Goal: Task Accomplishment & Management: Manage account settings

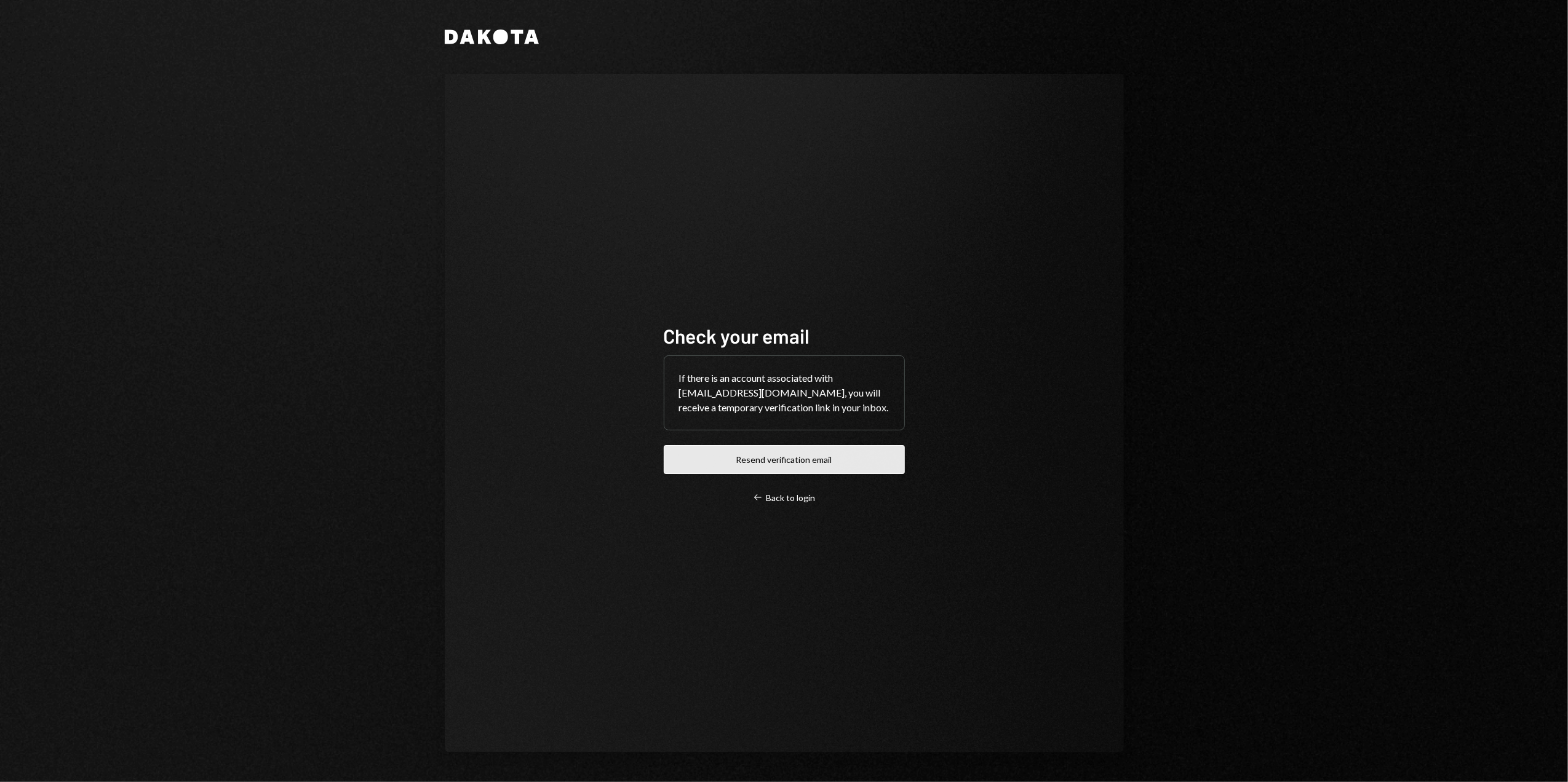
click at [768, 463] on button "Resend verification email" at bounding box center [784, 459] width 241 height 29
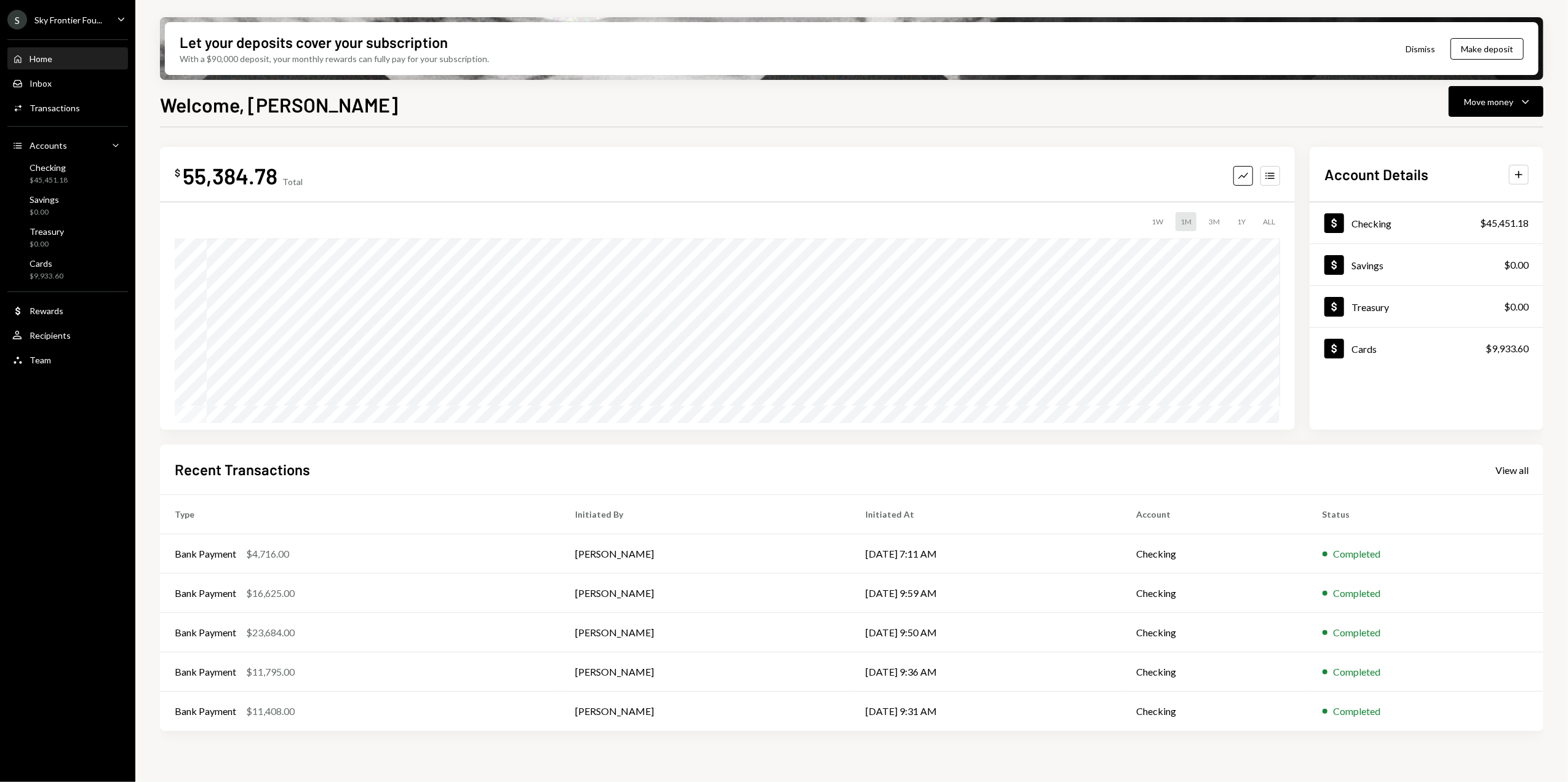
click at [82, 18] on div "Sky Frontier Fou..." at bounding box center [69, 20] width 68 height 10
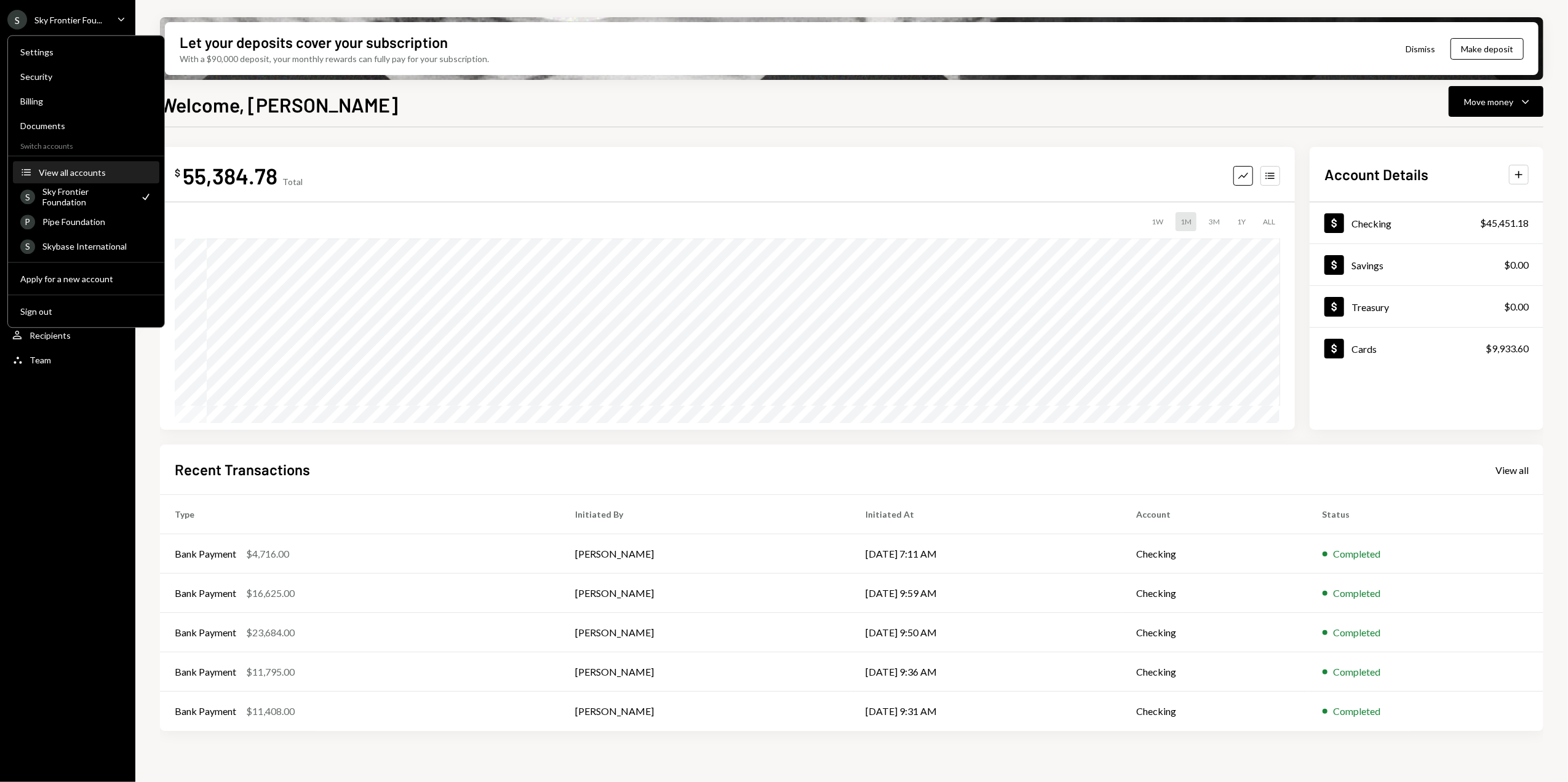
click at [52, 174] on div "View all accounts" at bounding box center [95, 172] width 113 height 10
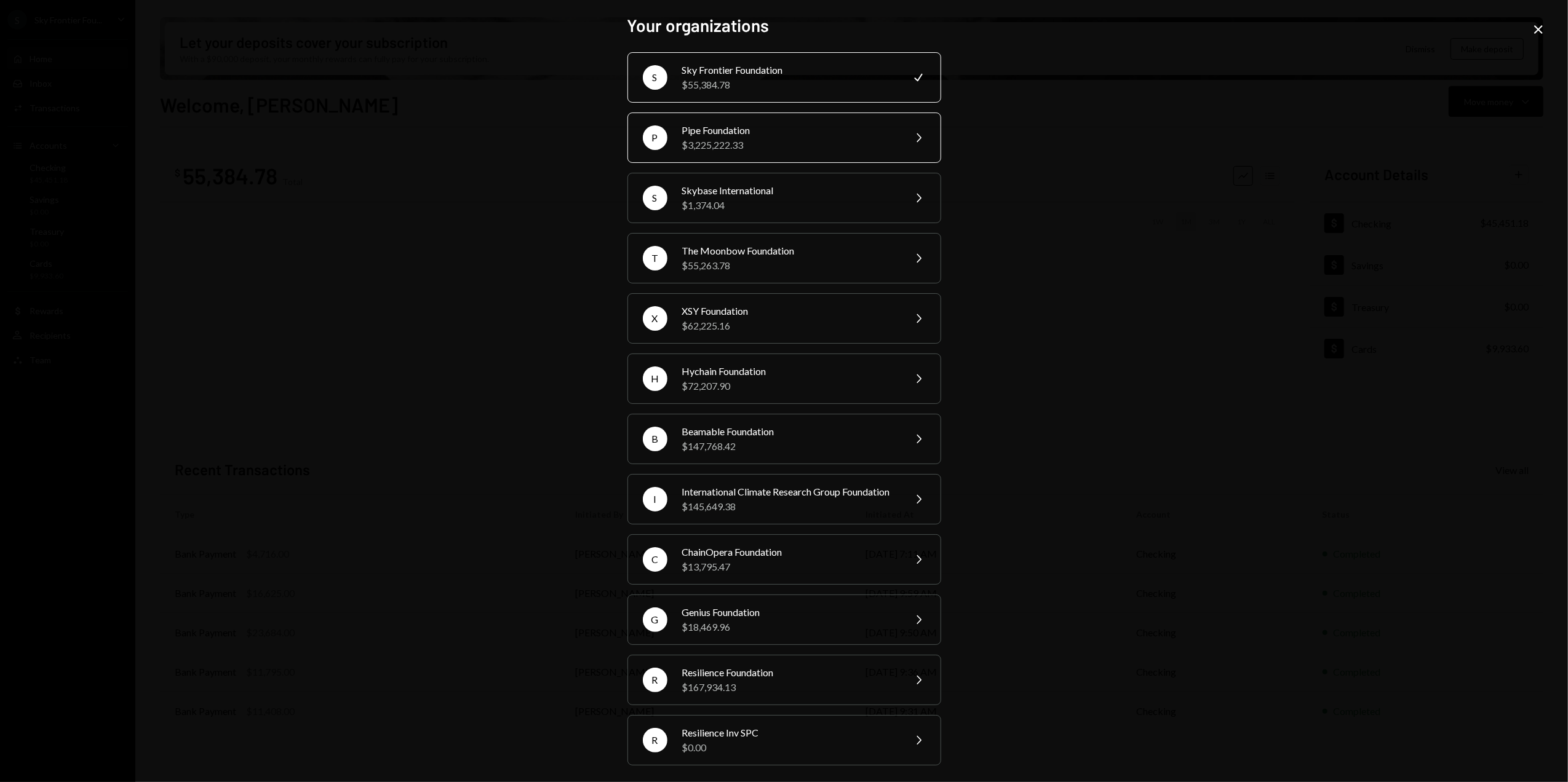
click at [723, 137] on div "$3,225,222.33" at bounding box center [789, 144] width 214 height 15
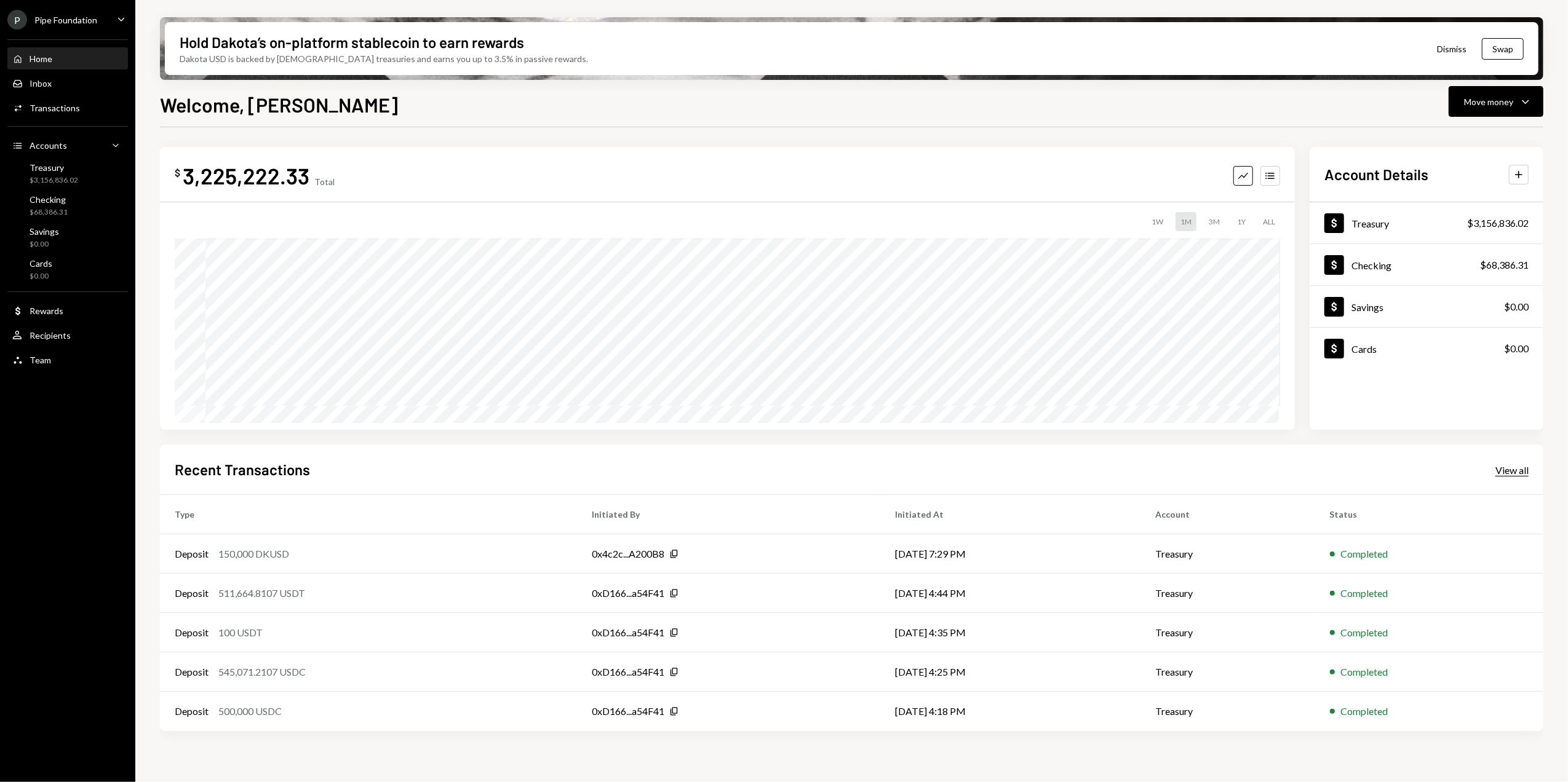
click at [1506, 475] on div "View all" at bounding box center [1512, 470] width 33 height 13
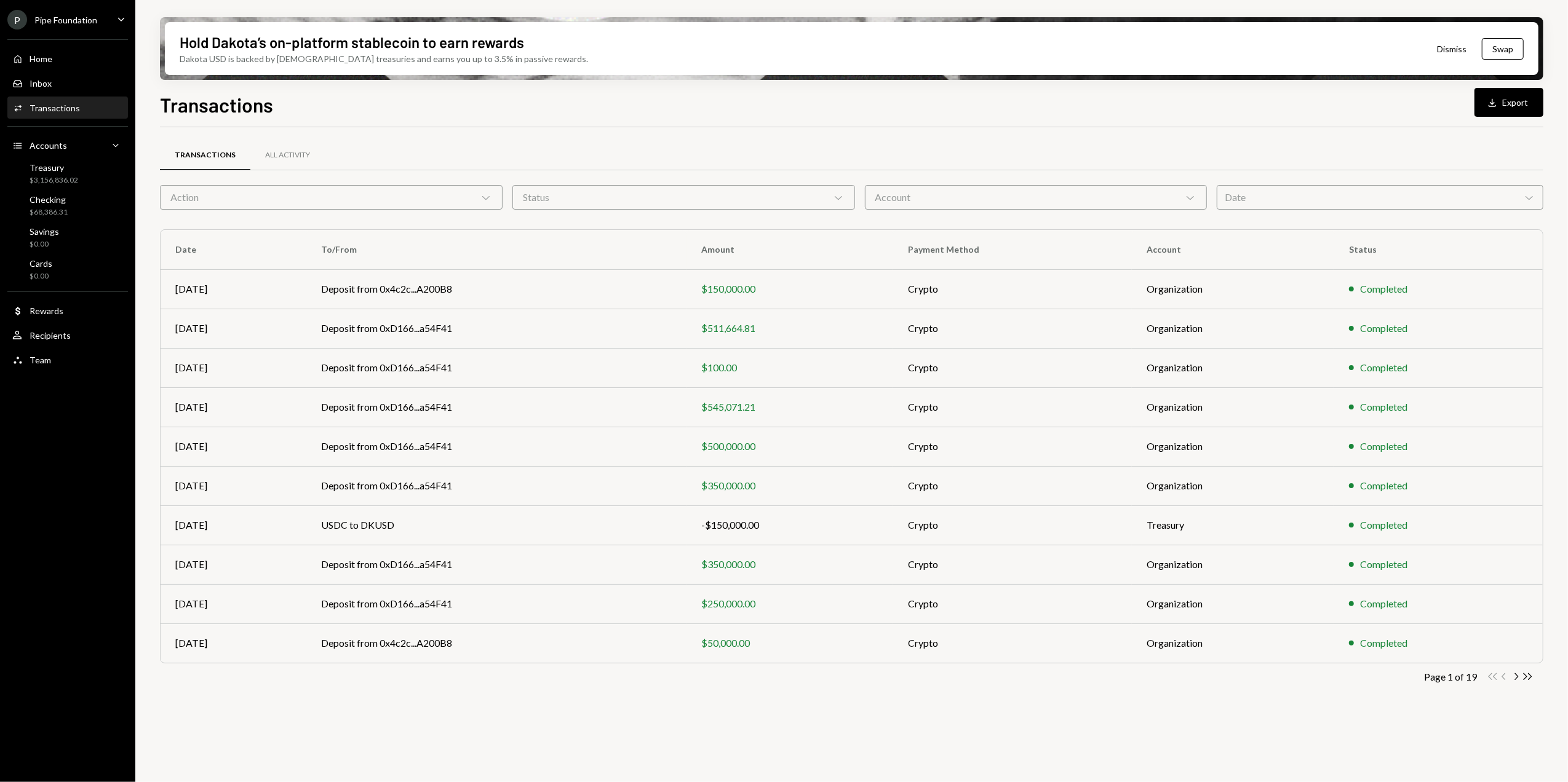
drag, startPoint x: 1529, startPoint y: 102, endPoint x: 1506, endPoint y: 113, distance: 25.5
click at [1528, 102] on button "Download Export" at bounding box center [1508, 102] width 69 height 29
click at [1514, 677] on icon "Chevron Right" at bounding box center [1515, 676] width 12 height 12
drag, startPoint x: 48, startPoint y: 45, endPoint x: 64, endPoint y: 50, distance: 16.8
click at [48, 45] on div "Home Home Inbox Inbox Activities Transactions Accounts Accounts Caret Down Trea…" at bounding box center [67, 203] width 135 height 341
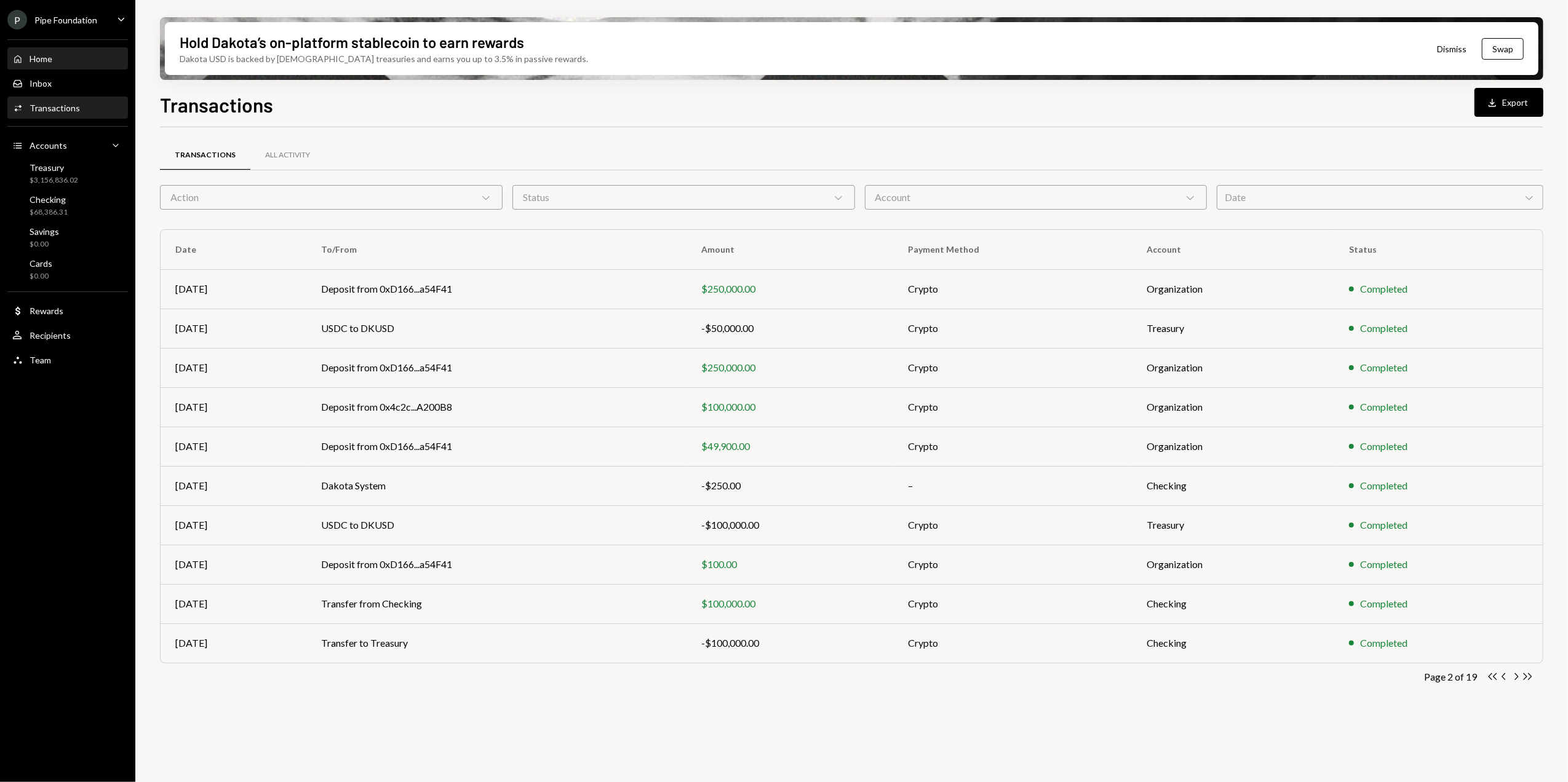
click at [66, 58] on div "Home Home" at bounding box center [68, 59] width 111 height 11
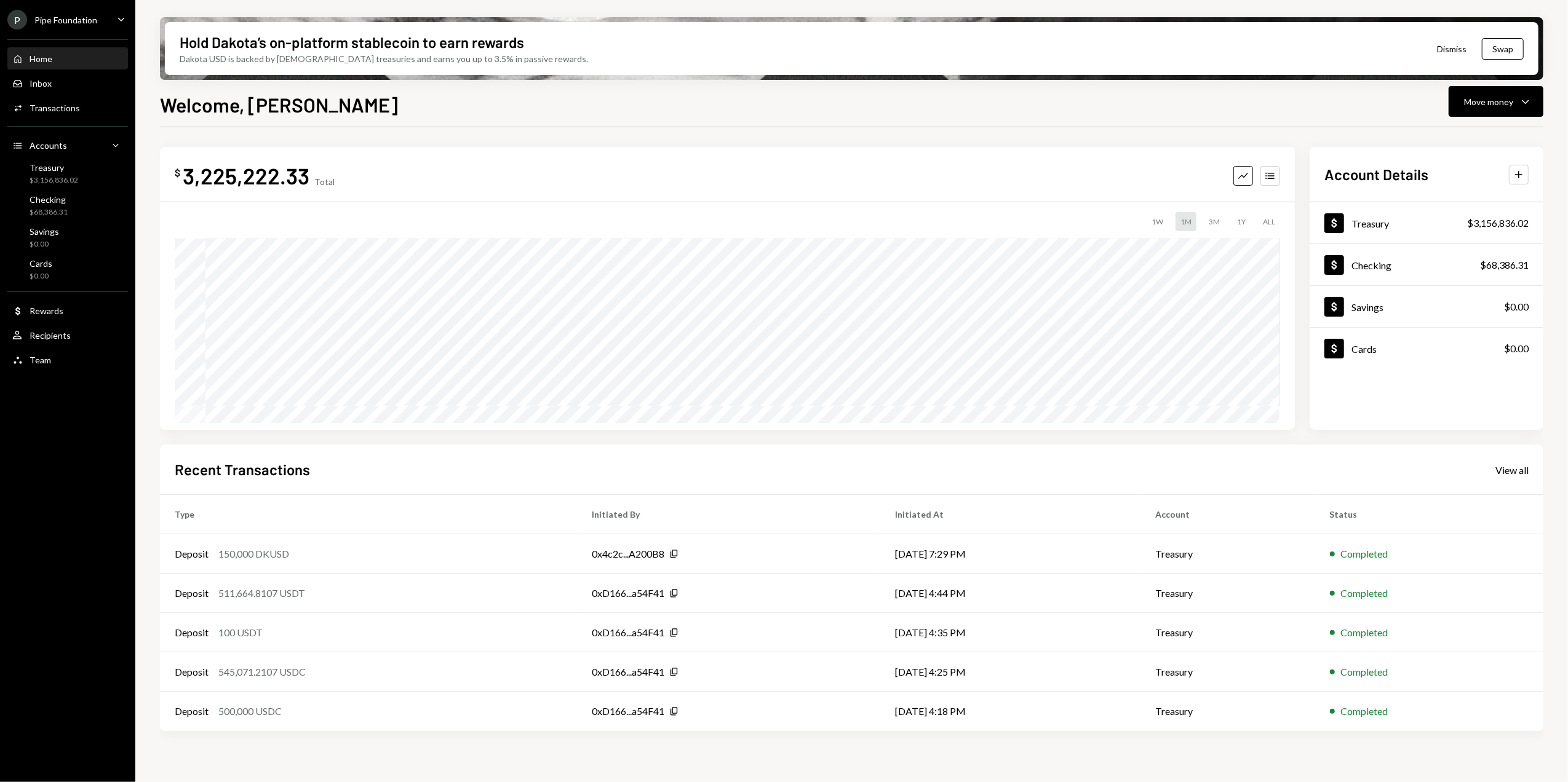
click at [469, 133] on div "$ 3,225,222.33 Total Graph Accounts 1W 1M 3M 1Y ALL Account Details Plus Dollar…" at bounding box center [852, 441] width 1383 height 628
click at [64, 204] on div "Checking" at bounding box center [48, 199] width 38 height 10
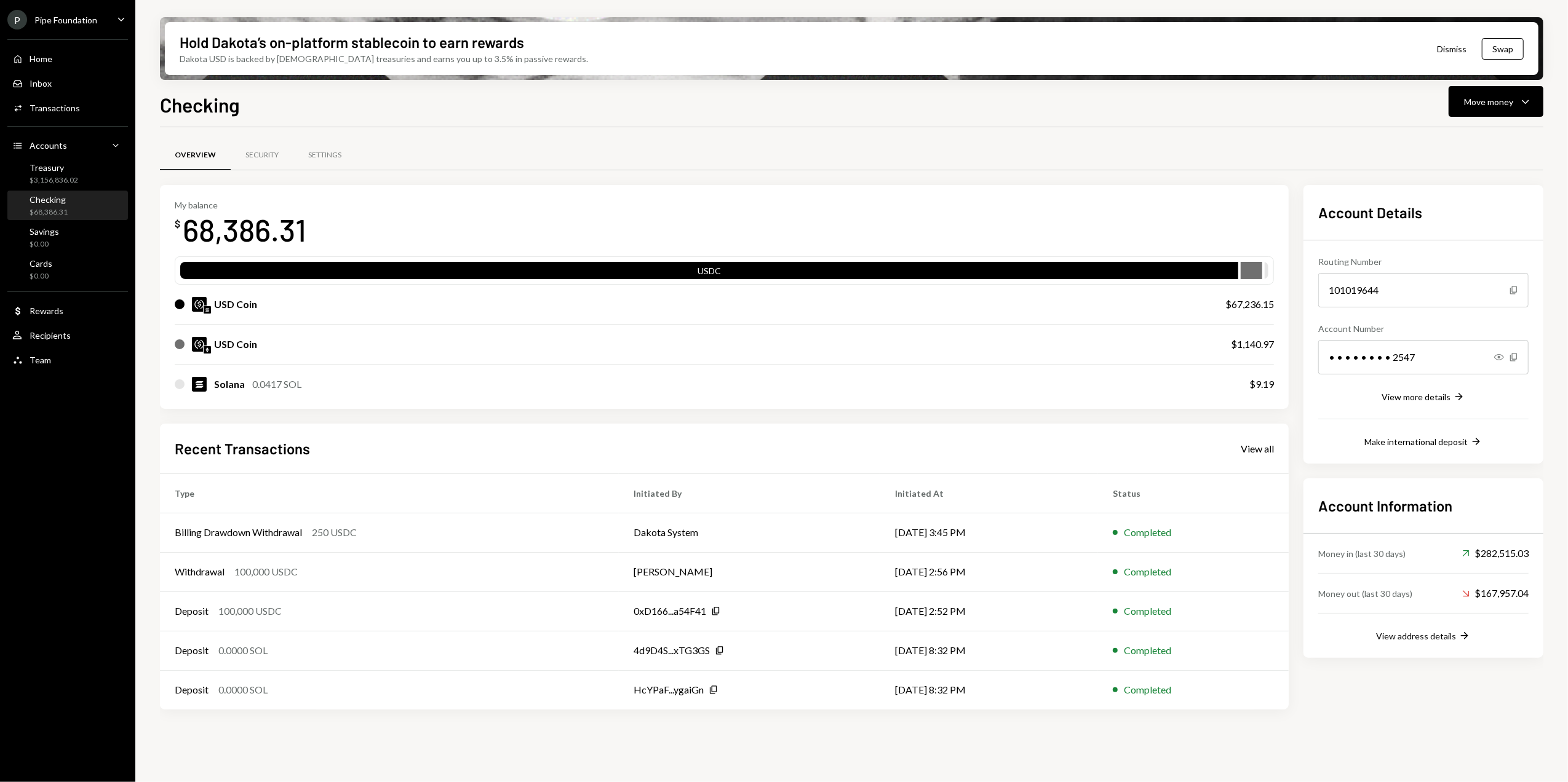
click at [778, 137] on div "Overview Security Settings My balance $ 68,386.31 USDC USD Coin $67,236.15 USD …" at bounding box center [852, 430] width 1383 height 607
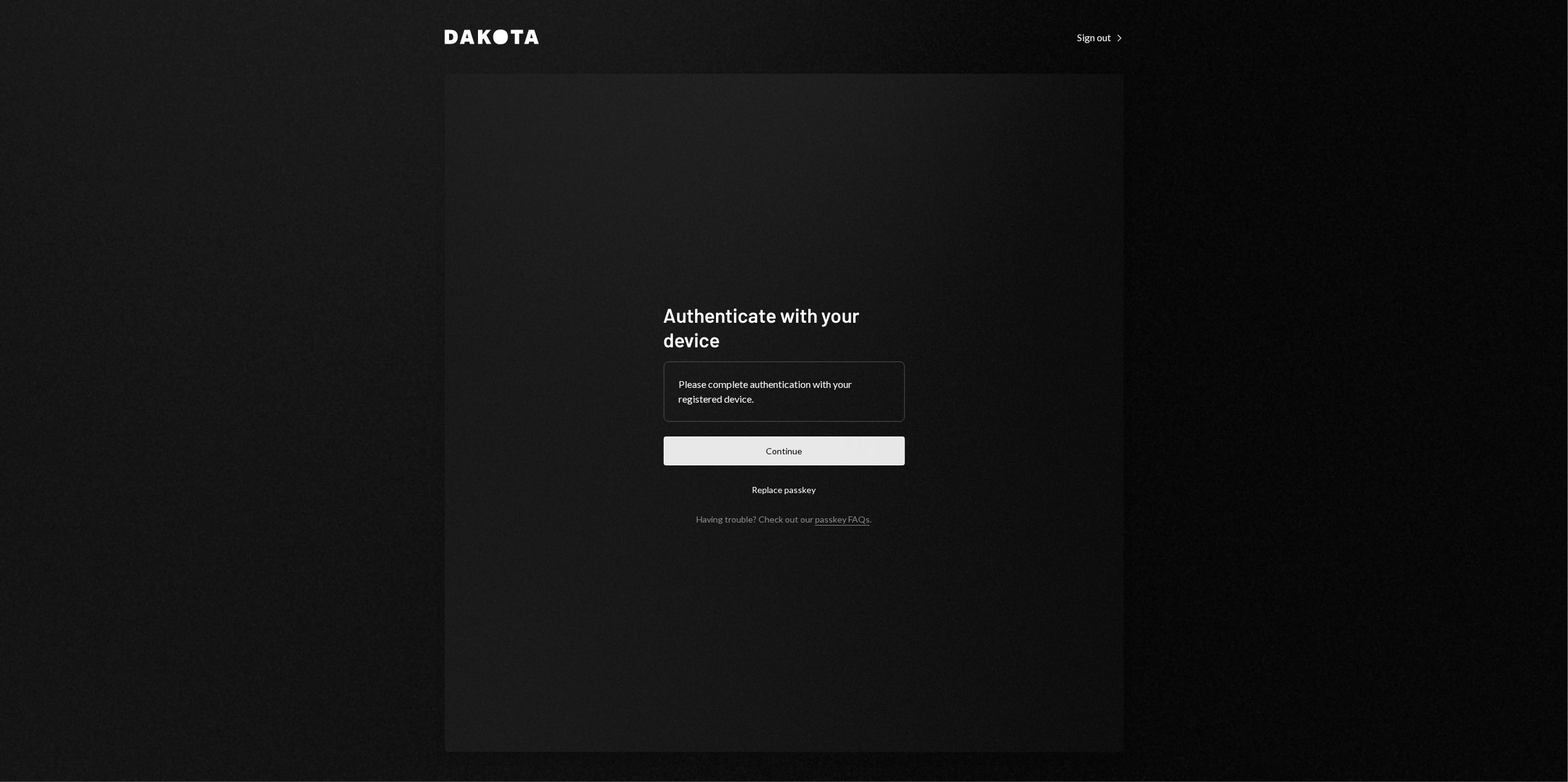
click at [765, 448] on button "Continue" at bounding box center [784, 451] width 241 height 29
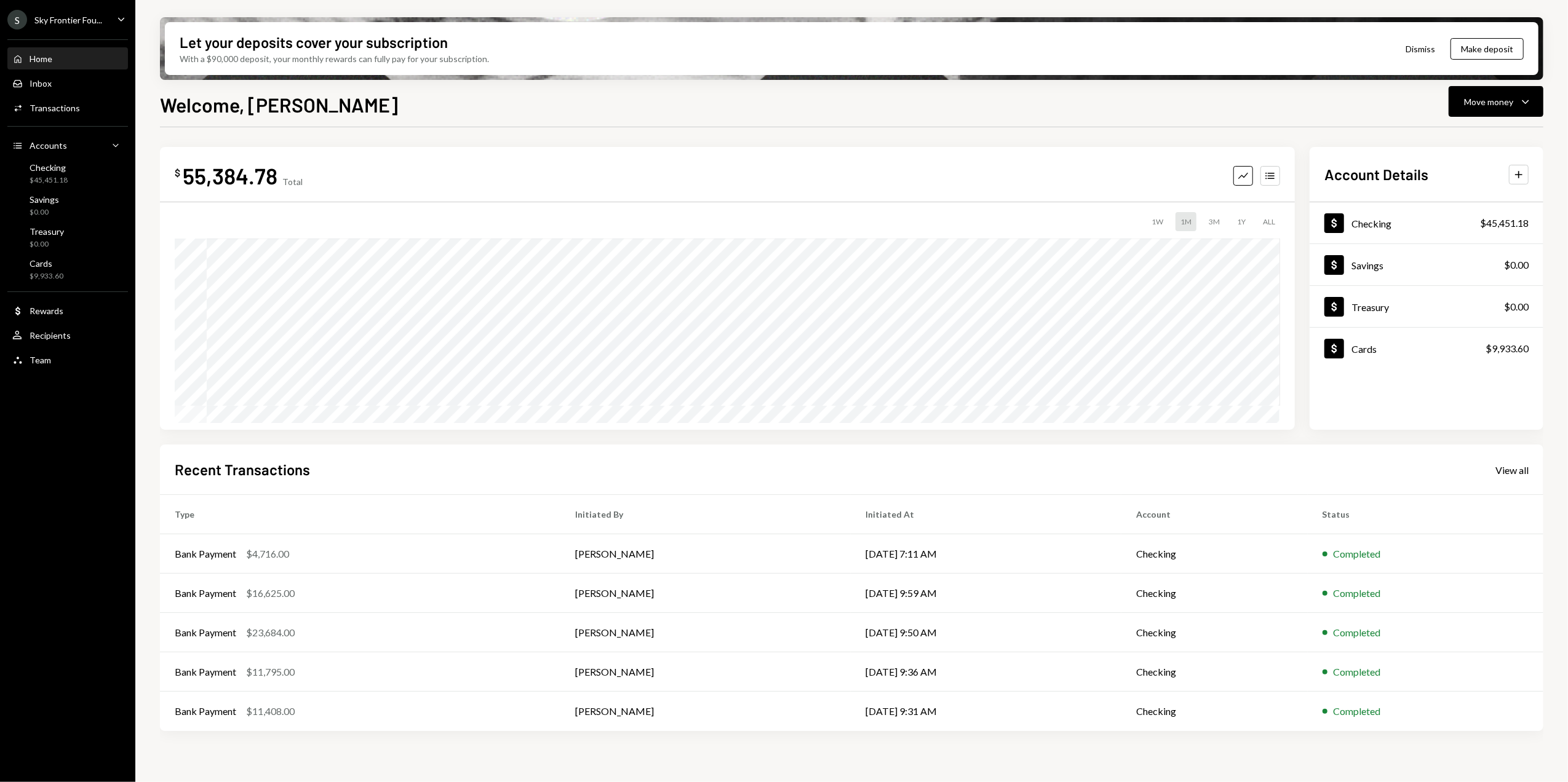
click at [79, 20] on div "Sky Frontier Fou..." at bounding box center [69, 20] width 68 height 10
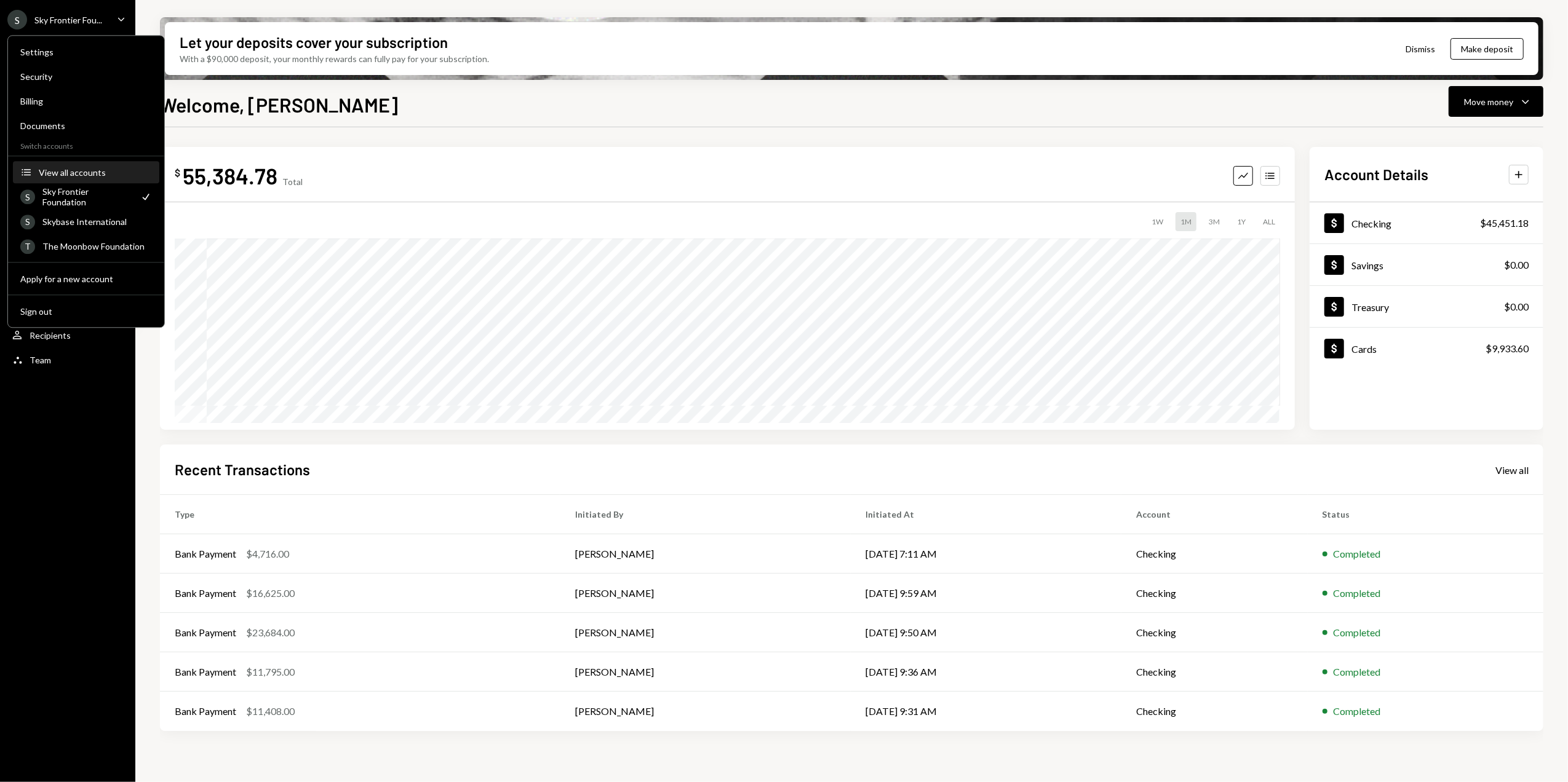
click at [86, 171] on div "View all accounts" at bounding box center [95, 172] width 113 height 10
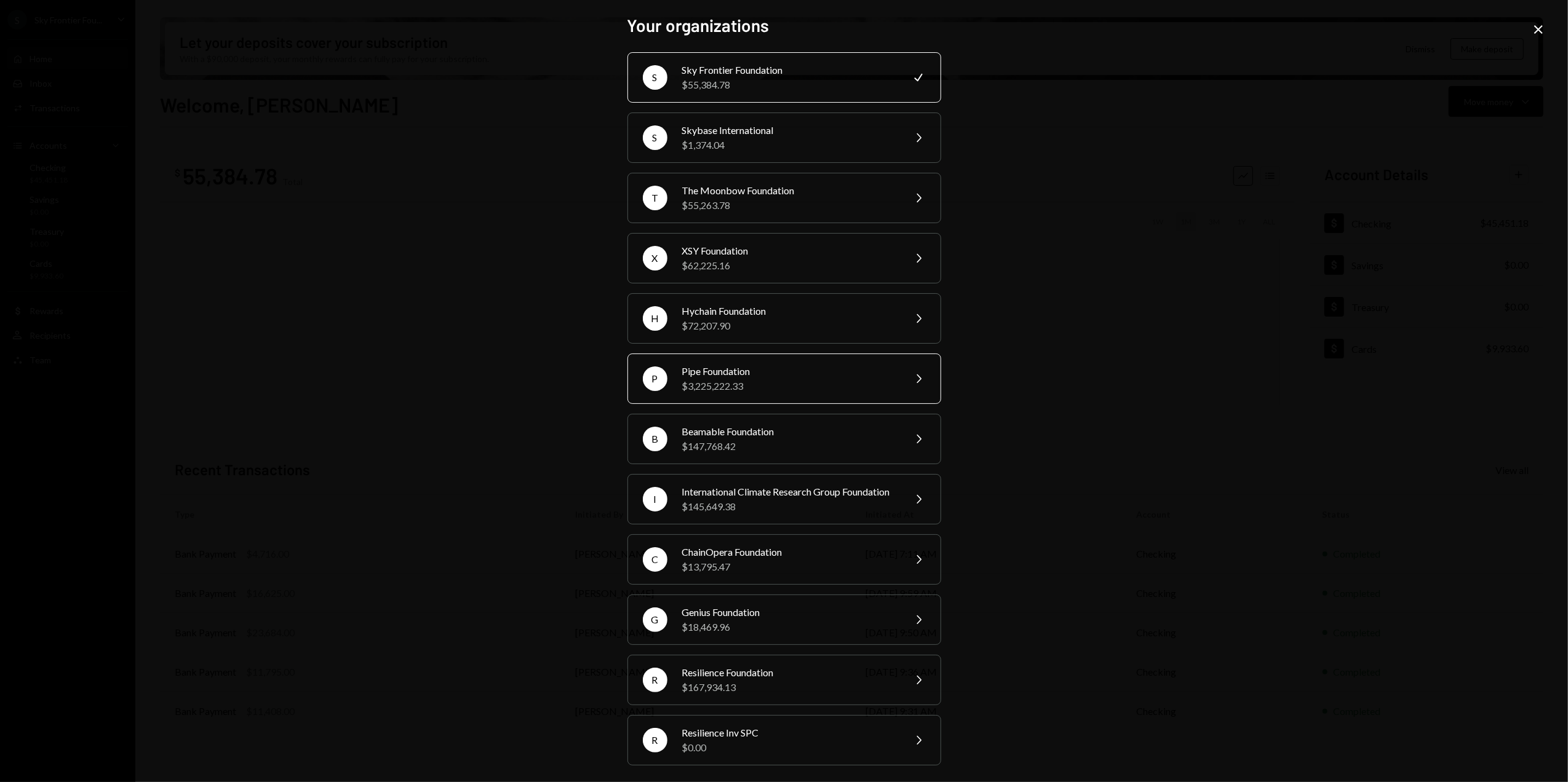
click at [759, 381] on div "$3,225,222.33" at bounding box center [789, 386] width 214 height 15
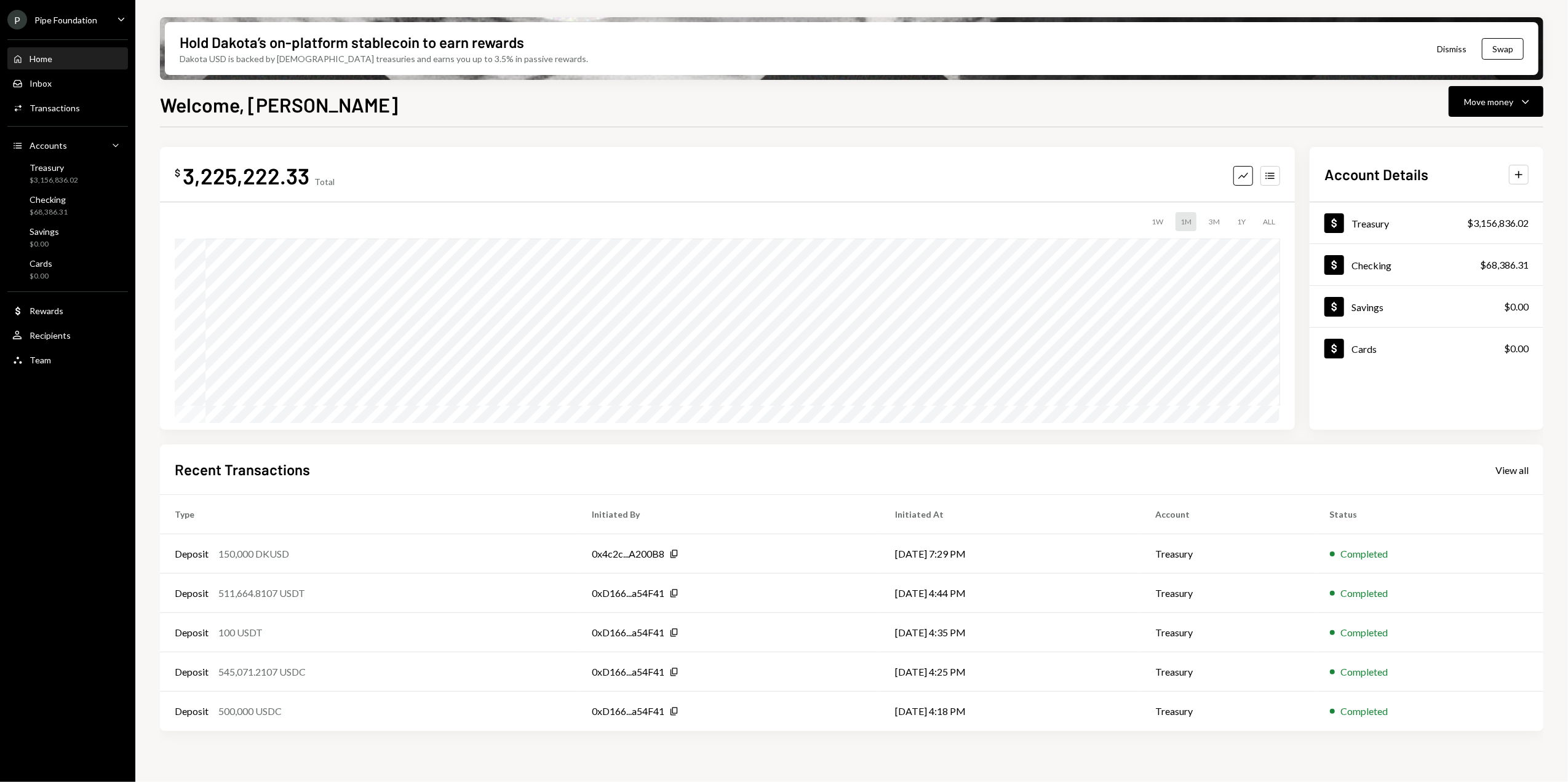
click at [79, 21] on div "Pipe Foundation" at bounding box center [66, 20] width 62 height 10
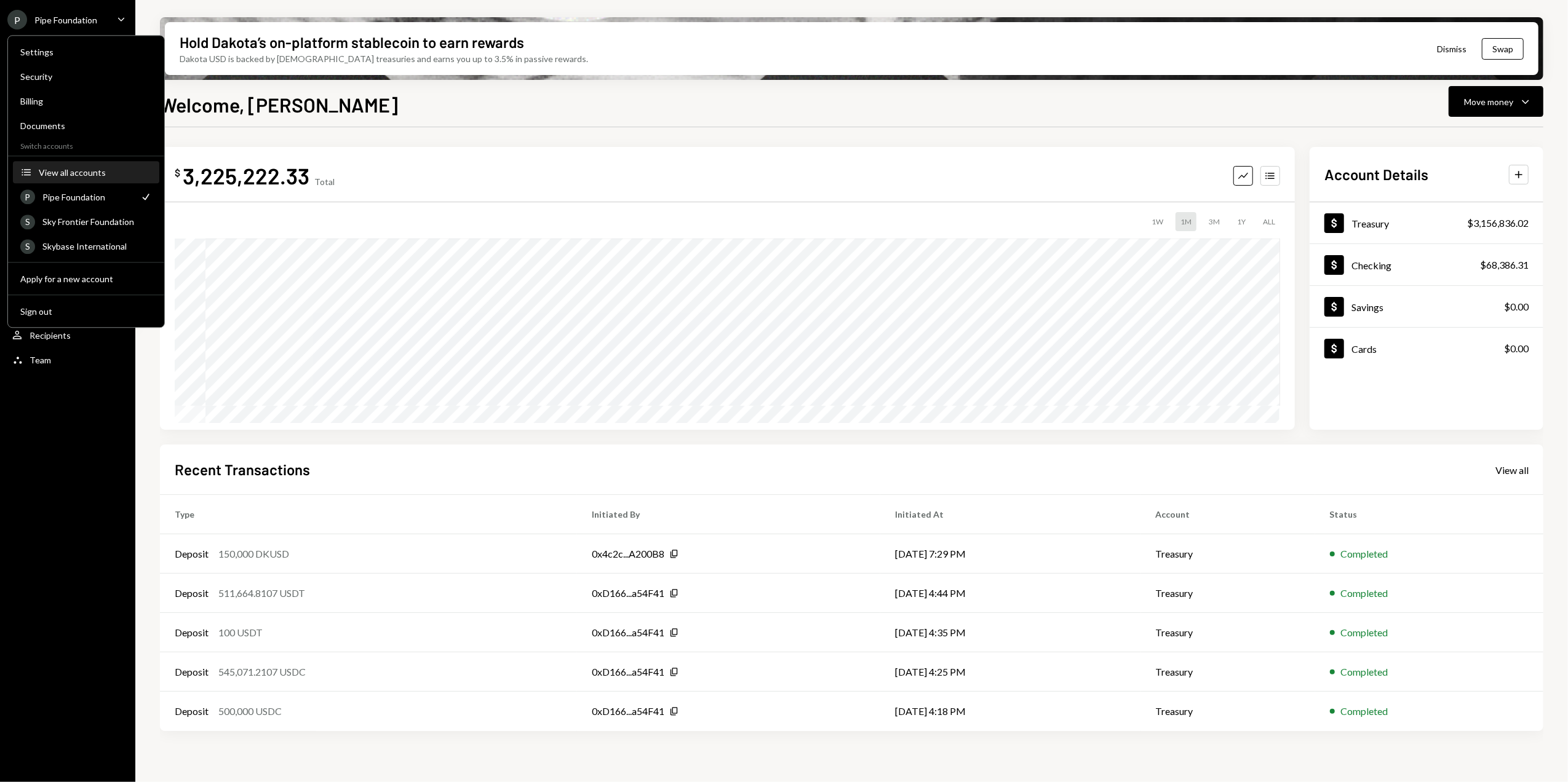
click at [62, 167] on div "View all accounts" at bounding box center [95, 172] width 113 height 10
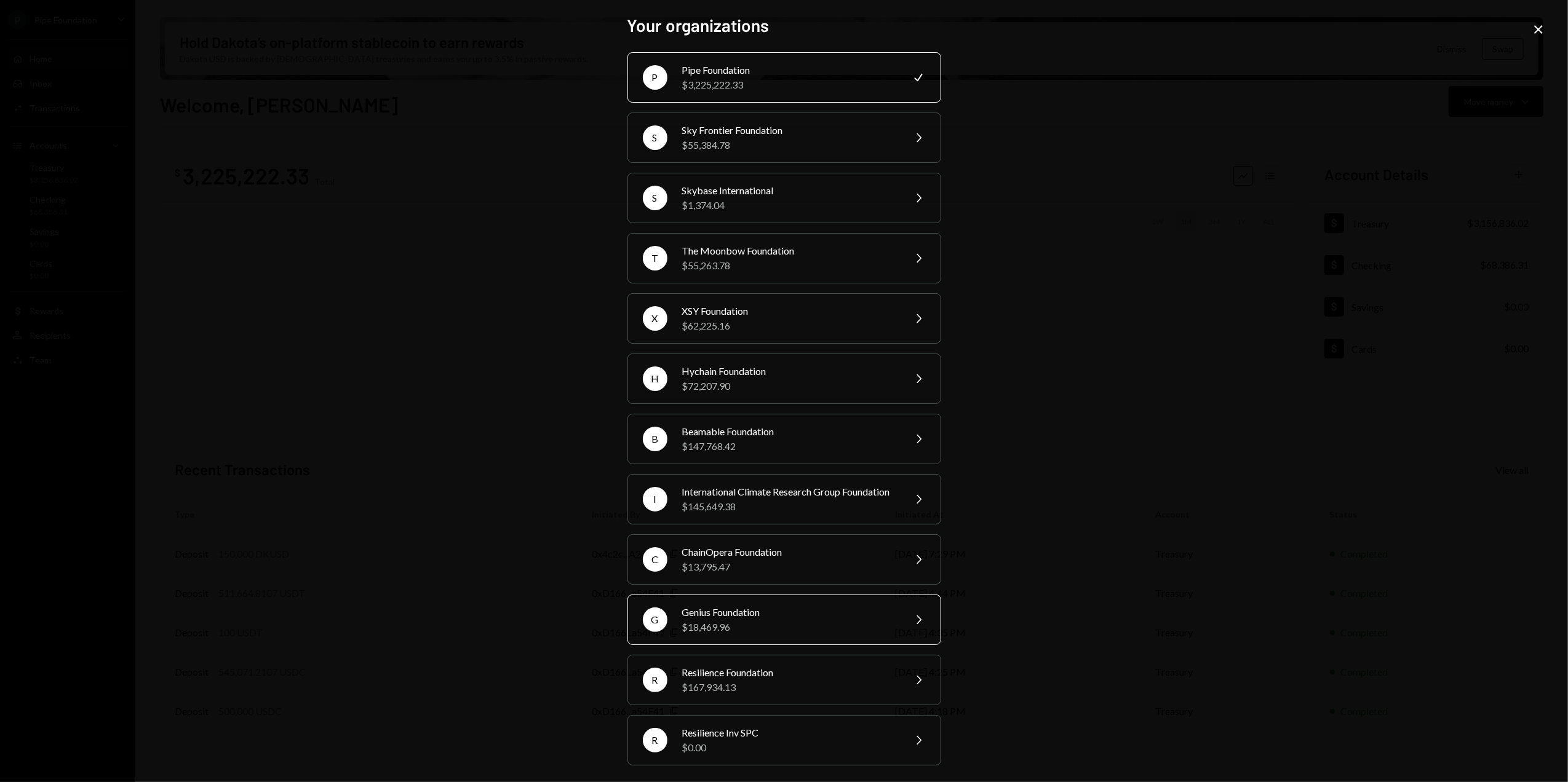
click at [707, 634] on div "$18,469.96" at bounding box center [789, 627] width 214 height 15
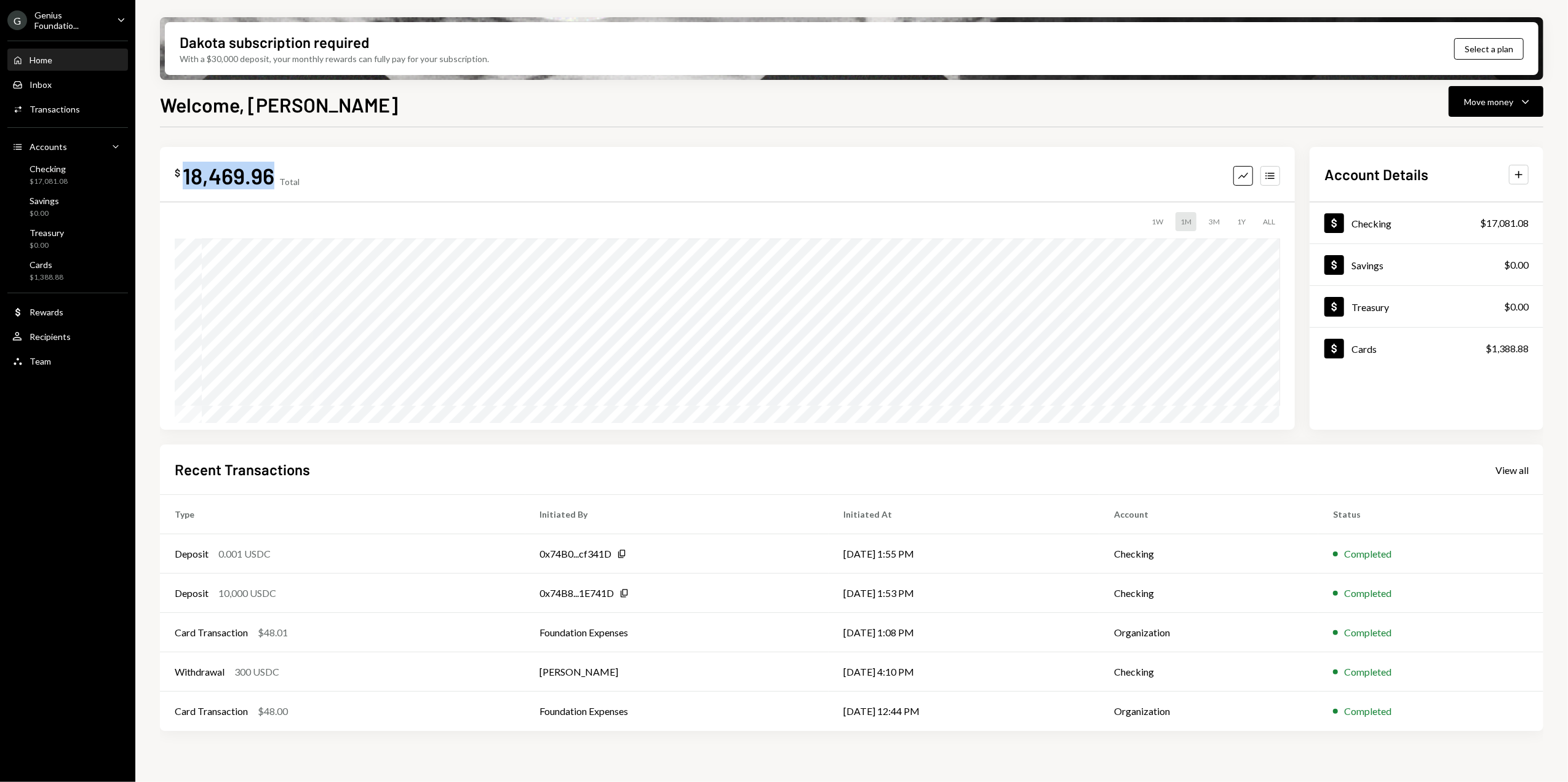
drag, startPoint x: 186, startPoint y: 175, endPoint x: 272, endPoint y: 175, distance: 86.0
click at [272, 175] on div "18,469.96" at bounding box center [228, 175] width 92 height 28
drag, startPoint x: 741, startPoint y: 675, endPoint x: 733, endPoint y: 675, distance: 8.0
click at [741, 675] on td "[PERSON_NAME]" at bounding box center [677, 672] width 304 height 39
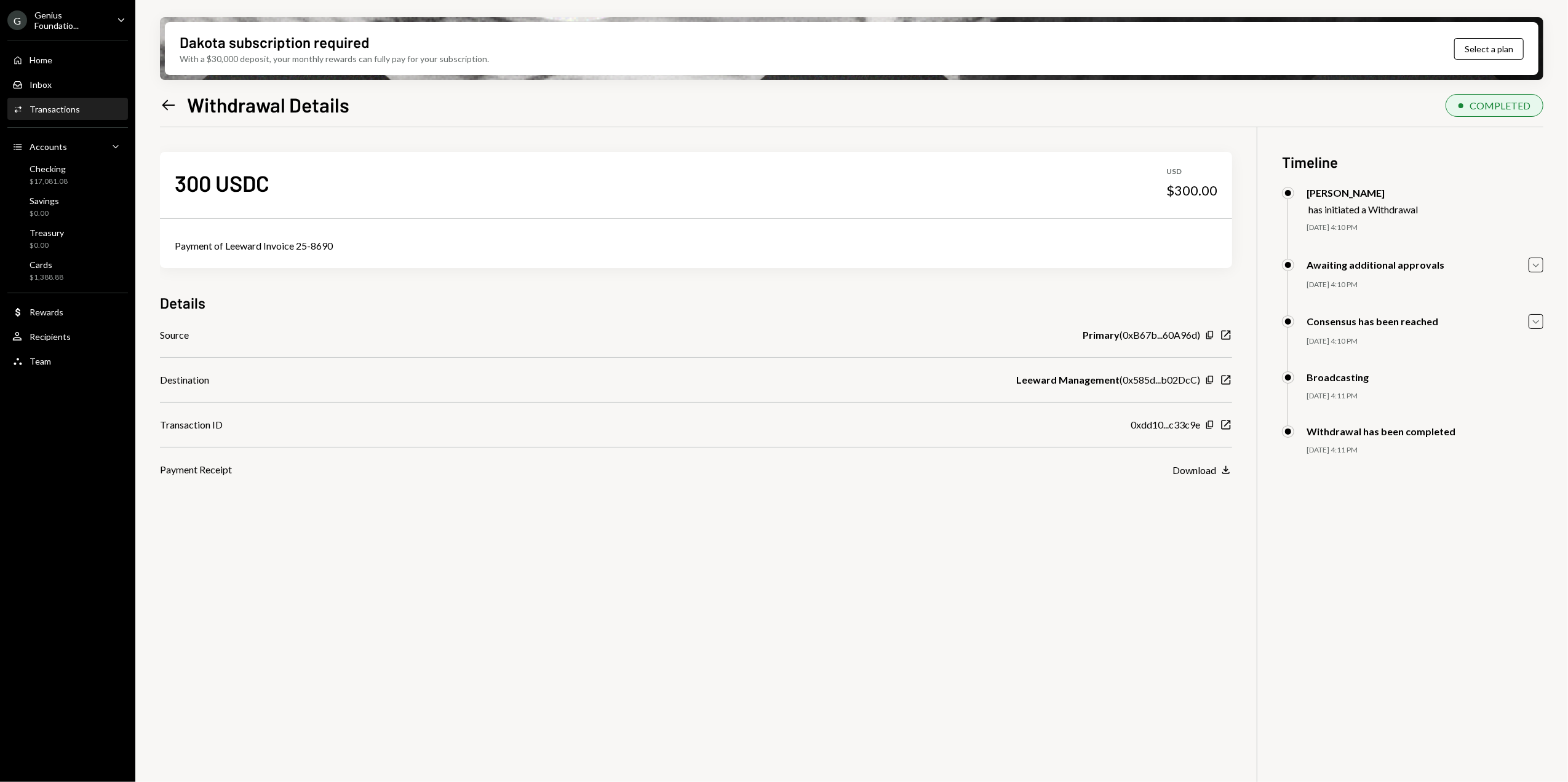
click at [161, 104] on icon "Left Arrow" at bounding box center [169, 105] width 17 height 17
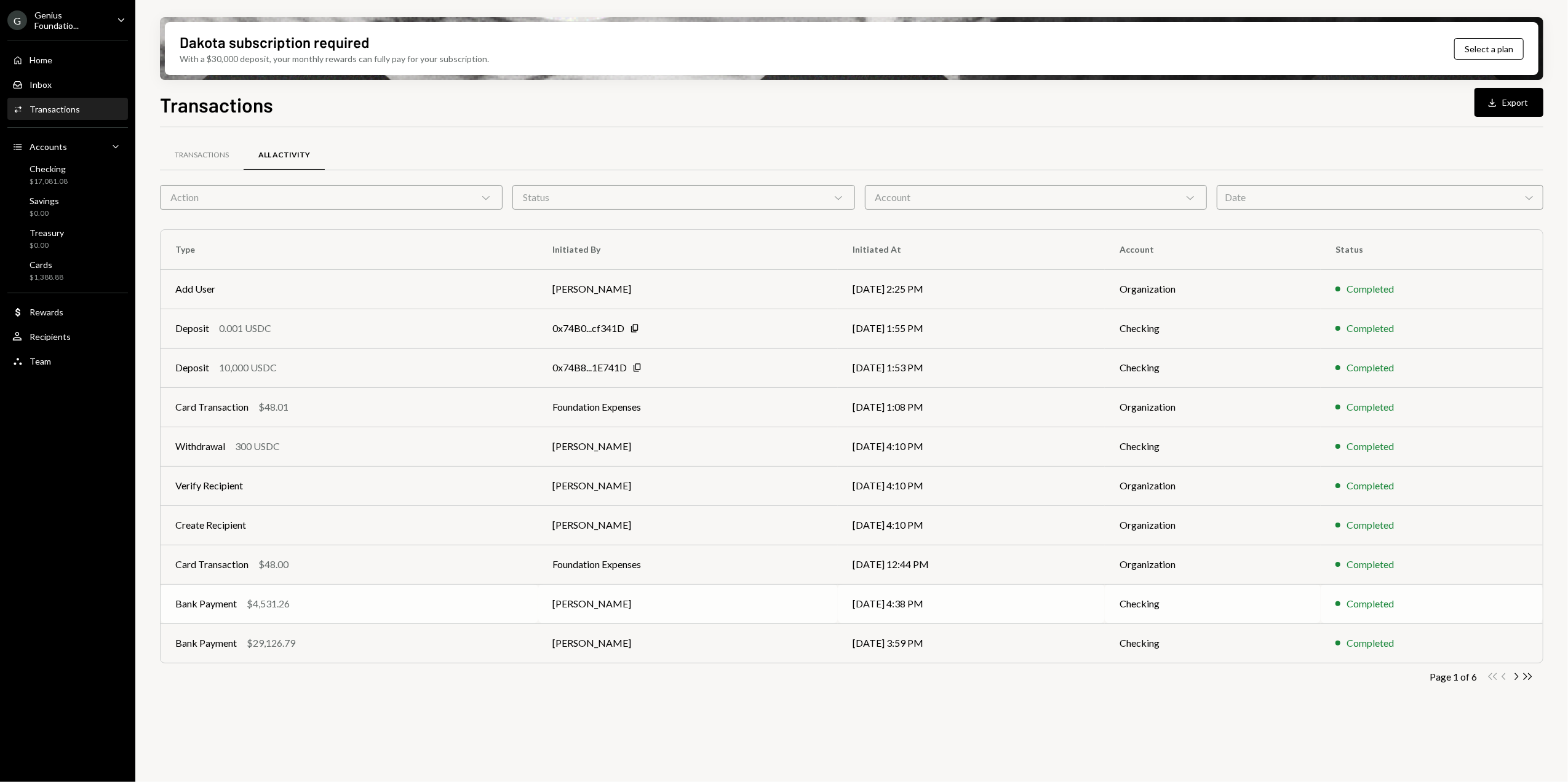
click at [298, 601] on div "Bank Payment $4,531.26" at bounding box center [349, 604] width 348 height 15
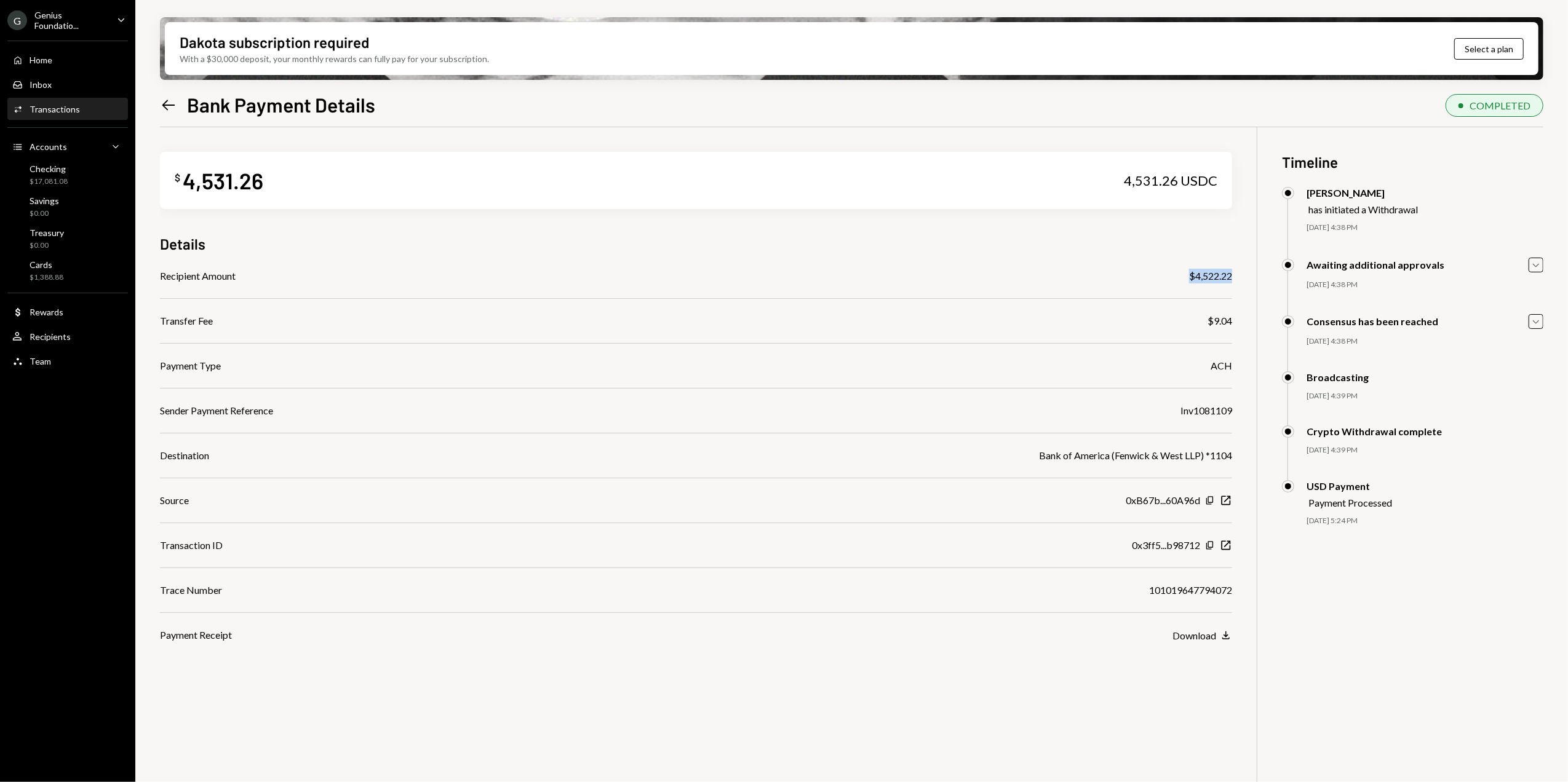
drag, startPoint x: 1235, startPoint y: 279, endPoint x: 1165, endPoint y: 278, distance: 70.0
click at [1165, 278] on div "$ 4,531.26 4,531.26 USDC Details Recipient Amount $4,522.22 Transfer Fee $9.04 …" at bounding box center [852, 518] width 1383 height 782
click at [166, 102] on icon at bounding box center [169, 104] width 13 height 10
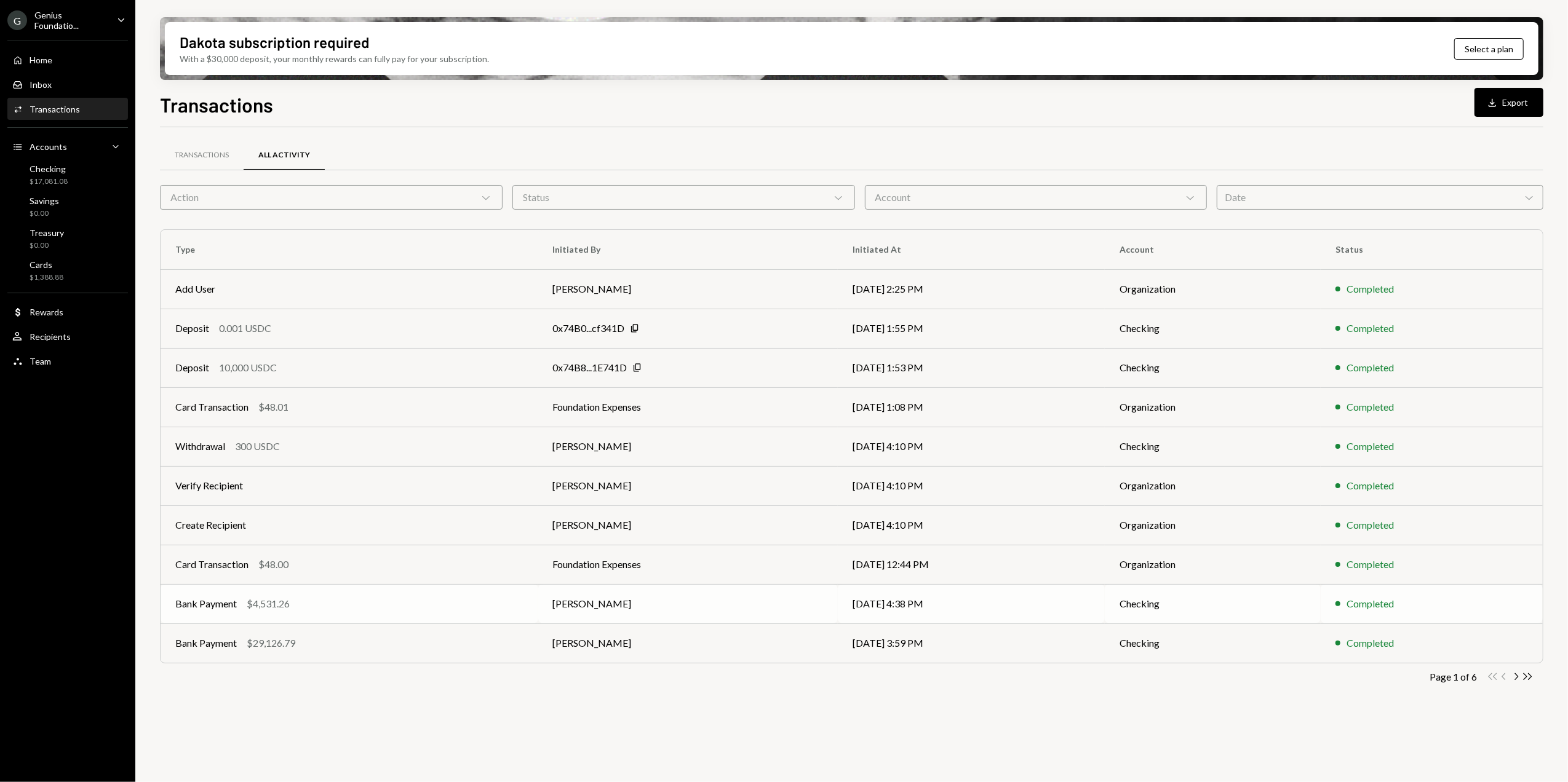
click at [332, 605] on div "Bank Payment $4,531.26" at bounding box center [349, 604] width 348 height 15
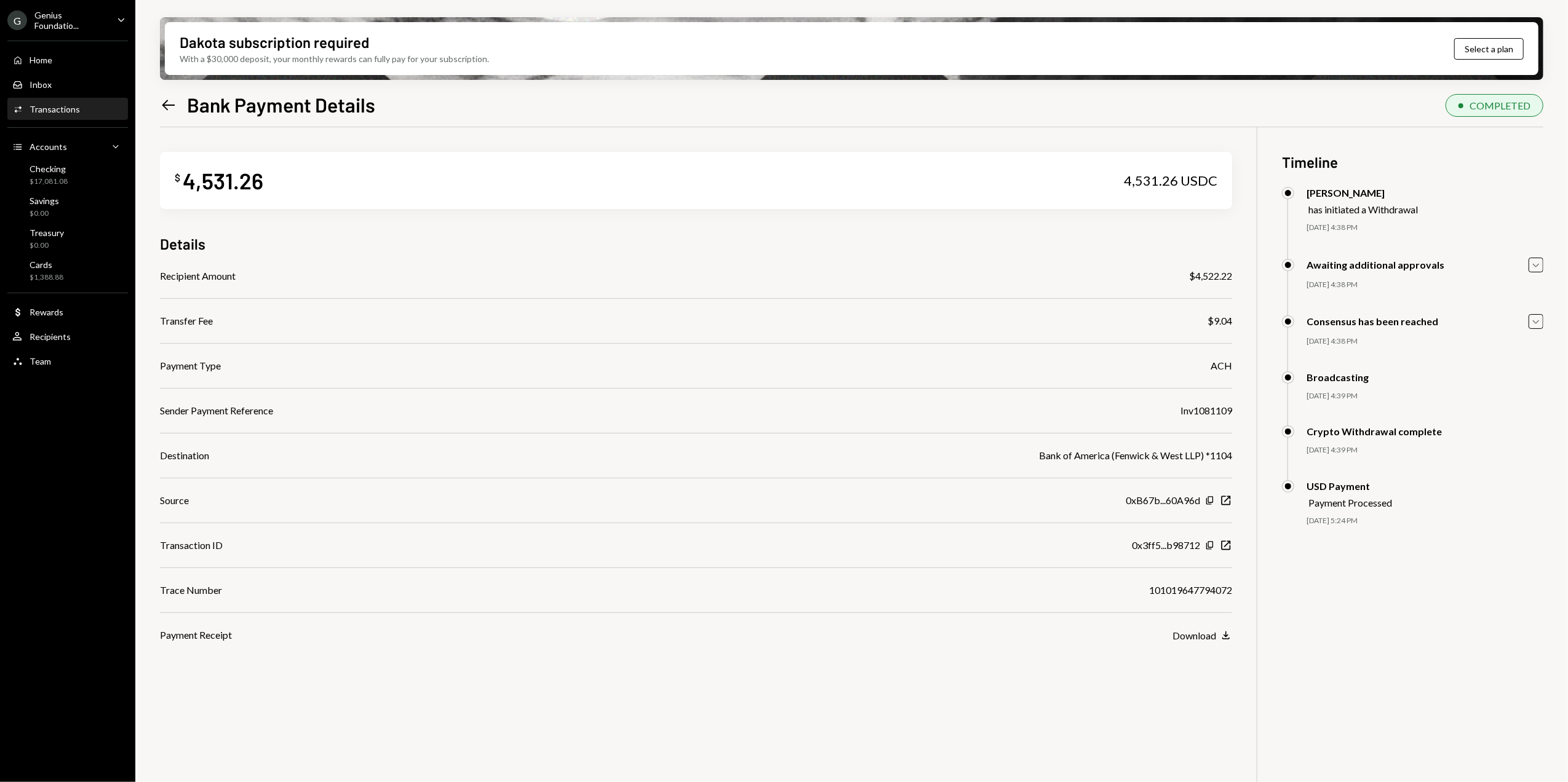
click at [168, 104] on icon at bounding box center [169, 104] width 13 height 10
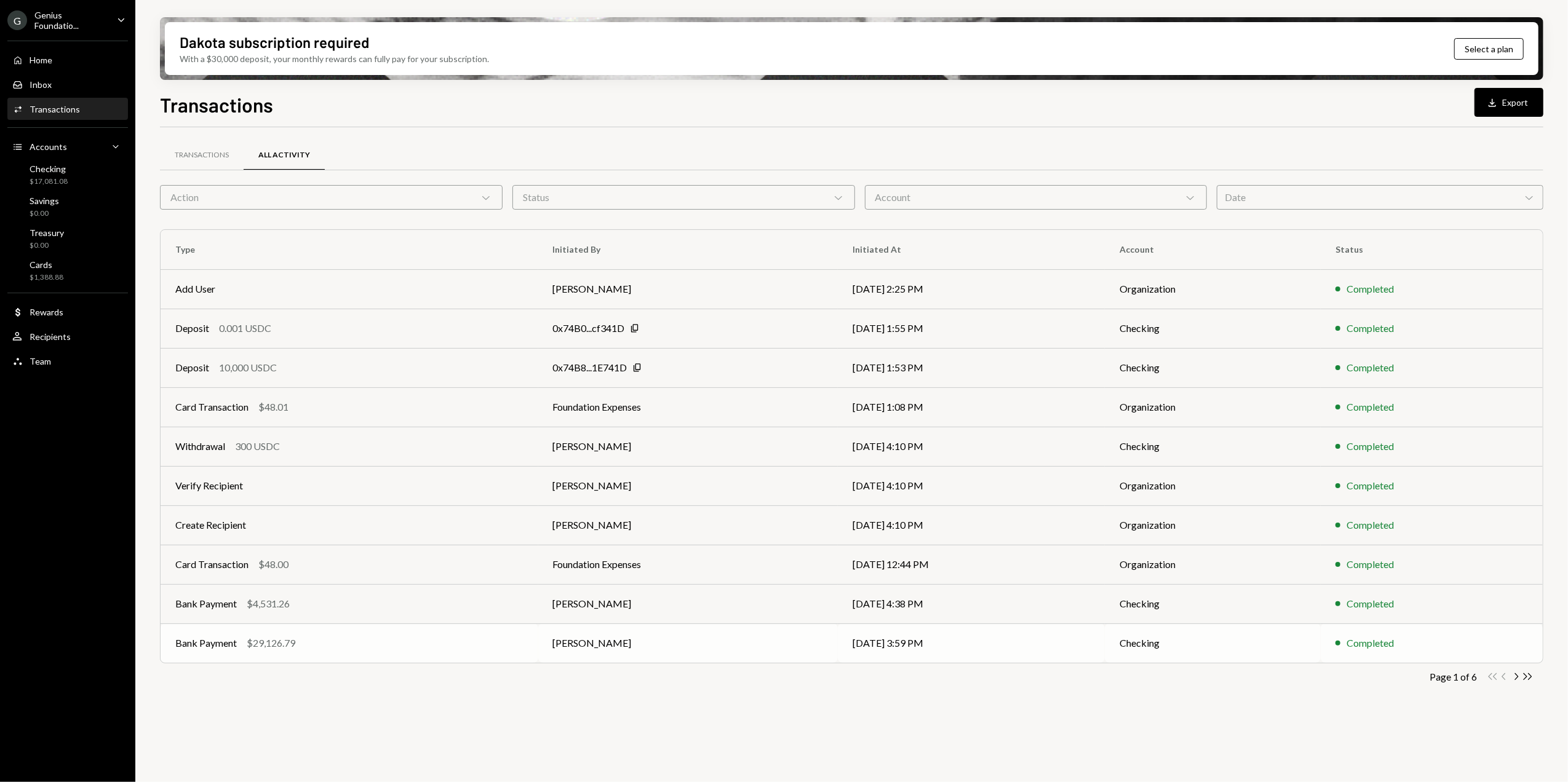
click at [342, 652] on td "Bank Payment $29,126.79" at bounding box center [349, 643] width 377 height 39
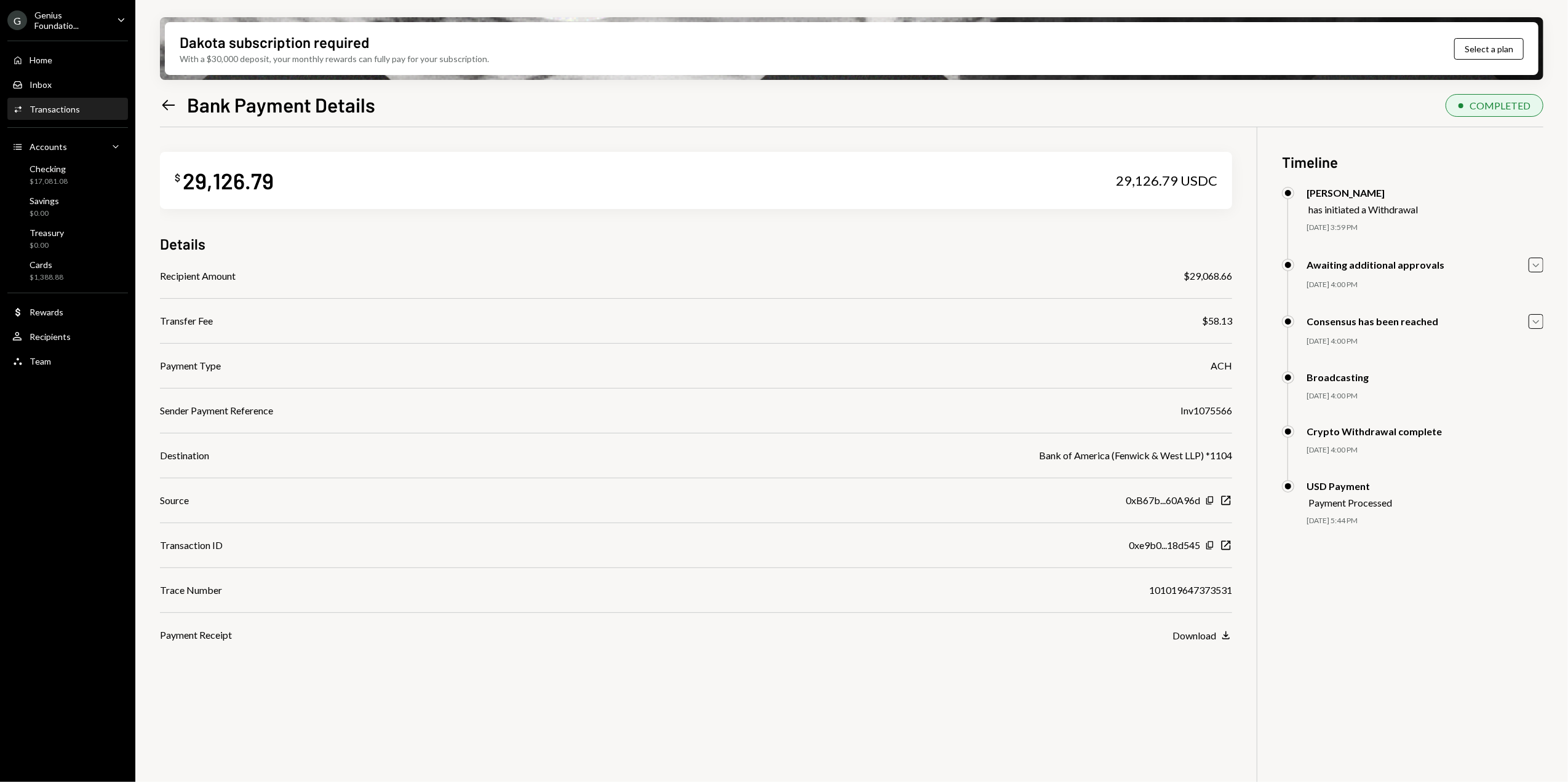
click at [166, 103] on icon "Left Arrow" at bounding box center [169, 105] width 17 height 17
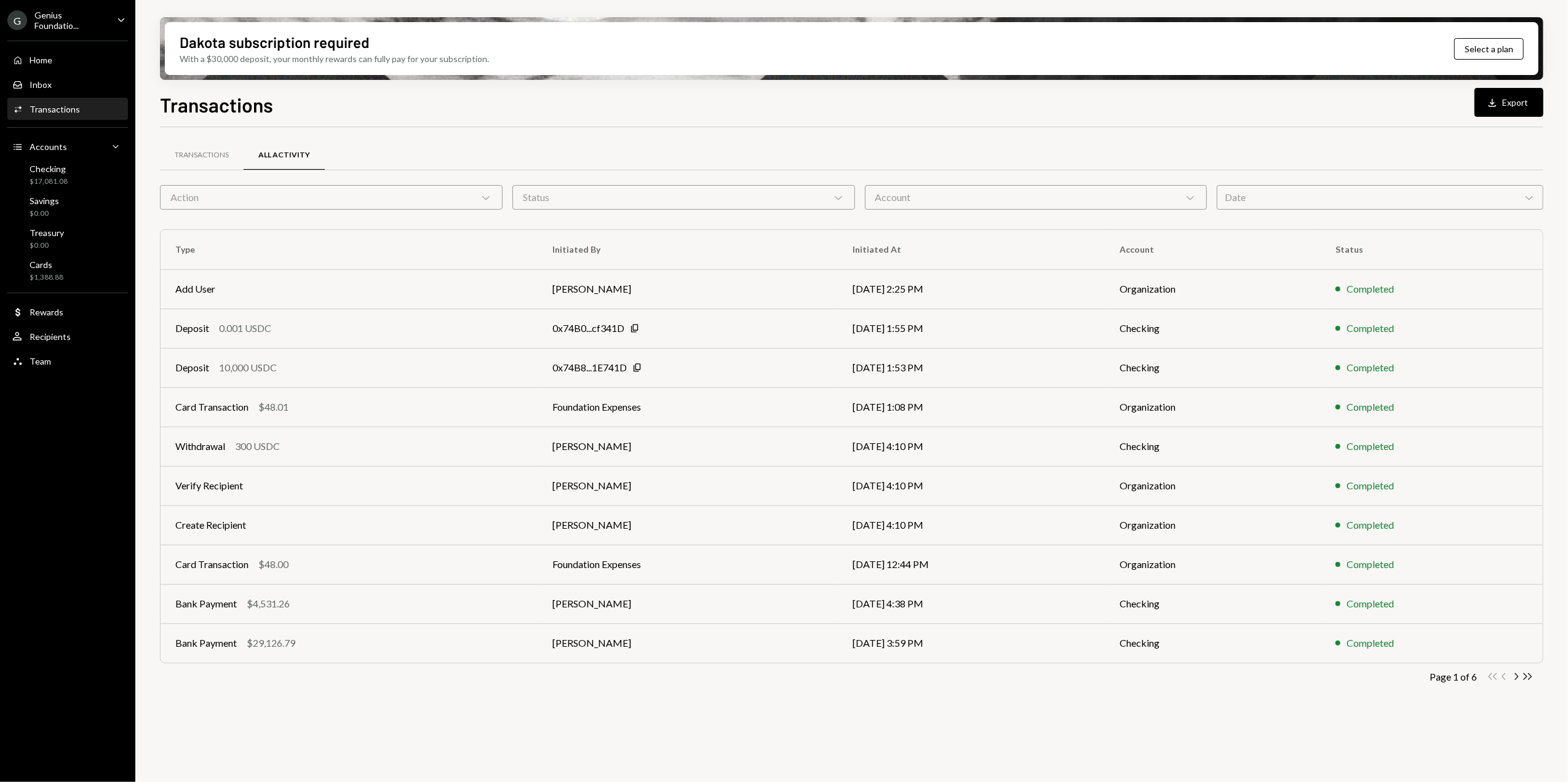
drag, startPoint x: 54, startPoint y: 167, endPoint x: 190, endPoint y: 170, distance: 136.0
click at [54, 167] on div "Checking" at bounding box center [48, 168] width 38 height 10
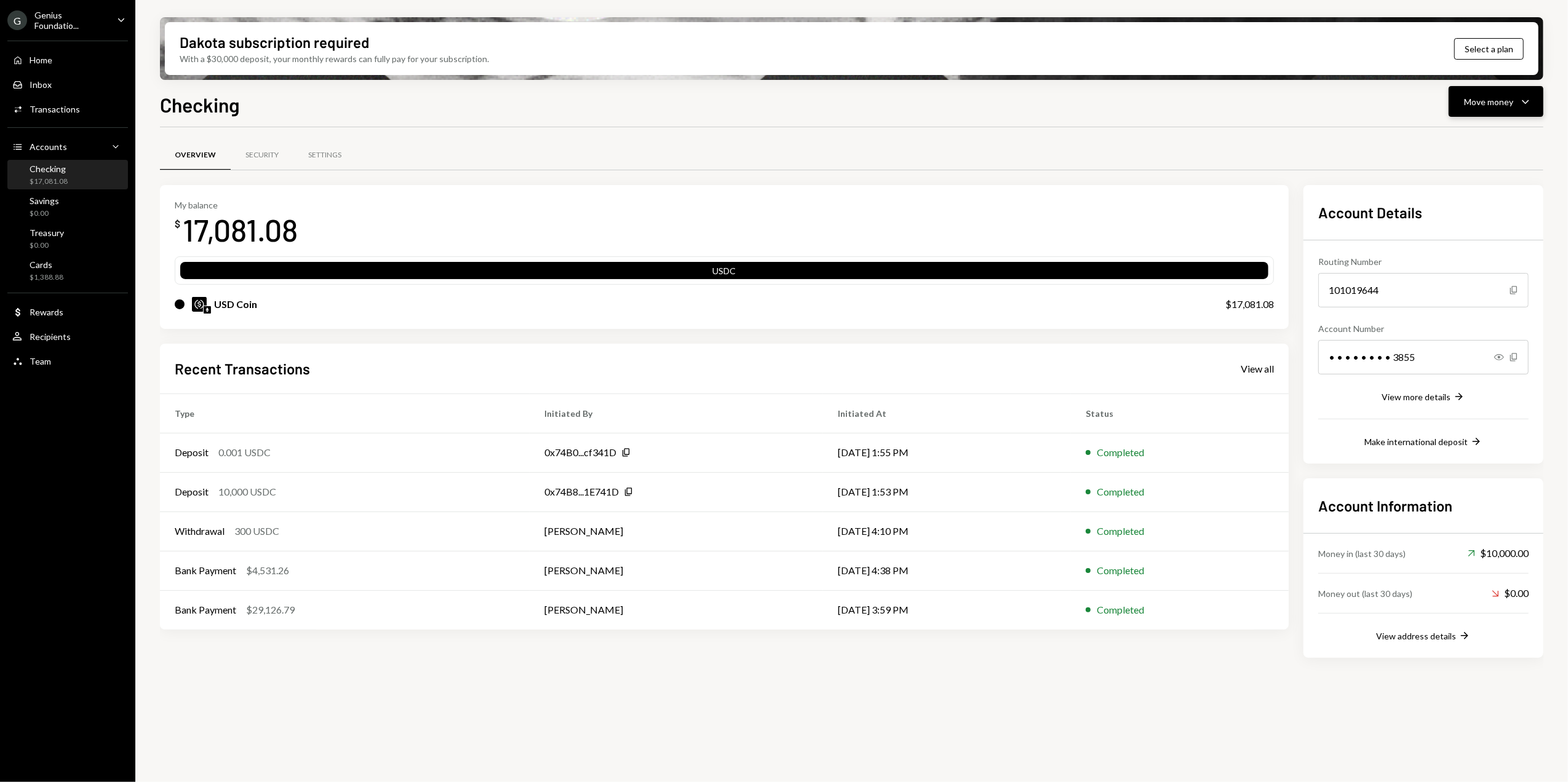
click at [1484, 104] on div "Move money" at bounding box center [1488, 102] width 49 height 13
click at [1457, 137] on div "Send" at bounding box center [1486, 138] width 90 height 13
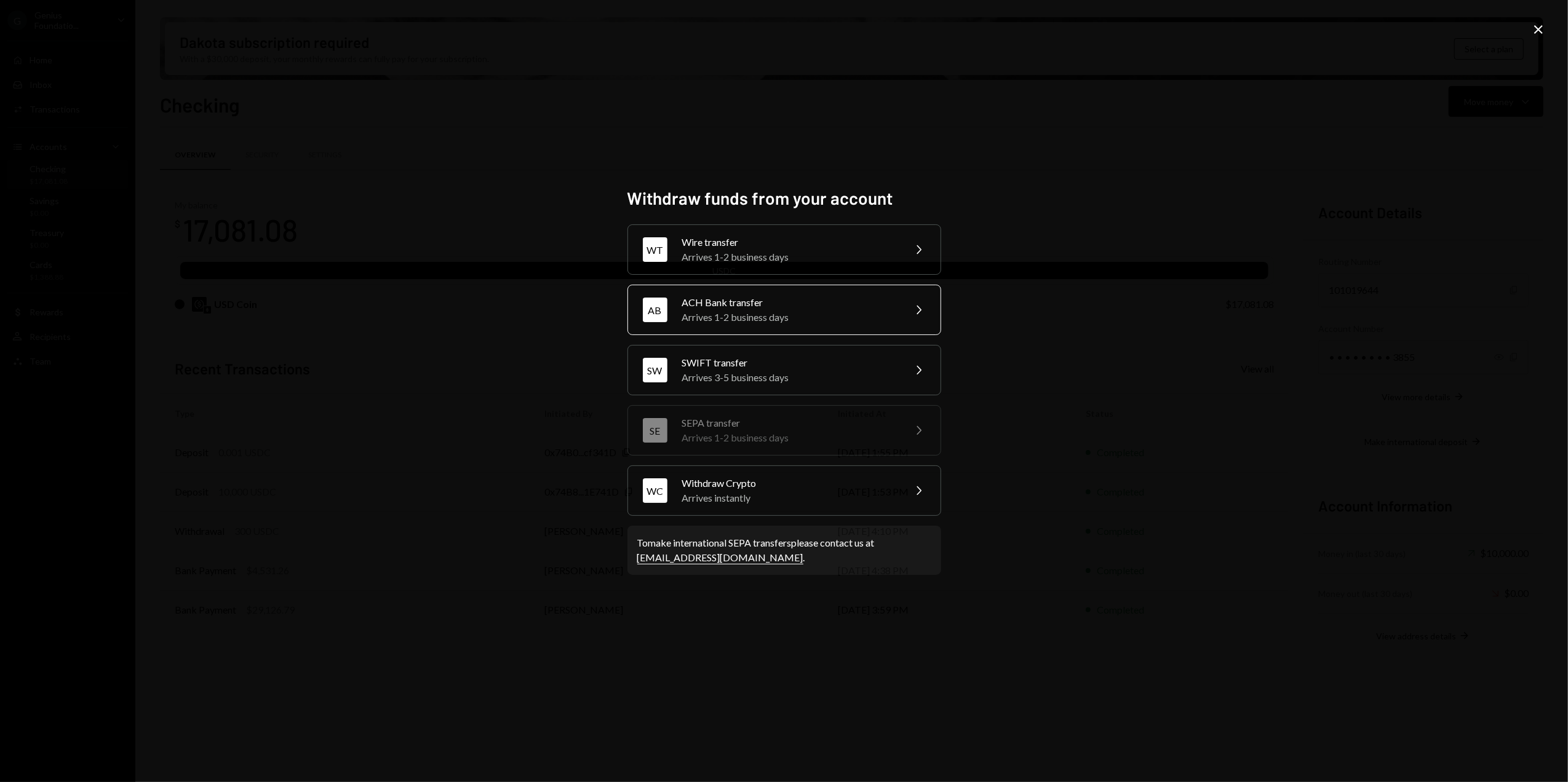
click at [732, 303] on div "ACH Bank transfer" at bounding box center [789, 302] width 214 height 15
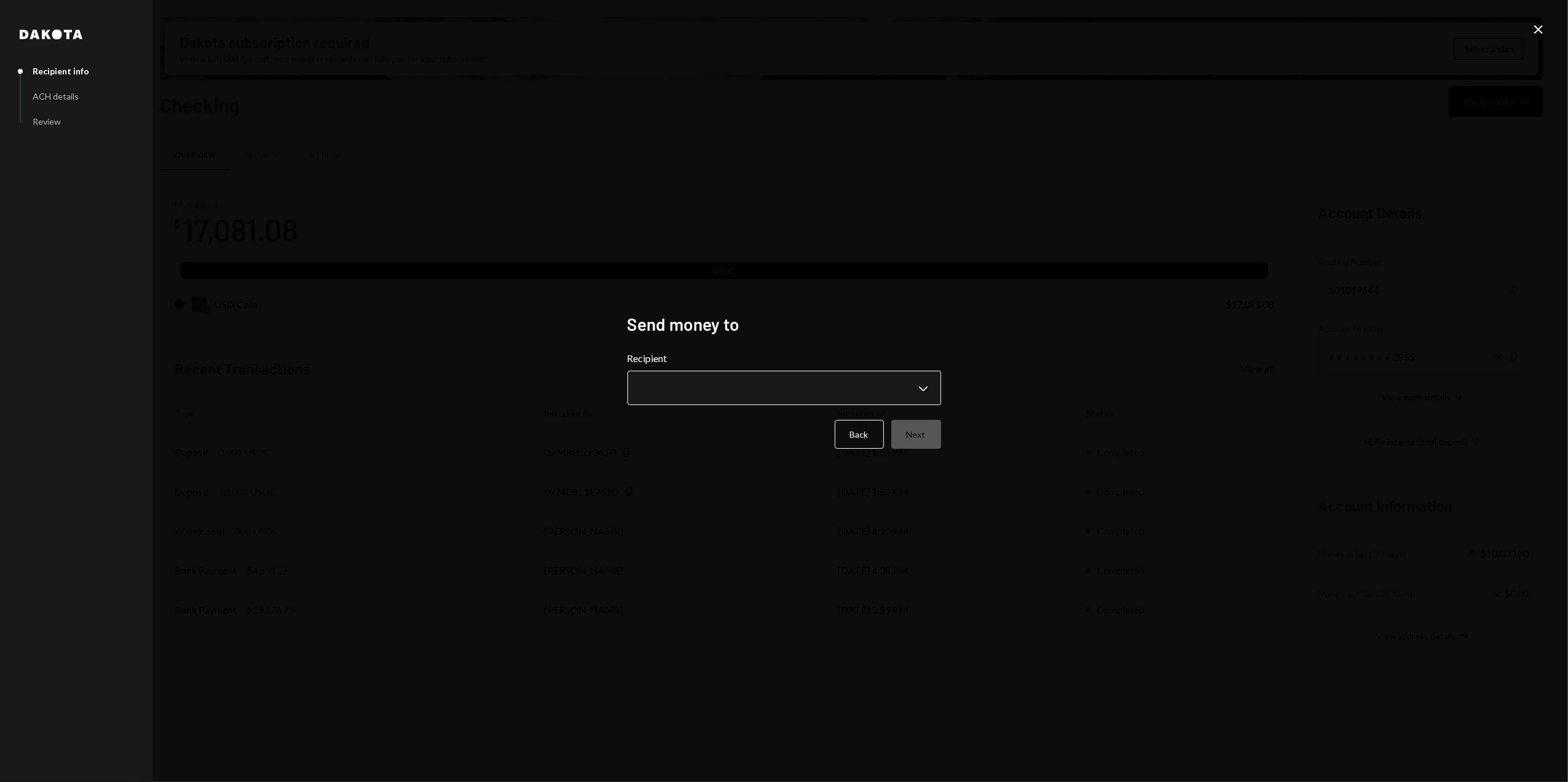
click at [685, 392] on body "G Genius Foundatio... Caret Down Home Home Inbox Inbox Activities Transactions …" at bounding box center [784, 391] width 1568 height 782
select select "**********"
click at [861, 441] on button "Back" at bounding box center [859, 434] width 49 height 29
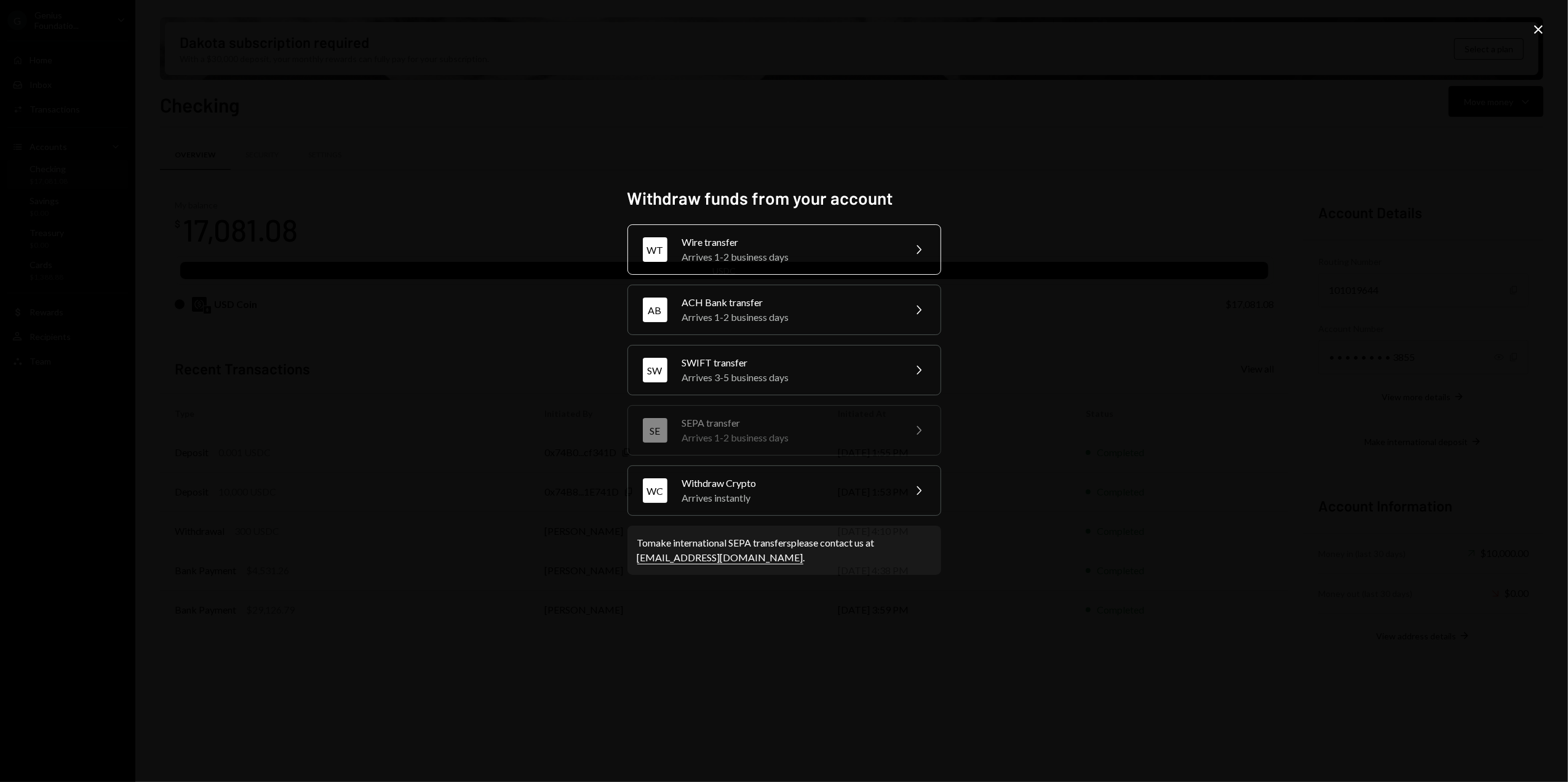
click at [715, 242] on div "Wire transfer" at bounding box center [789, 242] width 214 height 15
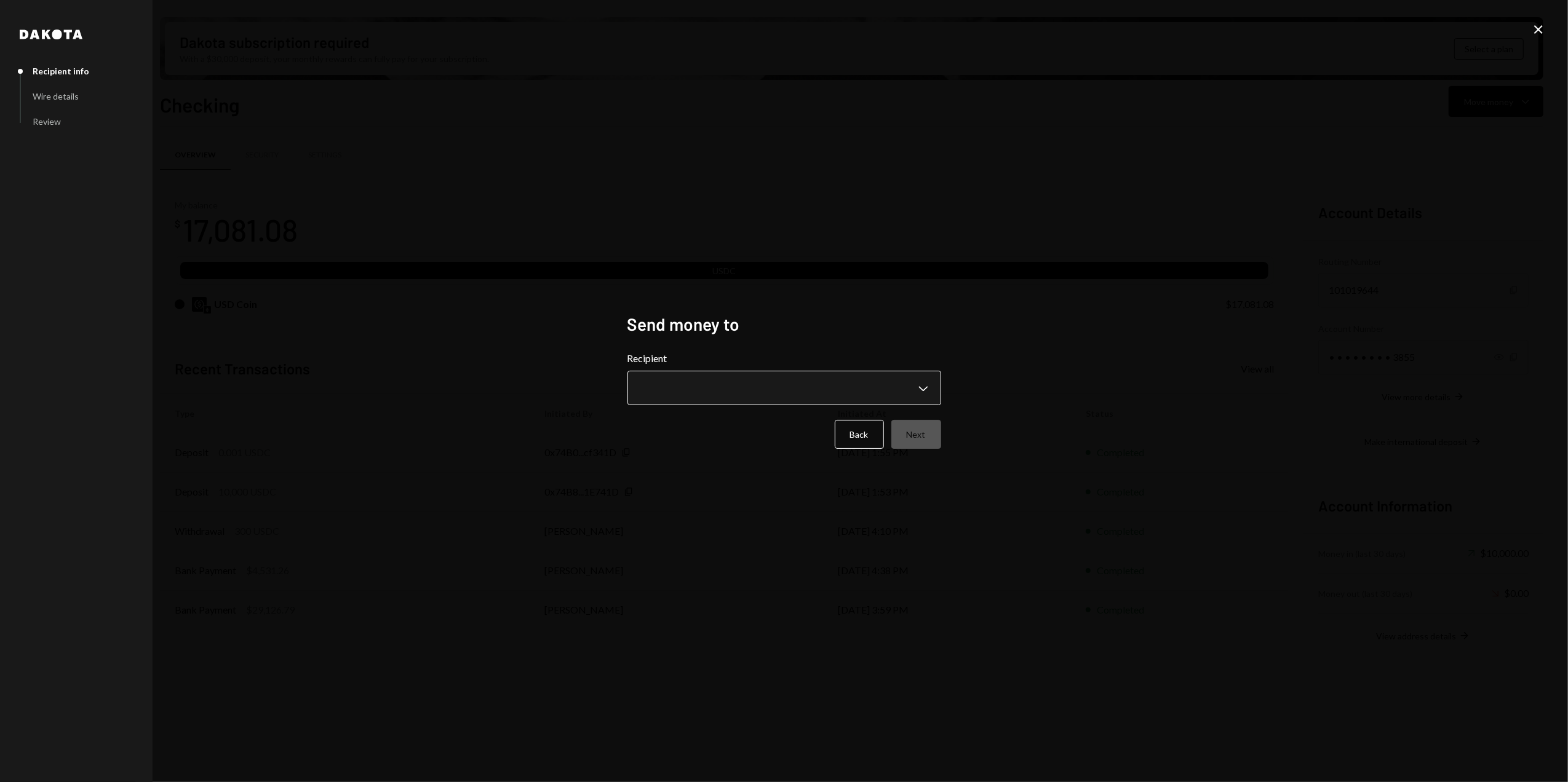
click at [705, 380] on body "G Genius Foundatio... Caret Down Home Home Inbox Inbox Activities Transactions …" at bounding box center [784, 391] width 1568 height 782
click at [756, 305] on div "**********" at bounding box center [784, 391] width 343 height 185
click at [857, 438] on button "Back" at bounding box center [859, 434] width 49 height 29
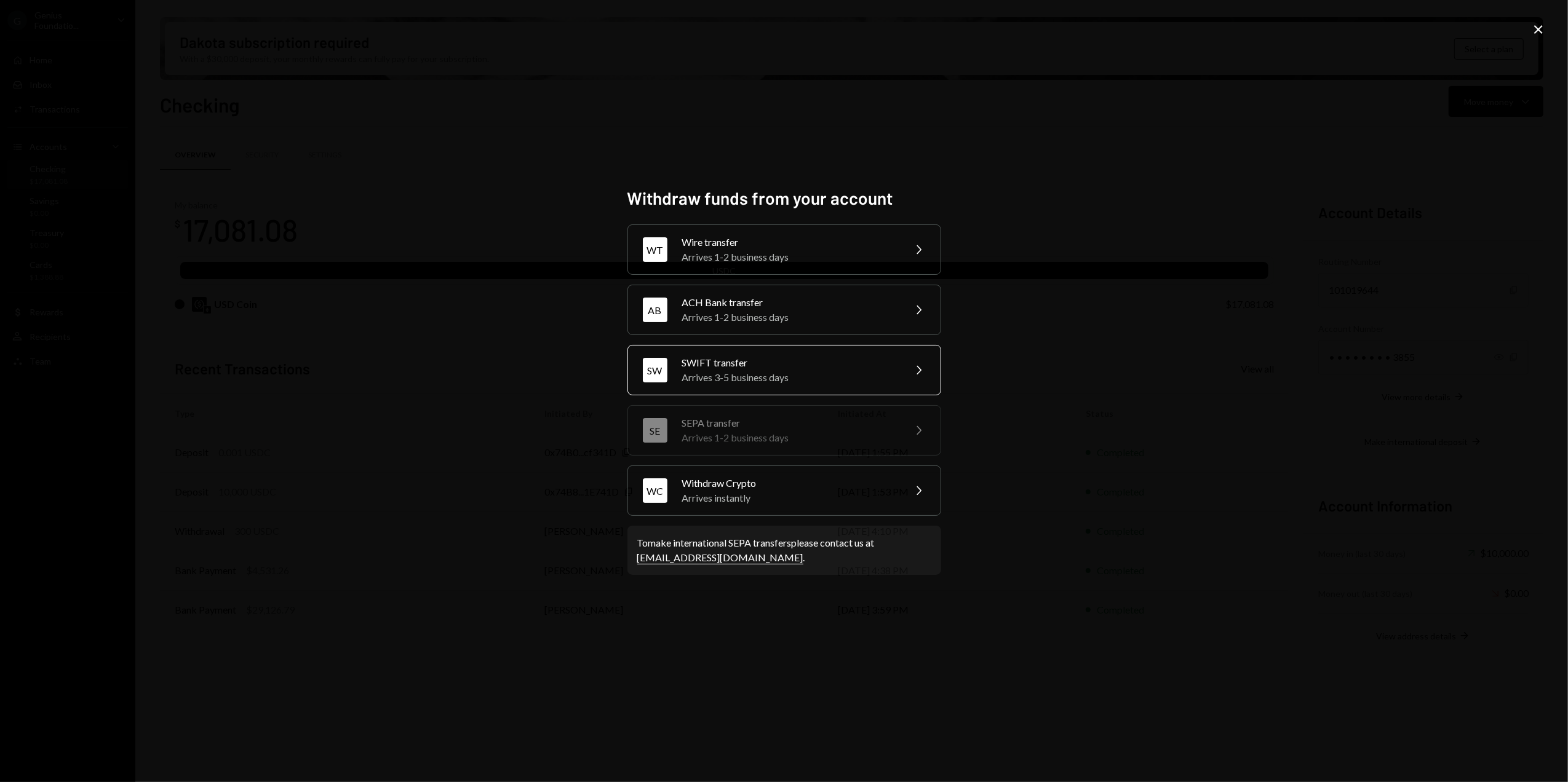
click at [726, 363] on div "SWIFT transfer" at bounding box center [789, 362] width 214 height 15
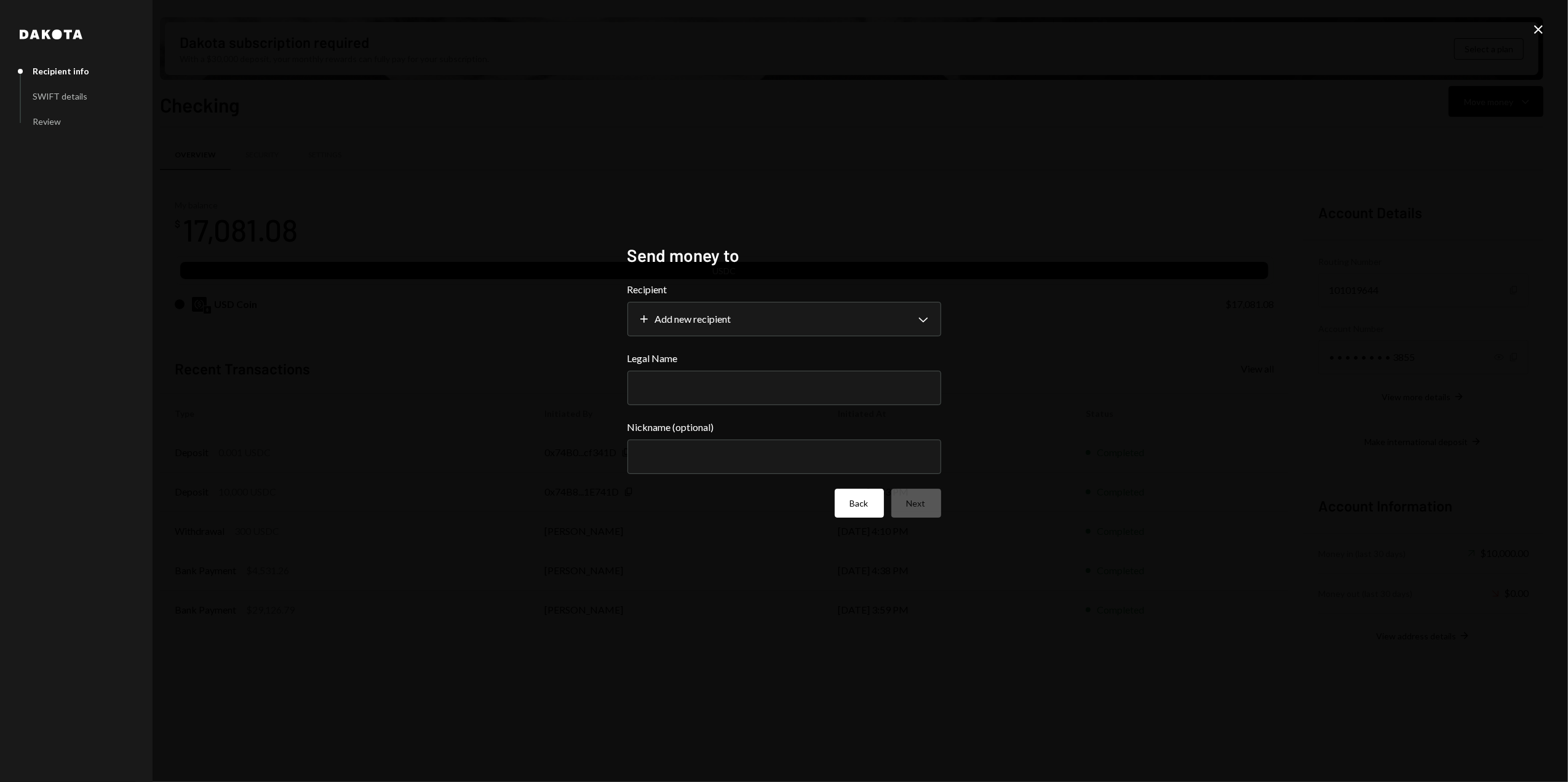
click at [852, 505] on button "Back" at bounding box center [859, 503] width 49 height 29
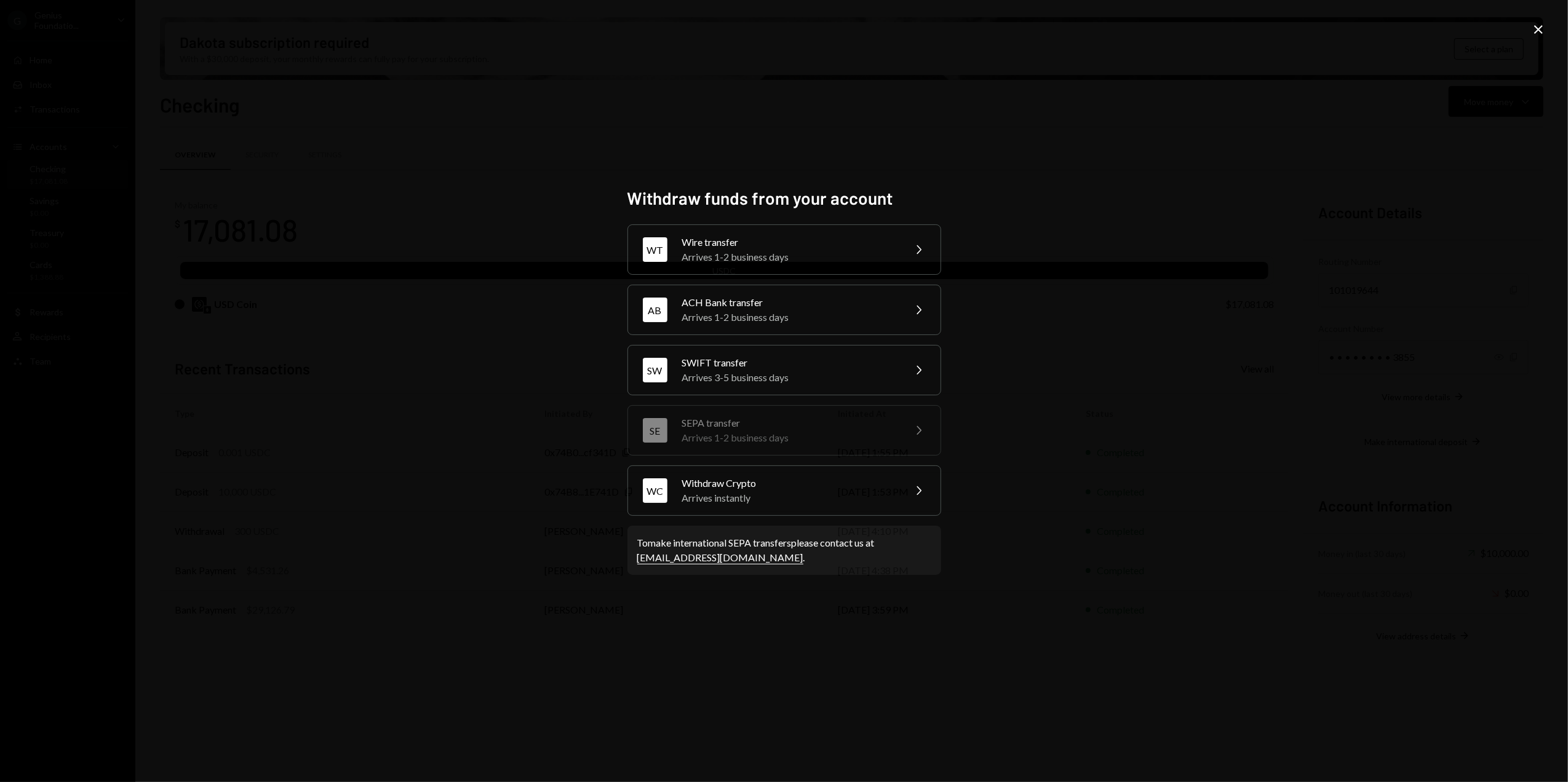
click at [1538, 31] on icon at bounding box center [1538, 29] width 9 height 9
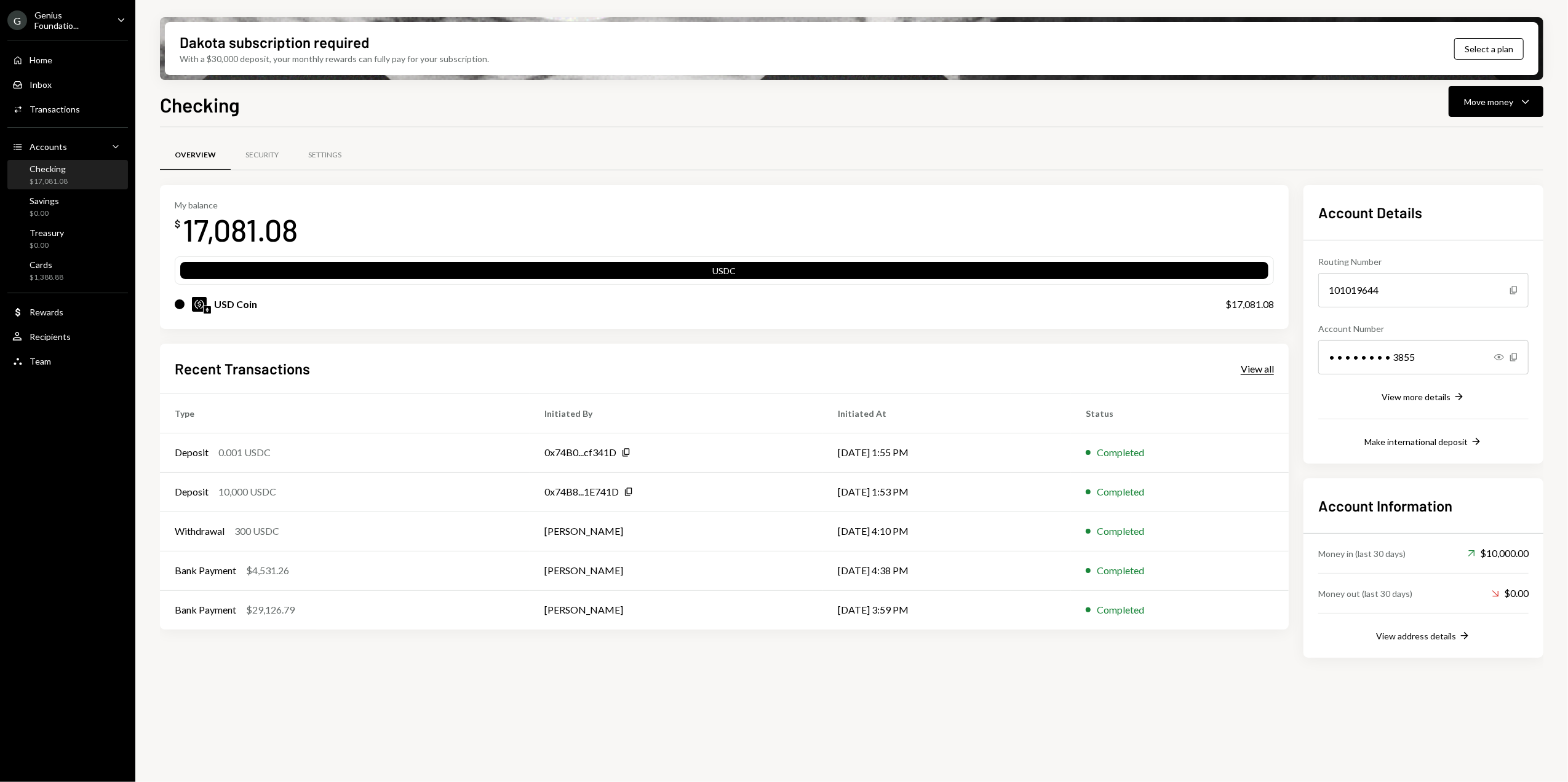
click at [1257, 366] on div "View all" at bounding box center [1257, 369] width 33 height 13
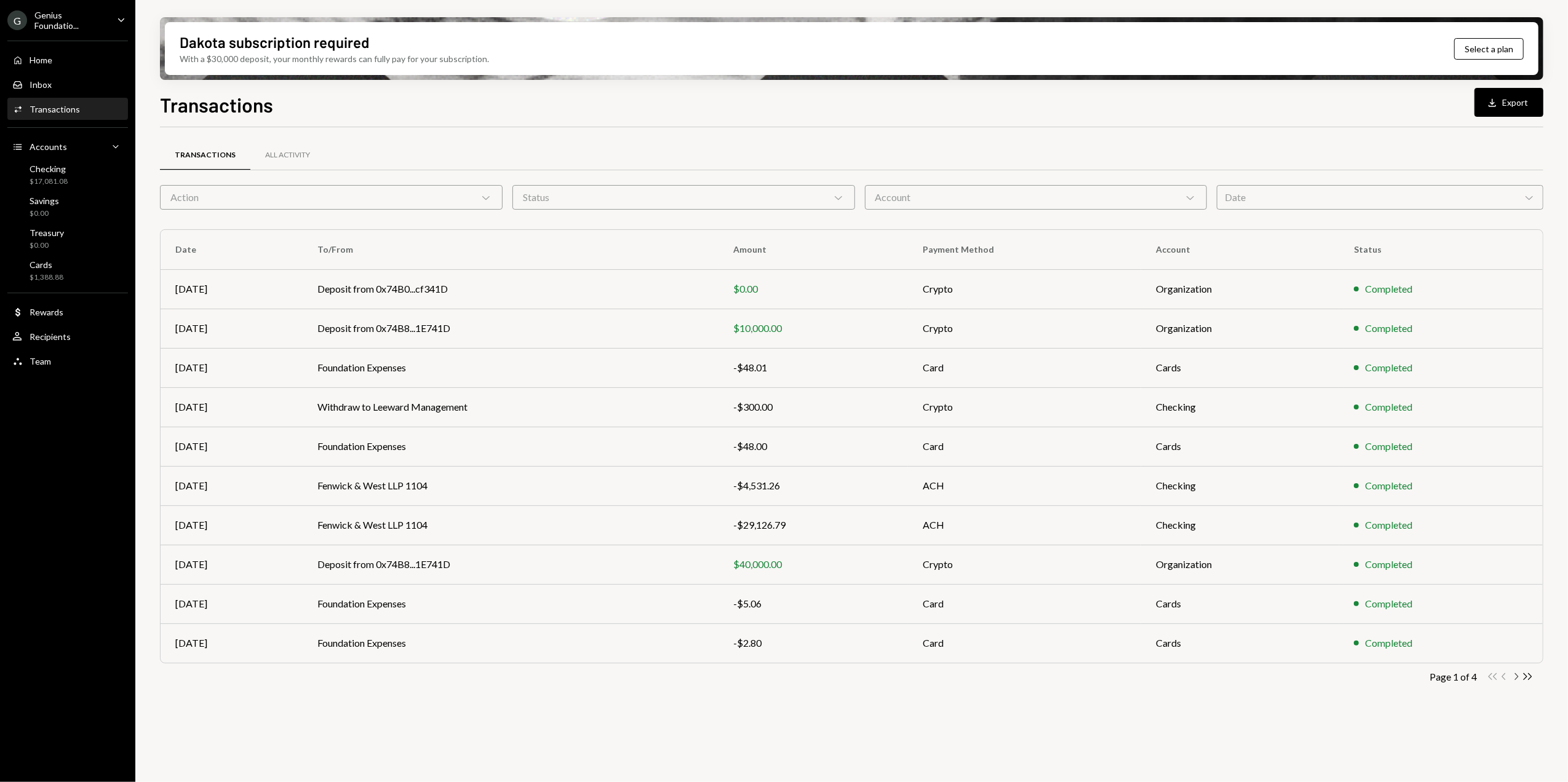
click at [1514, 676] on icon "Chevron Right" at bounding box center [1515, 676] width 12 height 12
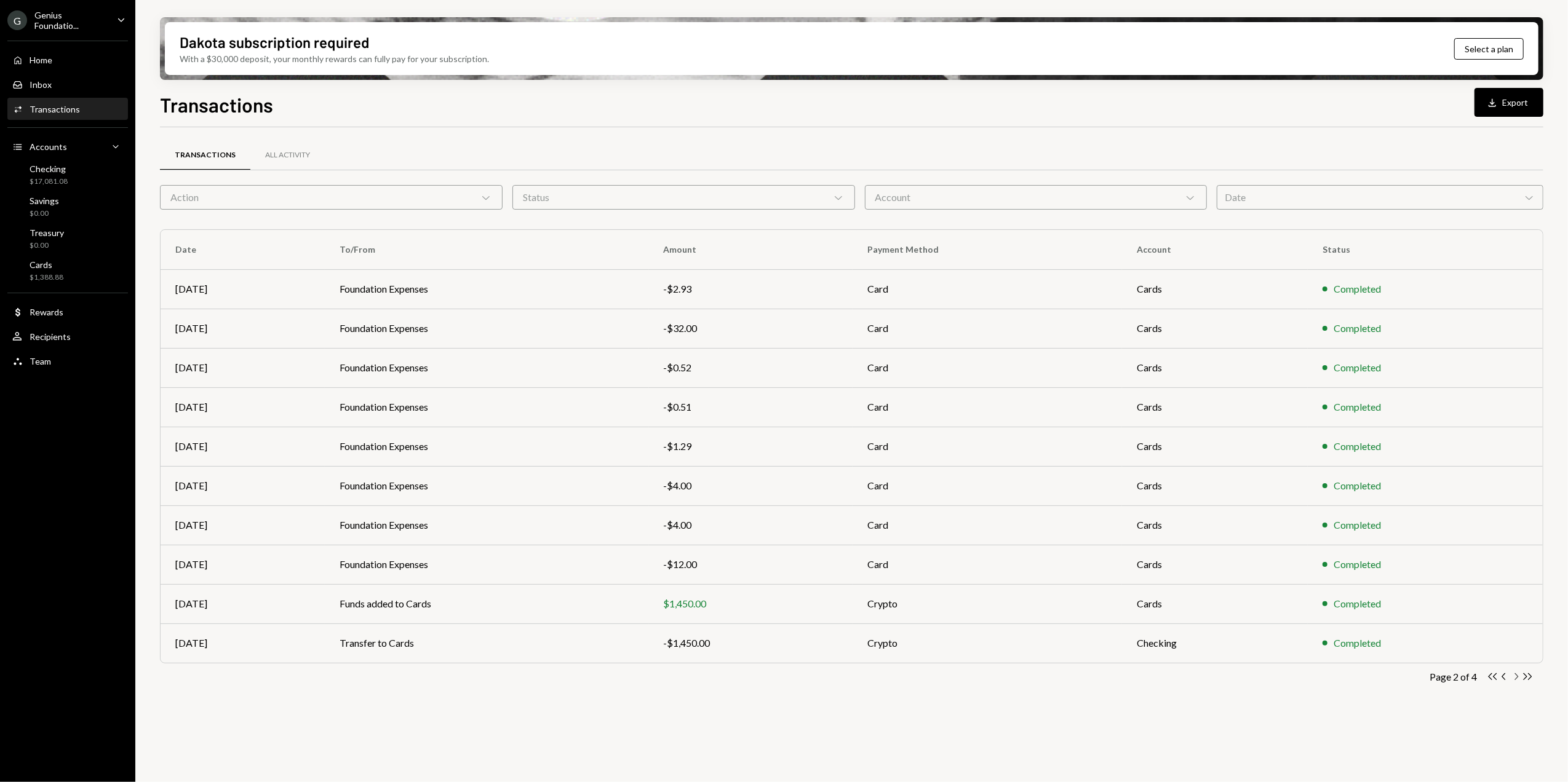
click at [1517, 677] on icon "Chevron Right" at bounding box center [1515, 676] width 12 height 12
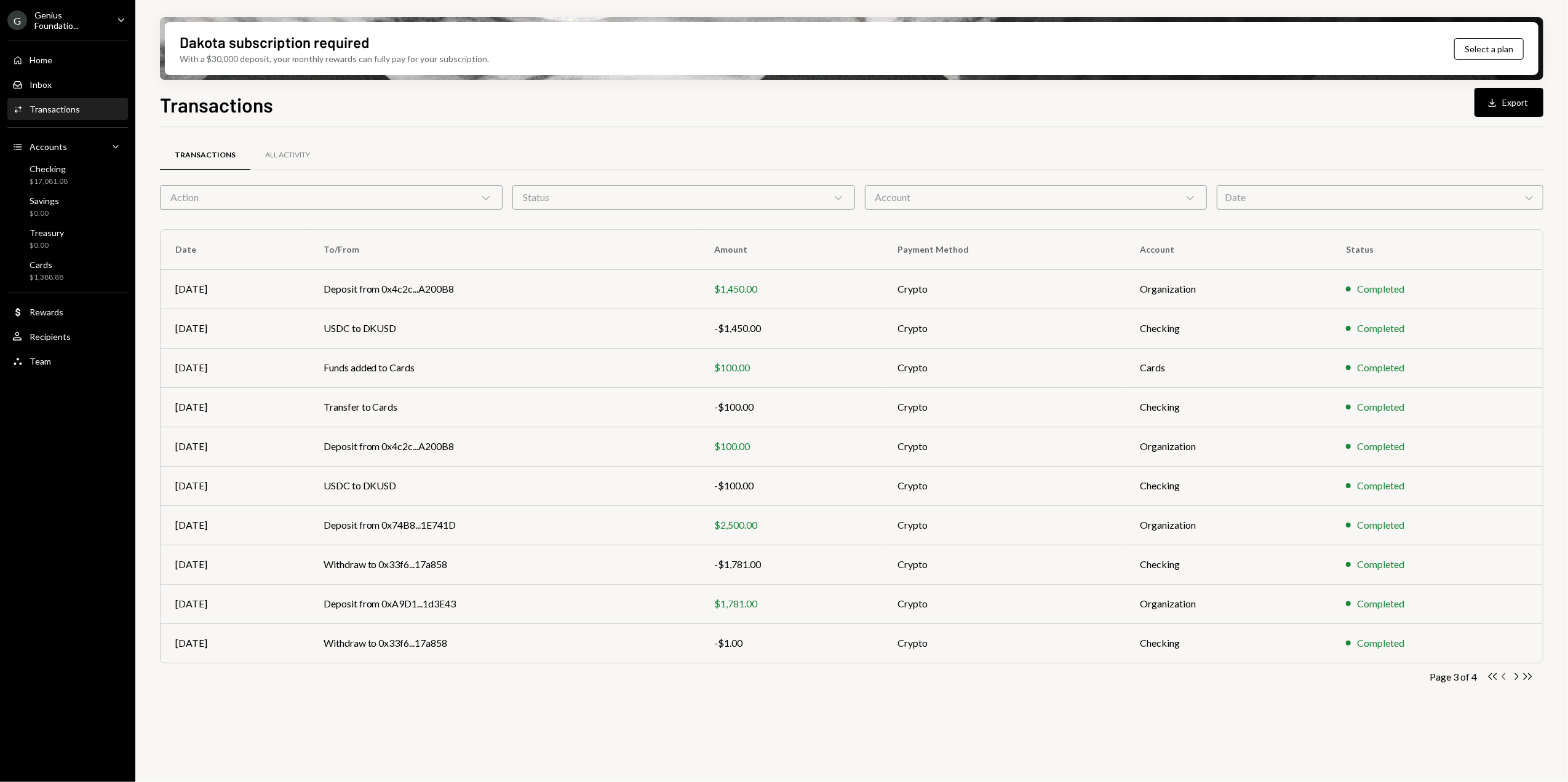
click at [1502, 679] on icon "Chevron Left" at bounding box center [1504, 676] width 12 height 12
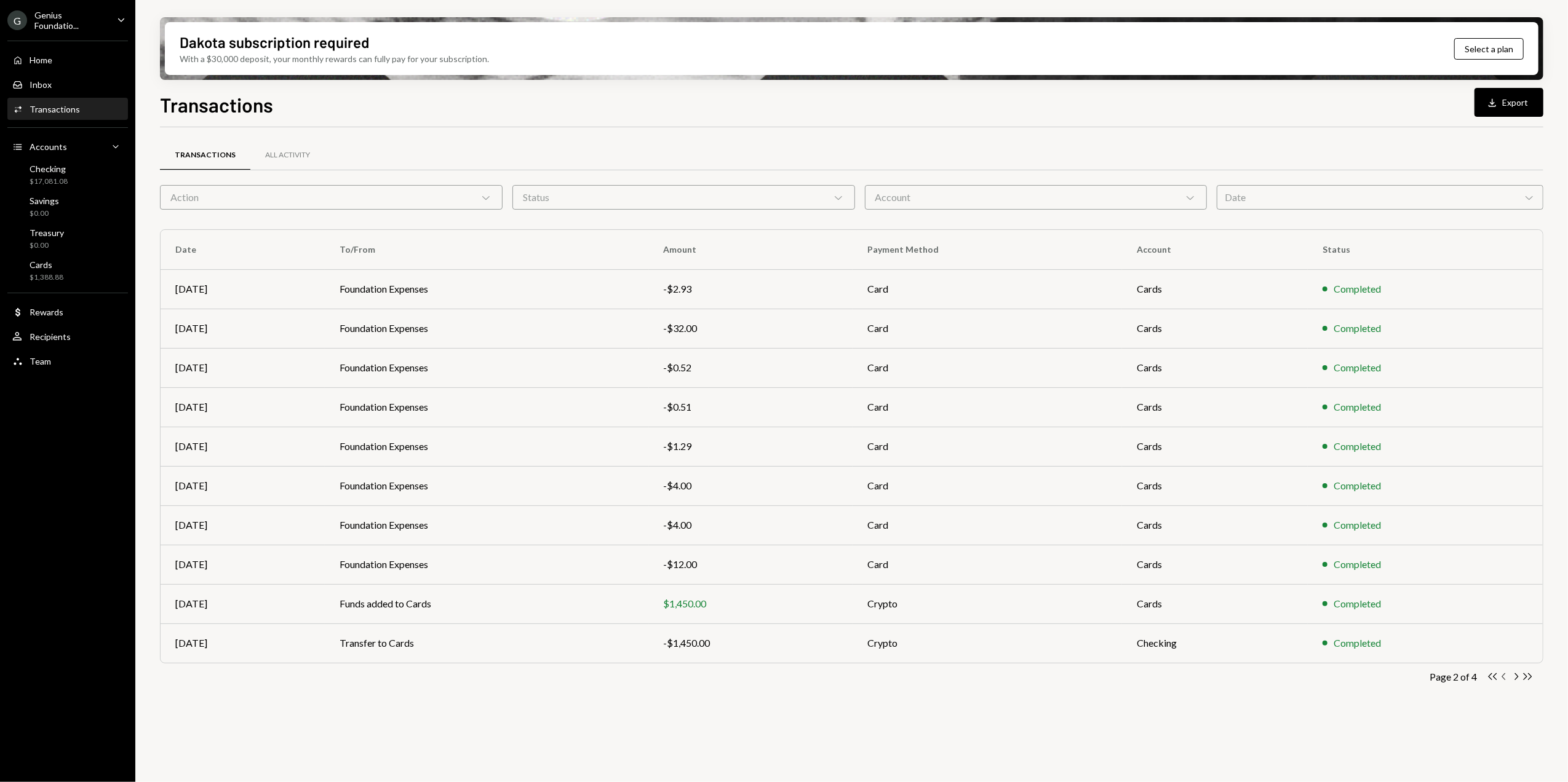
click at [1502, 677] on icon "button" at bounding box center [1503, 676] width 4 height 7
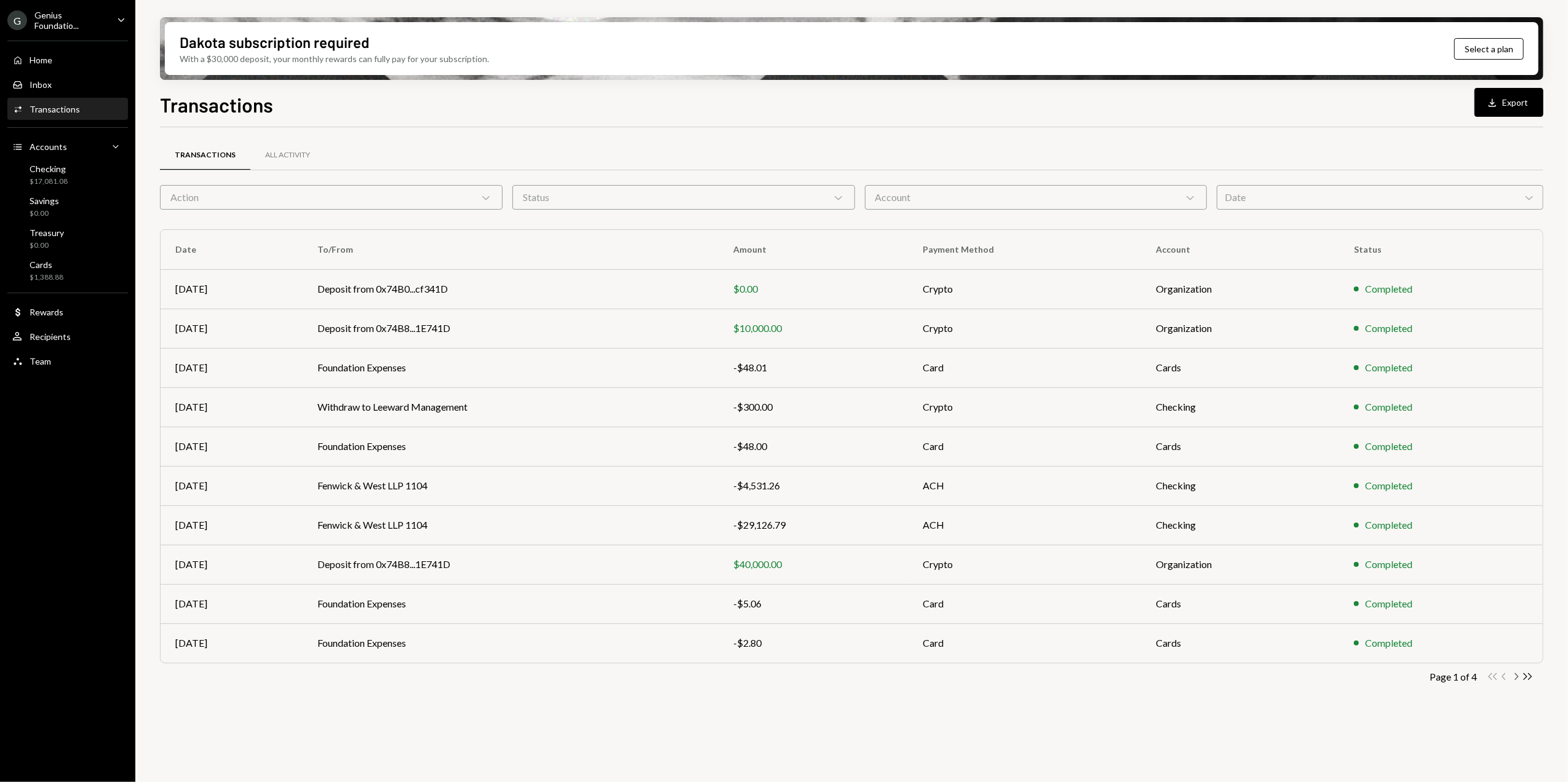
click at [1518, 679] on icon "Chevron Right" at bounding box center [1515, 676] width 12 height 12
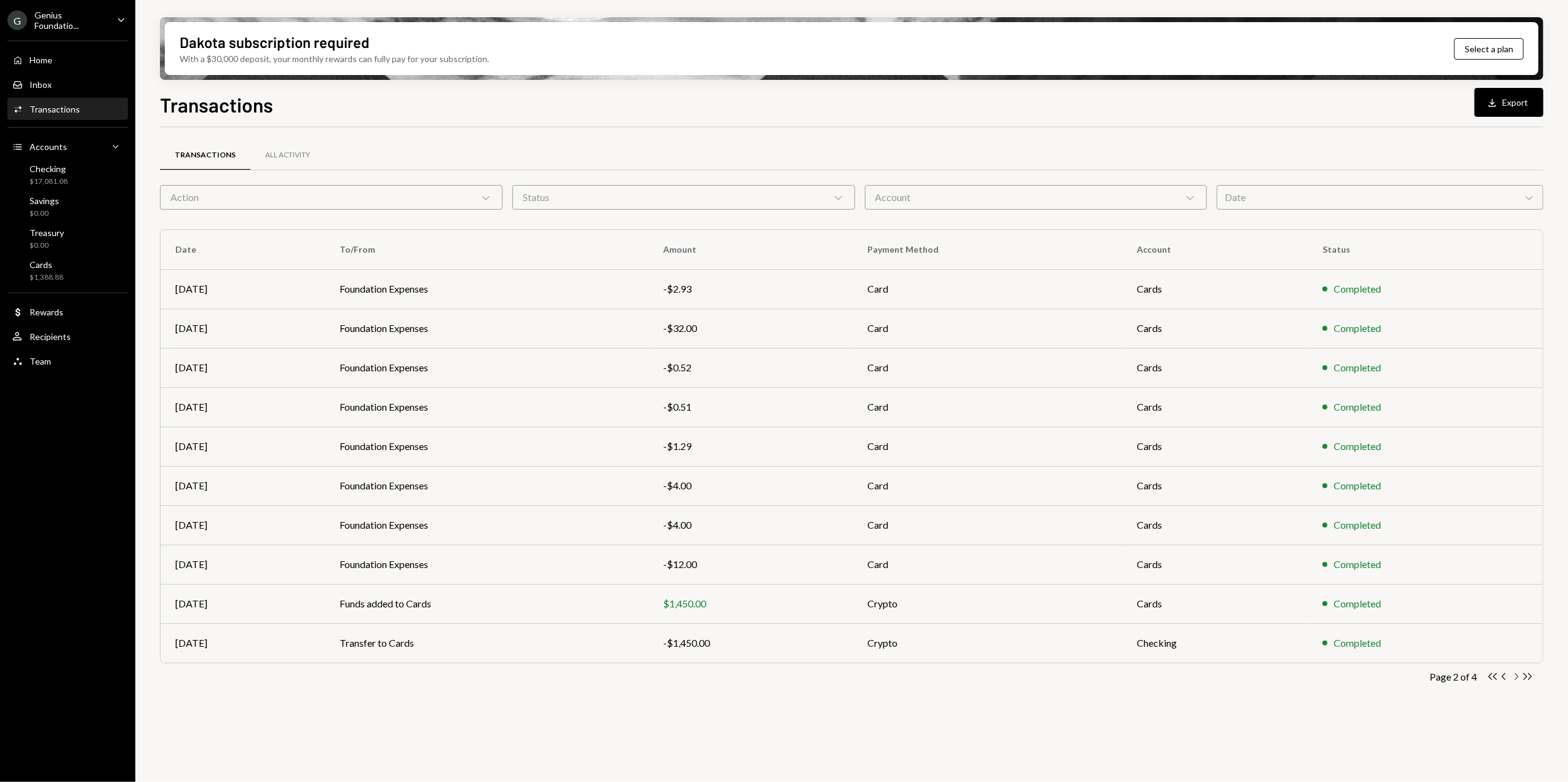
click at [1516, 679] on icon "button" at bounding box center [1517, 676] width 4 height 7
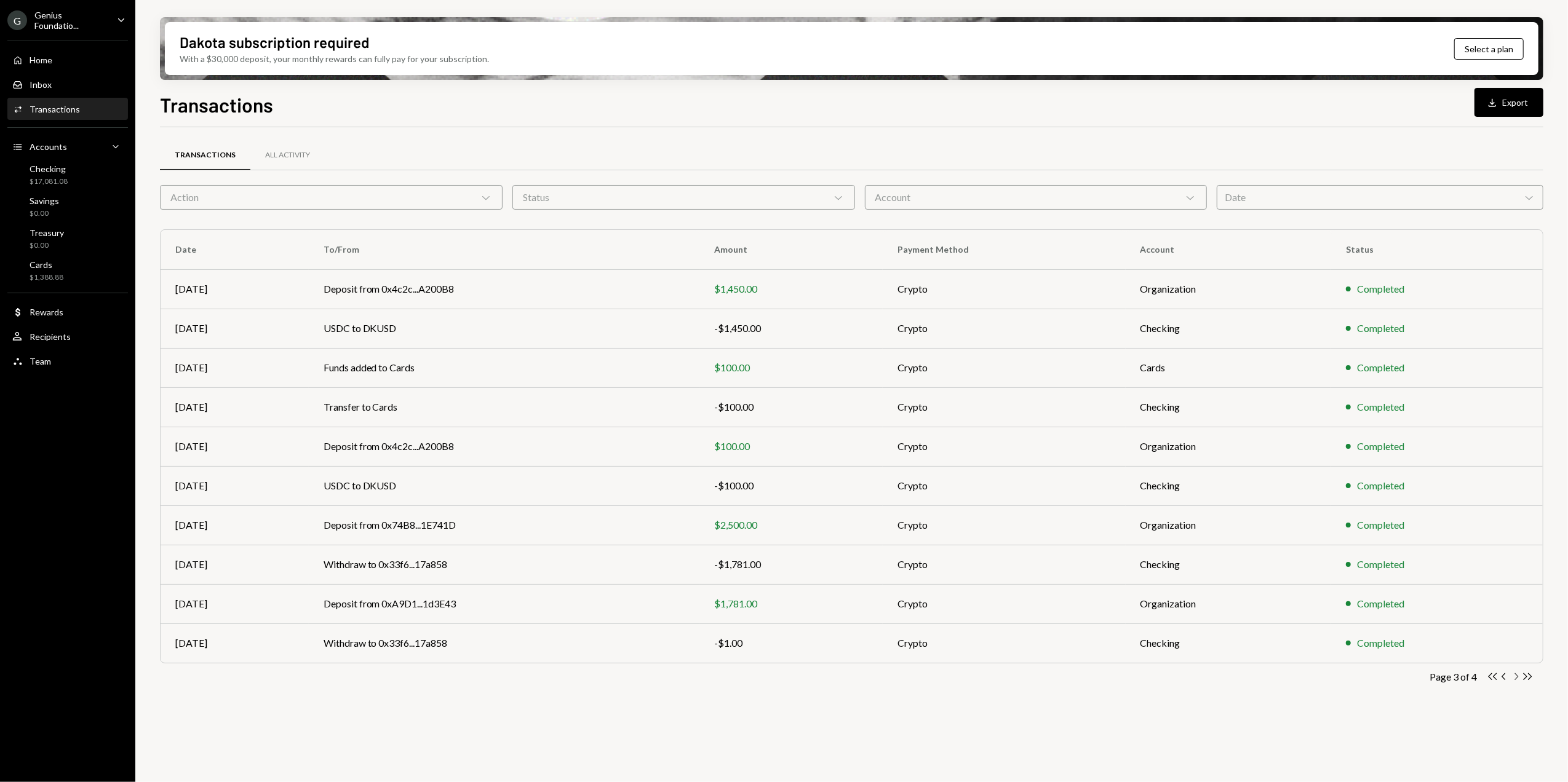
click at [1516, 679] on icon "button" at bounding box center [1517, 676] width 4 height 7
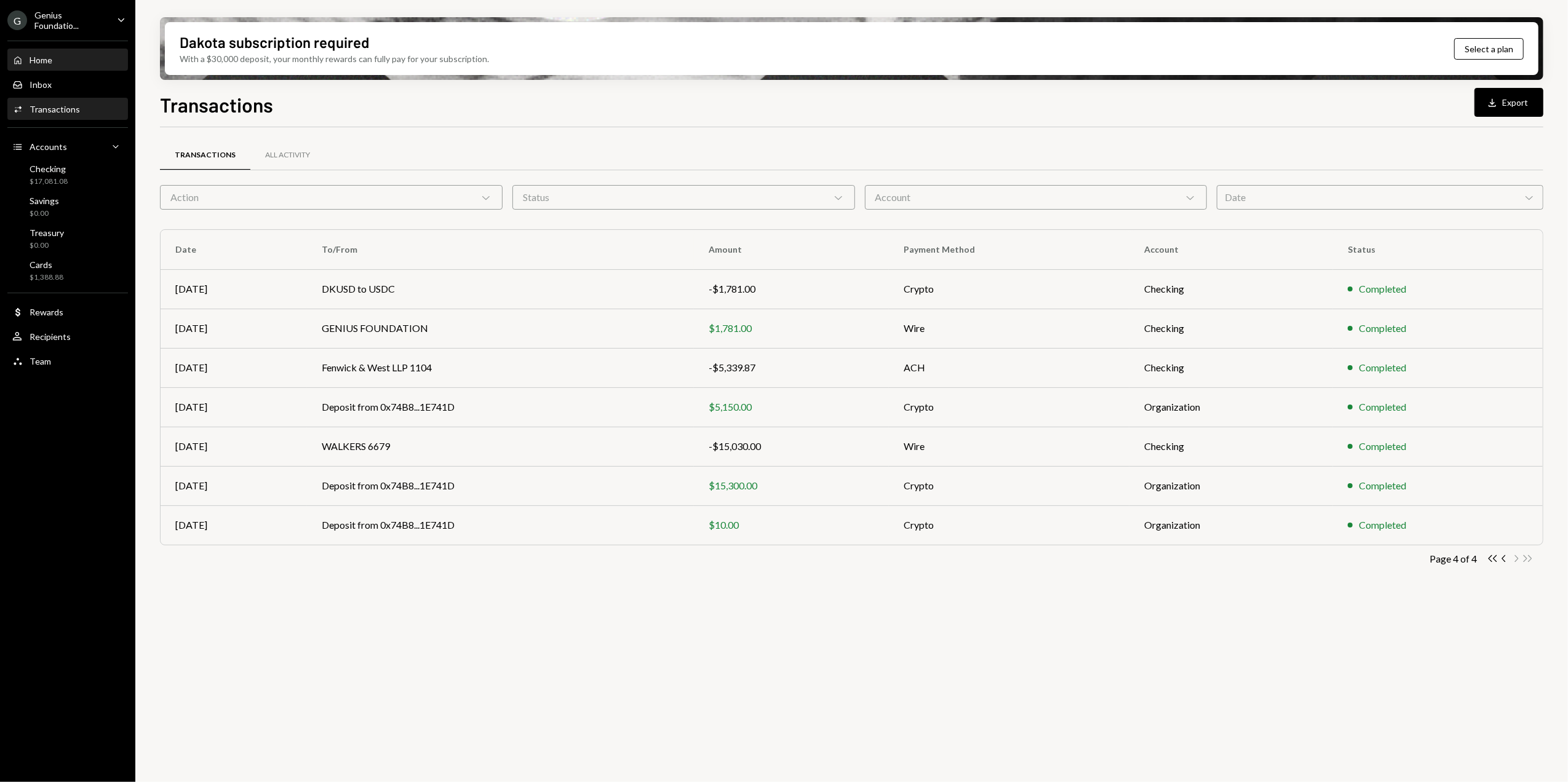
click at [54, 60] on div "Home Home" at bounding box center [68, 60] width 111 height 11
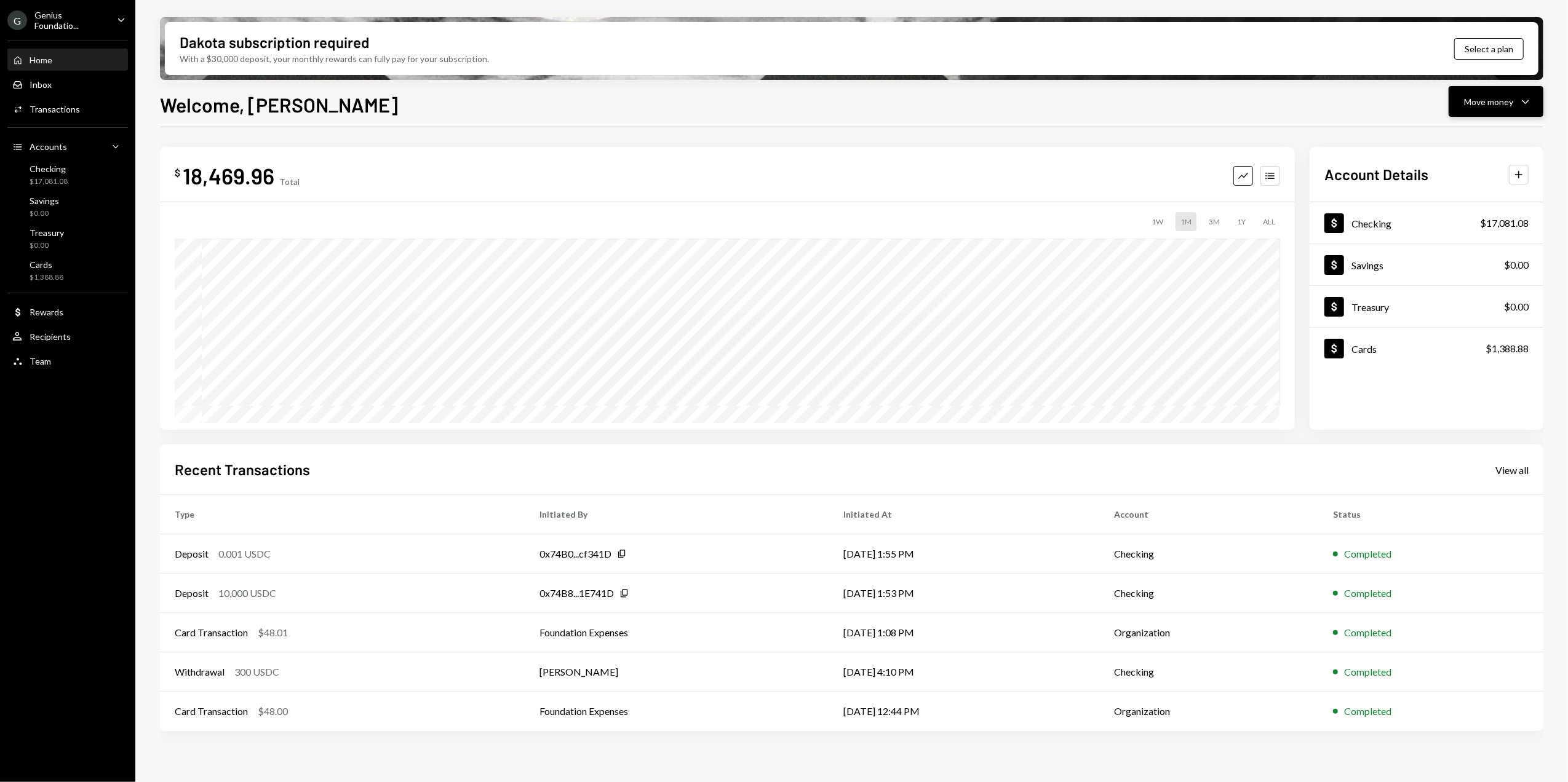
click at [1499, 109] on button "Move money Caret Down" at bounding box center [1496, 101] width 95 height 31
click at [1455, 134] on div "Send" at bounding box center [1486, 138] width 90 height 13
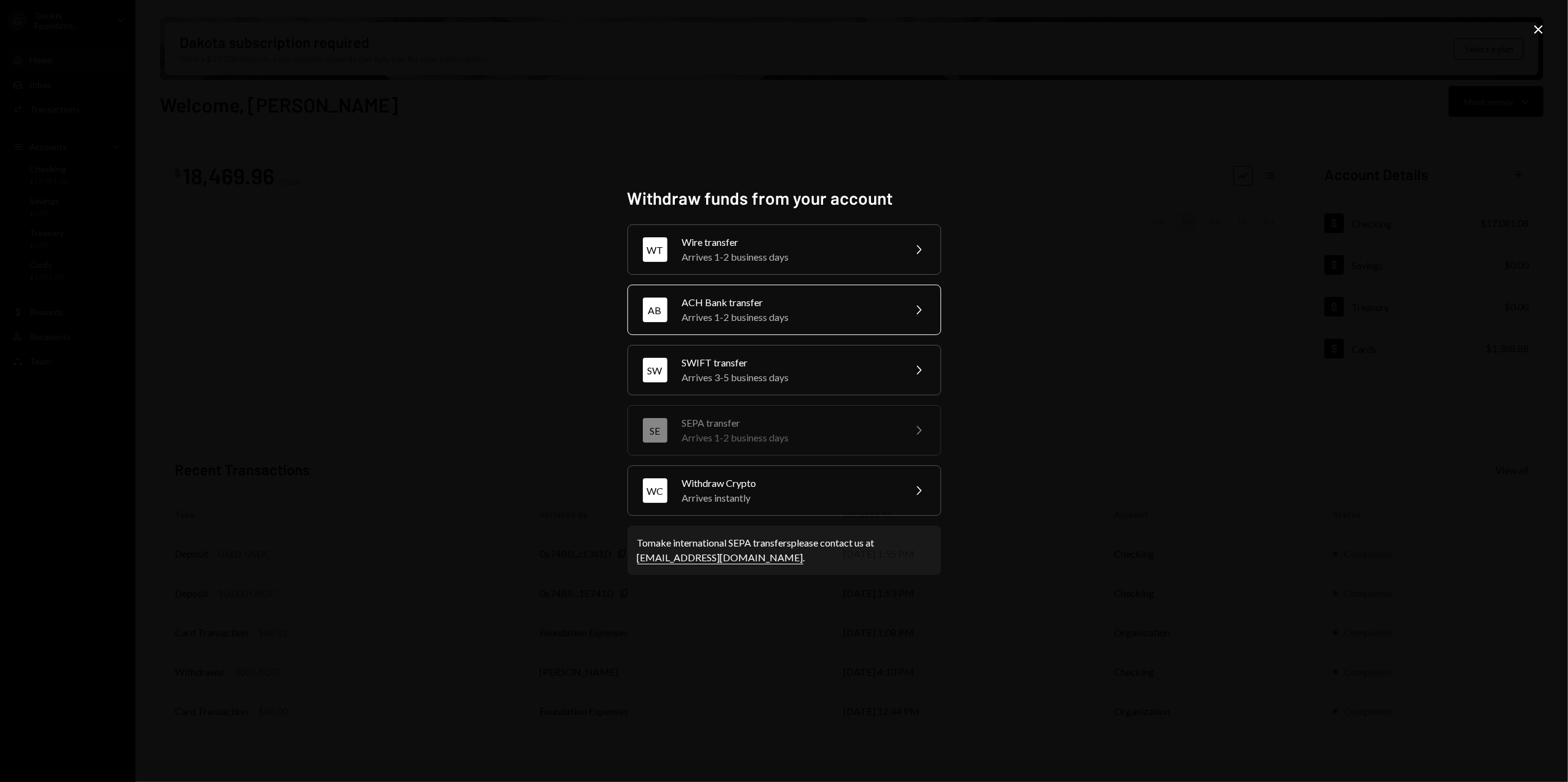
click at [715, 313] on div "Arrives 1-2 business days" at bounding box center [789, 317] width 214 height 15
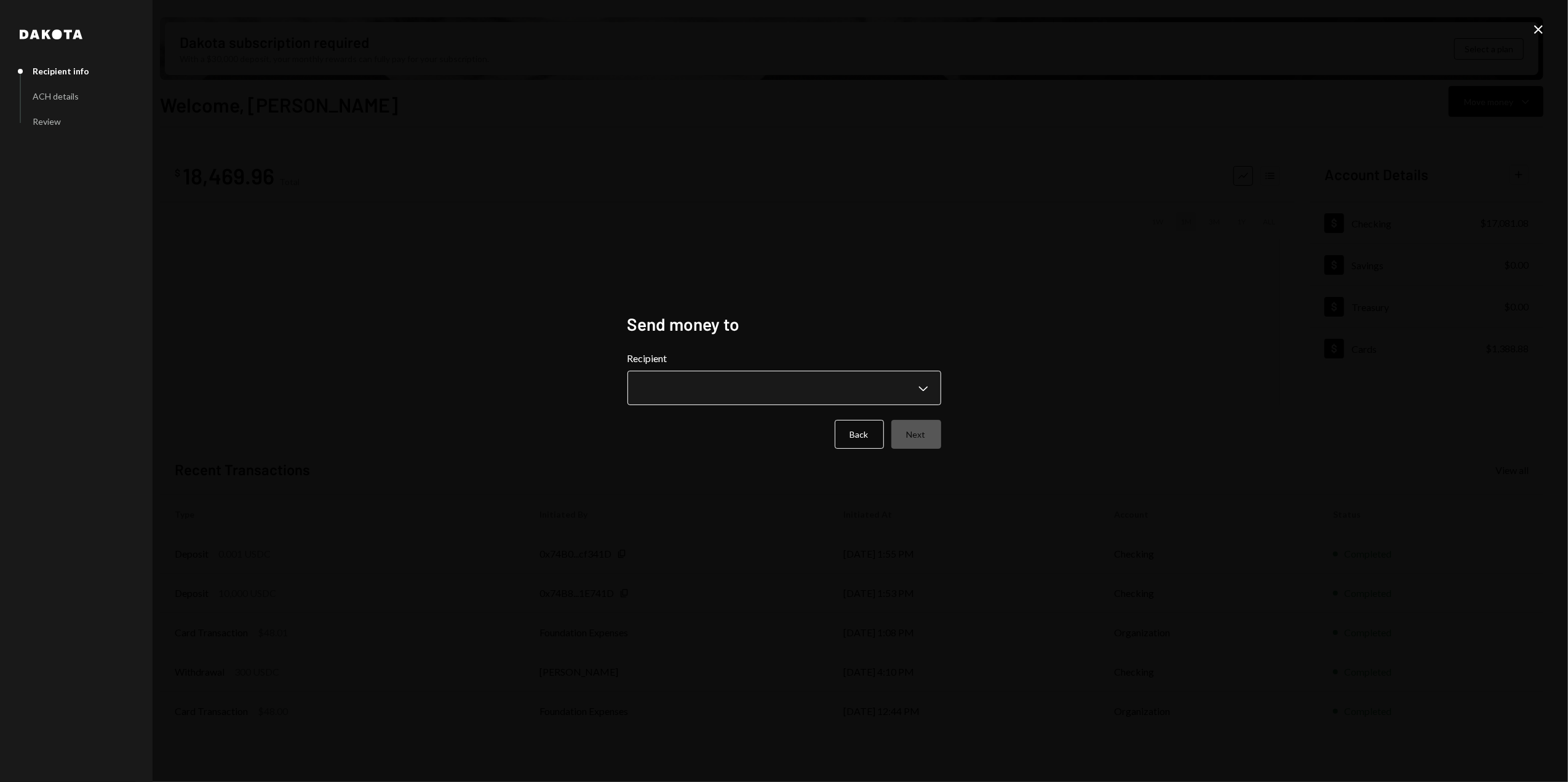
click at [705, 380] on body "G Genius Foundatio... Caret Down Home Home Inbox Inbox Activities Transactions …" at bounding box center [784, 391] width 1568 height 782
select select "**********"
click at [924, 433] on button "Next" at bounding box center [916, 434] width 50 height 29
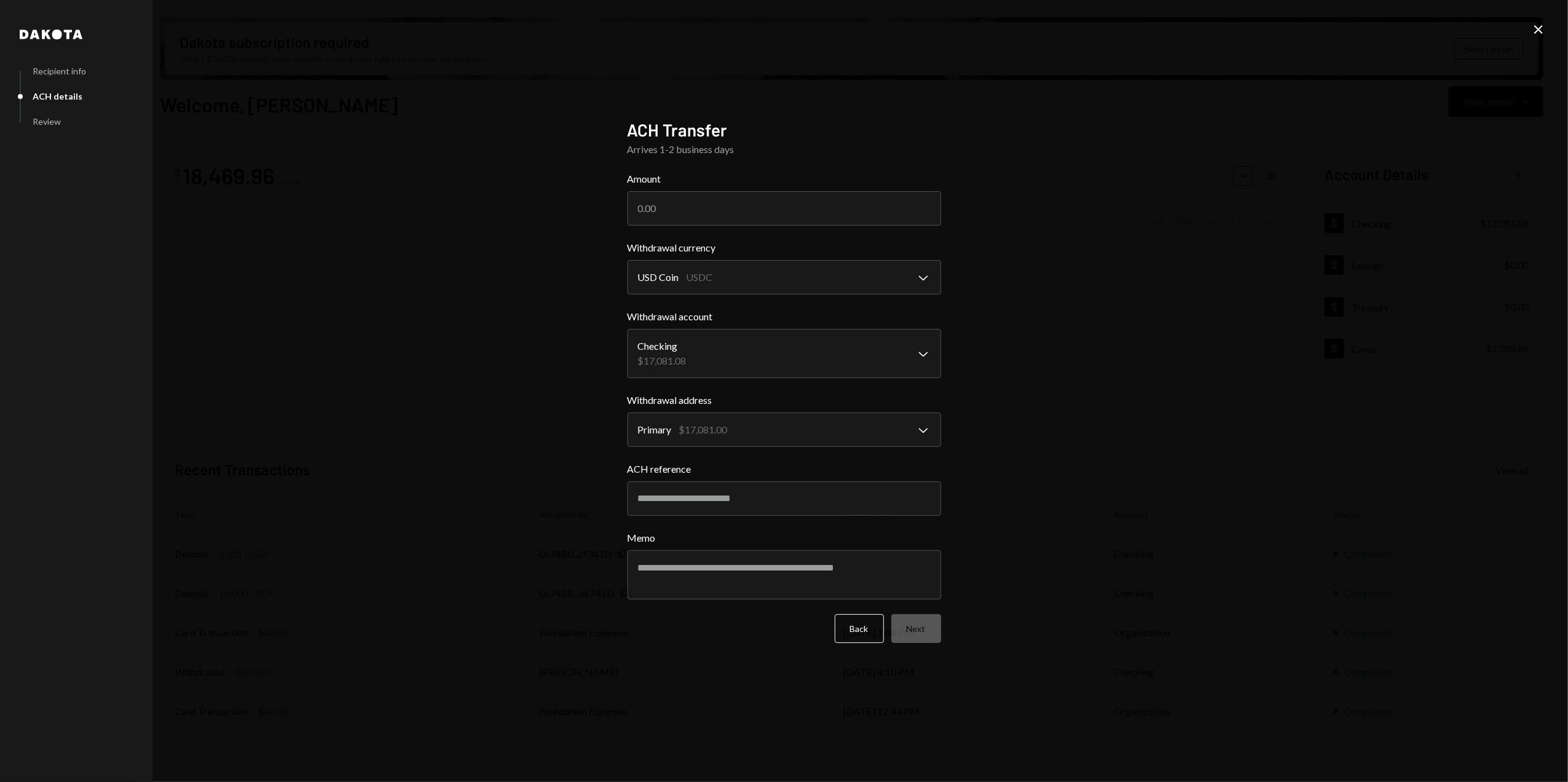
click at [1540, 33] on icon "Close" at bounding box center [1538, 29] width 15 height 15
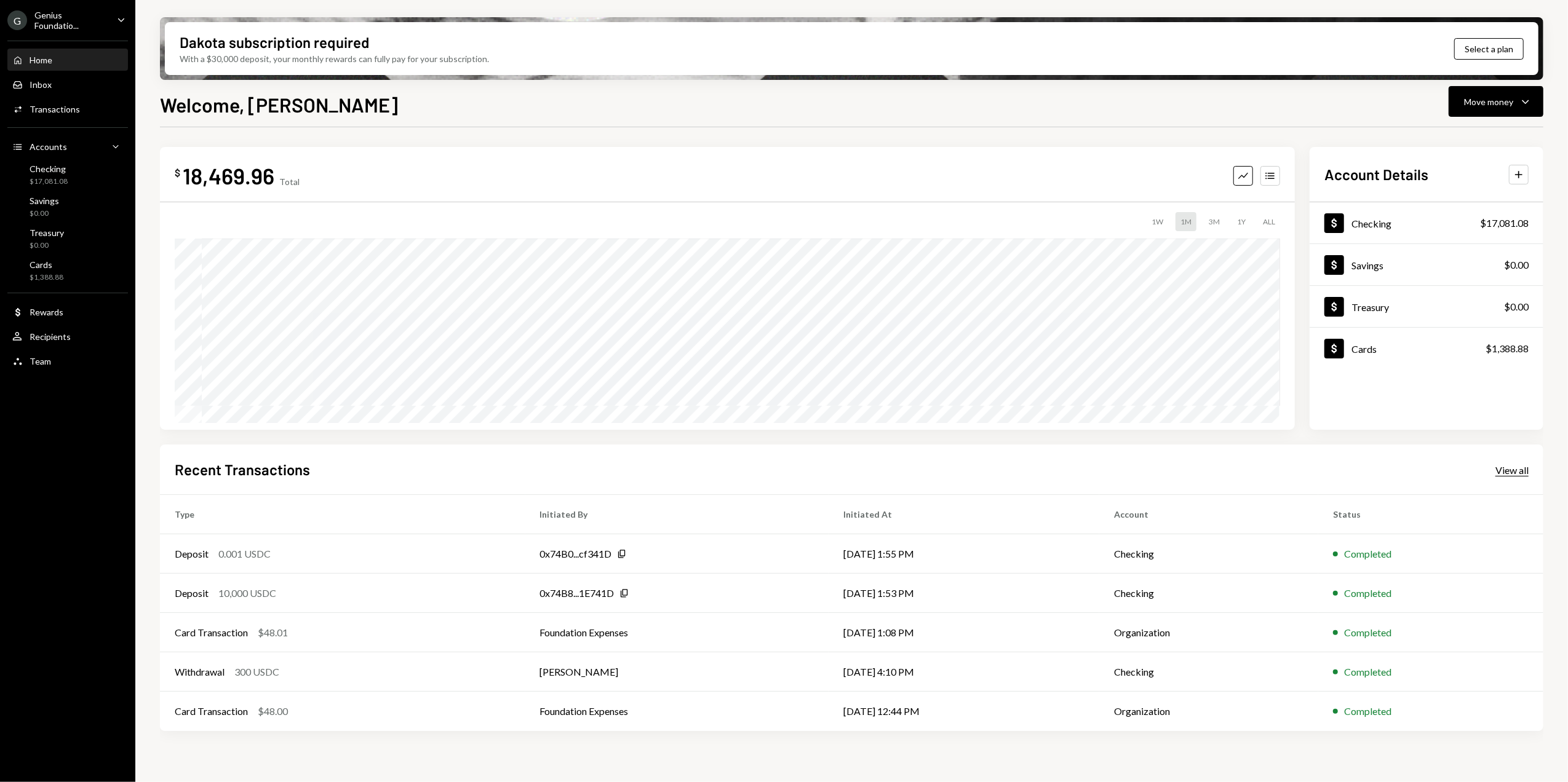
click at [1508, 466] on div "View all" at bounding box center [1512, 470] width 33 height 13
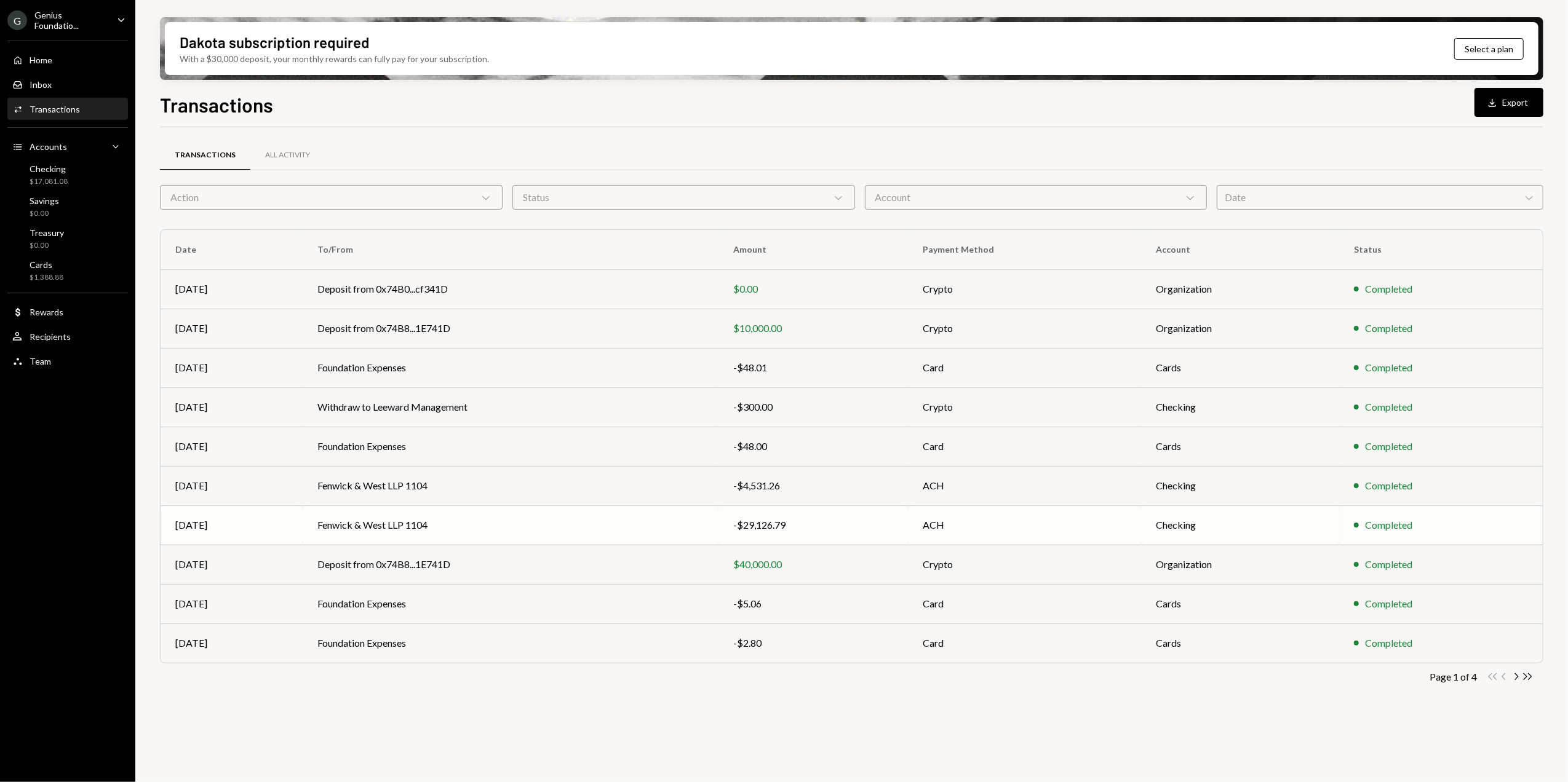
click at [838, 524] on div "-$29,126.79" at bounding box center [813, 525] width 160 height 15
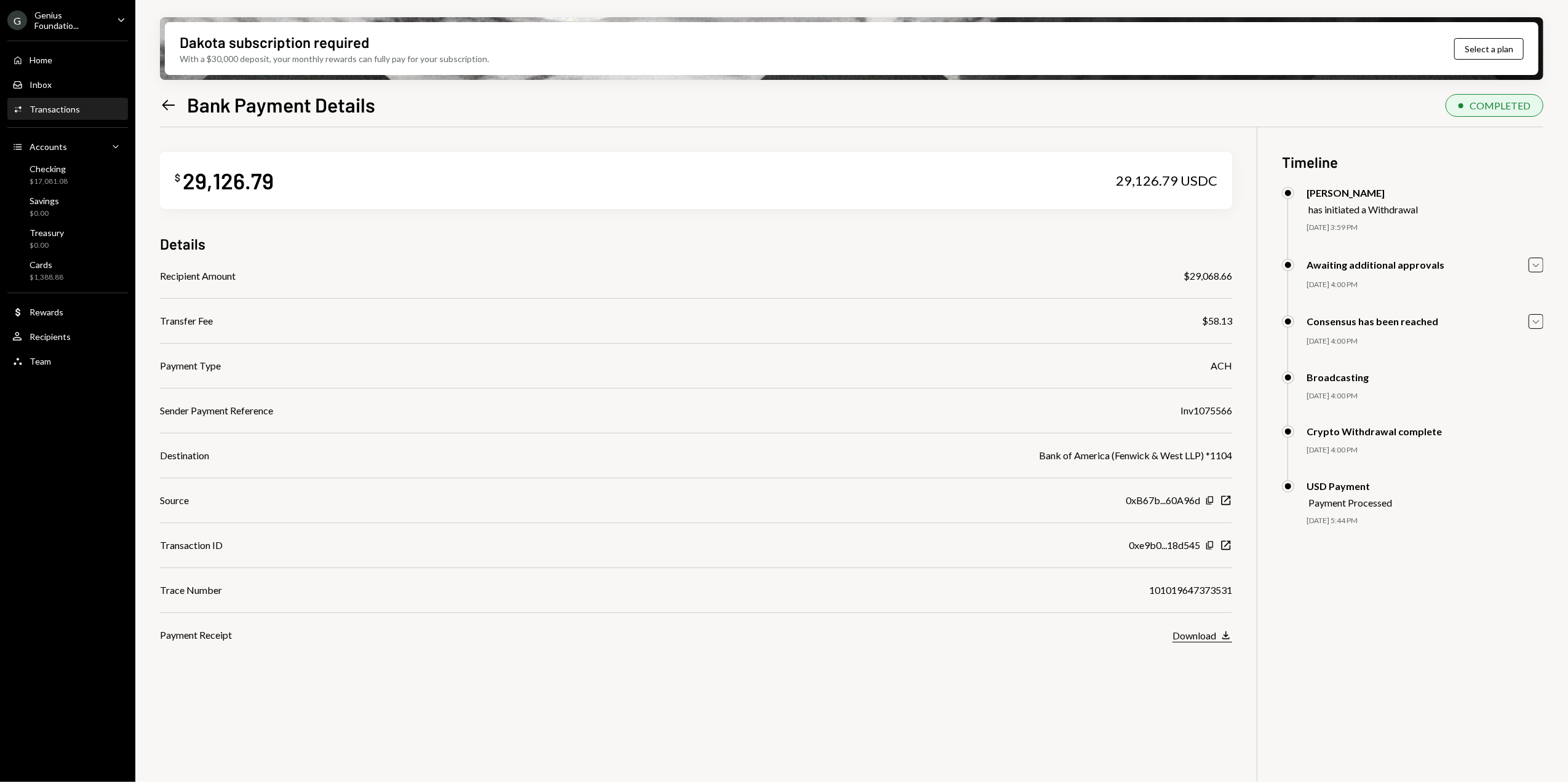
click at [1204, 633] on div "Download" at bounding box center [1194, 635] width 43 height 12
click at [637, 249] on div "Details" at bounding box center [696, 244] width 1072 height 21
click at [168, 107] on icon "Left Arrow" at bounding box center [169, 105] width 17 height 17
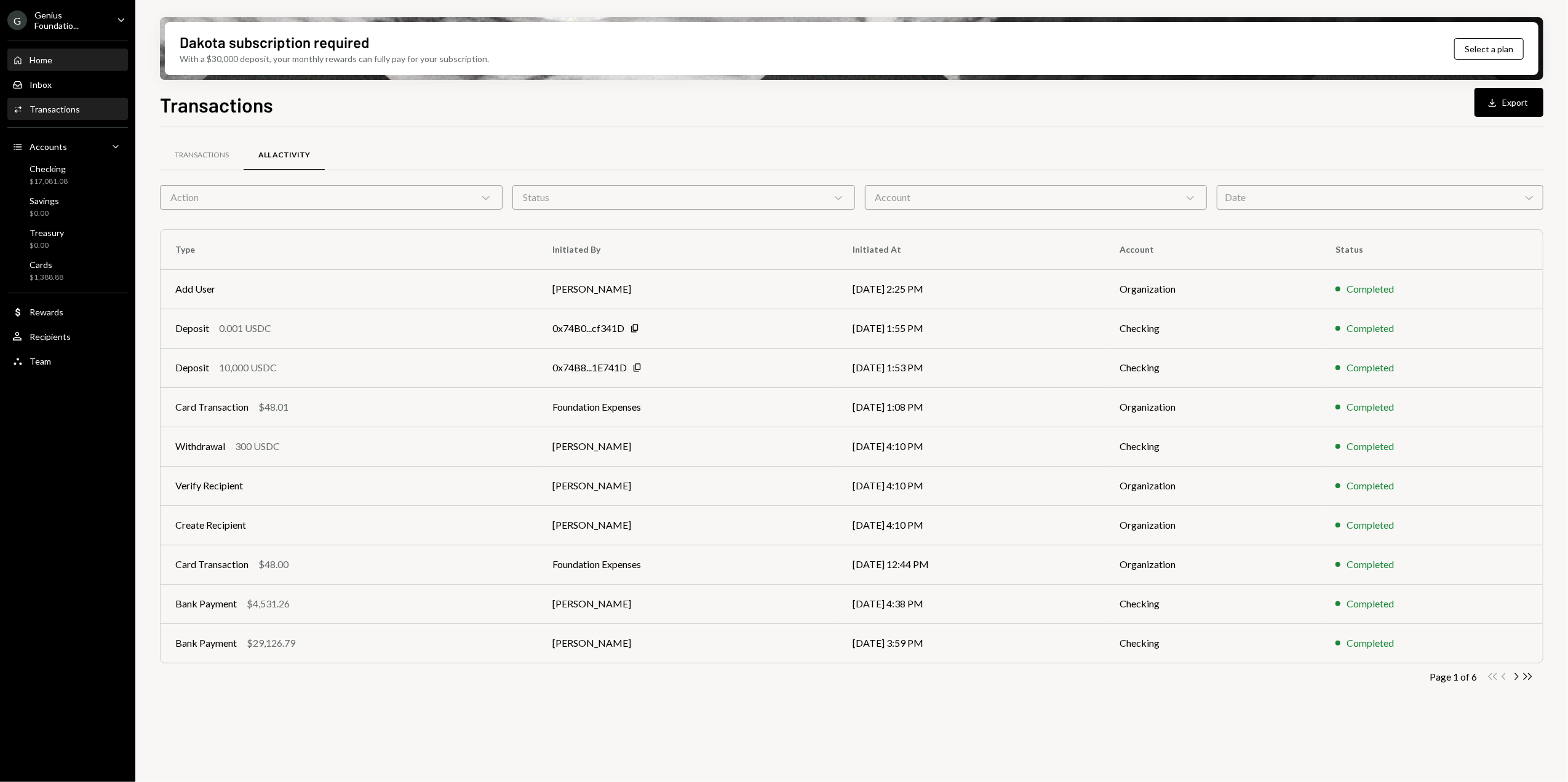
click at [62, 59] on div "Home Home" at bounding box center [68, 60] width 111 height 11
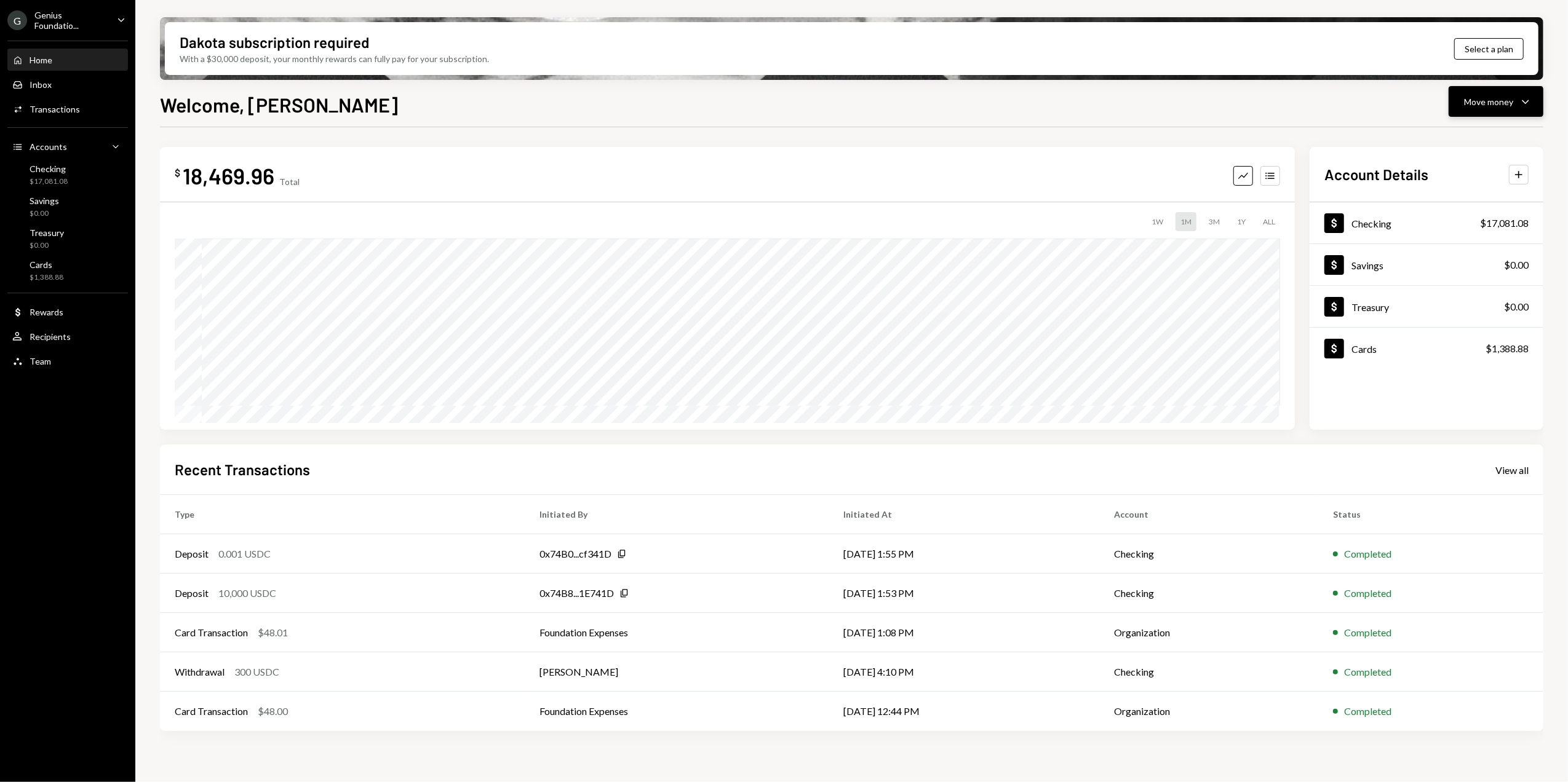
drag, startPoint x: 1510, startPoint y: 102, endPoint x: 1496, endPoint y: 102, distance: 14.0
click at [1510, 102] on div "Move money" at bounding box center [1488, 102] width 49 height 13
click at [1466, 144] on div "Send" at bounding box center [1486, 138] width 90 height 13
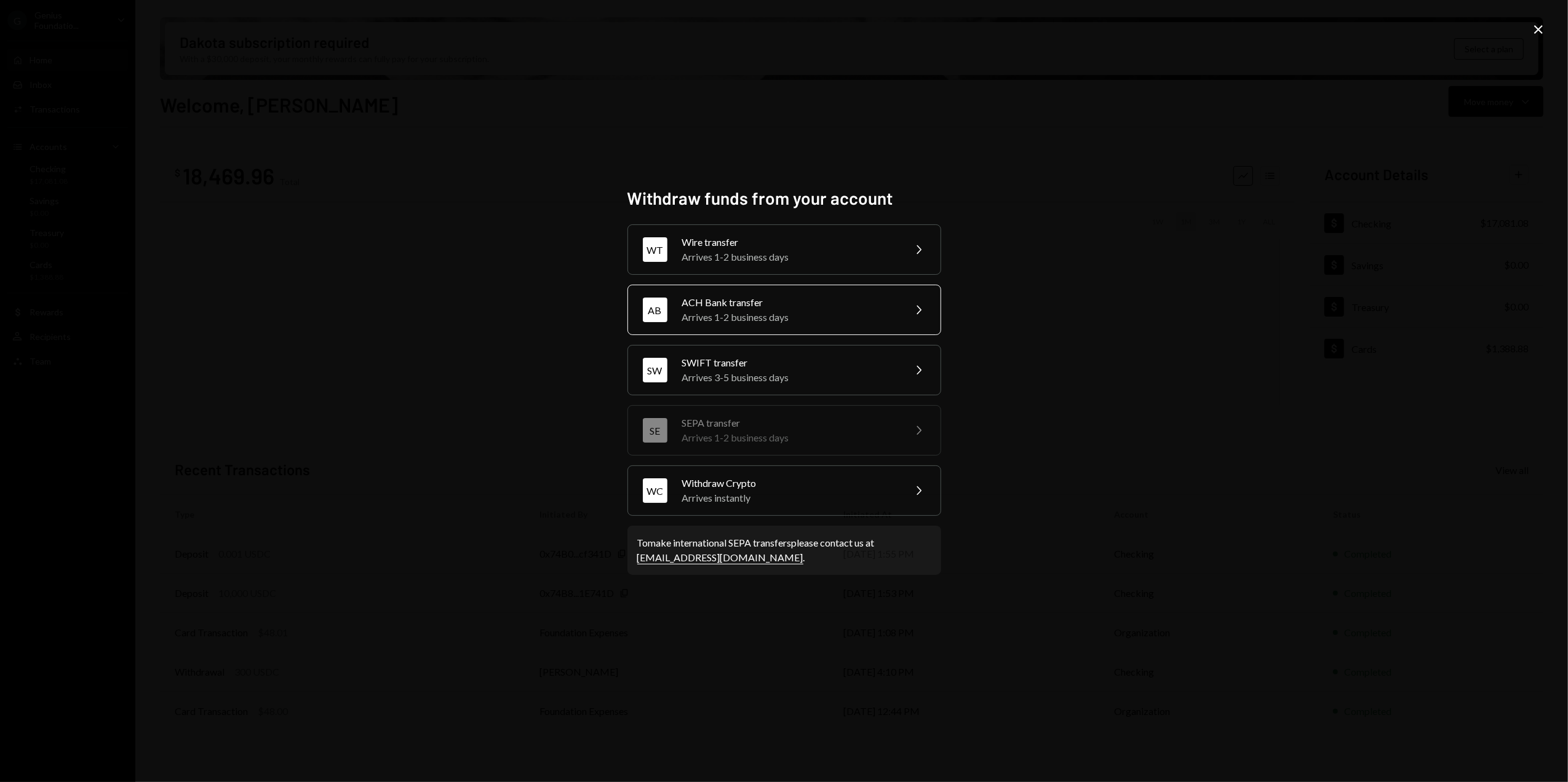
click at [722, 311] on div "Arrives 1-2 business days" at bounding box center [789, 317] width 214 height 15
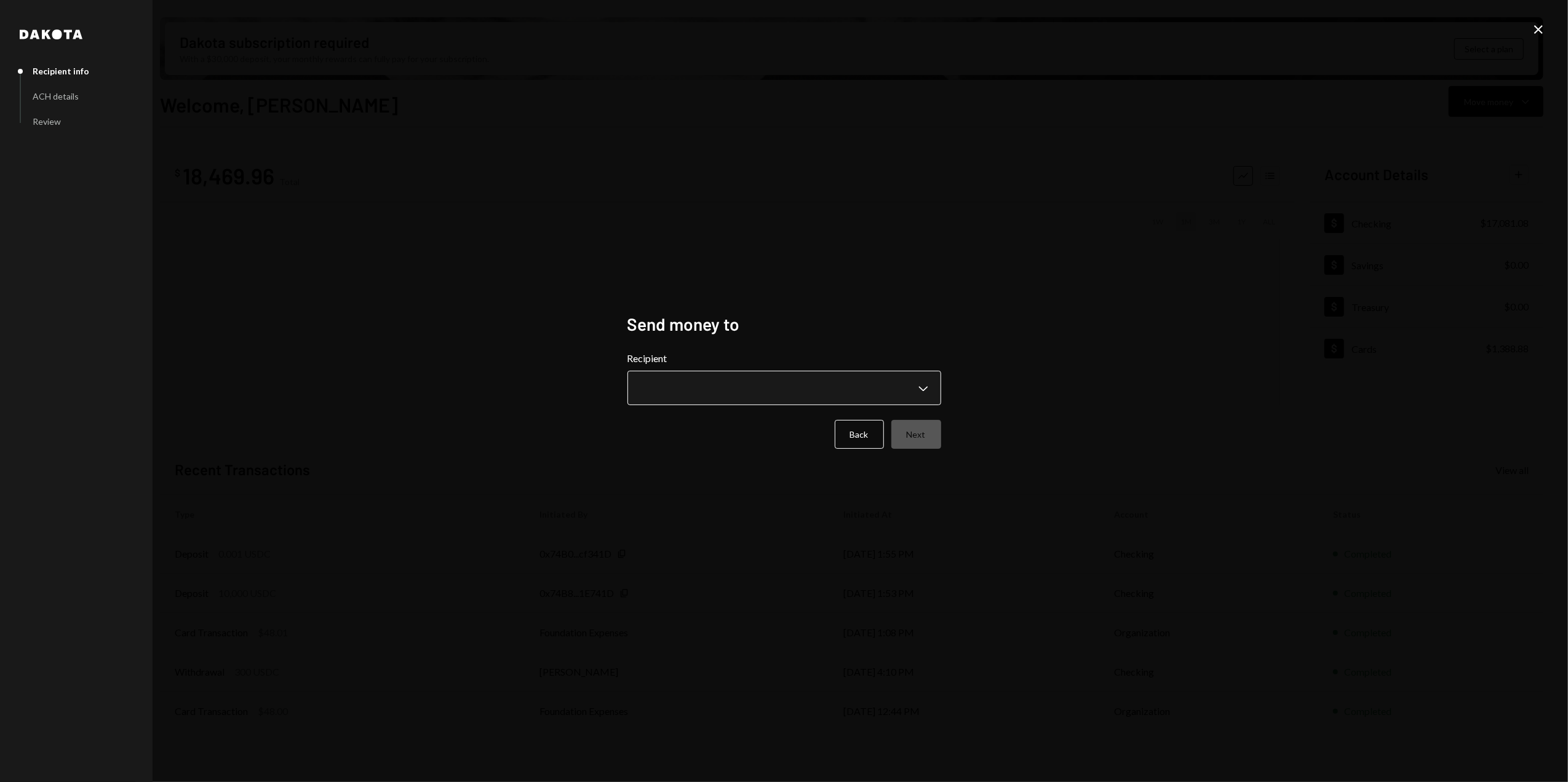
click at [717, 394] on body "G Genius Foundatio... Caret Down Home Home Inbox Inbox Activities Transactions …" at bounding box center [784, 391] width 1568 height 782
select select "**********"
drag, startPoint x: 906, startPoint y: 432, endPoint x: 1095, endPoint y: 399, distance: 191.9
click at [908, 432] on button "Next" at bounding box center [916, 434] width 50 height 29
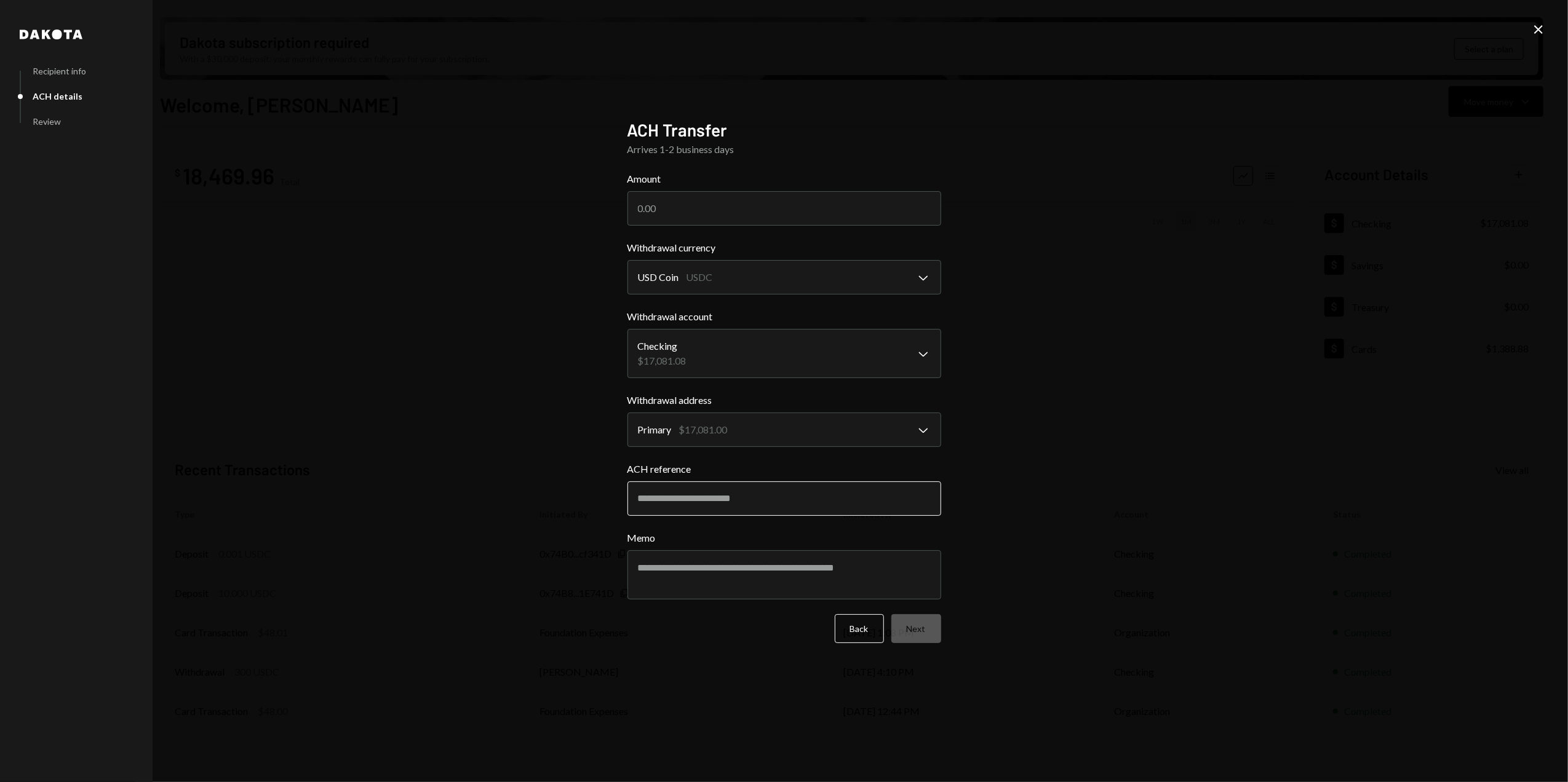
click at [714, 503] on input "ACH reference" at bounding box center [784, 499] width 313 height 35
paste input "*******"
click at [637, 496] on input "*******" at bounding box center [784, 499] width 313 height 35
drag, startPoint x: 705, startPoint y: 503, endPoint x: 611, endPoint y: 503, distance: 94.0
click at [613, 503] on div "**********" at bounding box center [784, 391] width 343 height 573
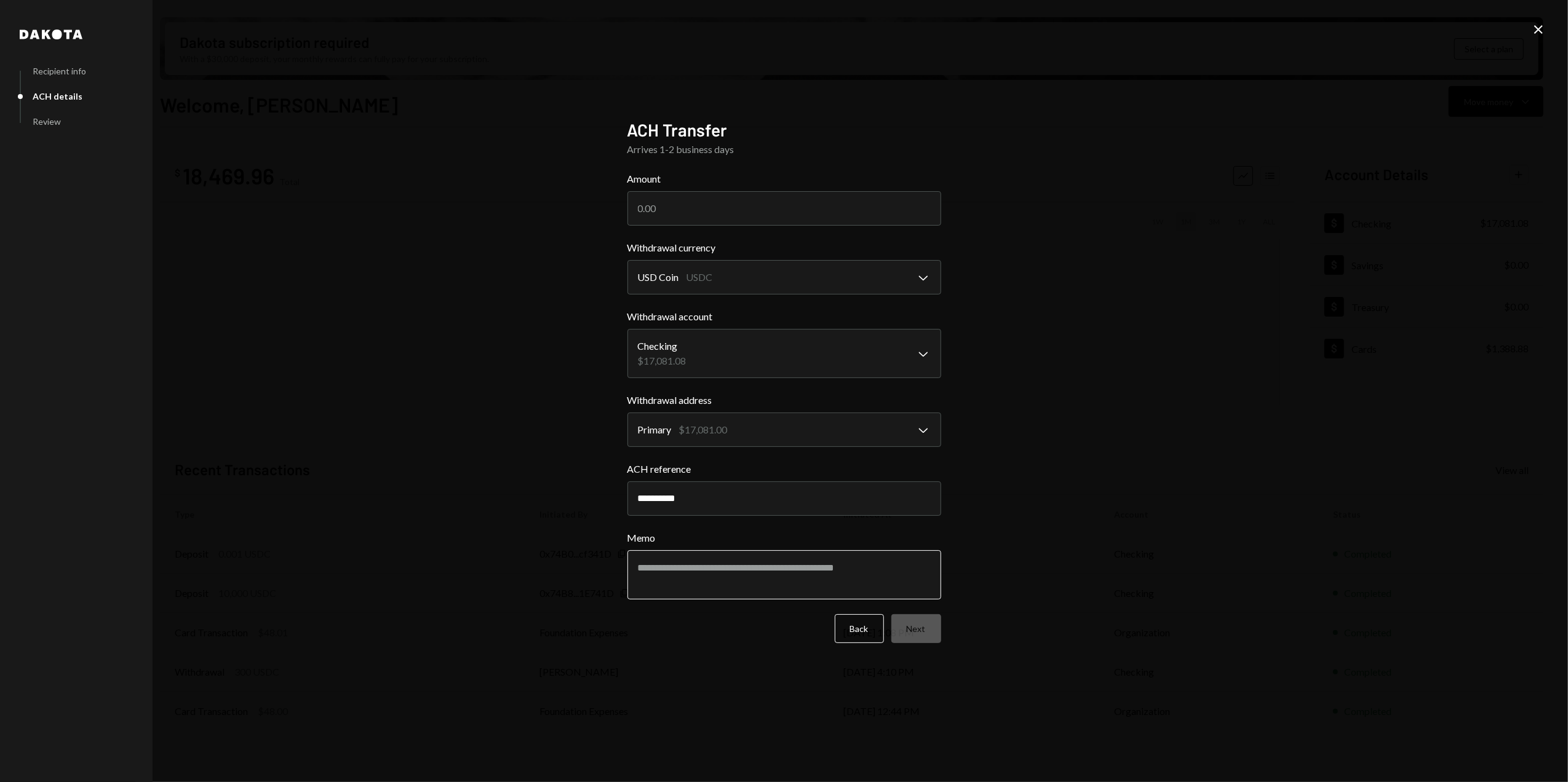
type input "**********"
click at [668, 568] on textarea "Memo" at bounding box center [784, 574] width 313 height 49
paste textarea "**********"
click at [636, 563] on textarea "**********" at bounding box center [784, 574] width 313 height 49
drag, startPoint x: 681, startPoint y: 567, endPoint x: 617, endPoint y: 567, distance: 64.0
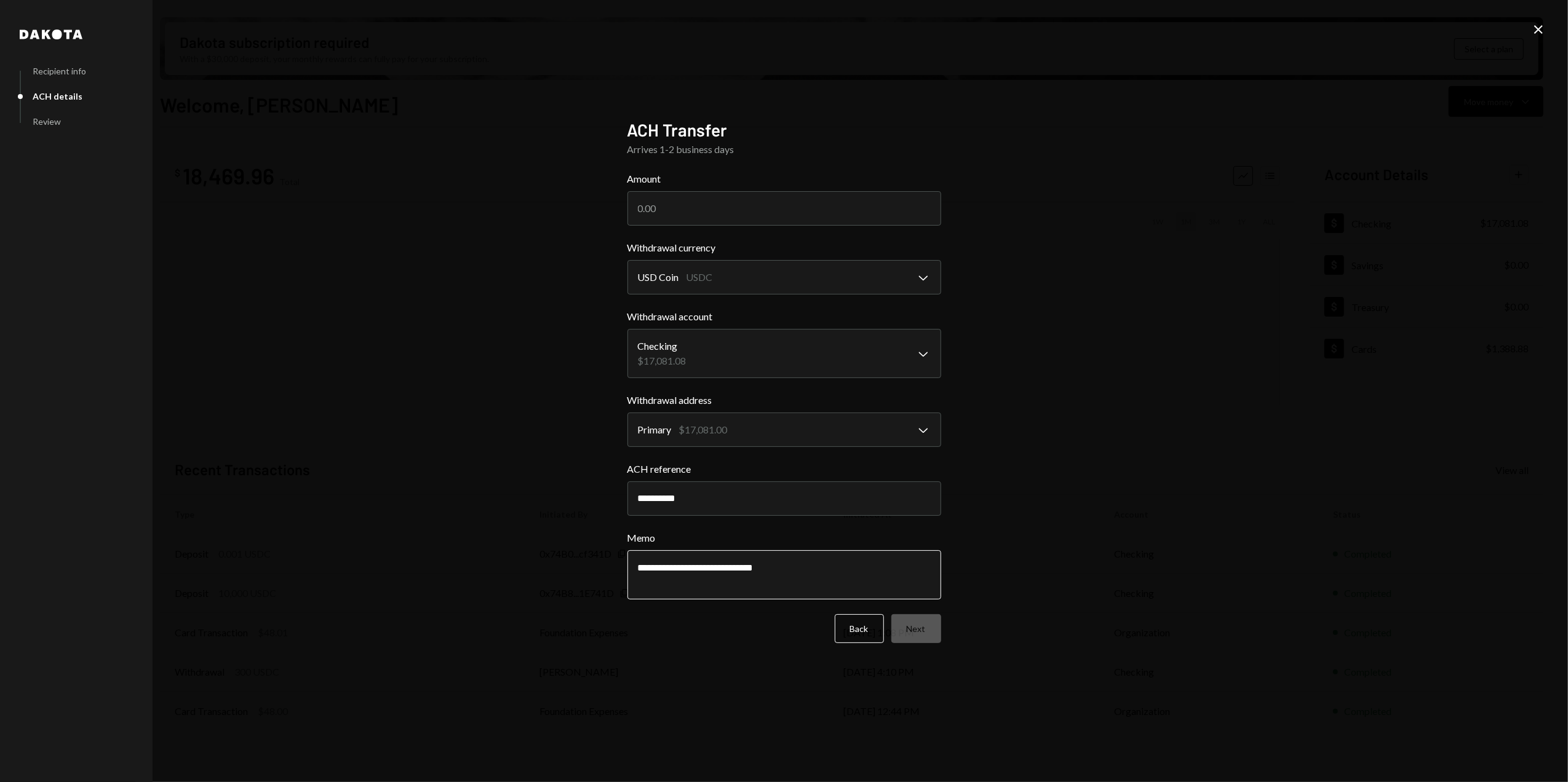
click at [617, 567] on div "**********" at bounding box center [784, 391] width 343 height 573
click at [682, 569] on textarea "**********" at bounding box center [784, 574] width 313 height 49
paste textarea "**********"
type textarea "**********"
click at [667, 204] on input "Amount" at bounding box center [784, 208] width 313 height 35
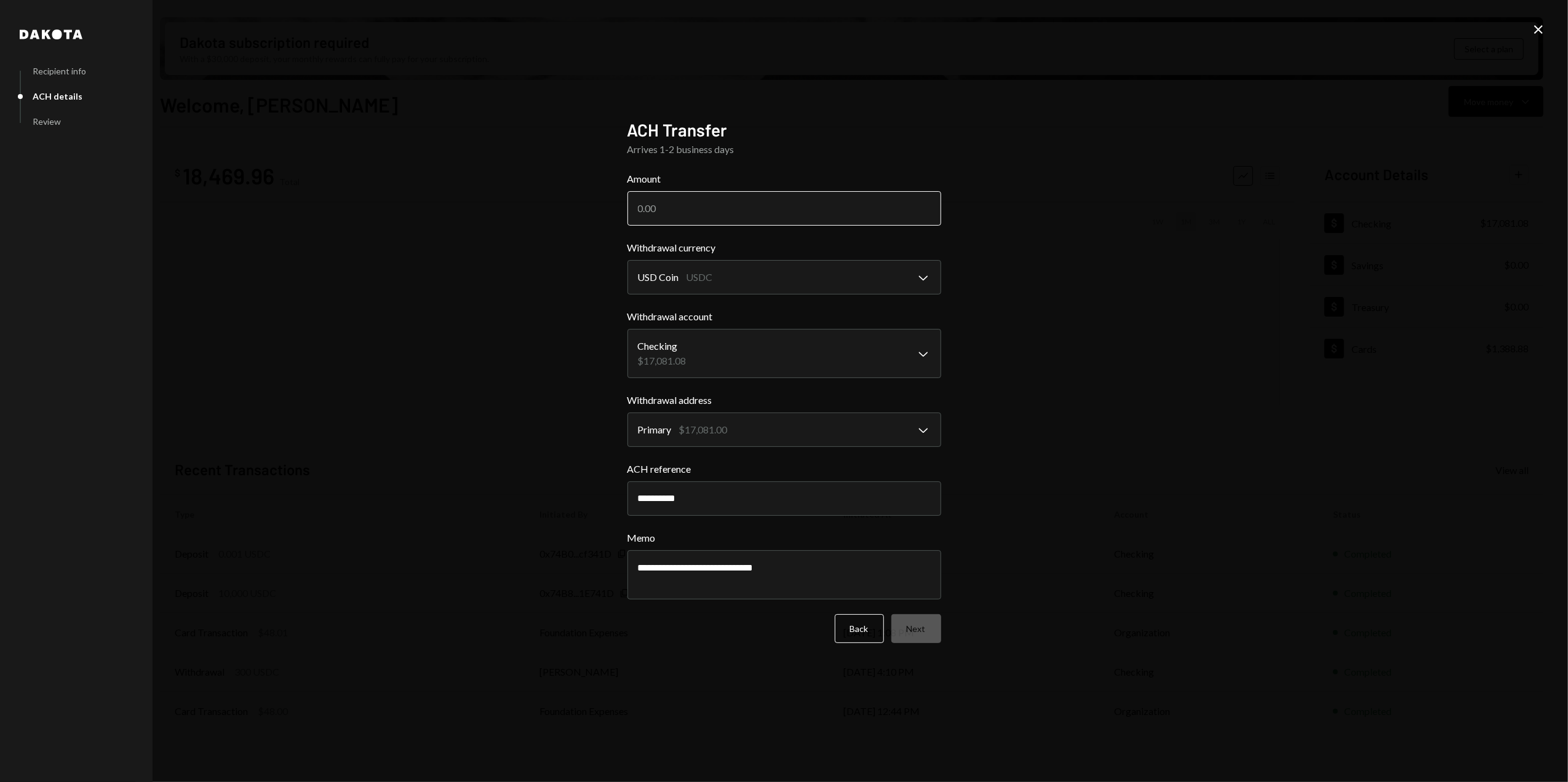
paste input "14683.69"
type input "14683.69"
click at [925, 630] on button "Next" at bounding box center [916, 628] width 50 height 29
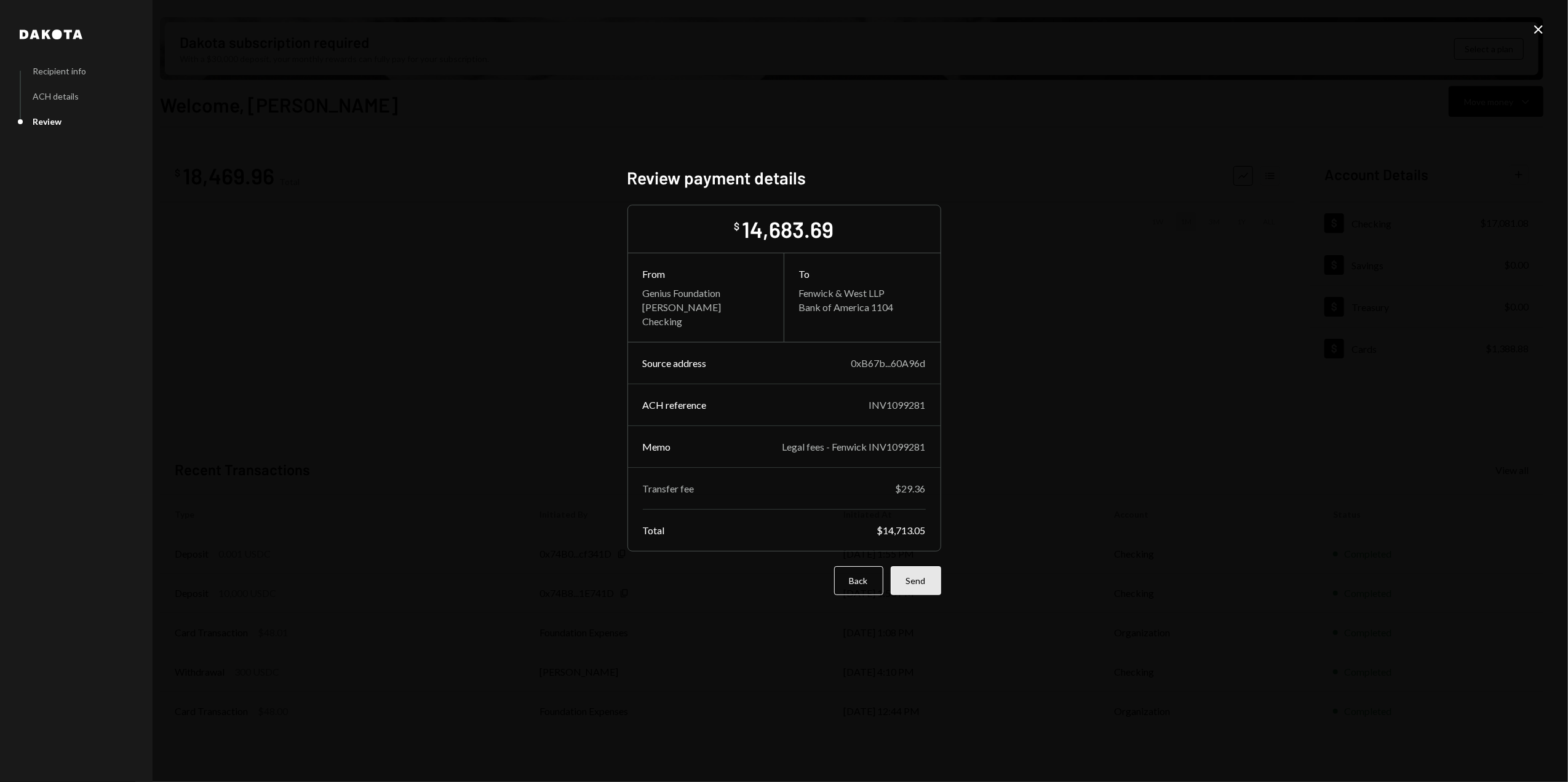
click at [920, 589] on button "Send" at bounding box center [916, 580] width 51 height 29
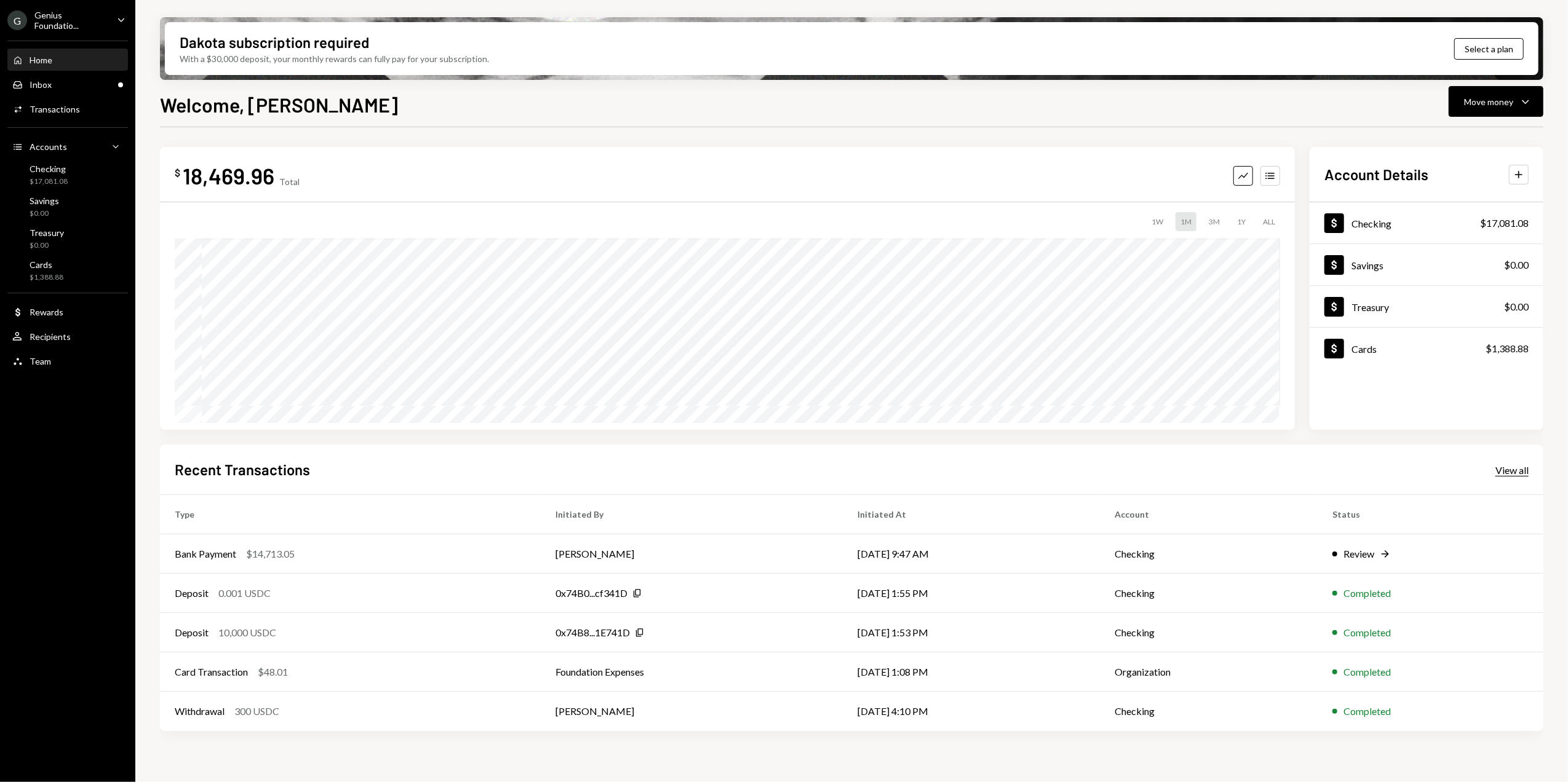
click at [1516, 466] on div "View all" at bounding box center [1512, 470] width 33 height 13
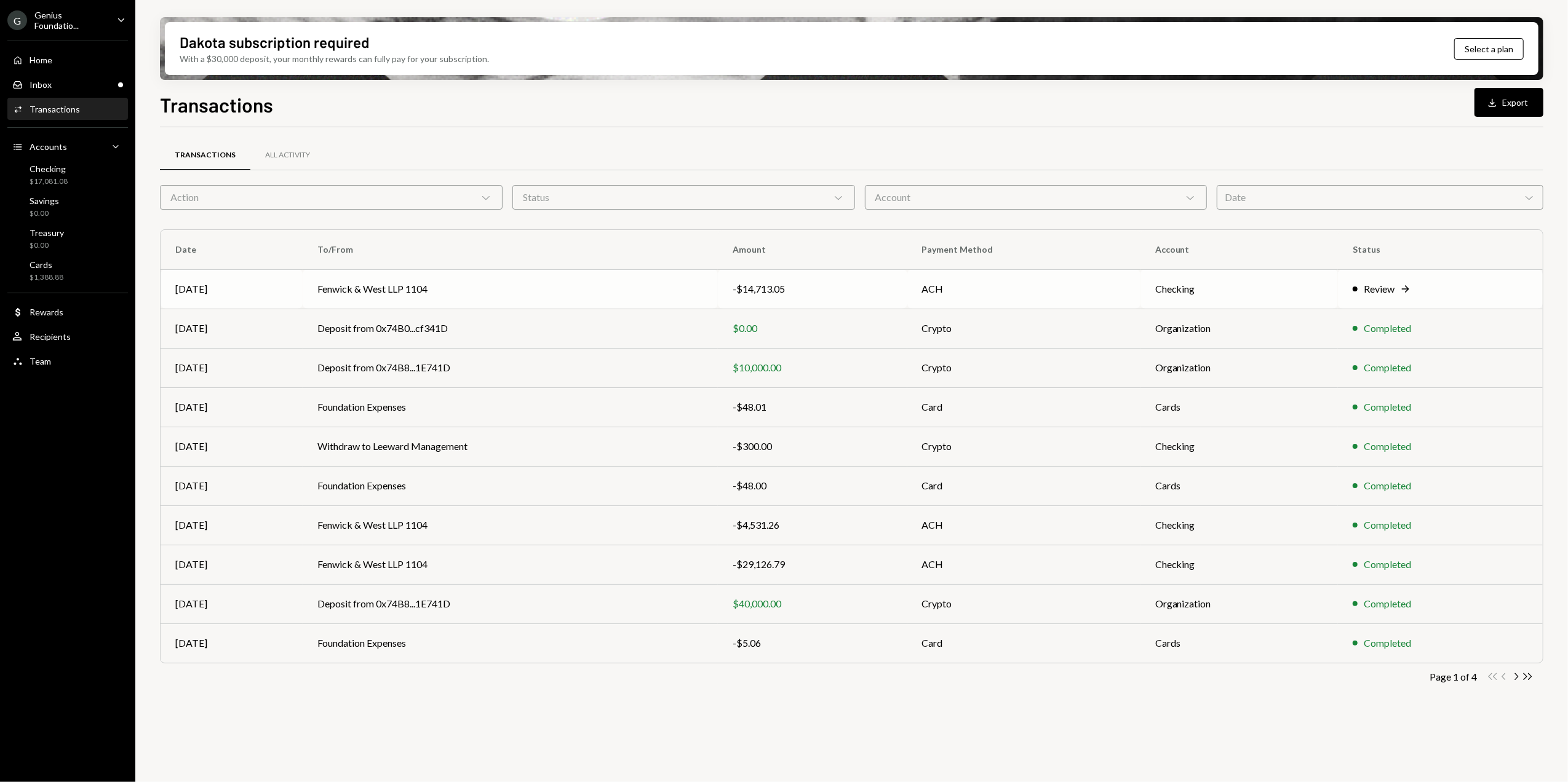
click at [1375, 293] on div "Review" at bounding box center [1379, 289] width 31 height 15
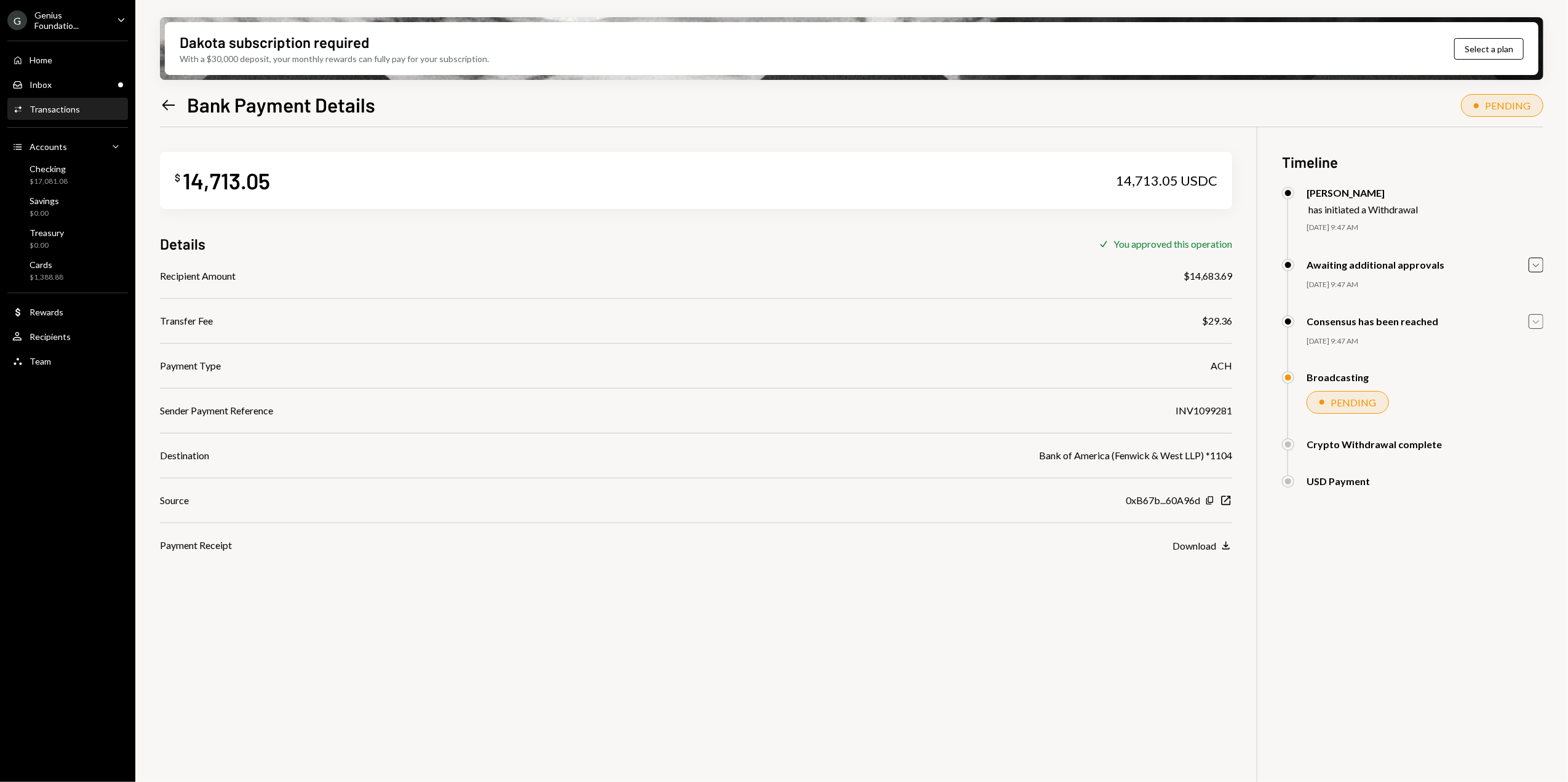
click at [1533, 324] on icon "Caret Down" at bounding box center [1536, 321] width 13 height 13
click at [1536, 268] on icon "Caret Down" at bounding box center [1536, 264] width 13 height 13
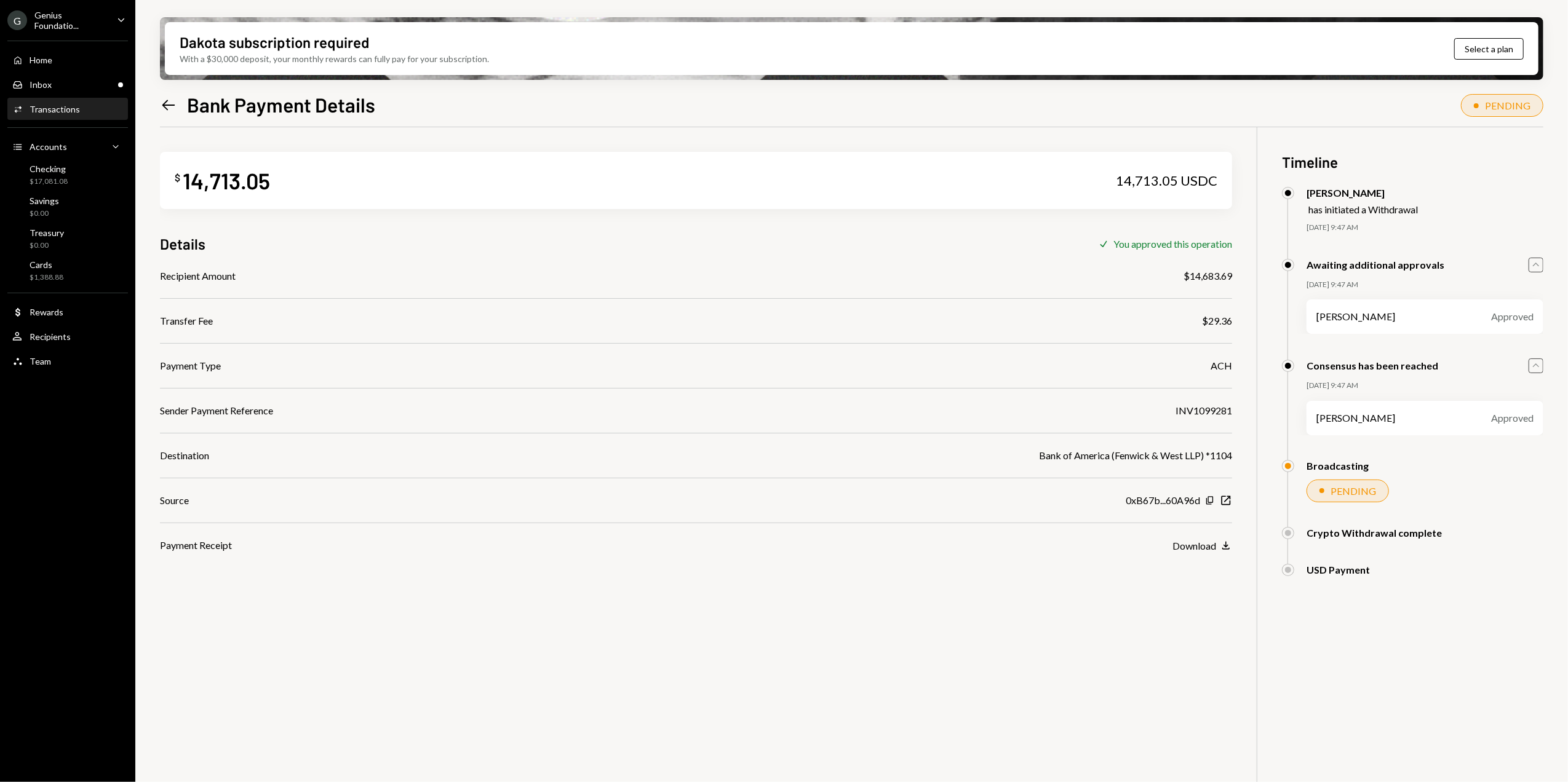
click at [168, 102] on icon "Left Arrow" at bounding box center [169, 105] width 17 height 17
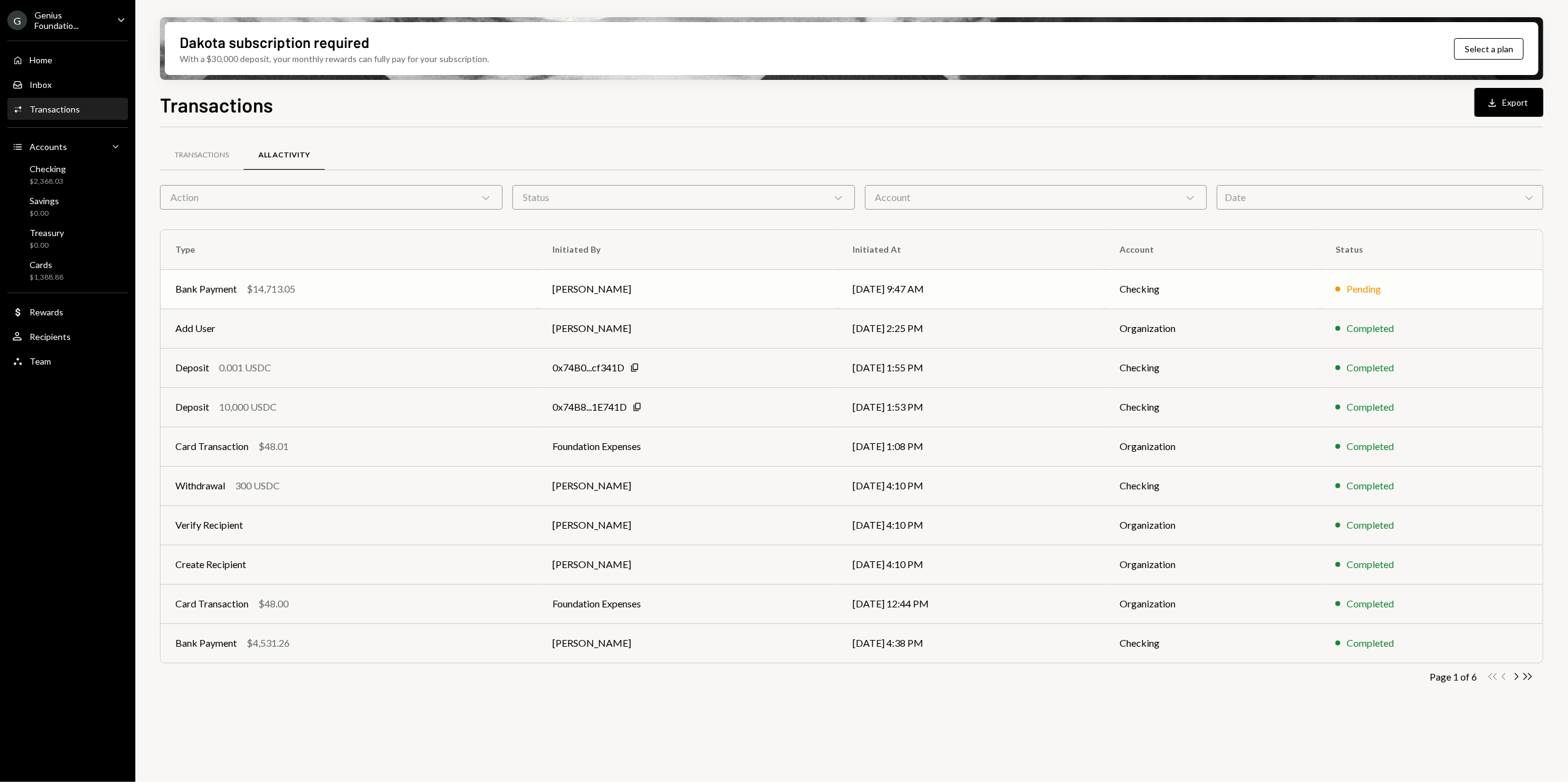
drag, startPoint x: 1138, startPoint y: 294, endPoint x: 1102, endPoint y: 294, distance: 36.0
click at [1138, 294] on td "Checking" at bounding box center [1212, 289] width 216 height 39
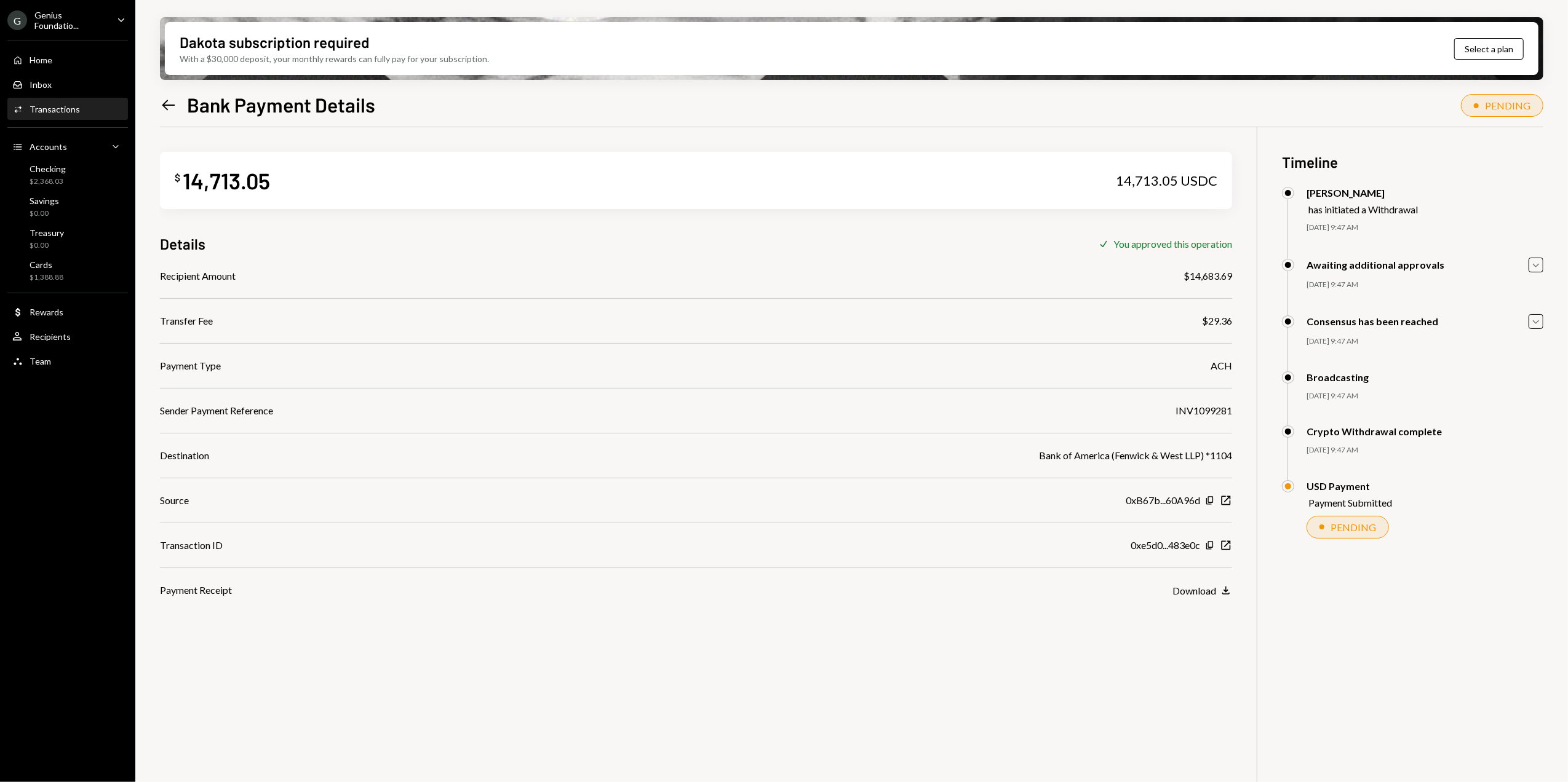
click at [72, 24] on div "G Genius Foundatio..." at bounding box center [57, 20] width 99 height 21
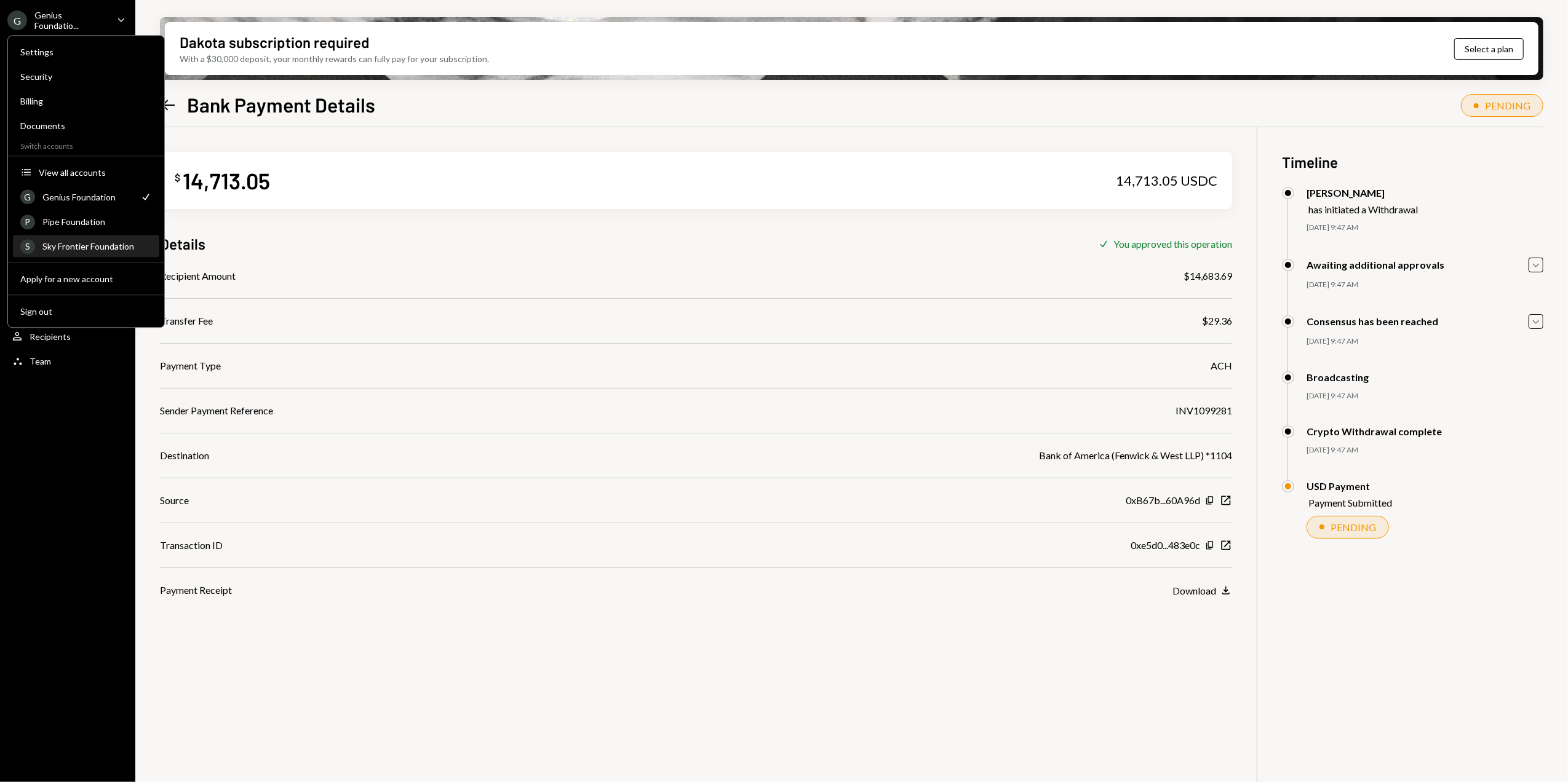
click at [71, 243] on div "Sky Frontier Foundation" at bounding box center [97, 245] width 110 height 10
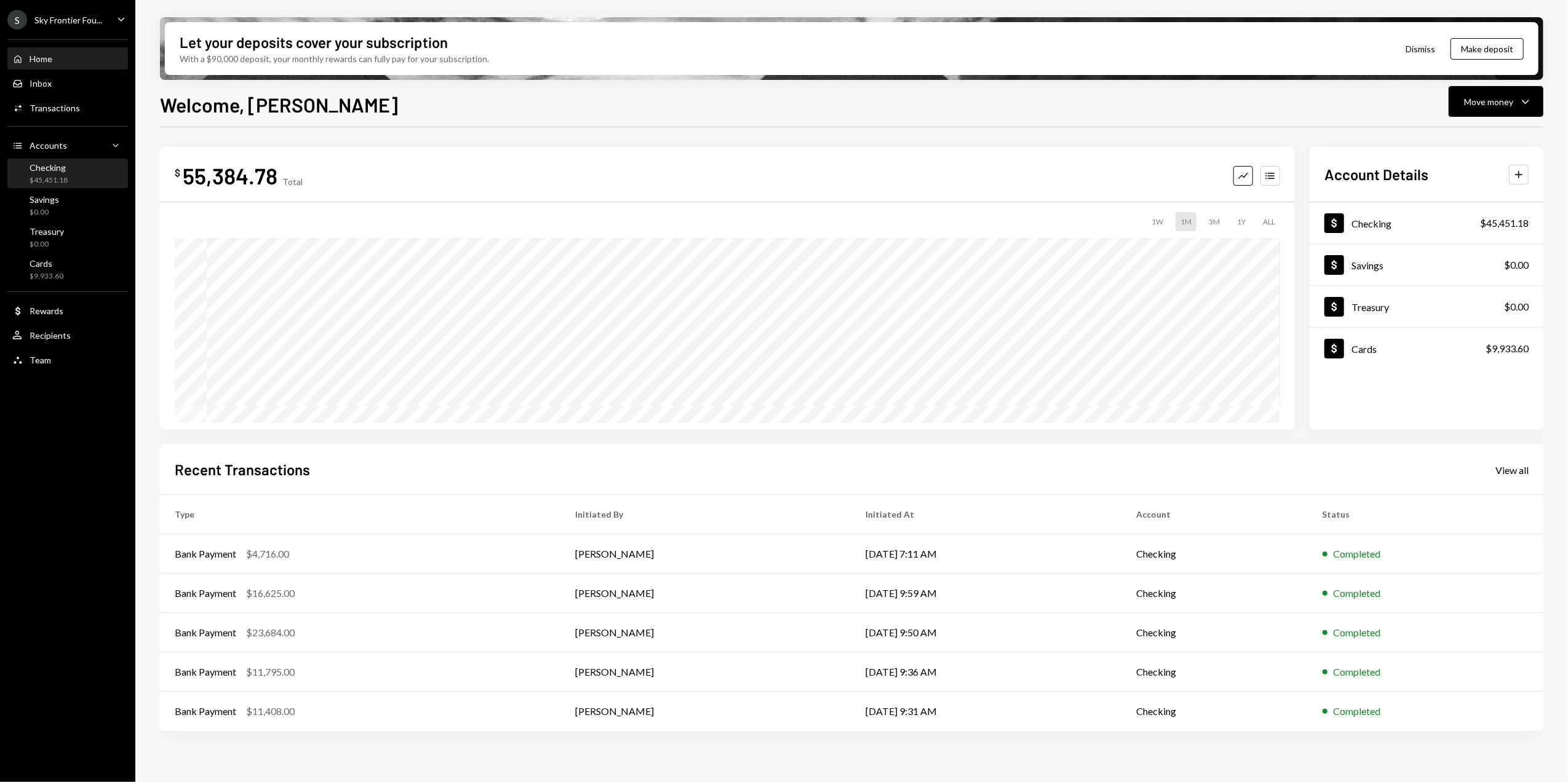
click at [52, 161] on div "Checking $45,451.18" at bounding box center [68, 174] width 111 height 28
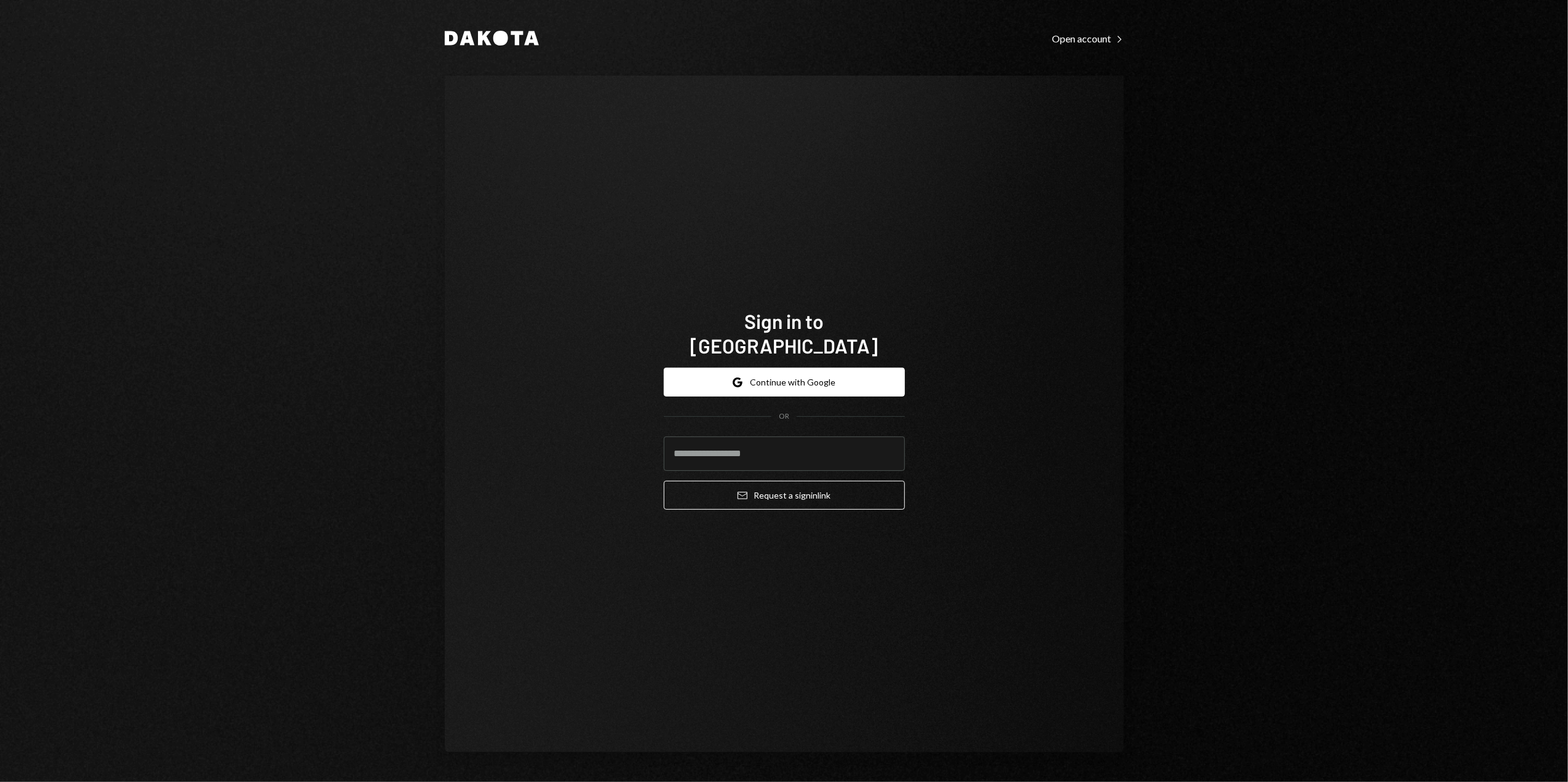
type input "**********"
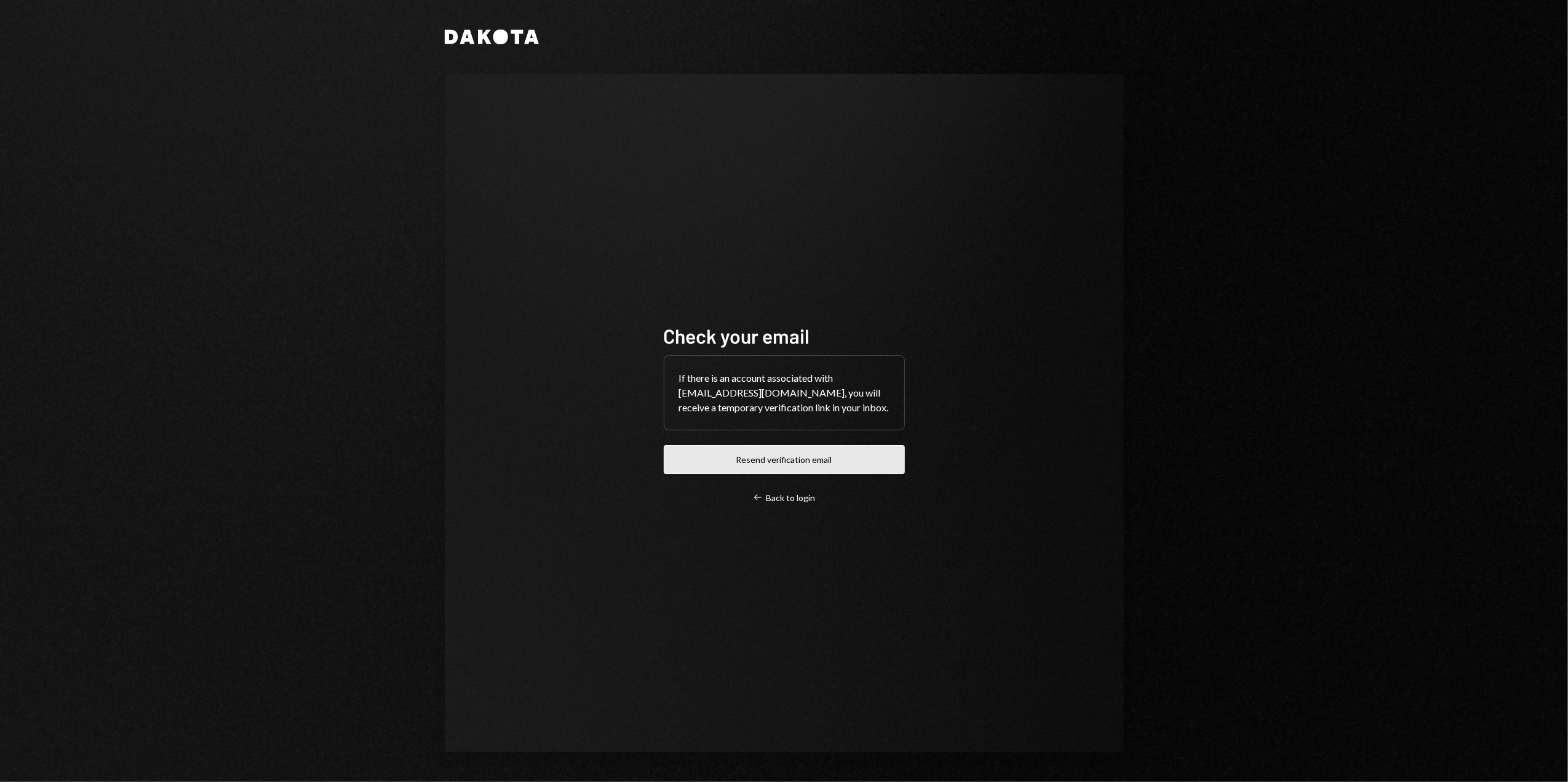
click at [775, 463] on button "Resend verification email" at bounding box center [784, 459] width 241 height 29
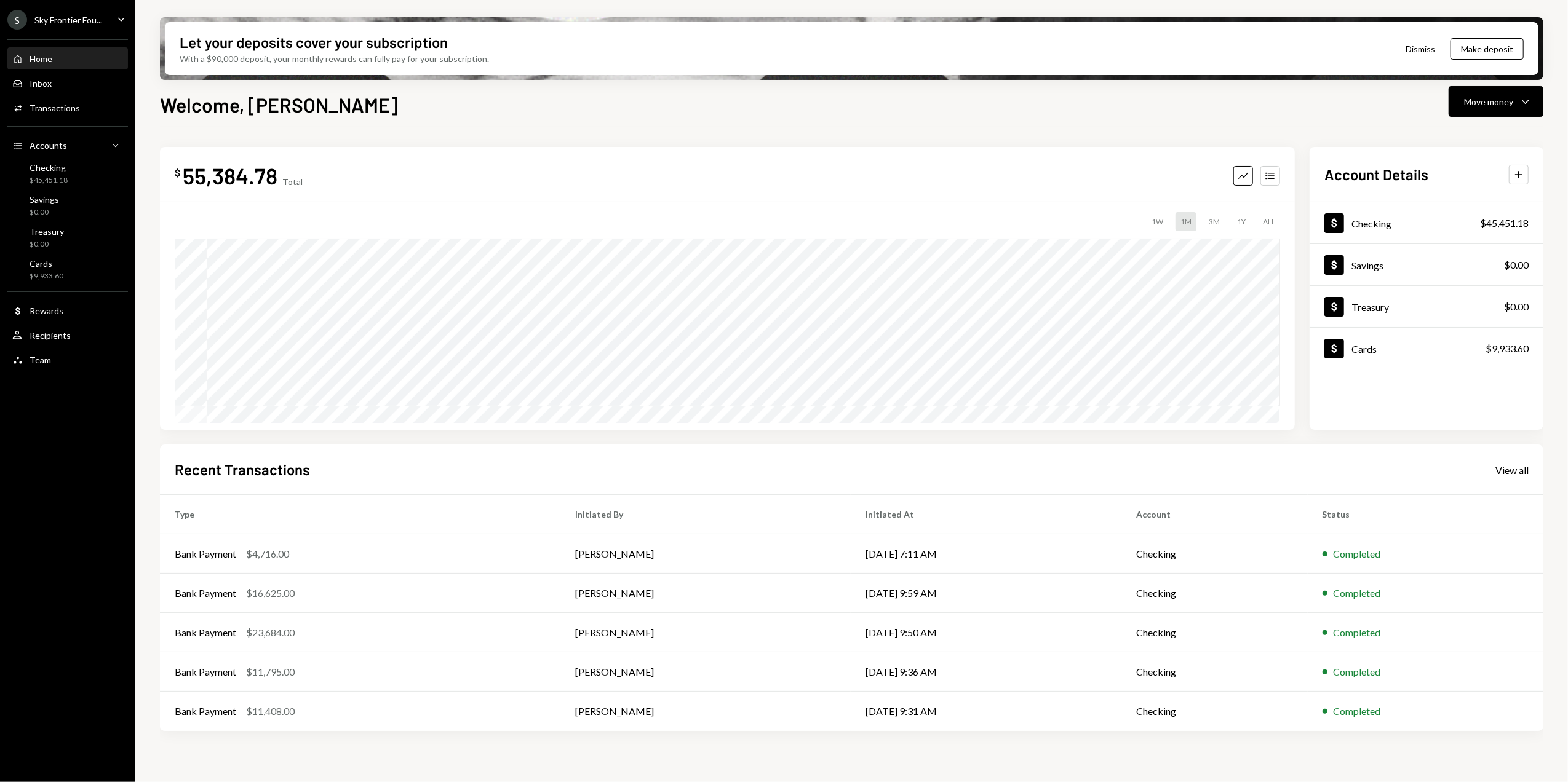
click at [47, 20] on div "Sky Frontier Fou..." at bounding box center [69, 20] width 68 height 10
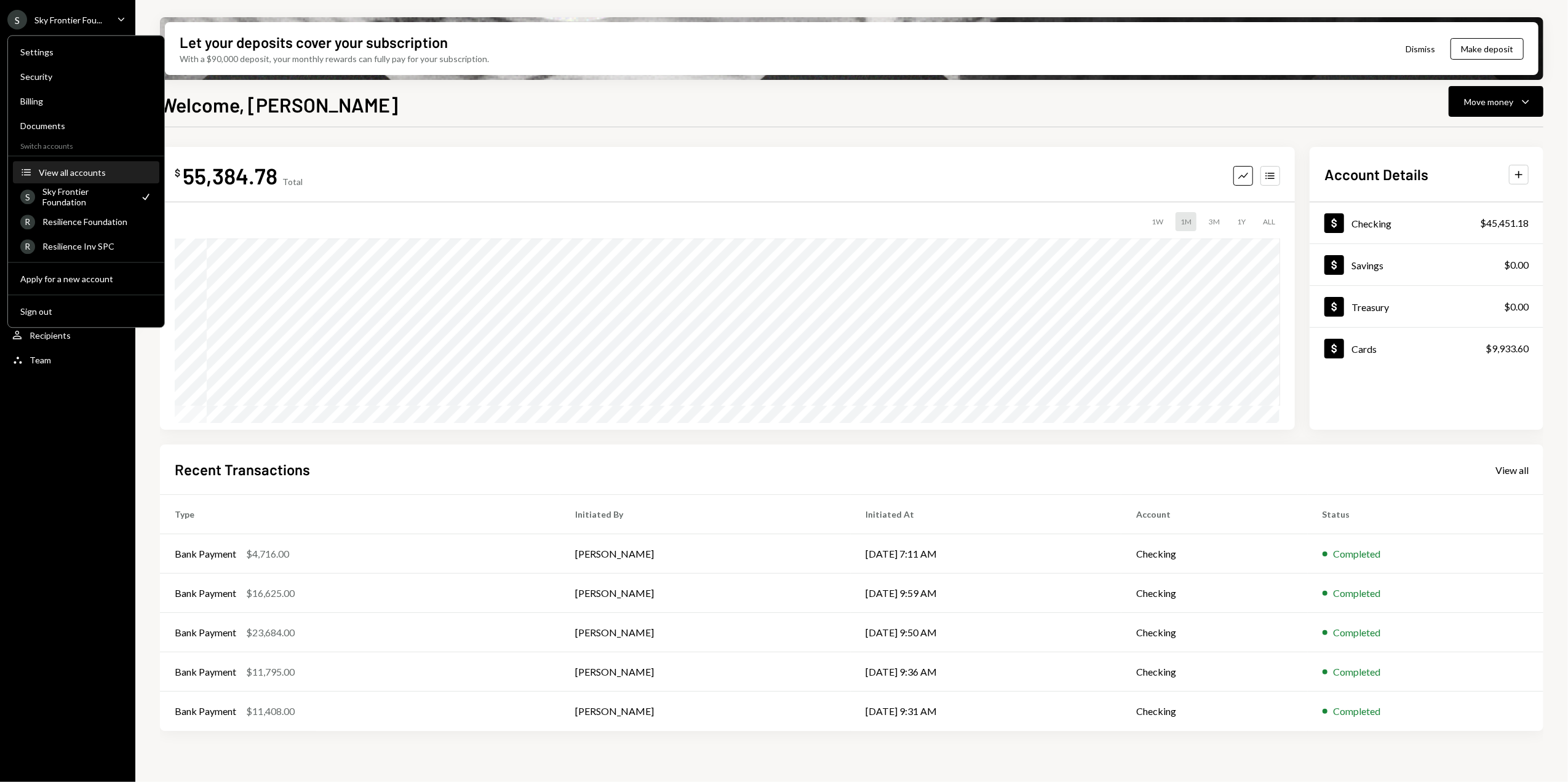
click at [57, 175] on div "View all accounts" at bounding box center [95, 172] width 113 height 10
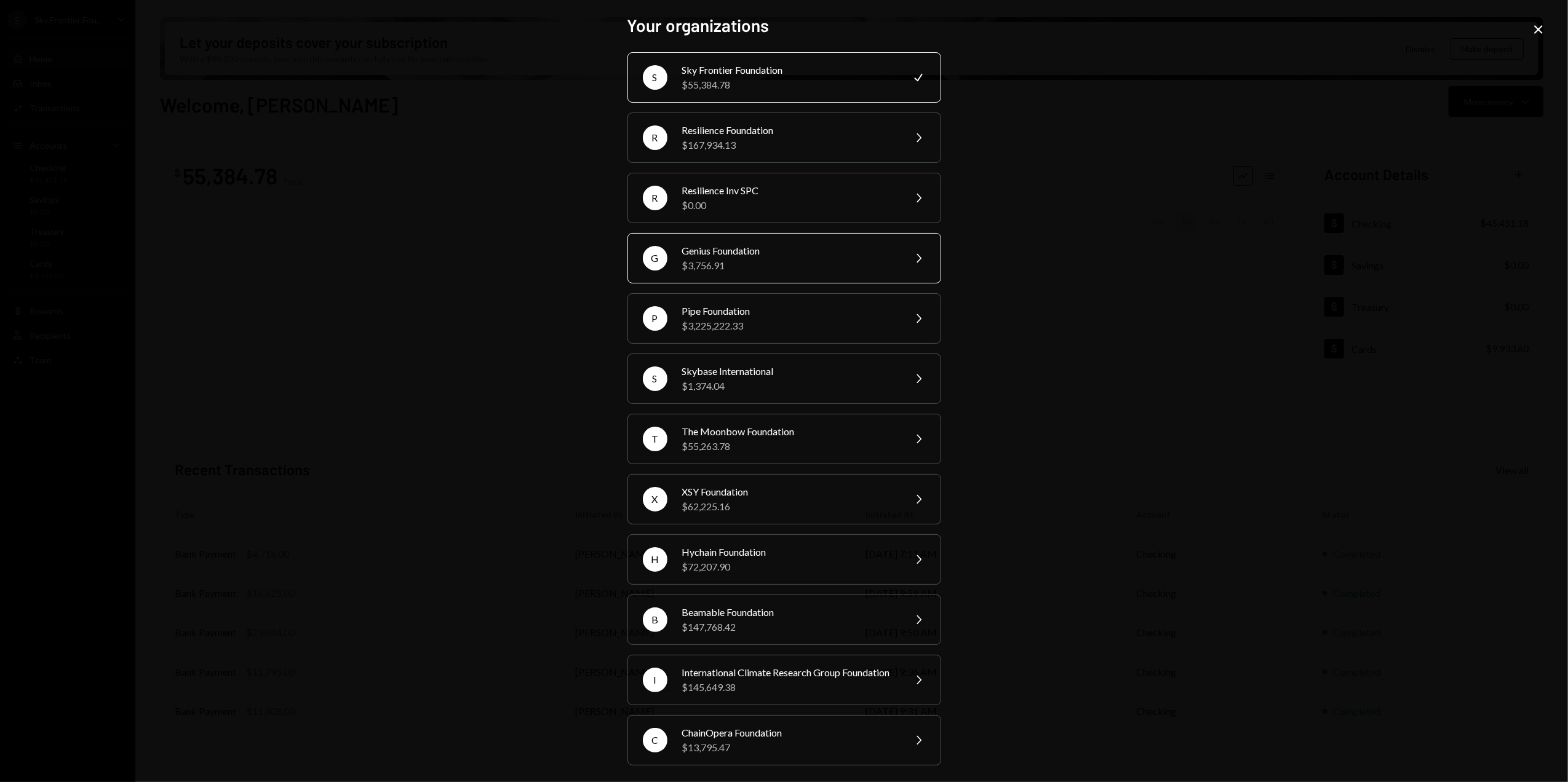
click at [726, 255] on div "Genius Foundation" at bounding box center [789, 250] width 214 height 15
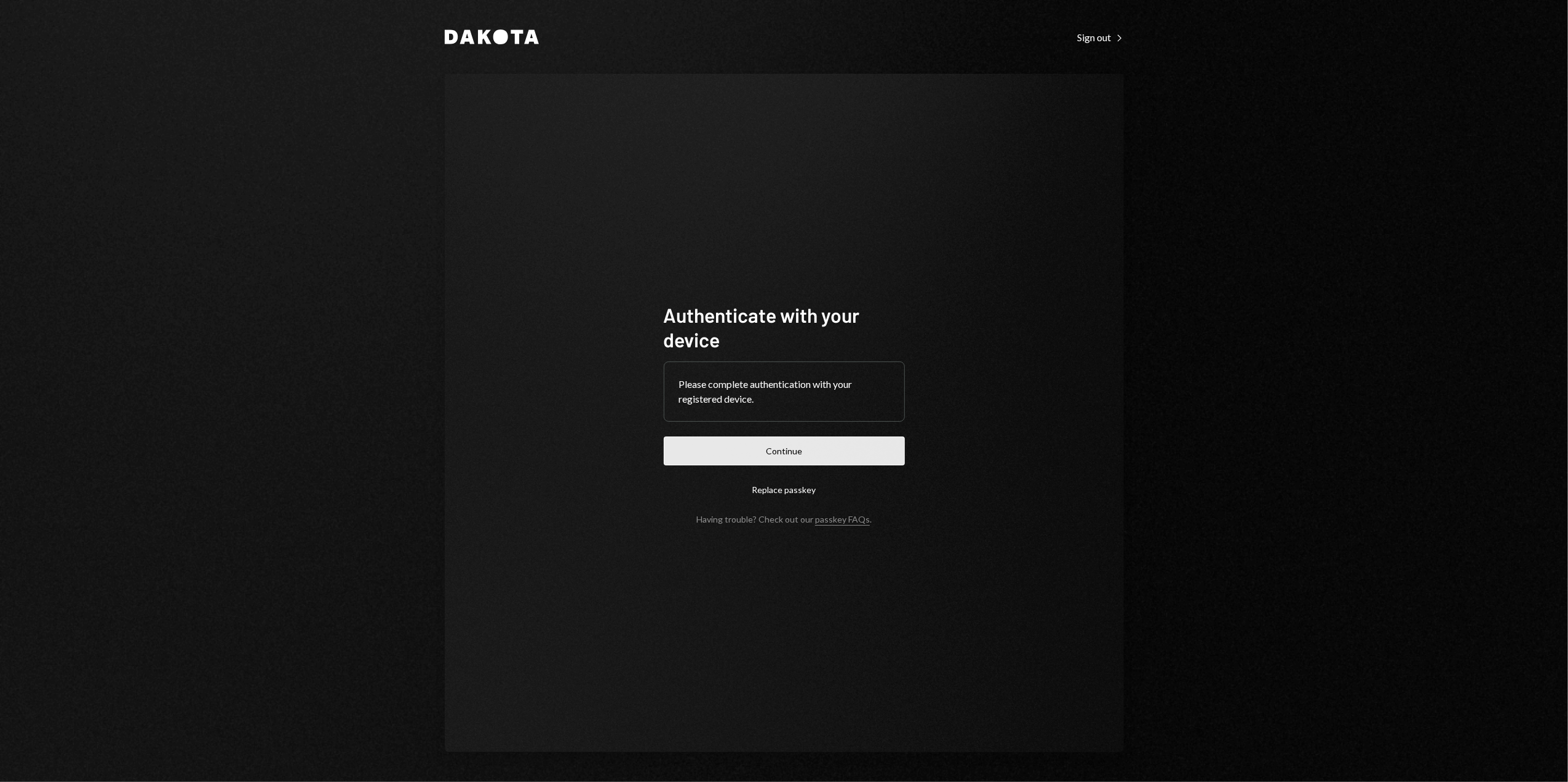
click at [746, 451] on button "Continue" at bounding box center [784, 451] width 241 height 29
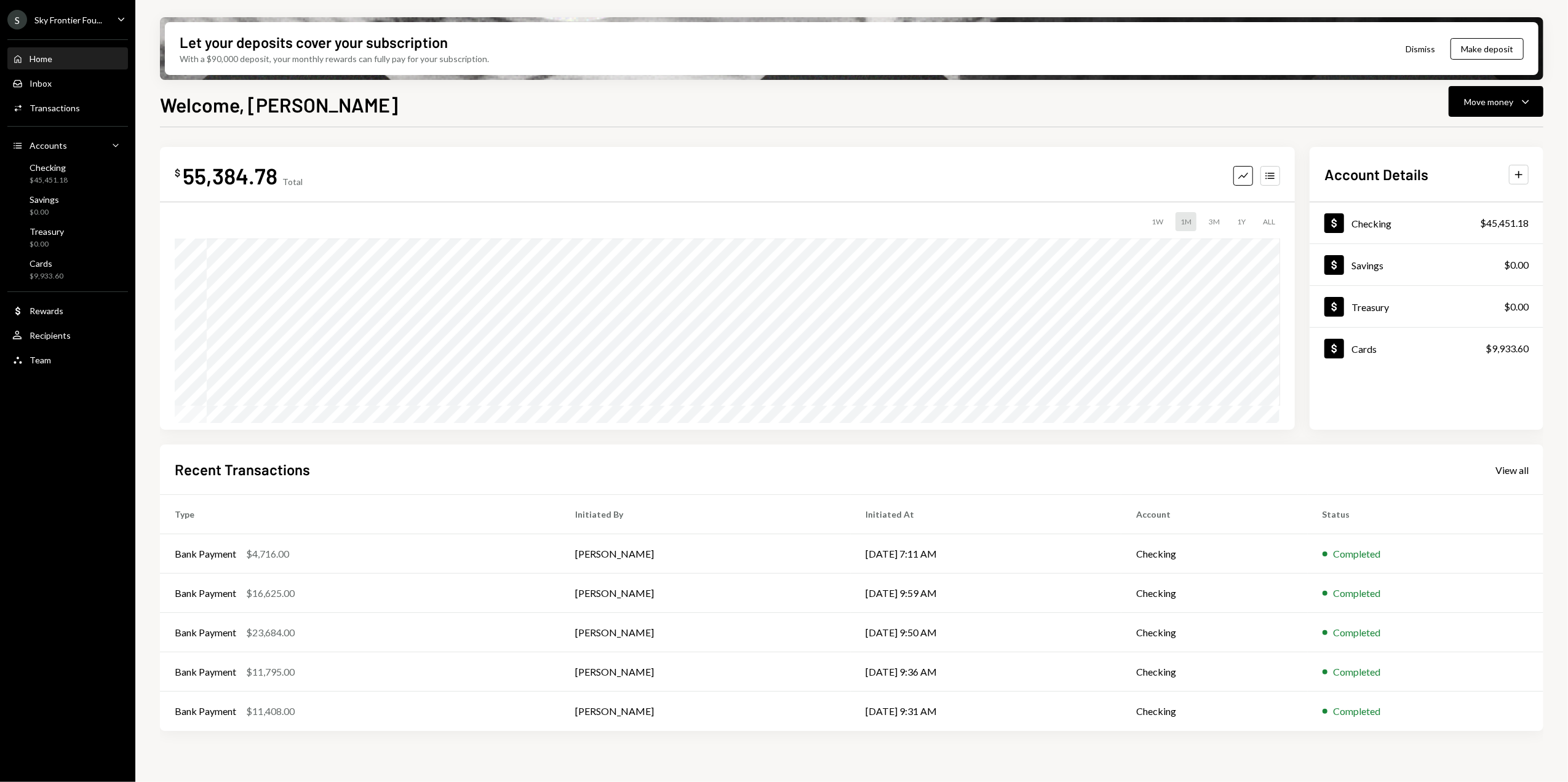
click at [99, 22] on div "Sky Frontier Fou..." at bounding box center [69, 20] width 68 height 10
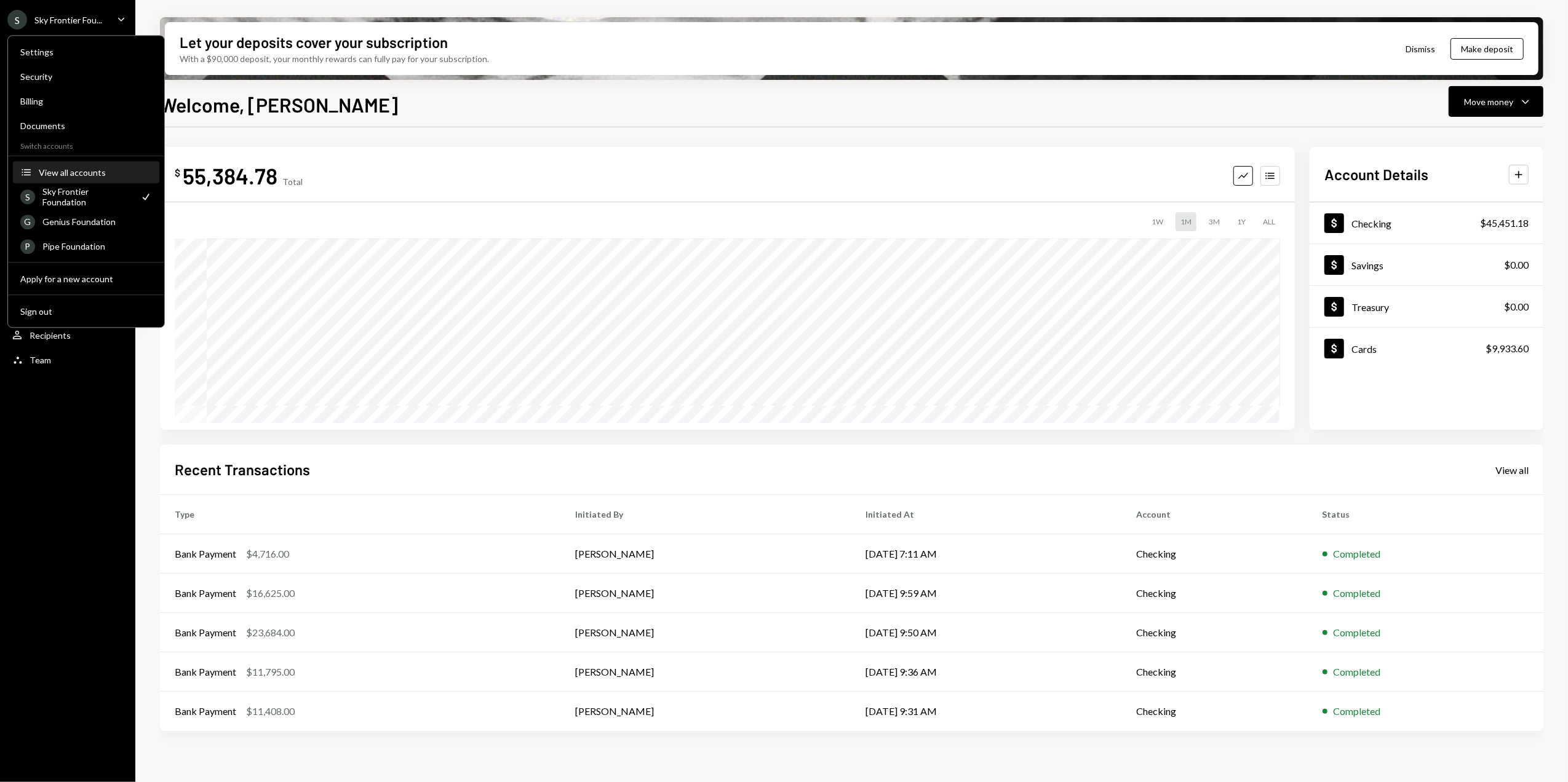
click at [74, 174] on div "View all accounts" at bounding box center [95, 172] width 113 height 10
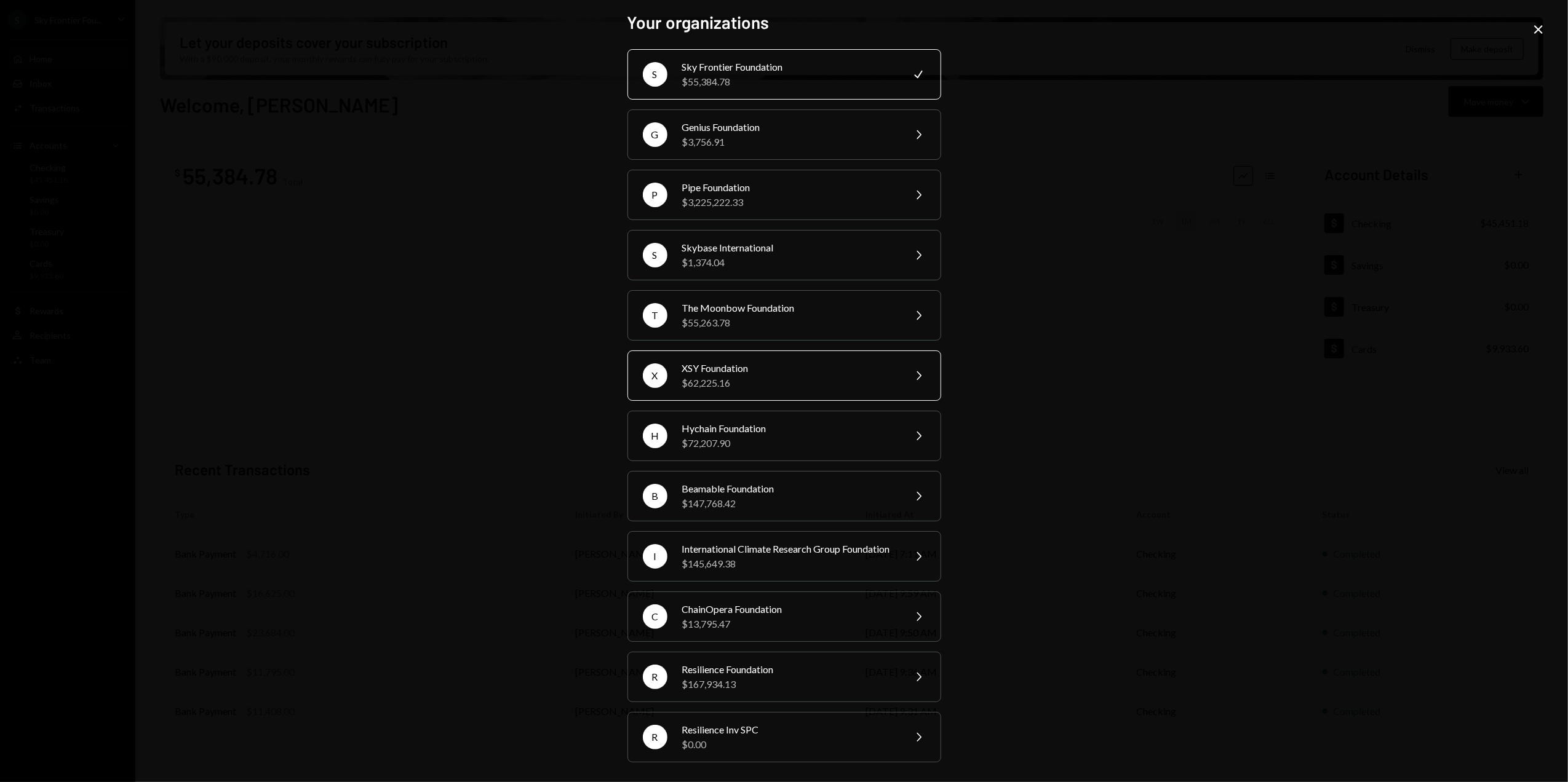
scroll to position [22, 0]
click at [763, 743] on div "$0.00" at bounding box center [789, 744] width 214 height 15
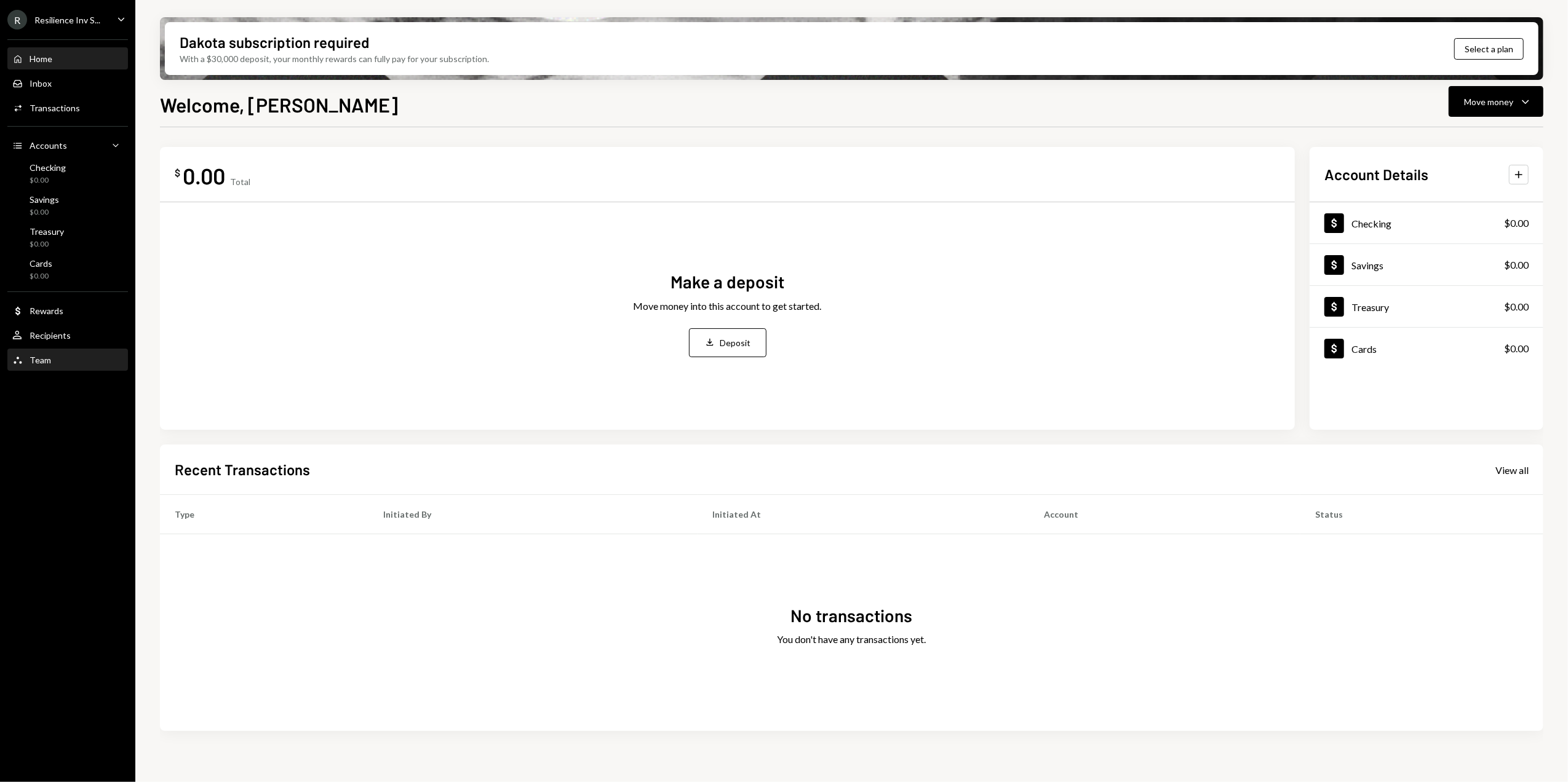
click at [60, 357] on div "Team Team" at bounding box center [68, 360] width 111 height 11
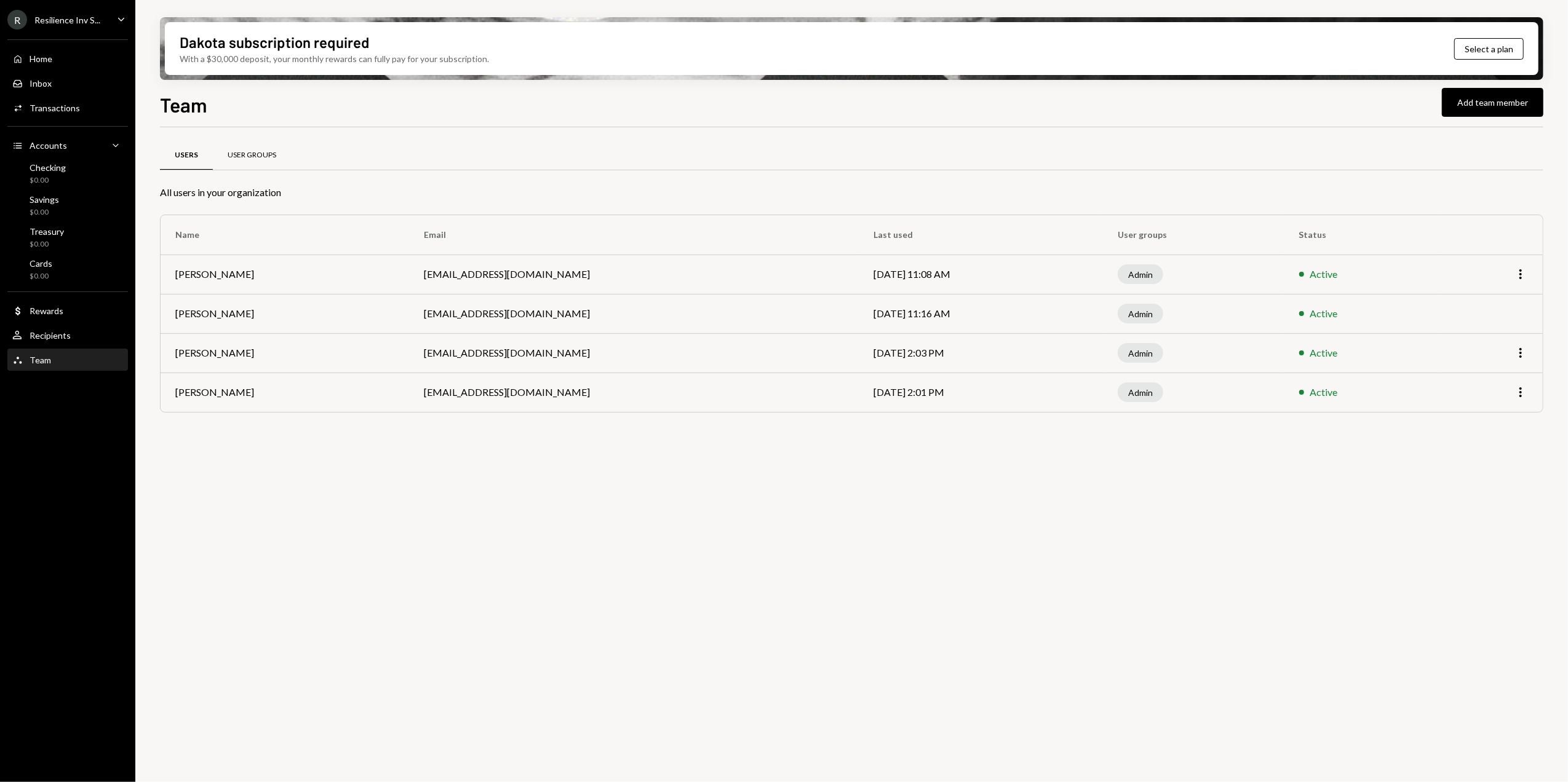
click at [252, 157] on div "User Groups" at bounding box center [252, 155] width 49 height 10
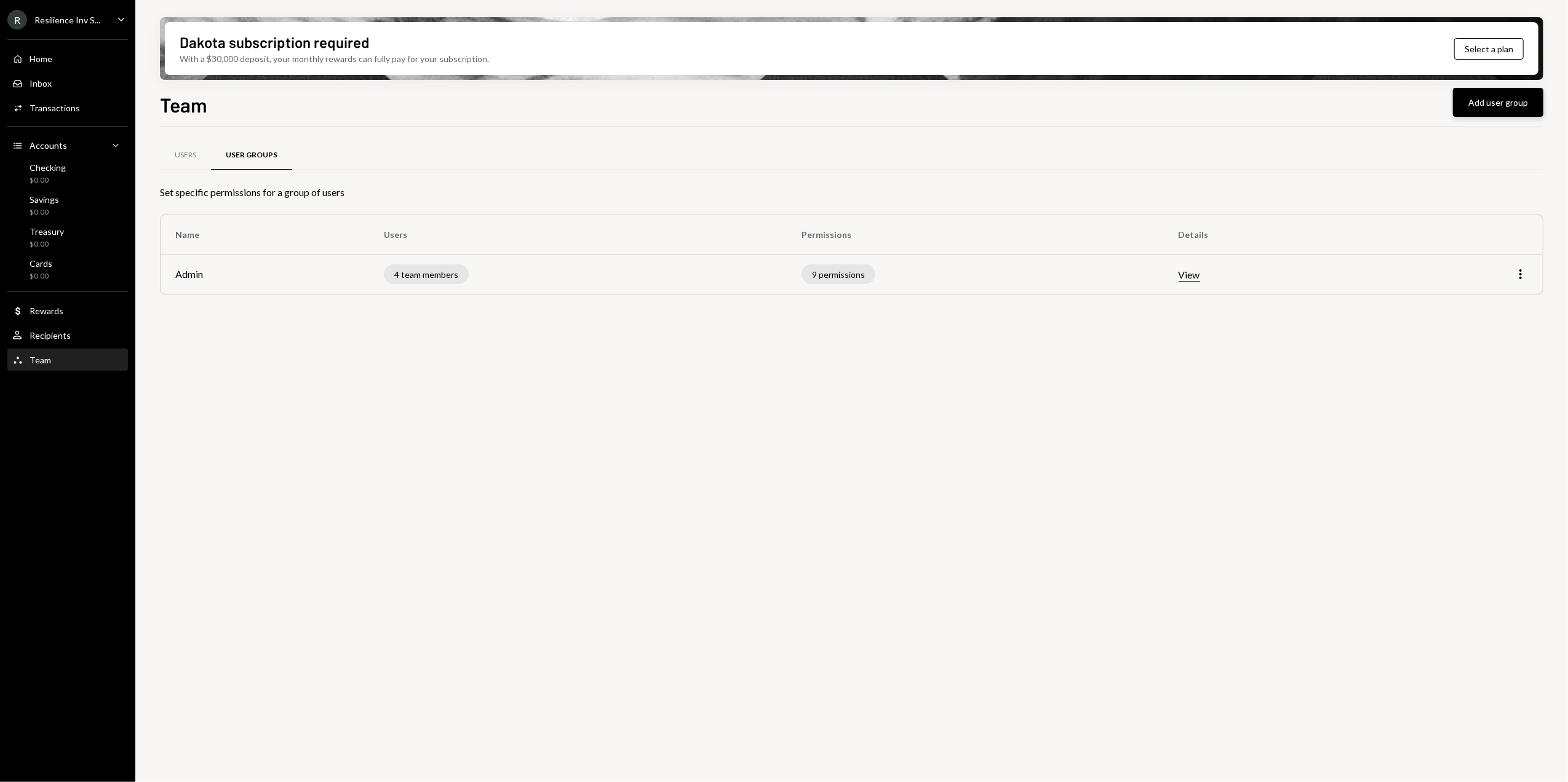
click at [1514, 101] on button "Add user group" at bounding box center [1498, 102] width 91 height 29
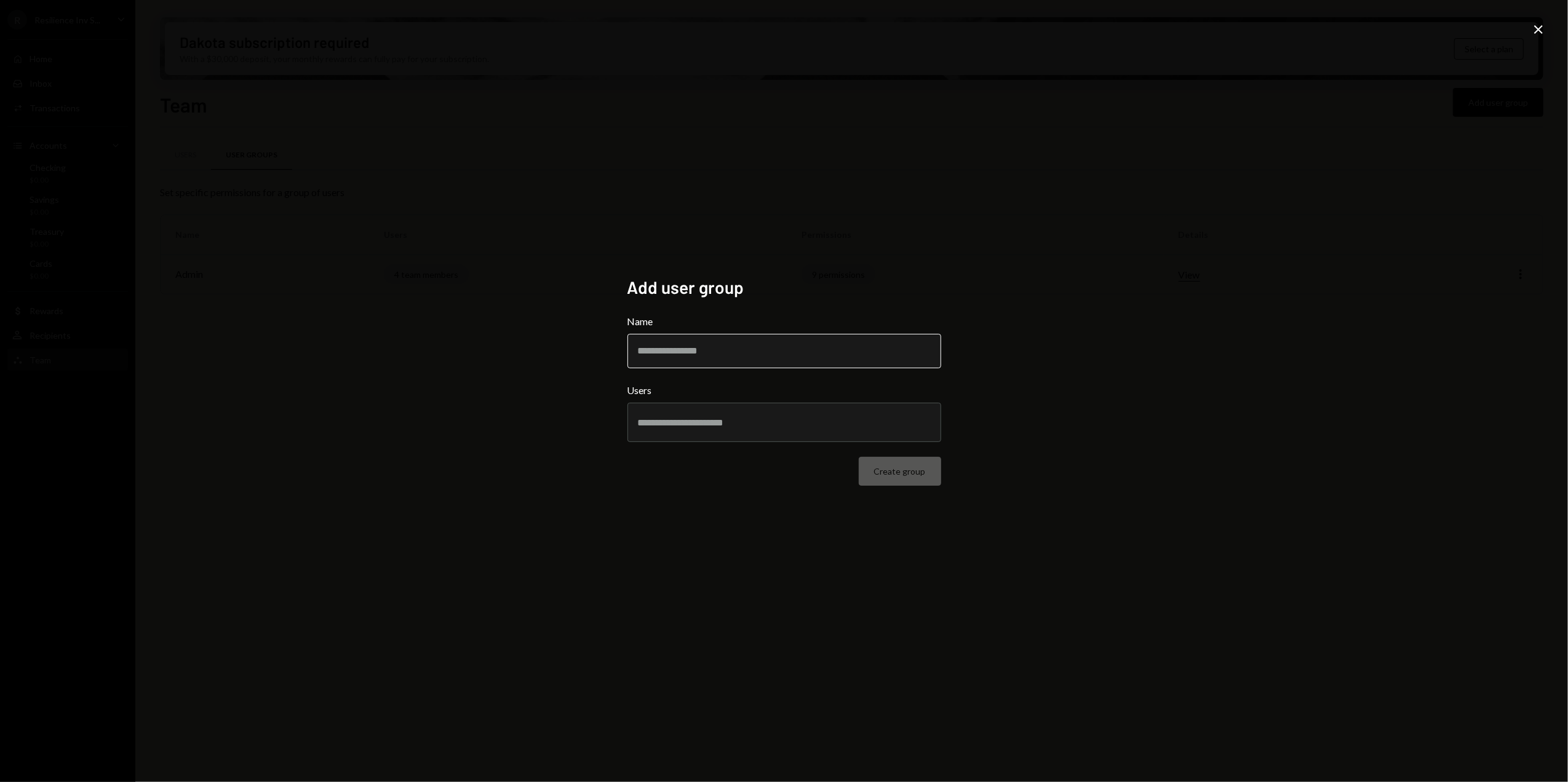
click at [652, 354] on input "Name" at bounding box center [784, 351] width 313 height 35
type input "**********"
click at [666, 425] on input "text" at bounding box center [784, 422] width 293 height 11
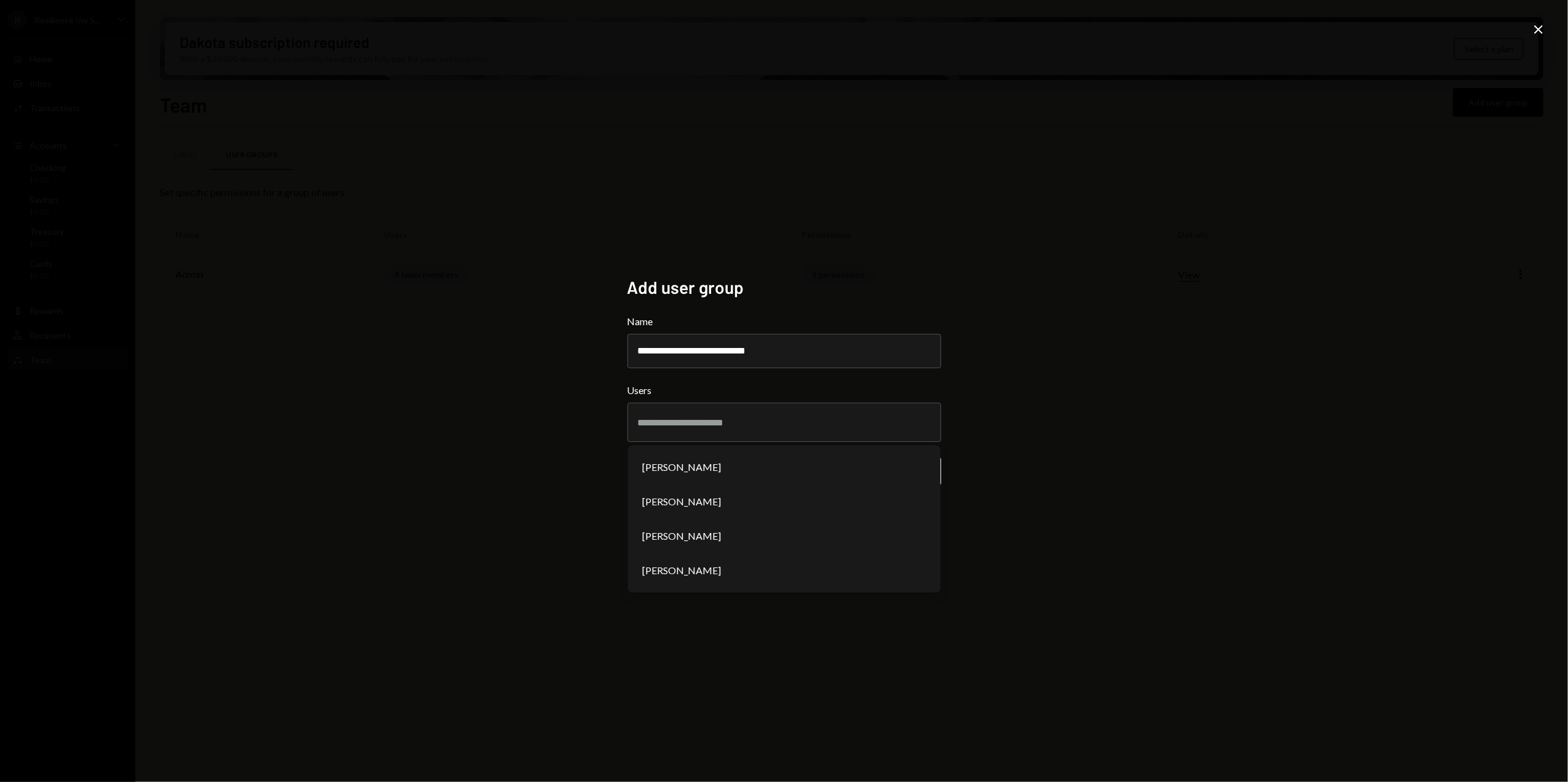
click at [546, 619] on div "**********" at bounding box center [784, 391] width 1568 height 782
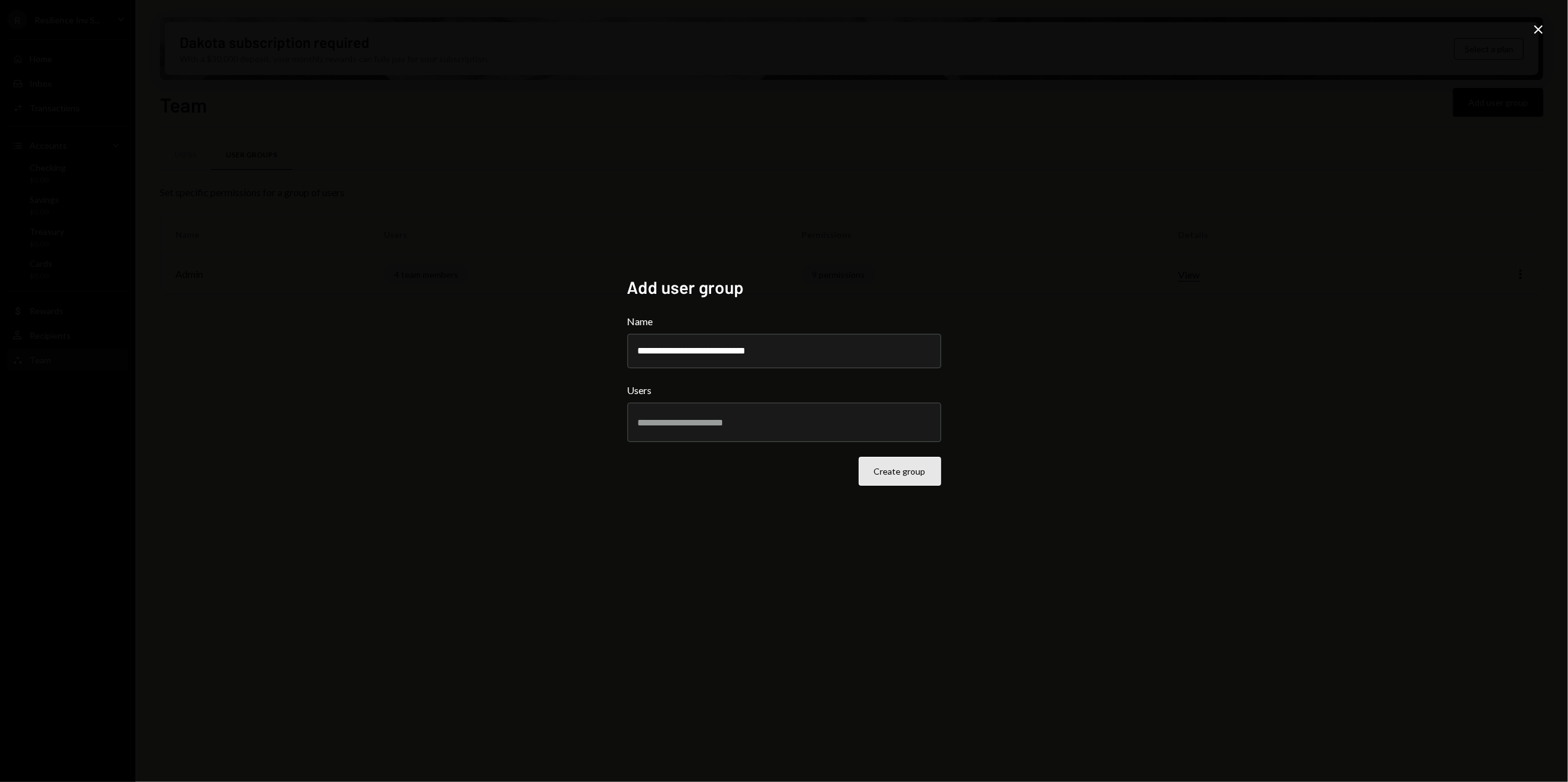
click at [906, 476] on button "Create group" at bounding box center [899, 471] width 82 height 29
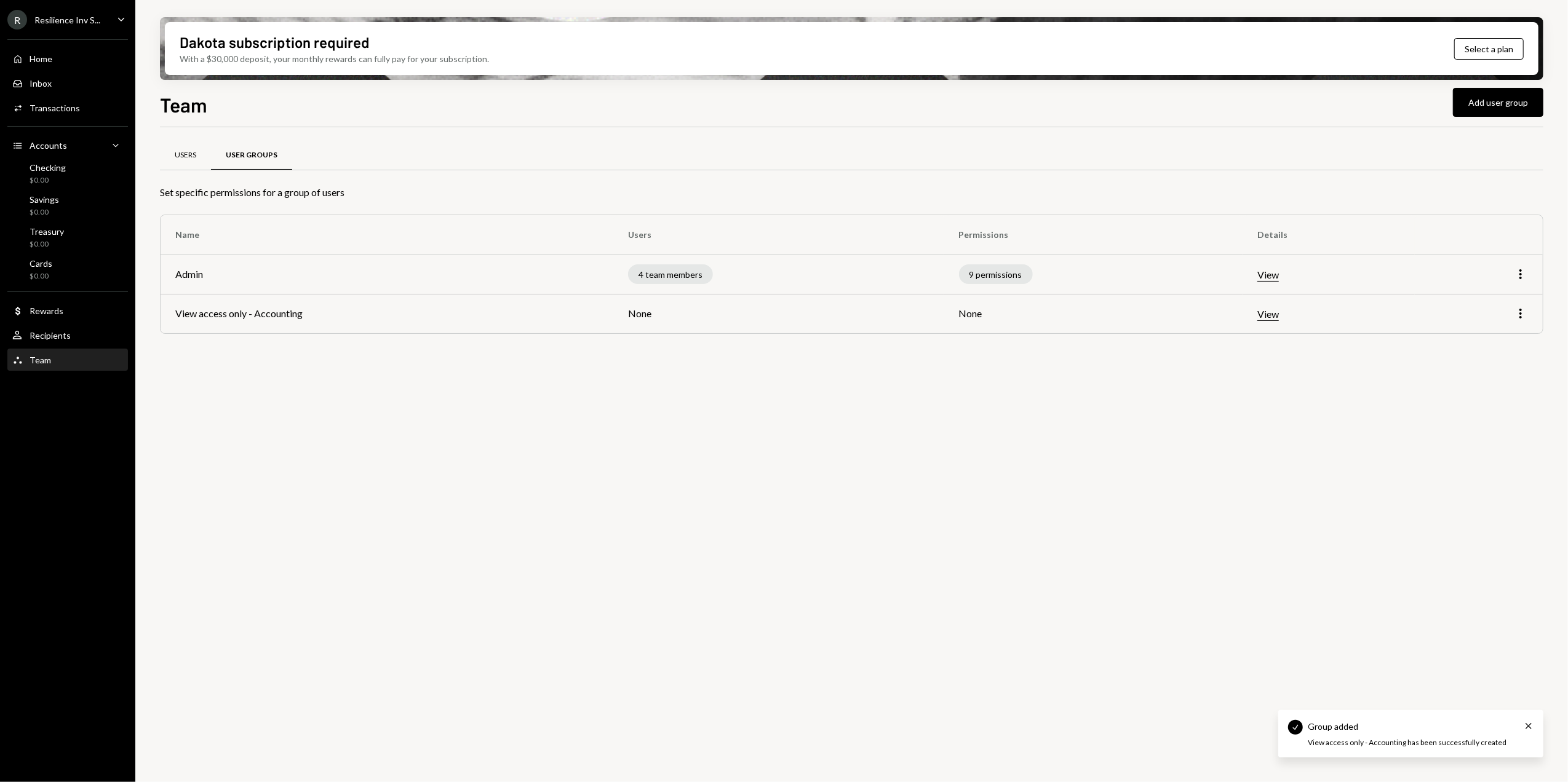
click at [189, 148] on div "Users" at bounding box center [186, 155] width 51 height 29
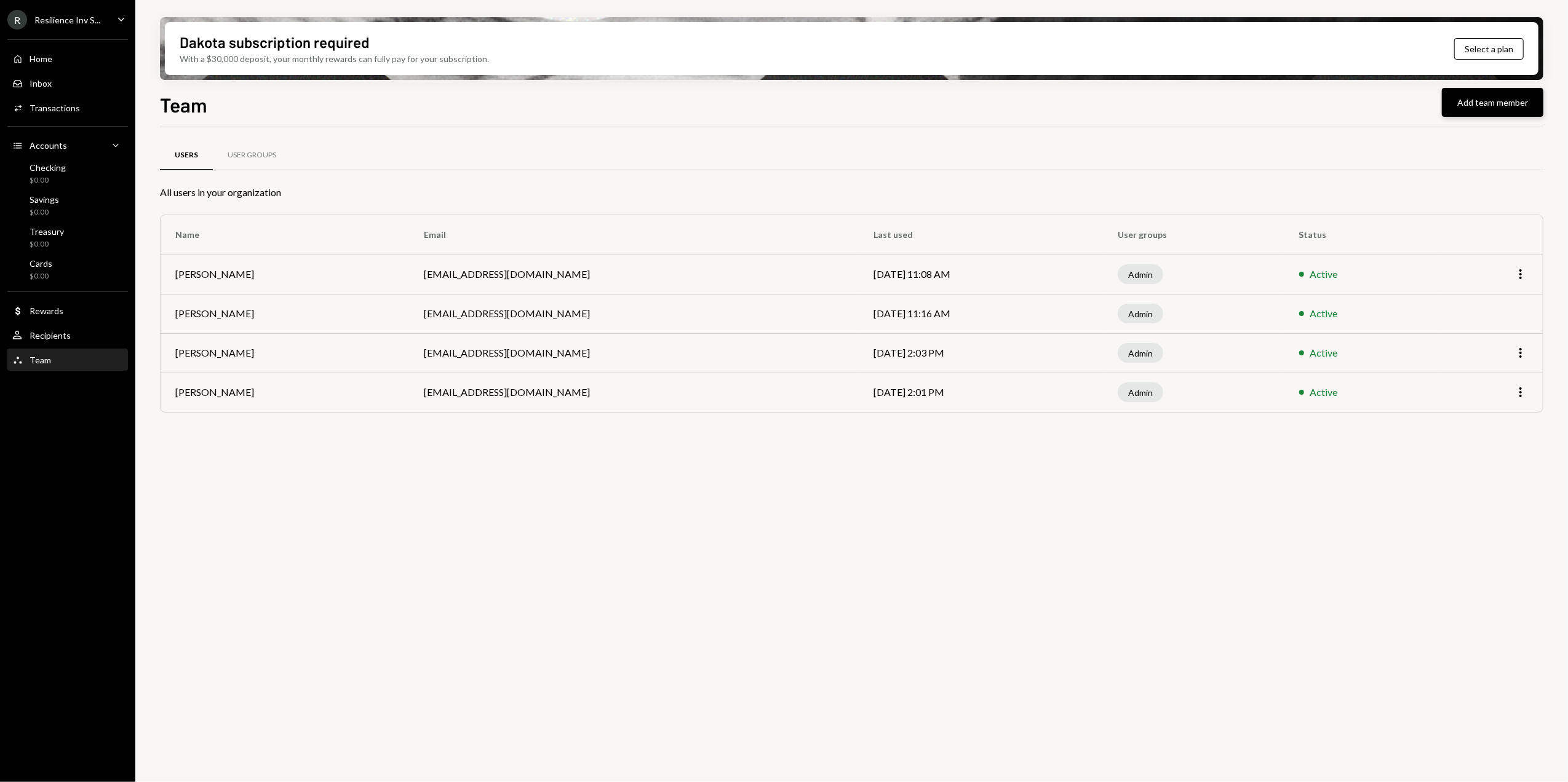
click at [1495, 104] on button "Add team member" at bounding box center [1492, 102] width 102 height 29
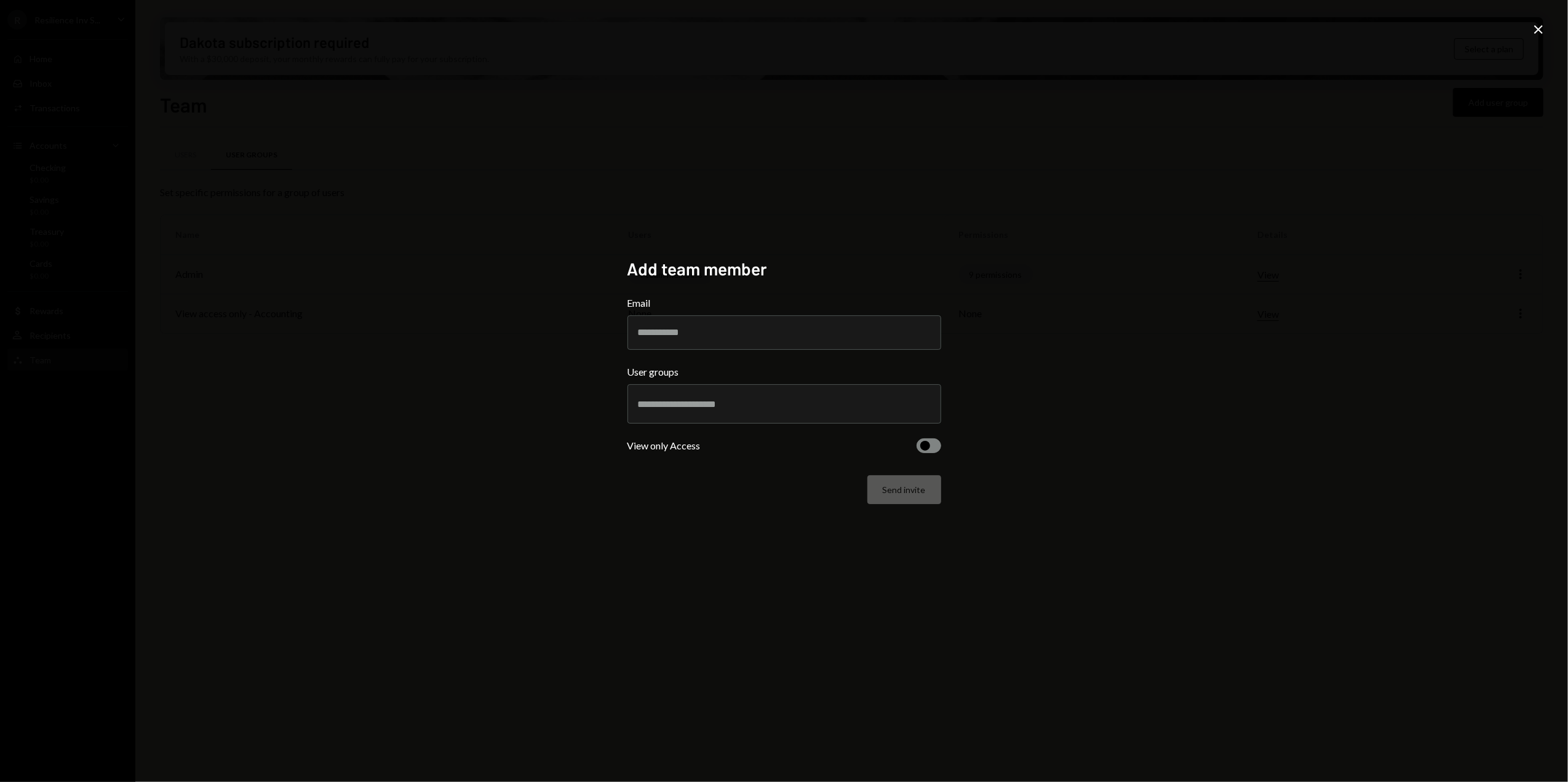
click at [1536, 28] on icon "Close" at bounding box center [1538, 29] width 15 height 15
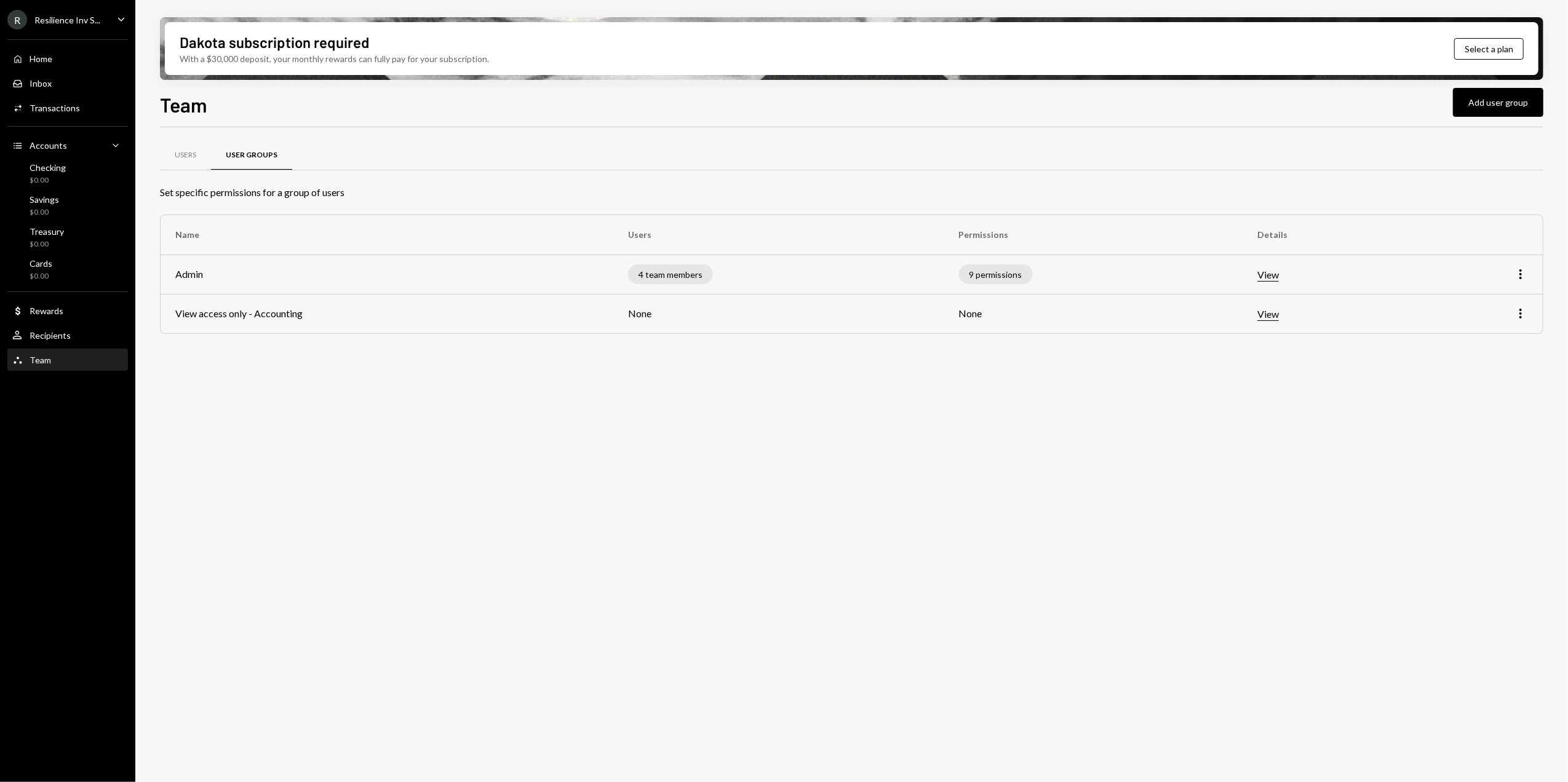
click at [58, 16] on div "Resilience Inv S..." at bounding box center [67, 20] width 66 height 10
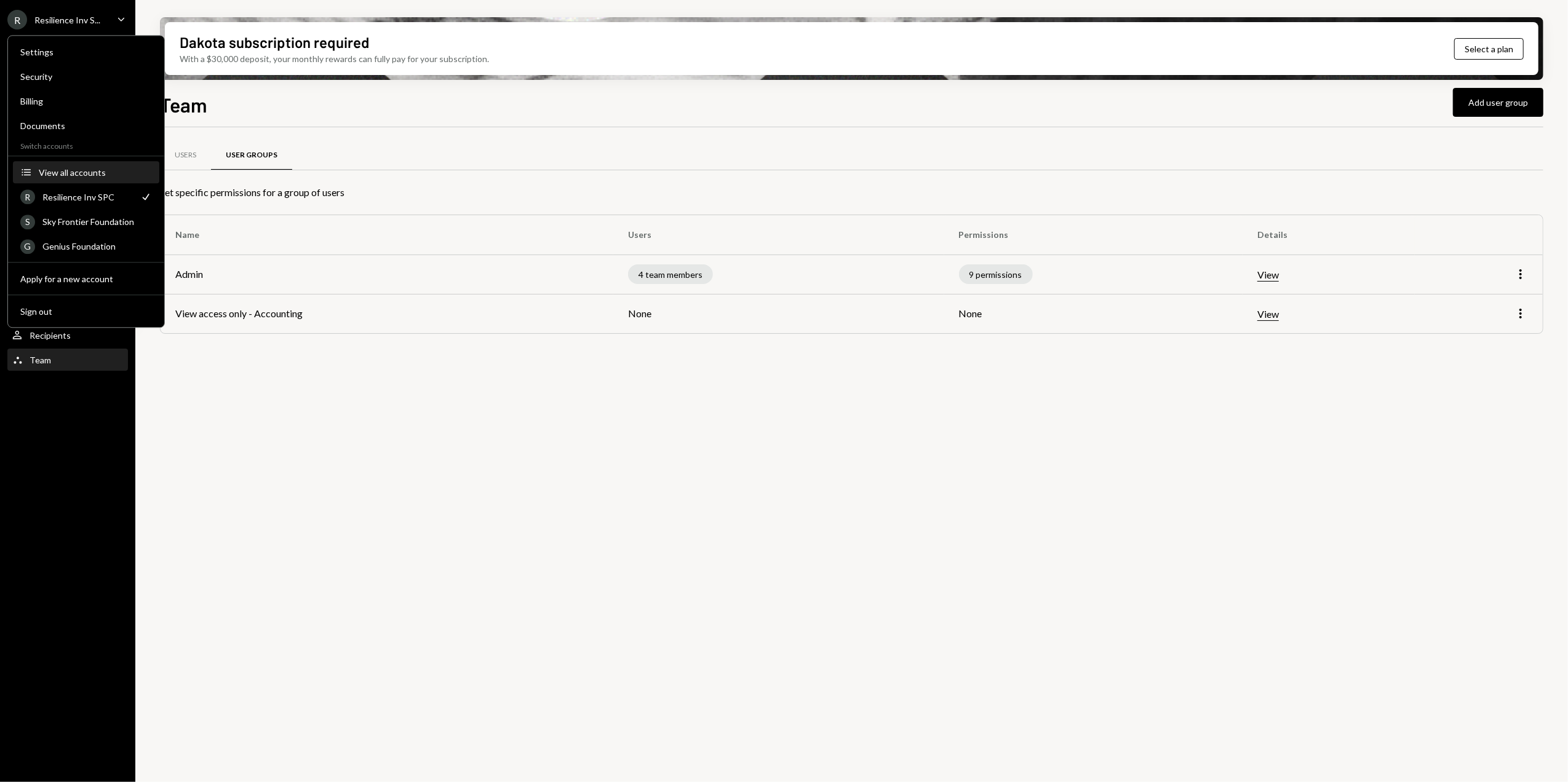
click at [77, 173] on div "View all accounts" at bounding box center [95, 172] width 113 height 10
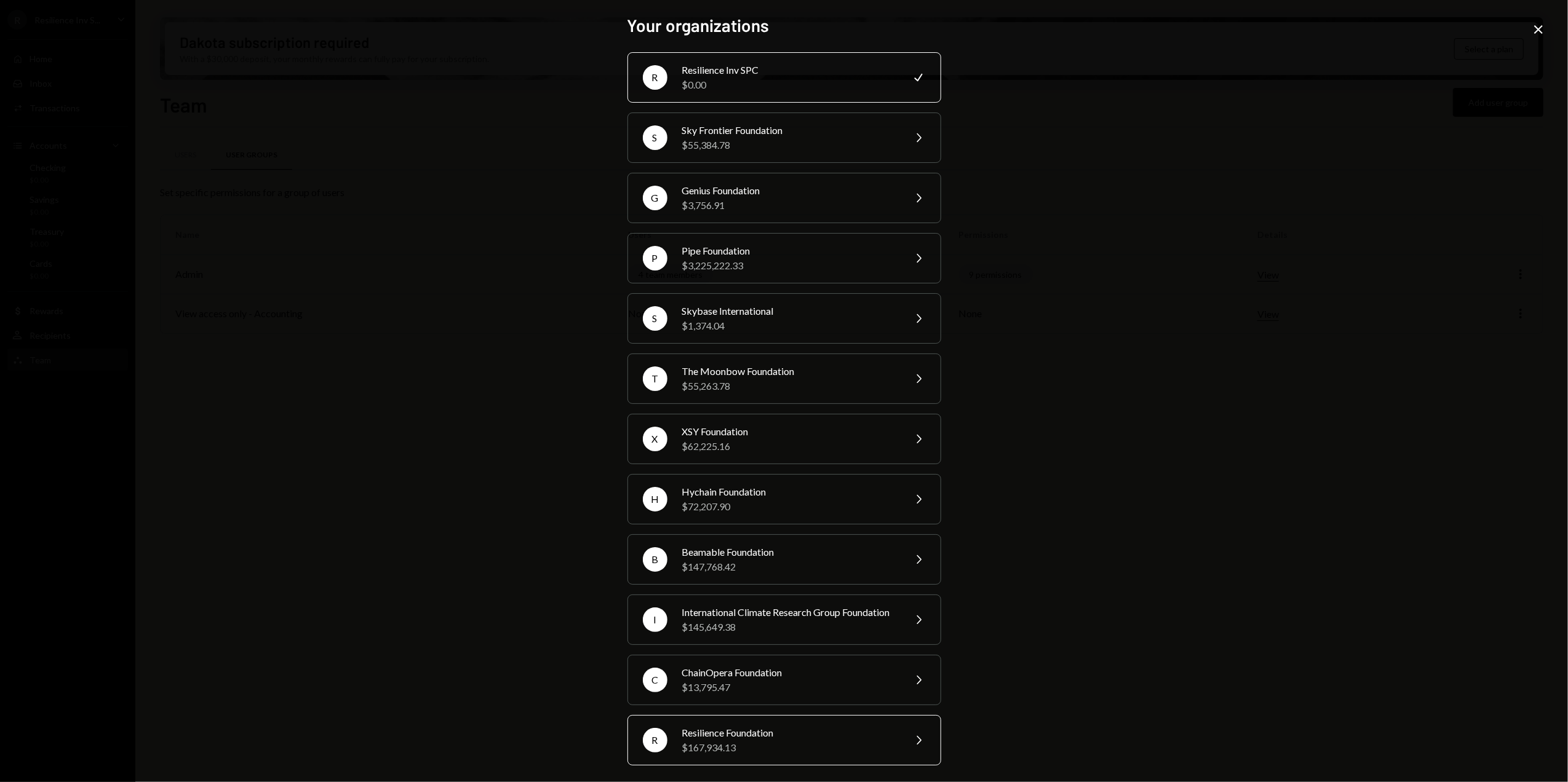
click at [745, 740] on div "Resilience Foundation" at bounding box center [789, 732] width 214 height 15
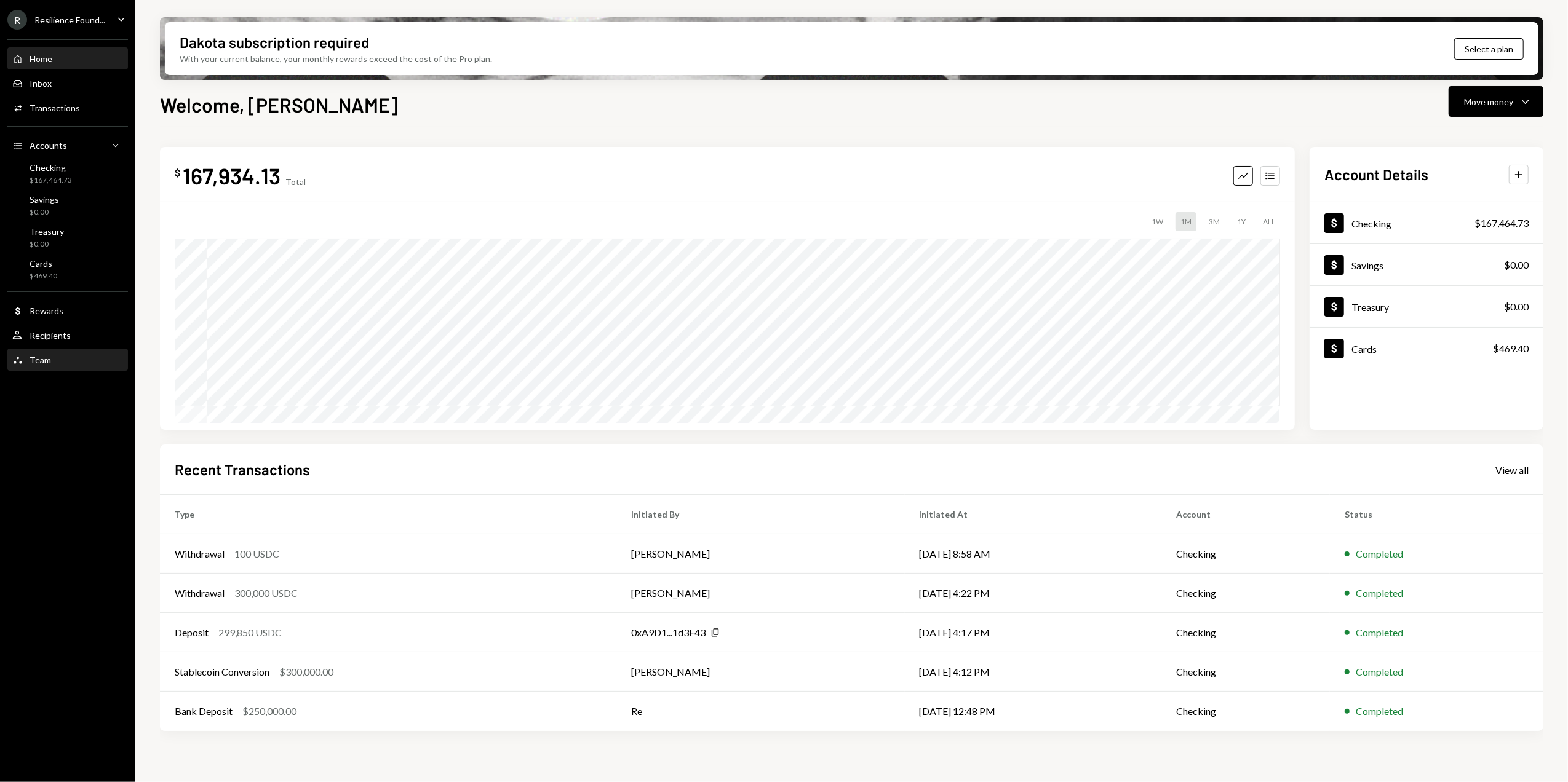
click at [28, 354] on div "Team Team" at bounding box center [32, 360] width 39 height 11
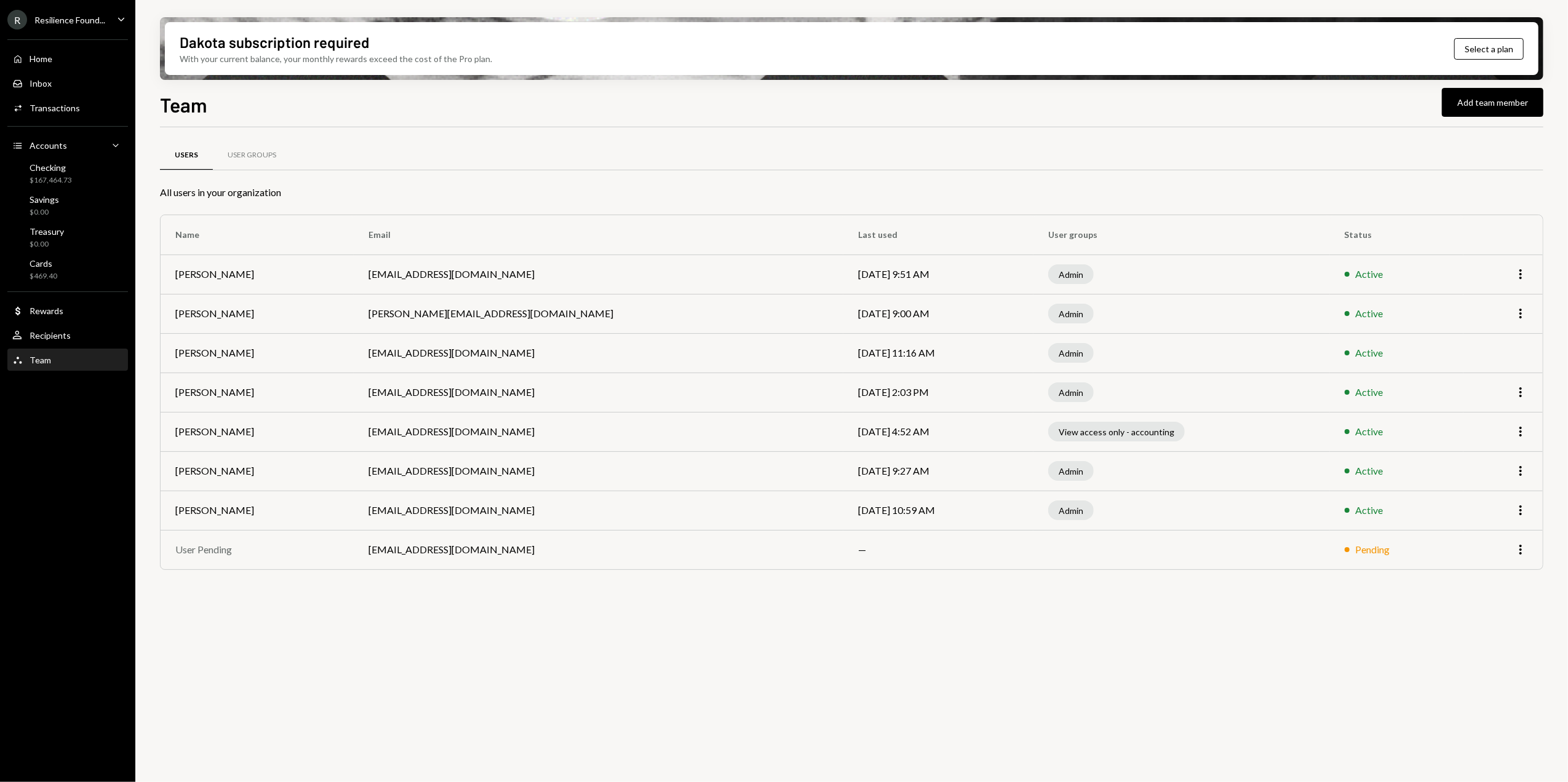
click at [1457, 434] on td "Active" at bounding box center [1397, 432] width 134 height 39
click at [1514, 432] on icon "More" at bounding box center [1520, 432] width 15 height 15
click at [1446, 654] on div "Users User Groups All users in your organization Name Email Last used User grou…" at bounding box center [852, 462] width 1383 height 669
click at [74, 20] on div "Resilience Found..." at bounding box center [70, 20] width 71 height 10
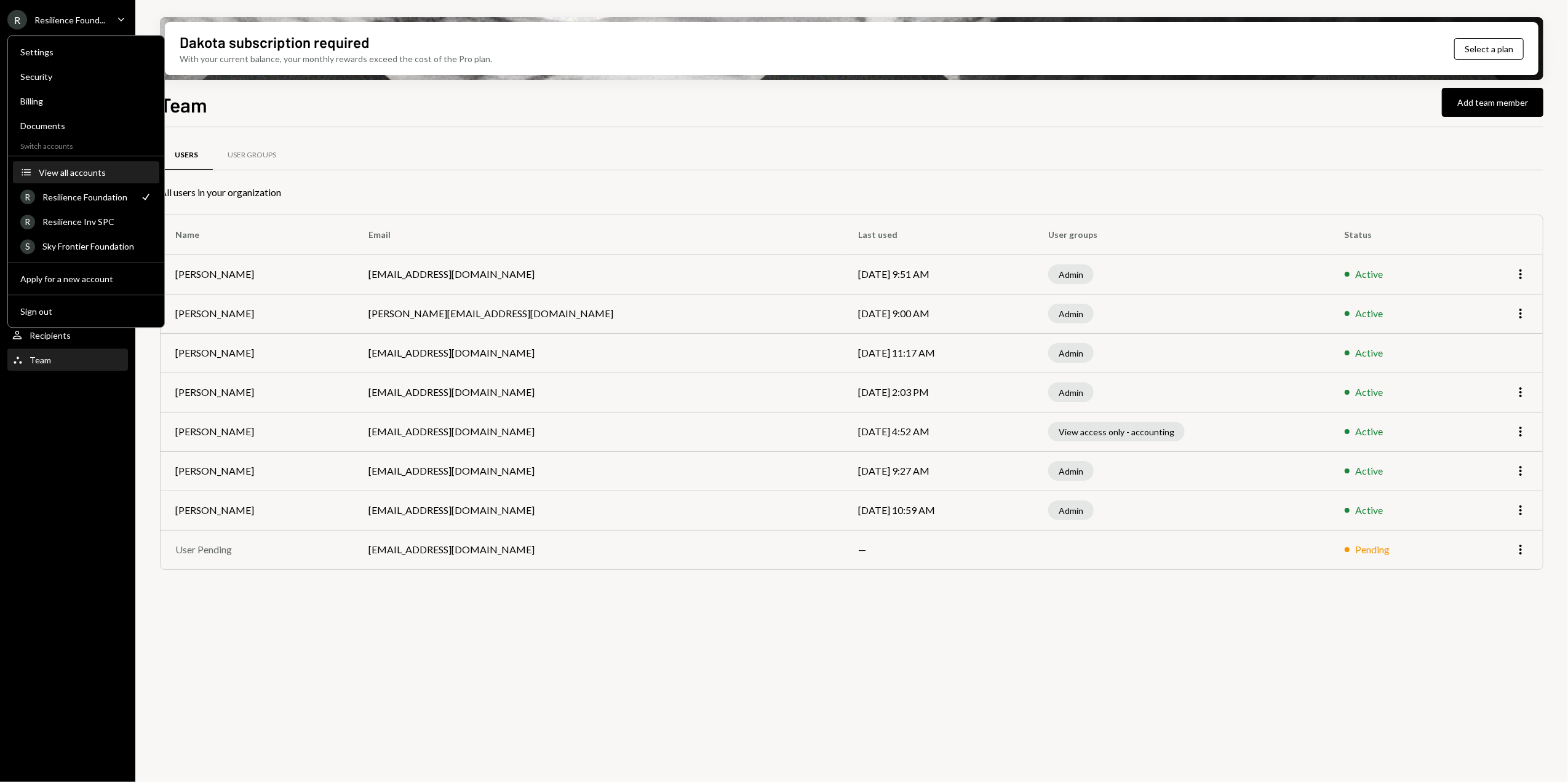
click at [66, 170] on div "View all accounts" at bounding box center [95, 172] width 113 height 10
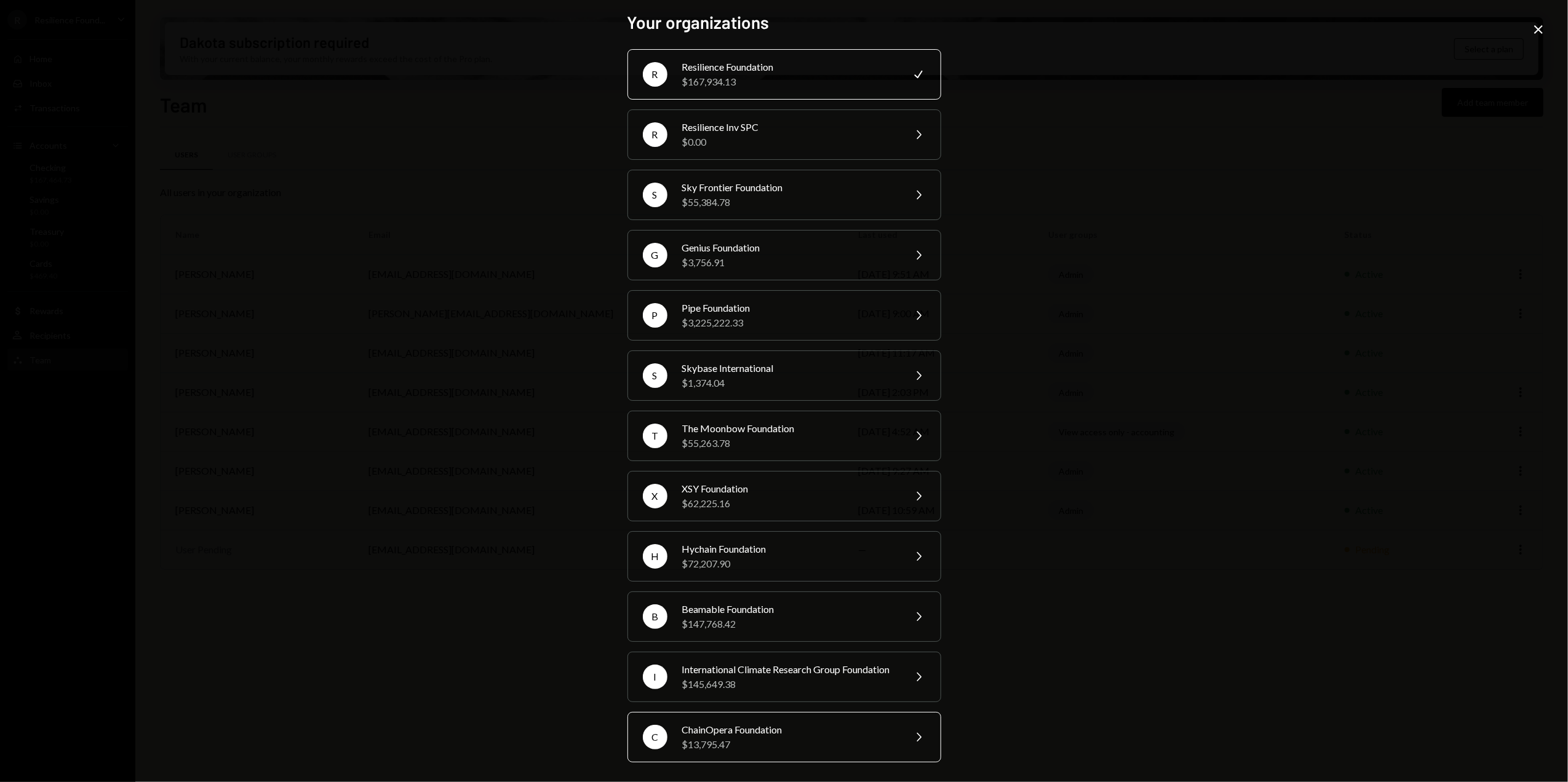
scroll to position [22, 0]
click at [727, 135] on div "$0.00" at bounding box center [789, 142] width 214 height 15
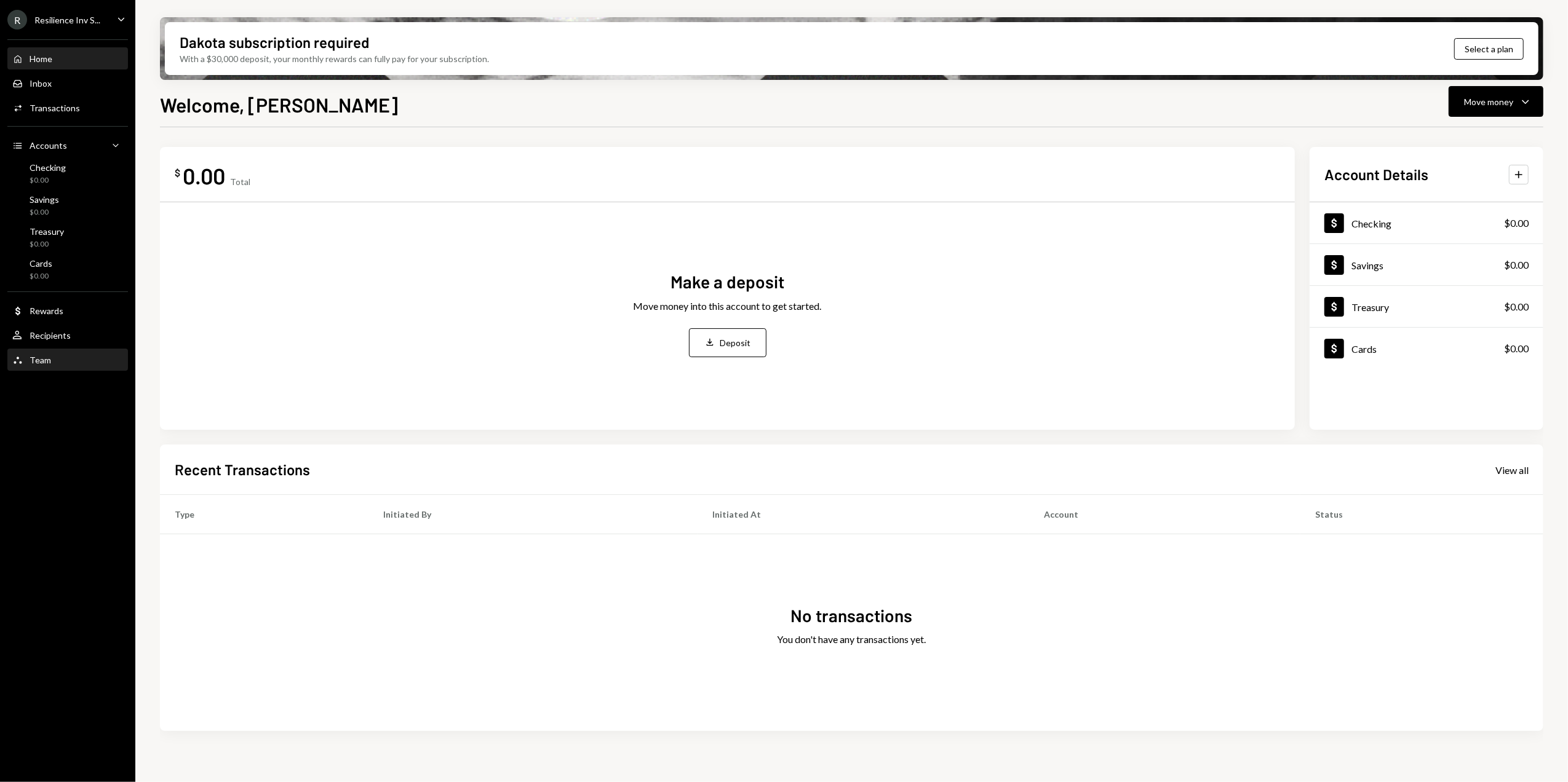
click at [60, 365] on div "Team Team" at bounding box center [68, 360] width 111 height 11
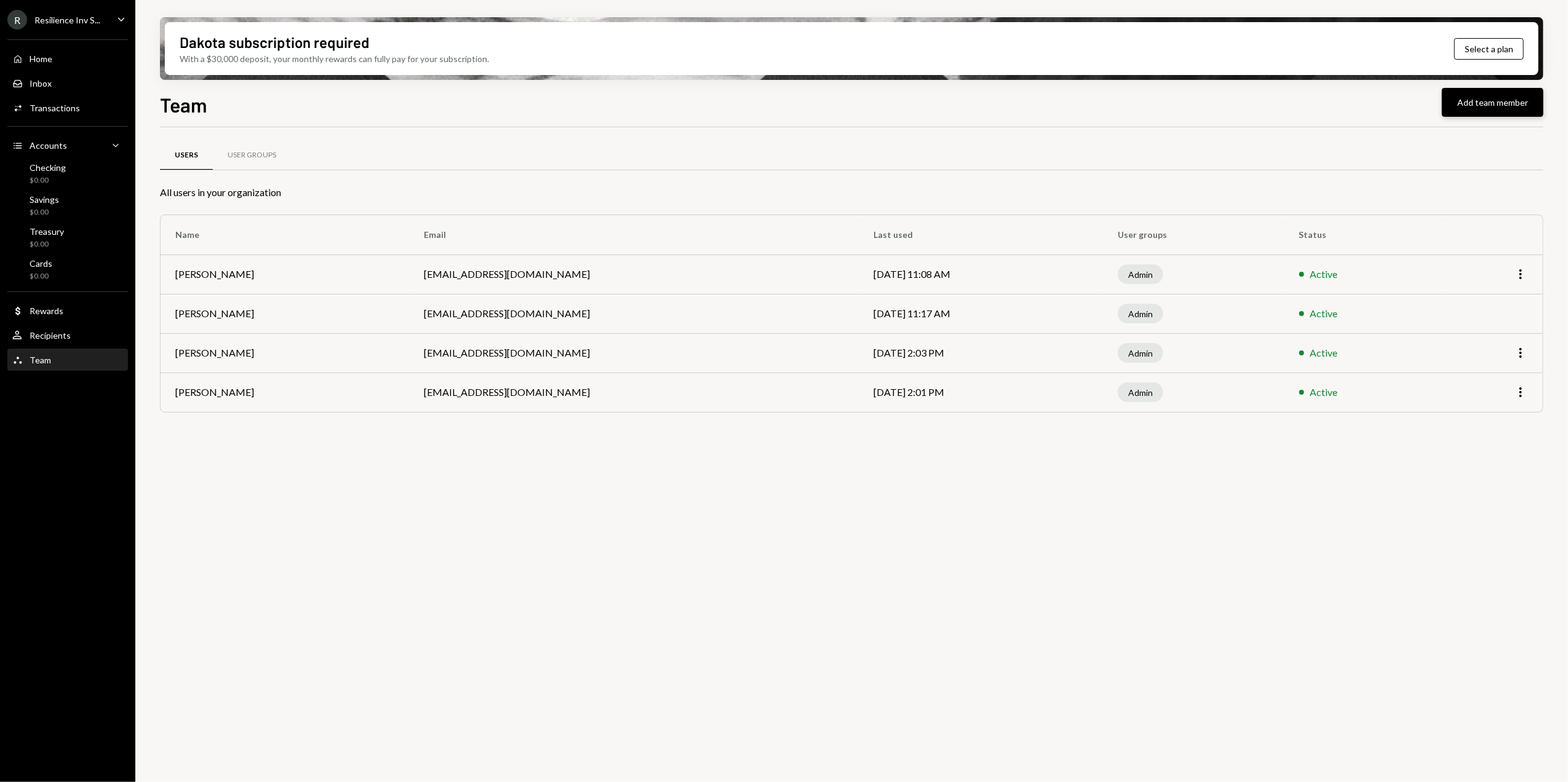
click at [1504, 106] on button "Add team member" at bounding box center [1492, 102] width 102 height 29
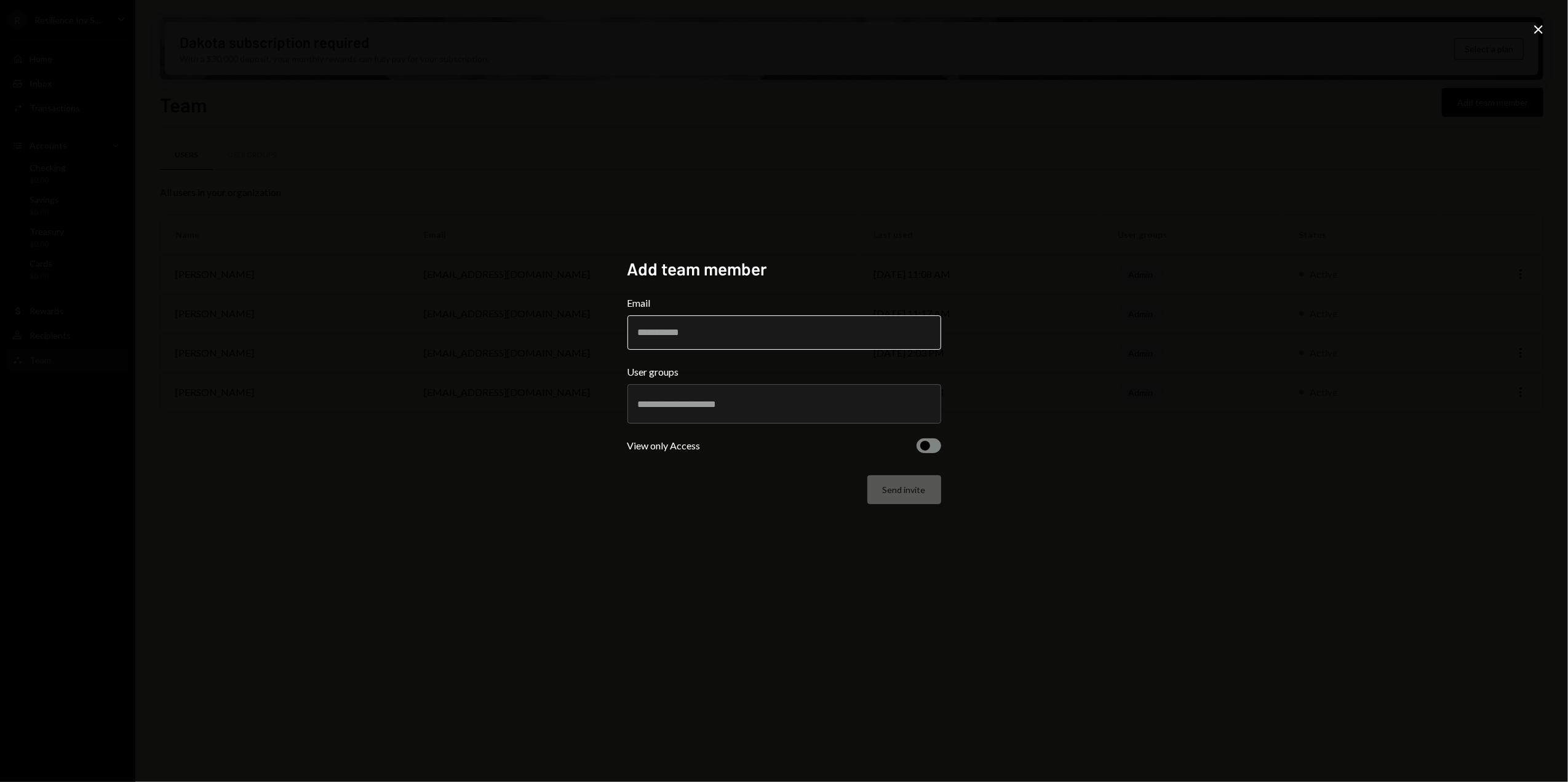
click at [683, 337] on input "Email" at bounding box center [784, 333] width 313 height 35
drag, startPoint x: 702, startPoint y: 332, endPoint x: 616, endPoint y: 337, distance: 86.1
click at [616, 337] on div "**********" at bounding box center [784, 391] width 343 height 295
drag, startPoint x: 790, startPoint y: 333, endPoint x: 775, endPoint y: 343, distance: 18.0
click at [790, 333] on input "**********" at bounding box center [784, 333] width 313 height 35
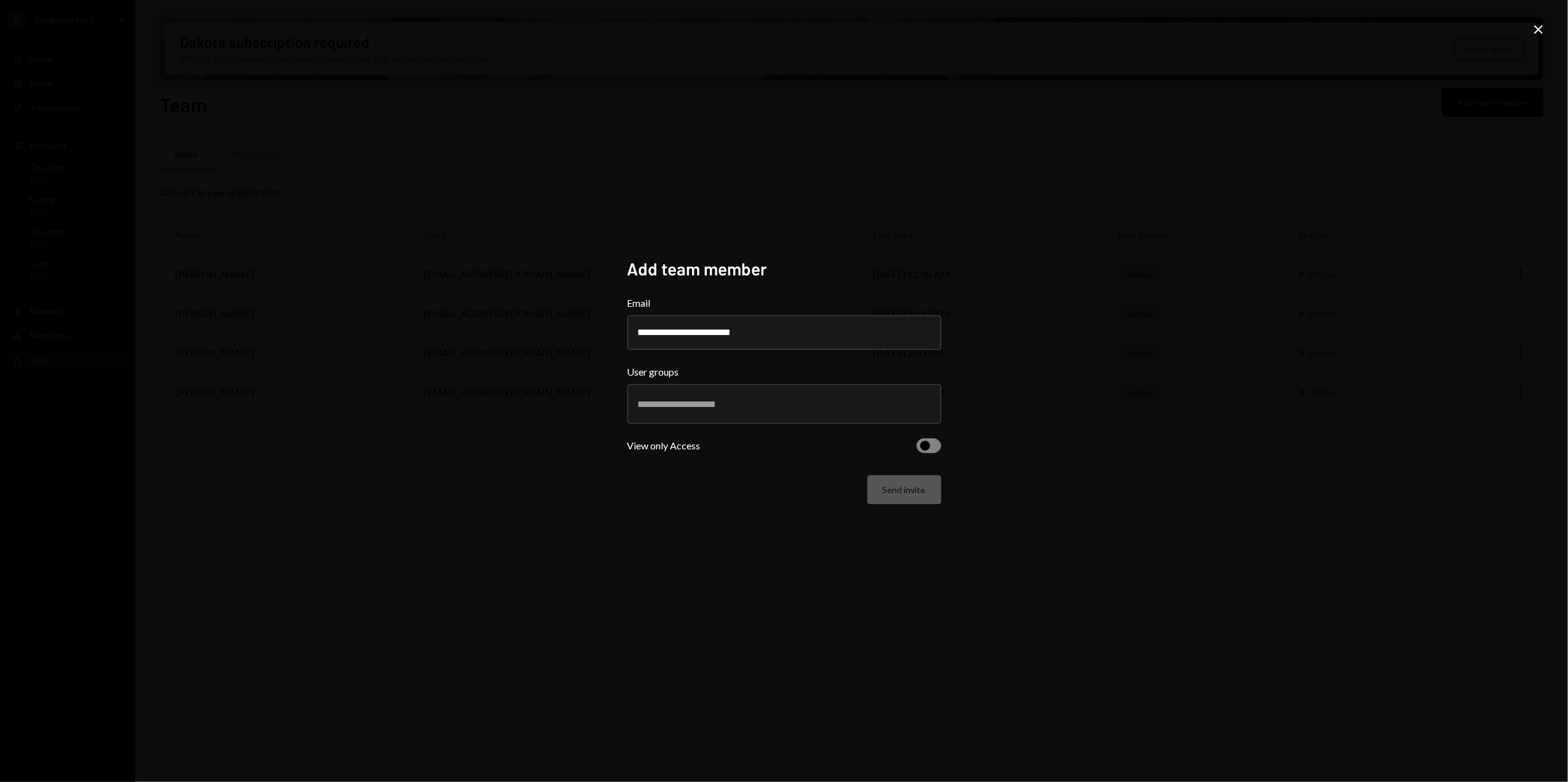
type input "**********"
click at [660, 408] on input "text" at bounding box center [784, 404] width 293 height 11
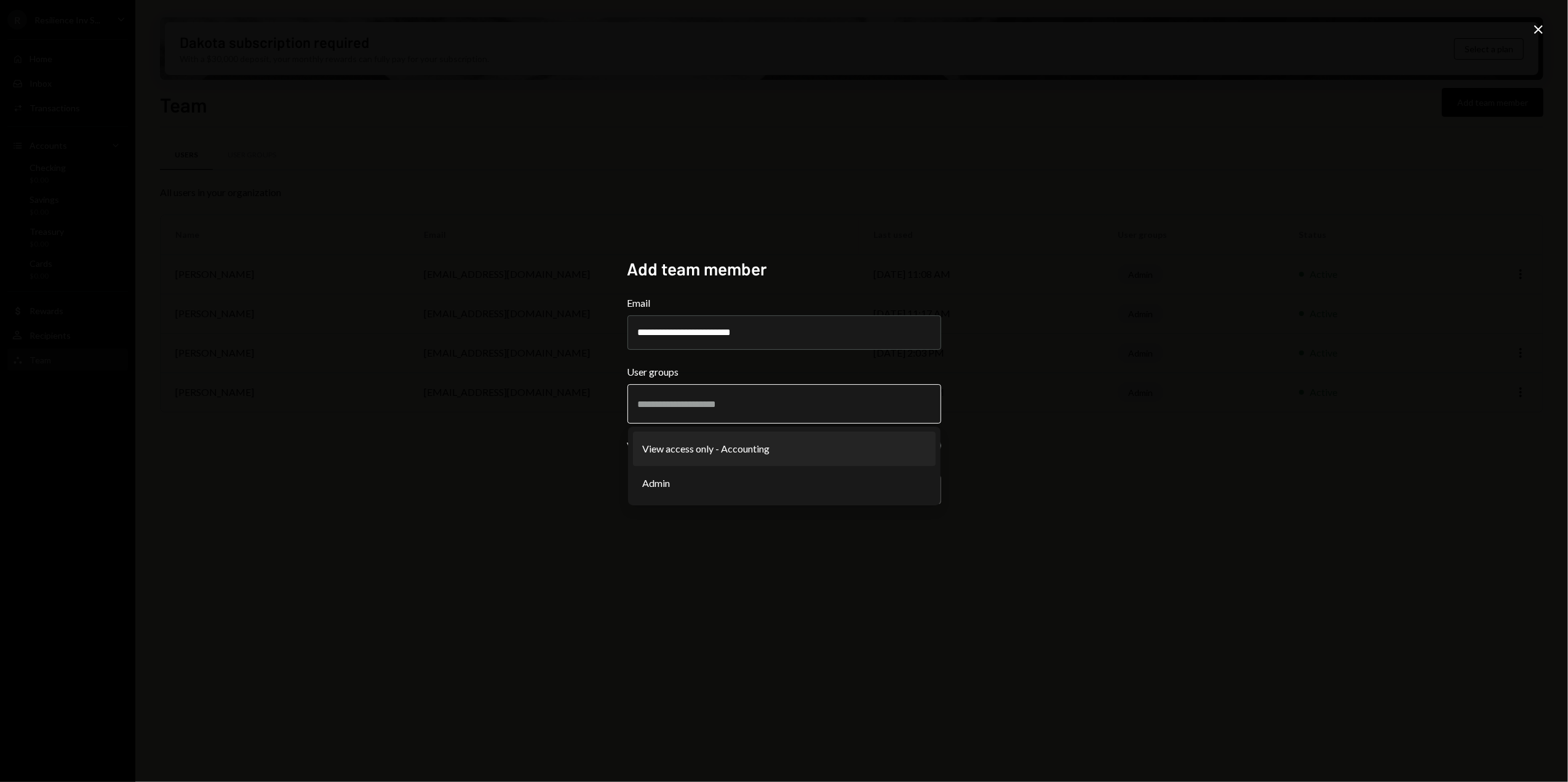
click at [711, 446] on li "View access only - Accounting" at bounding box center [784, 449] width 302 height 35
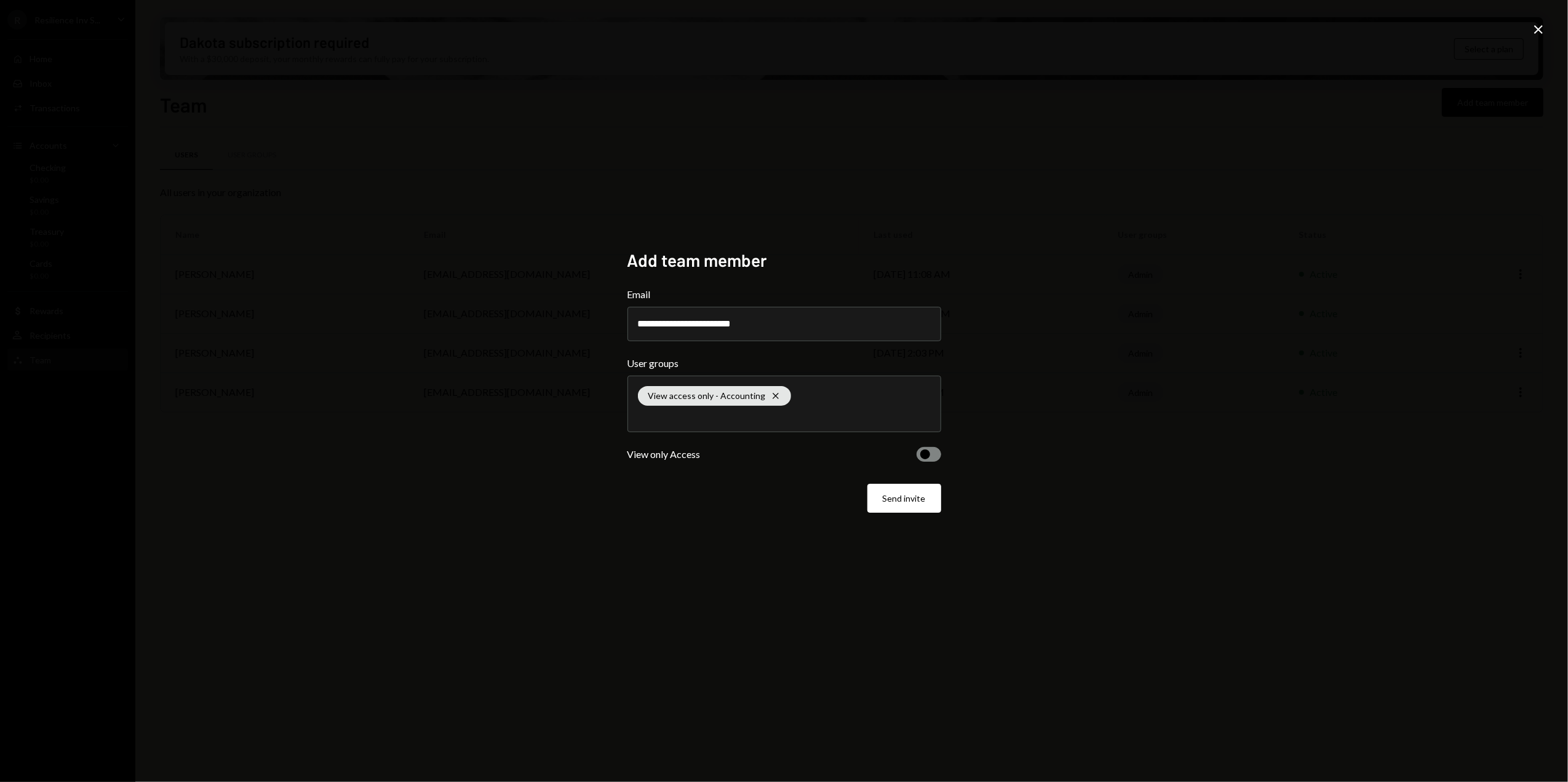
click at [934, 458] on button "button" at bounding box center [928, 454] width 24 height 15
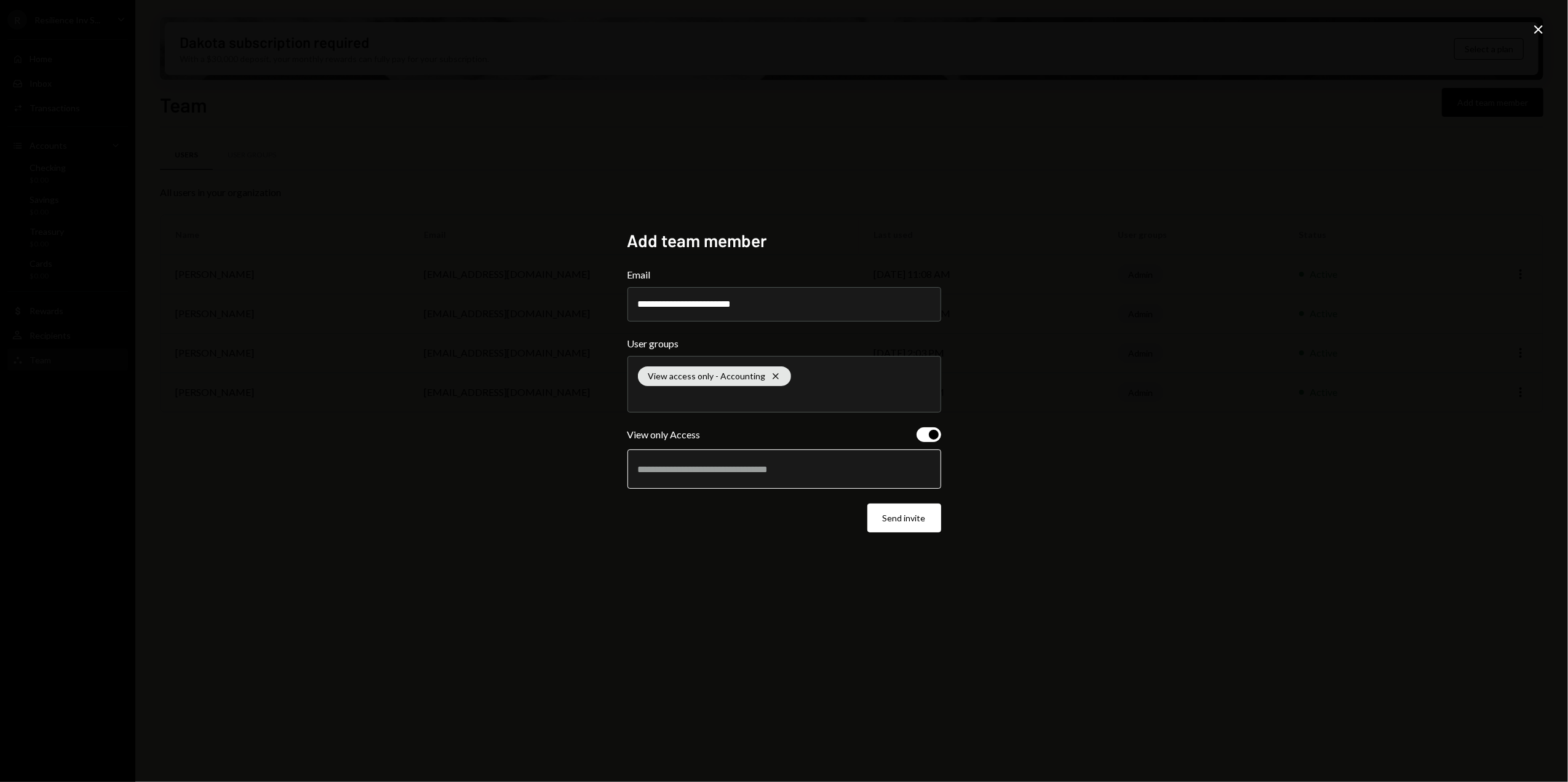
click at [683, 474] on input "text" at bounding box center [784, 469] width 293 height 11
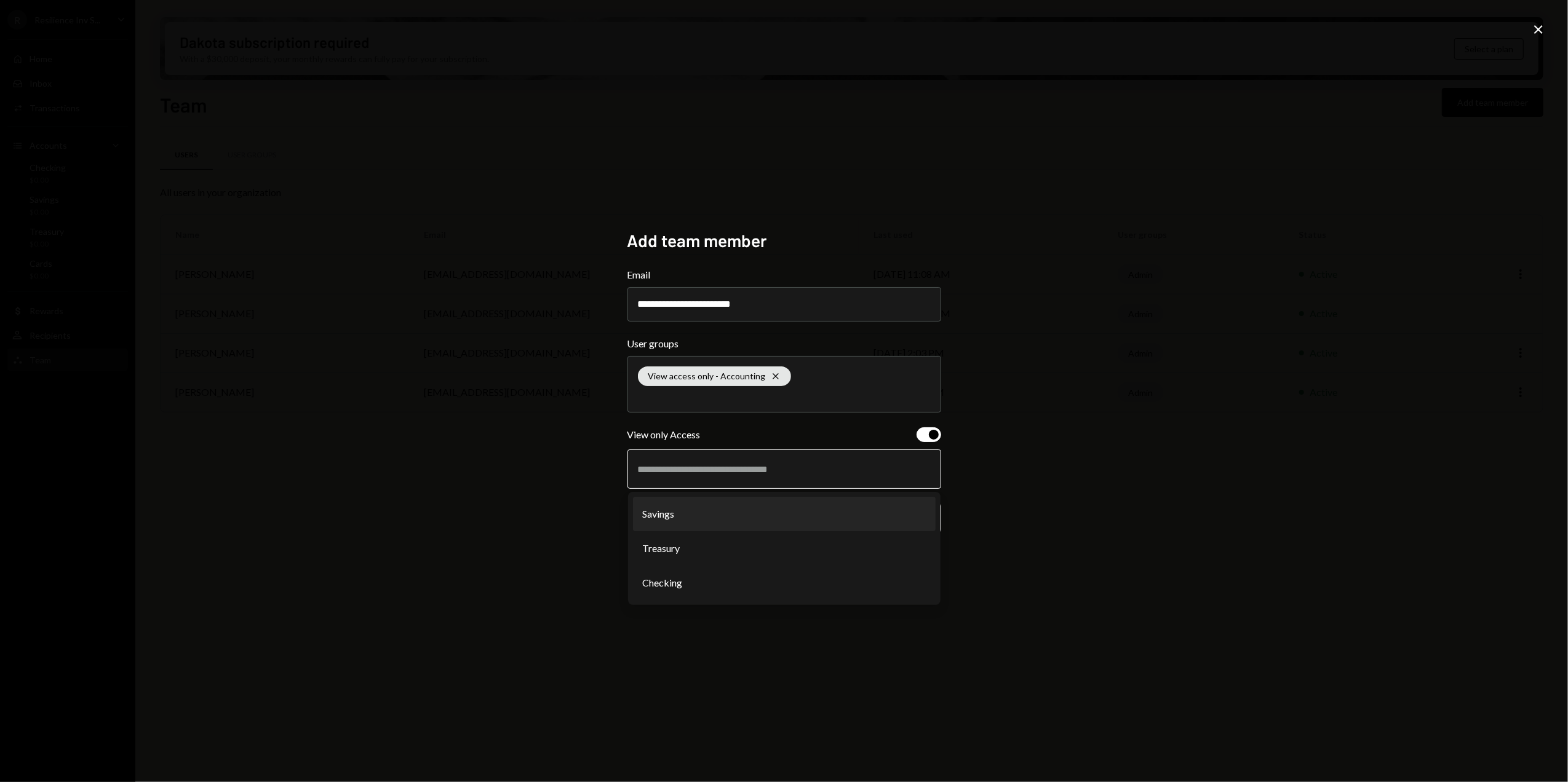
click at [683, 520] on li "Savings" at bounding box center [784, 514] width 302 height 35
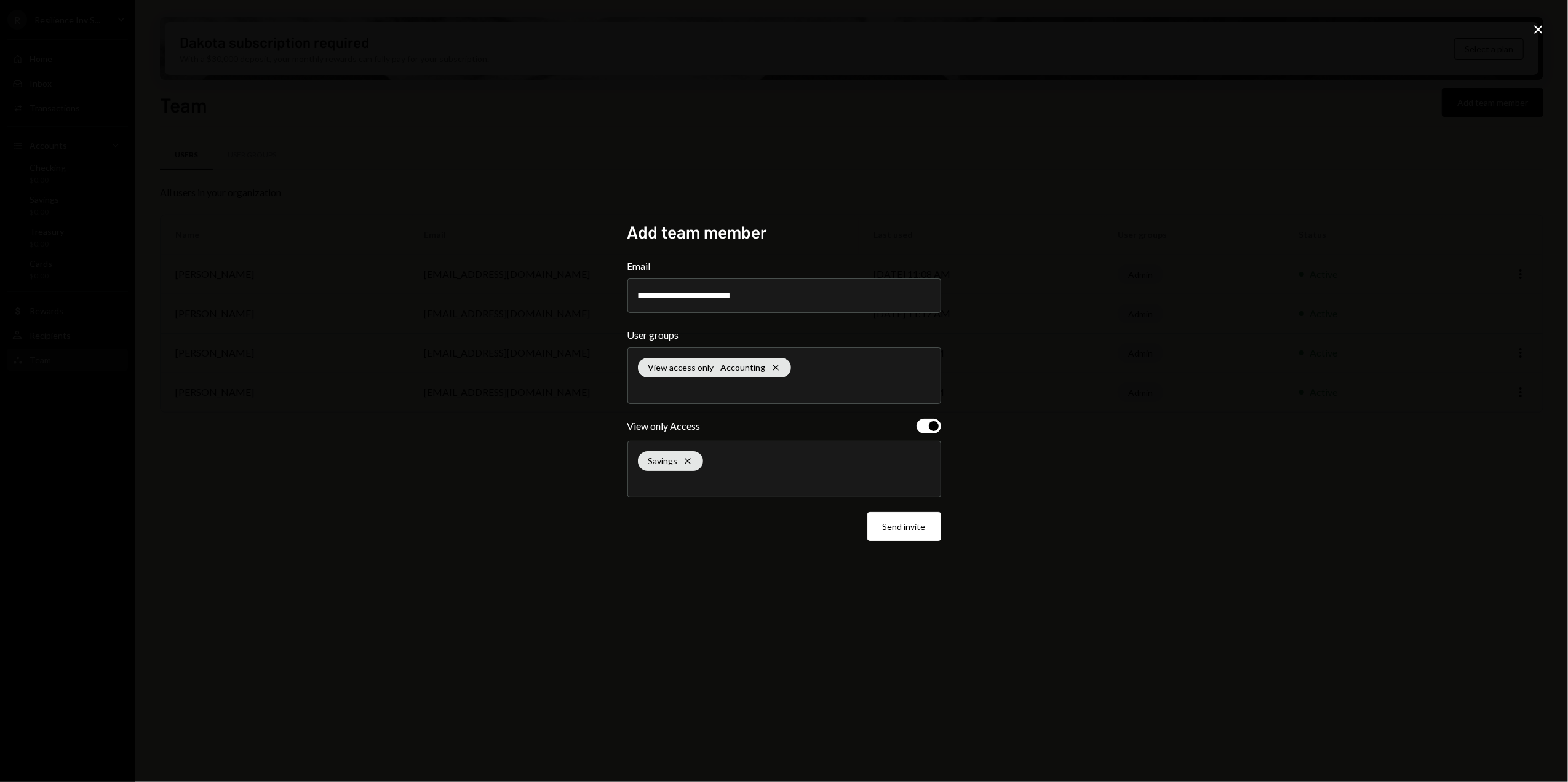
click at [710, 470] on div "Savings Cross" at bounding box center [784, 469] width 293 height 55
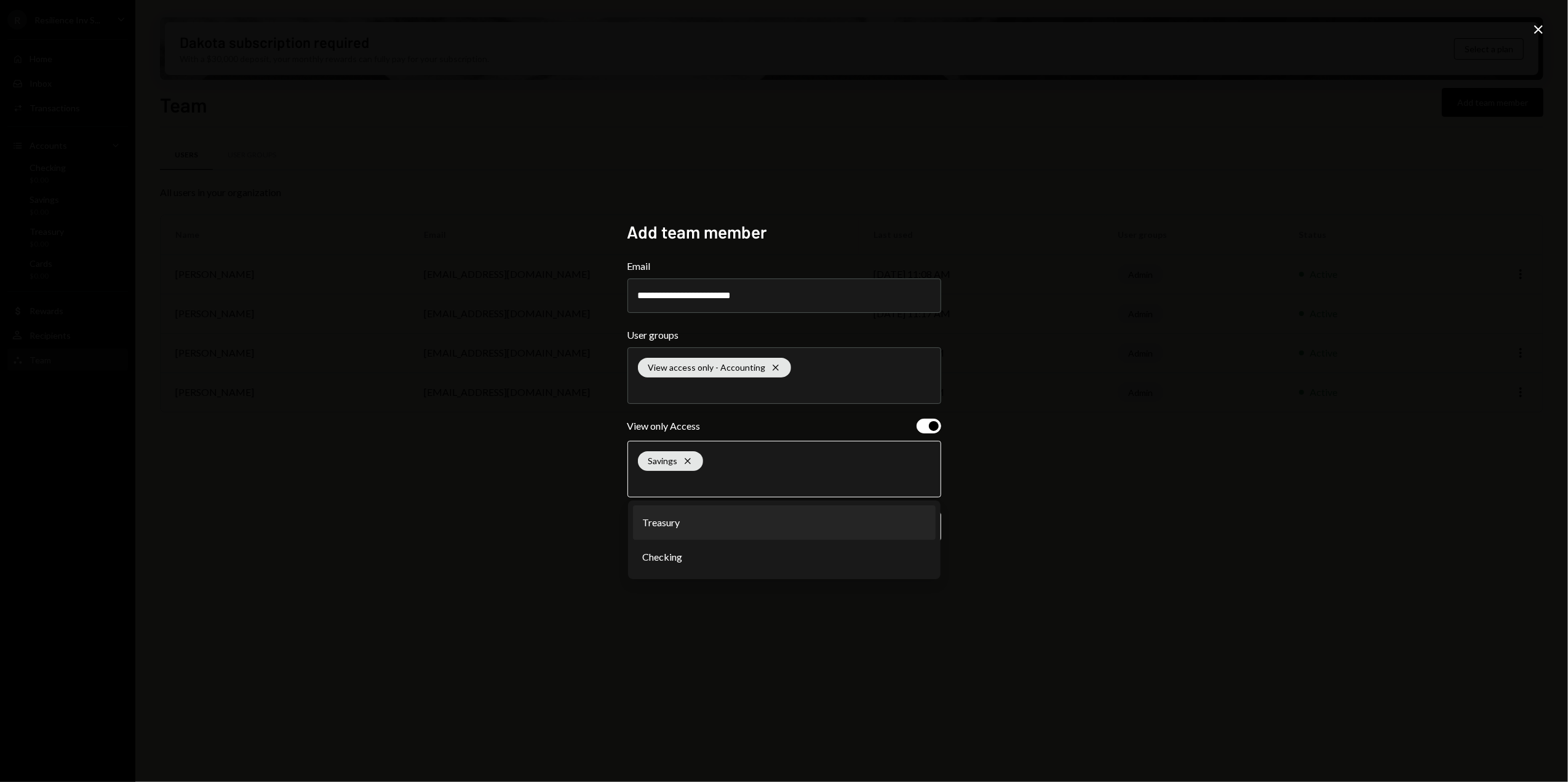
click at [686, 535] on li "Treasury" at bounding box center [784, 522] width 302 height 35
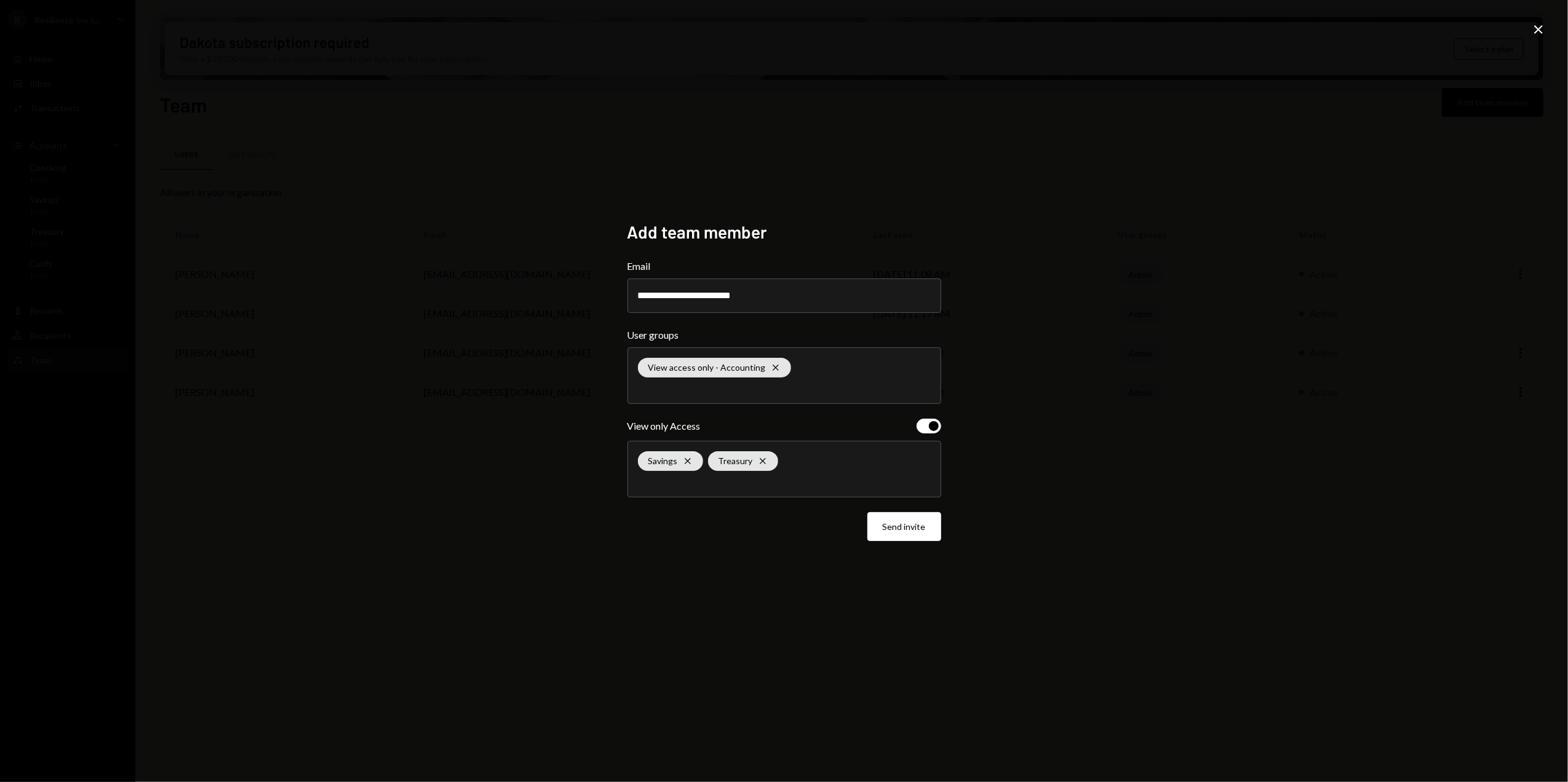
click at [741, 473] on div "Savings Cross Treasury Cross" at bounding box center [784, 469] width 293 height 55
click at [709, 537] on li "Checking" at bounding box center [784, 522] width 302 height 35
click at [732, 589] on div "**********" at bounding box center [784, 391] width 1568 height 782
click at [904, 534] on button "Send invite" at bounding box center [903, 526] width 73 height 29
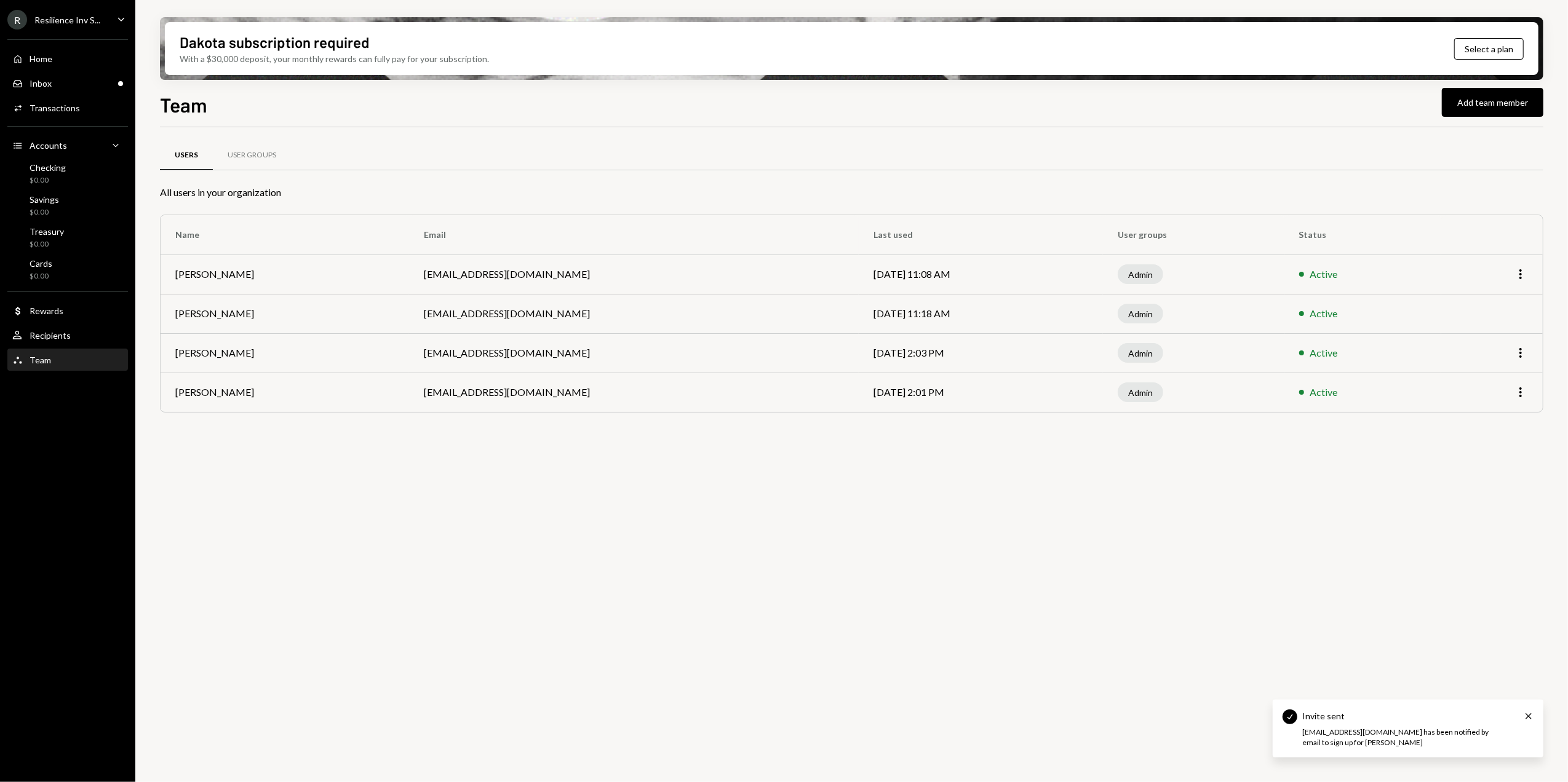
click at [1528, 714] on icon "Notifications (F8)" at bounding box center [1528, 716] width 6 height 6
click at [95, 17] on div "Resilience Inv S..." at bounding box center [67, 20] width 66 height 10
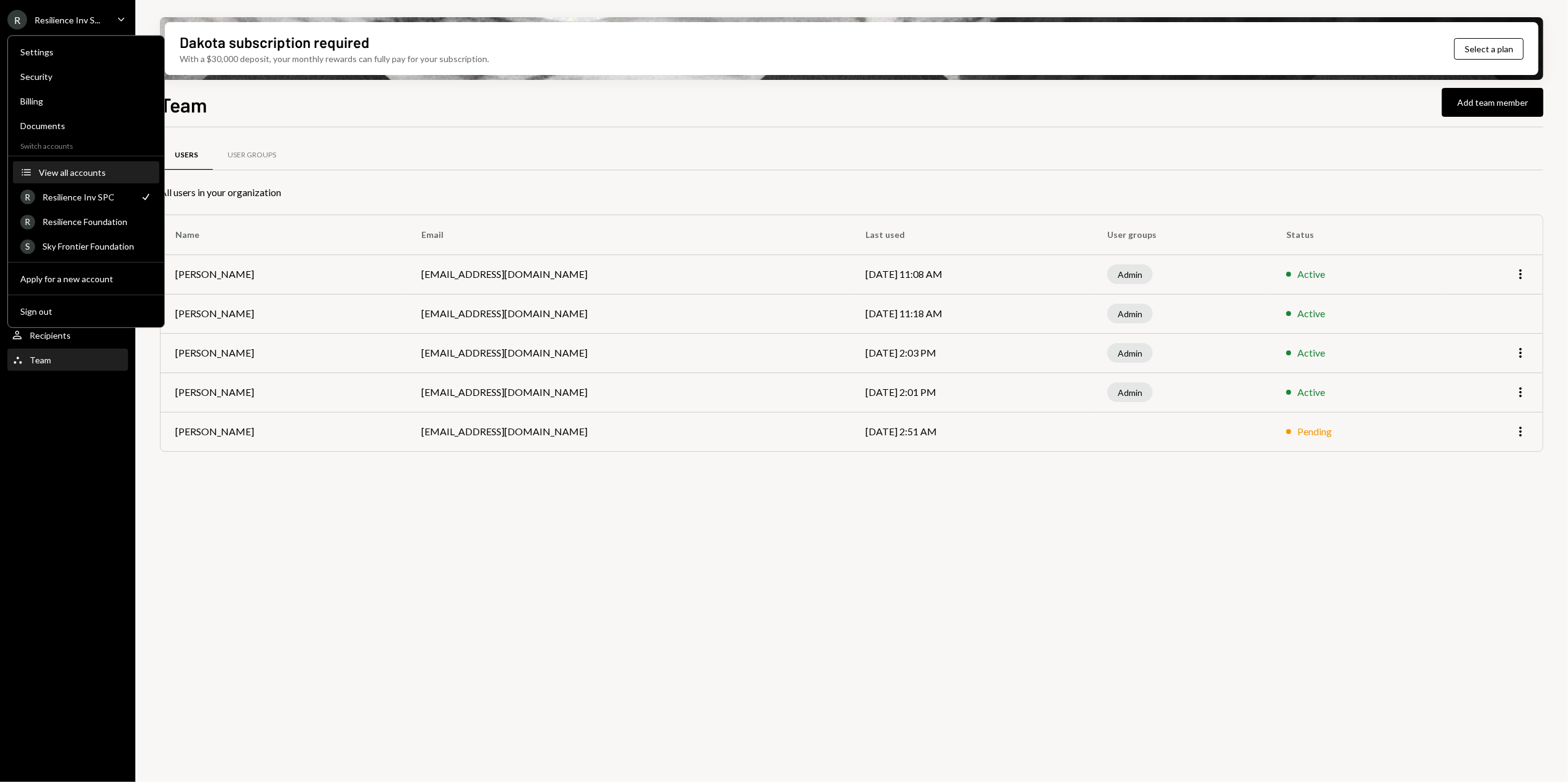
click at [84, 174] on div "View all accounts" at bounding box center [95, 172] width 113 height 10
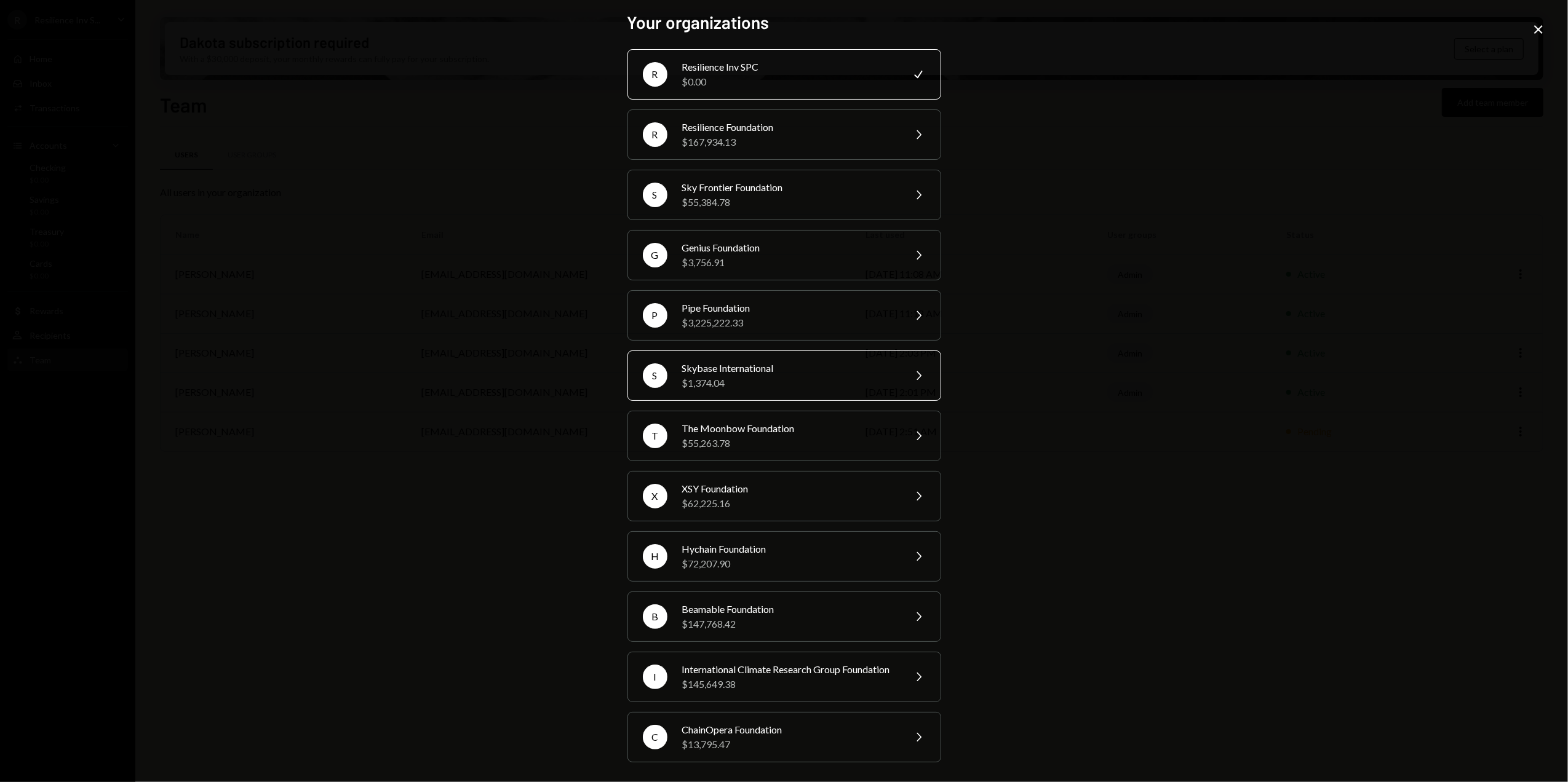
scroll to position [22, 0]
click at [718, 60] on div "Resilience Inv SPC" at bounding box center [789, 67] width 214 height 15
click at [763, 60] on div "Resilience Inv SPC" at bounding box center [789, 67] width 214 height 15
click at [741, 120] on div "Resilience Foundation" at bounding box center [789, 127] width 214 height 15
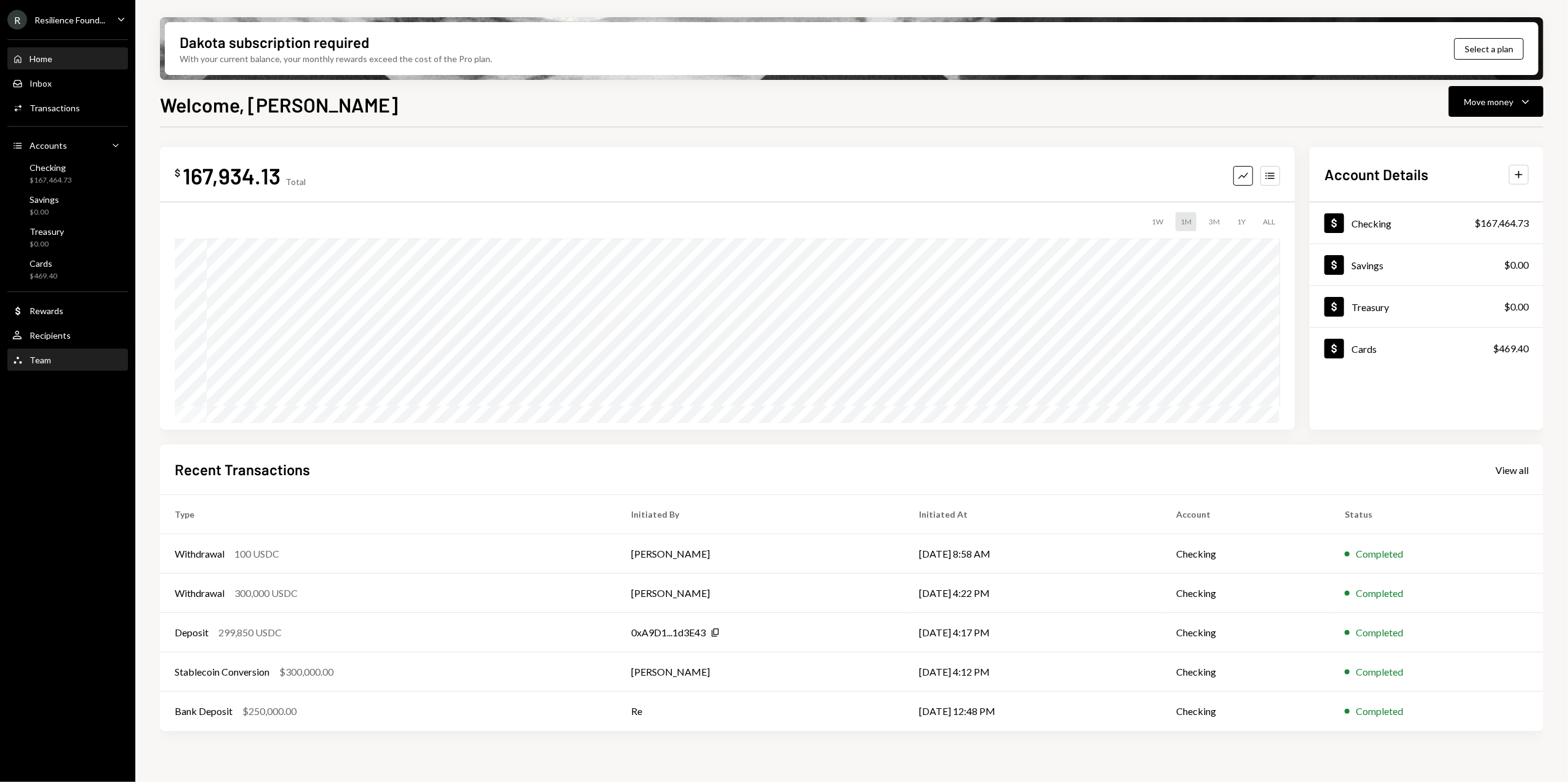
click at [62, 357] on div "Team Team" at bounding box center [68, 360] width 111 height 11
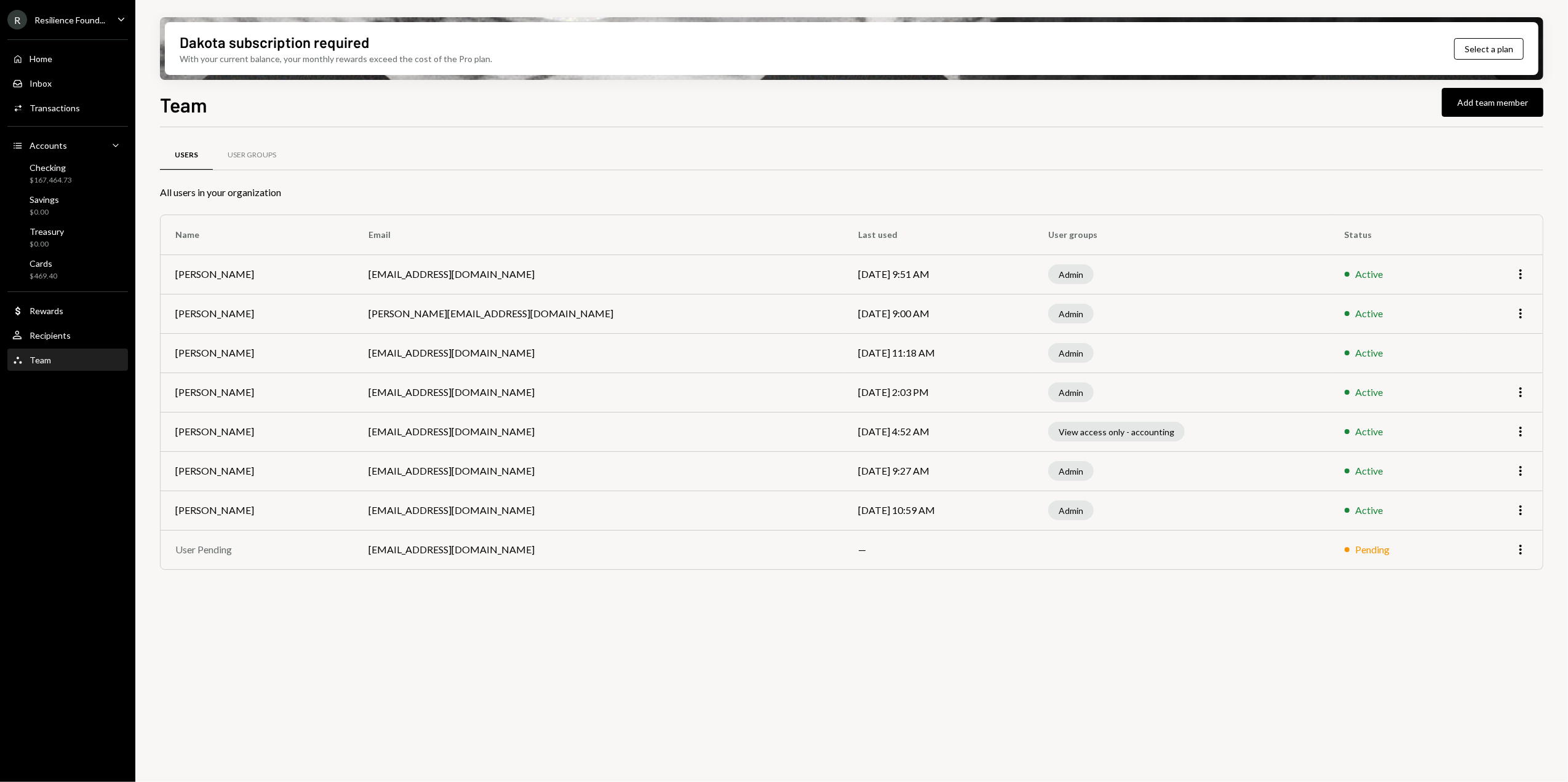
click at [72, 21] on div "Resilience Found..." at bounding box center [70, 20] width 71 height 10
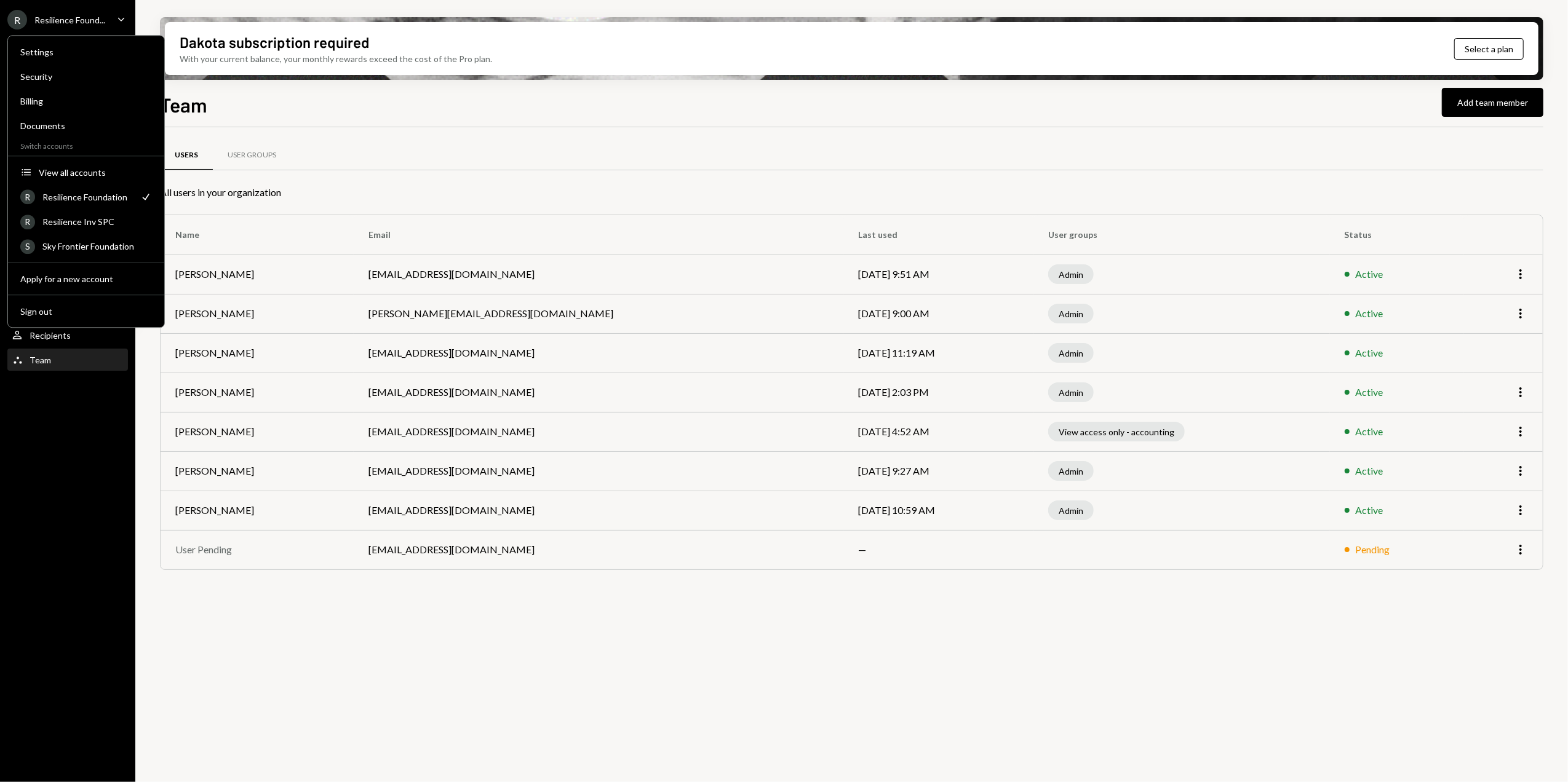
drag, startPoint x: 55, startPoint y: 20, endPoint x: 74, endPoint y: 18, distance: 19.1
click at [57, 20] on div "Resilience Found..." at bounding box center [70, 20] width 71 height 10
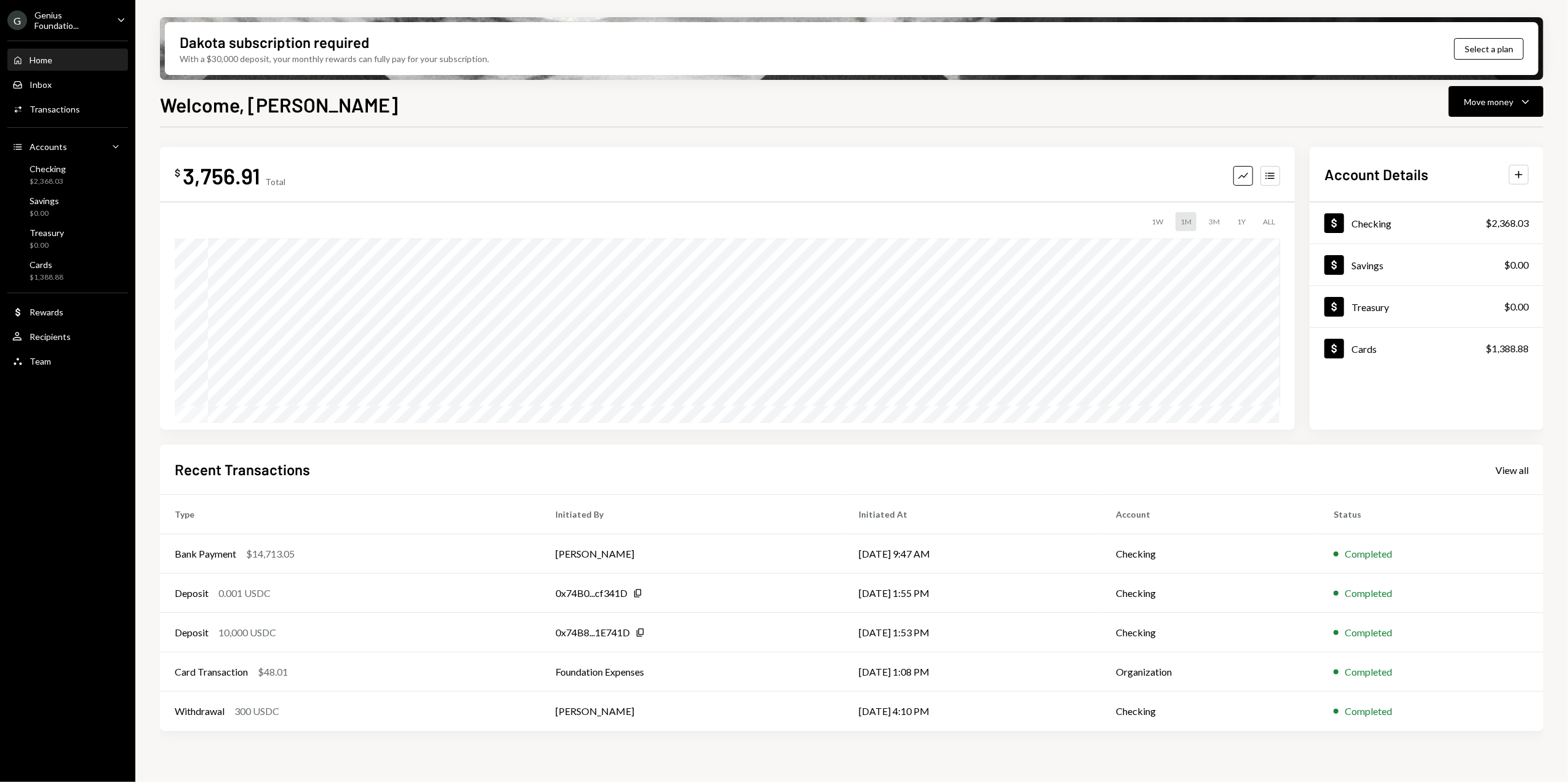
click at [66, 17] on div "Genius Foundatio..." at bounding box center [71, 20] width 73 height 21
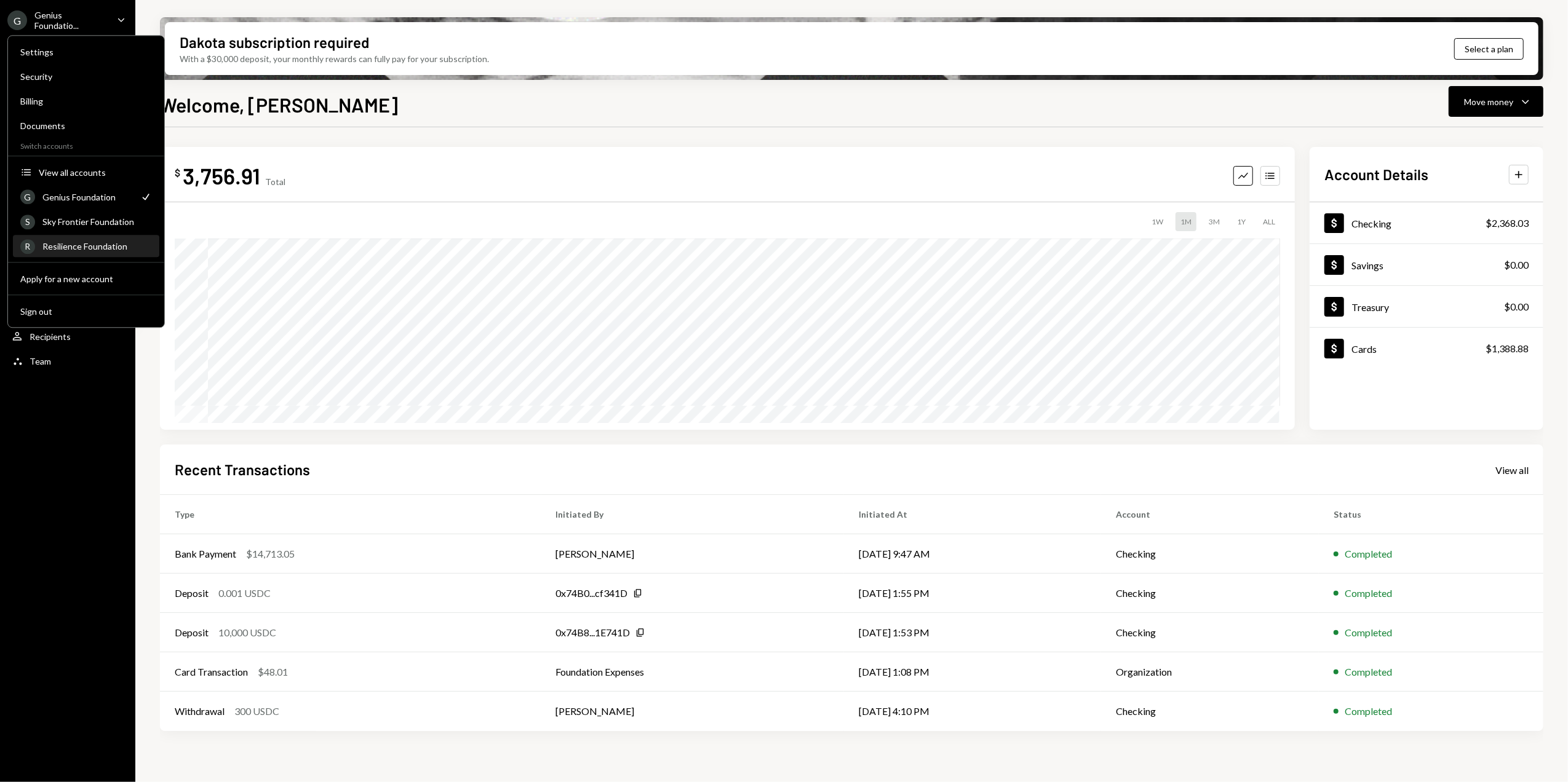
click at [66, 246] on div "Resilience Foundation" at bounding box center [97, 245] width 110 height 10
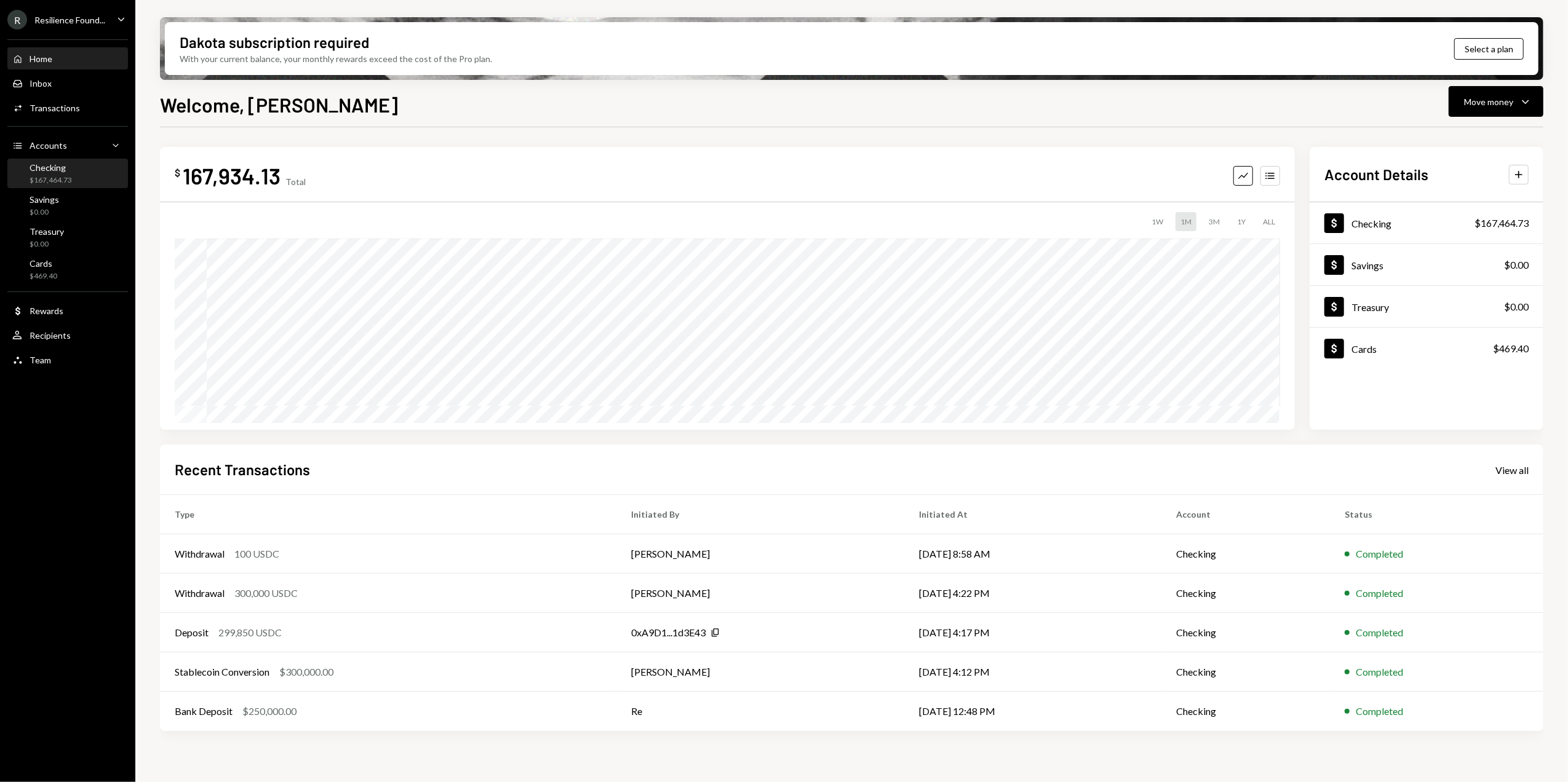
click at [53, 166] on div "Checking" at bounding box center [51, 167] width 43 height 10
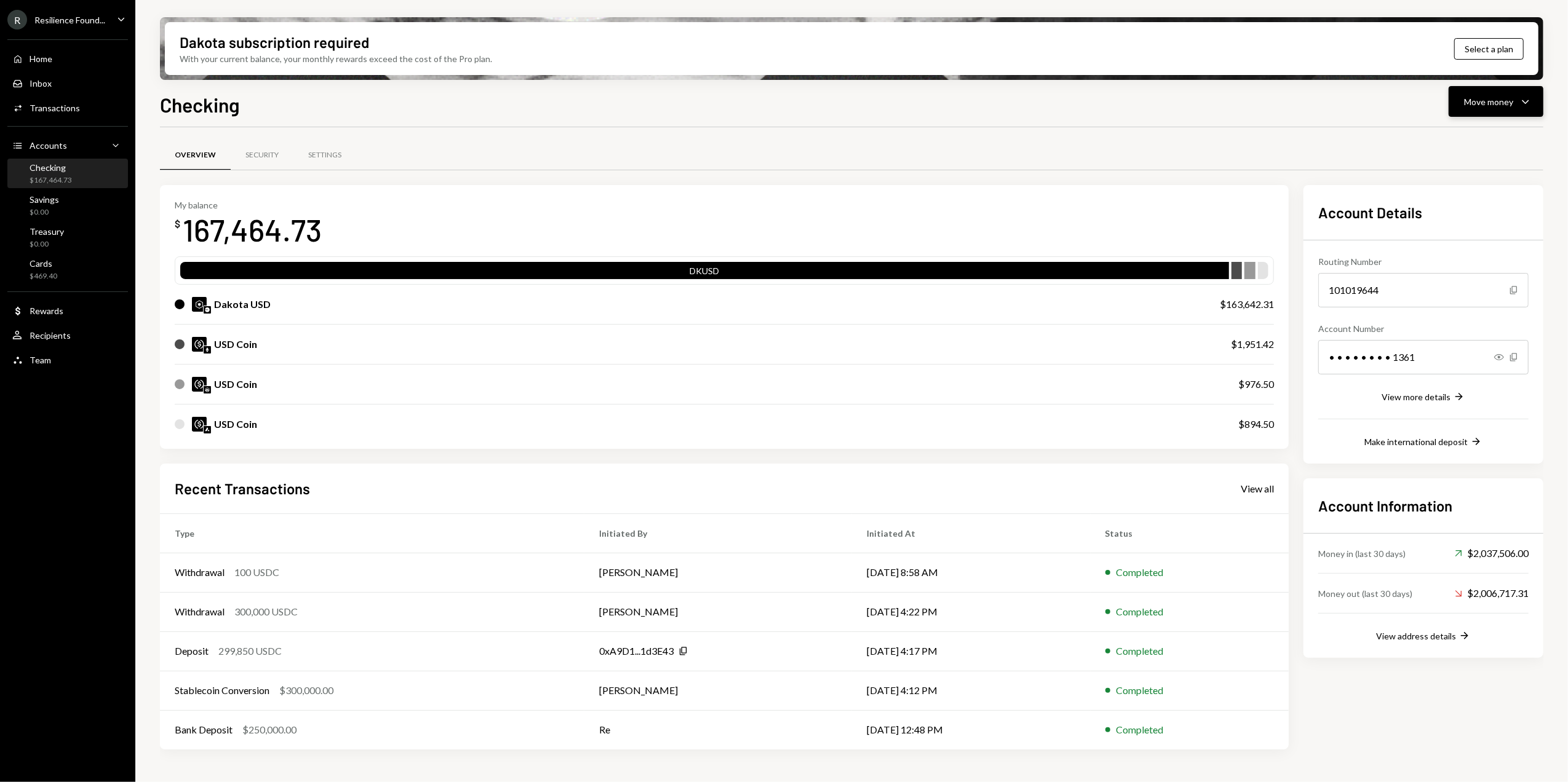
click at [1506, 103] on div "Move money" at bounding box center [1488, 102] width 49 height 13
click at [1469, 144] on div "Send" at bounding box center [1486, 138] width 90 height 13
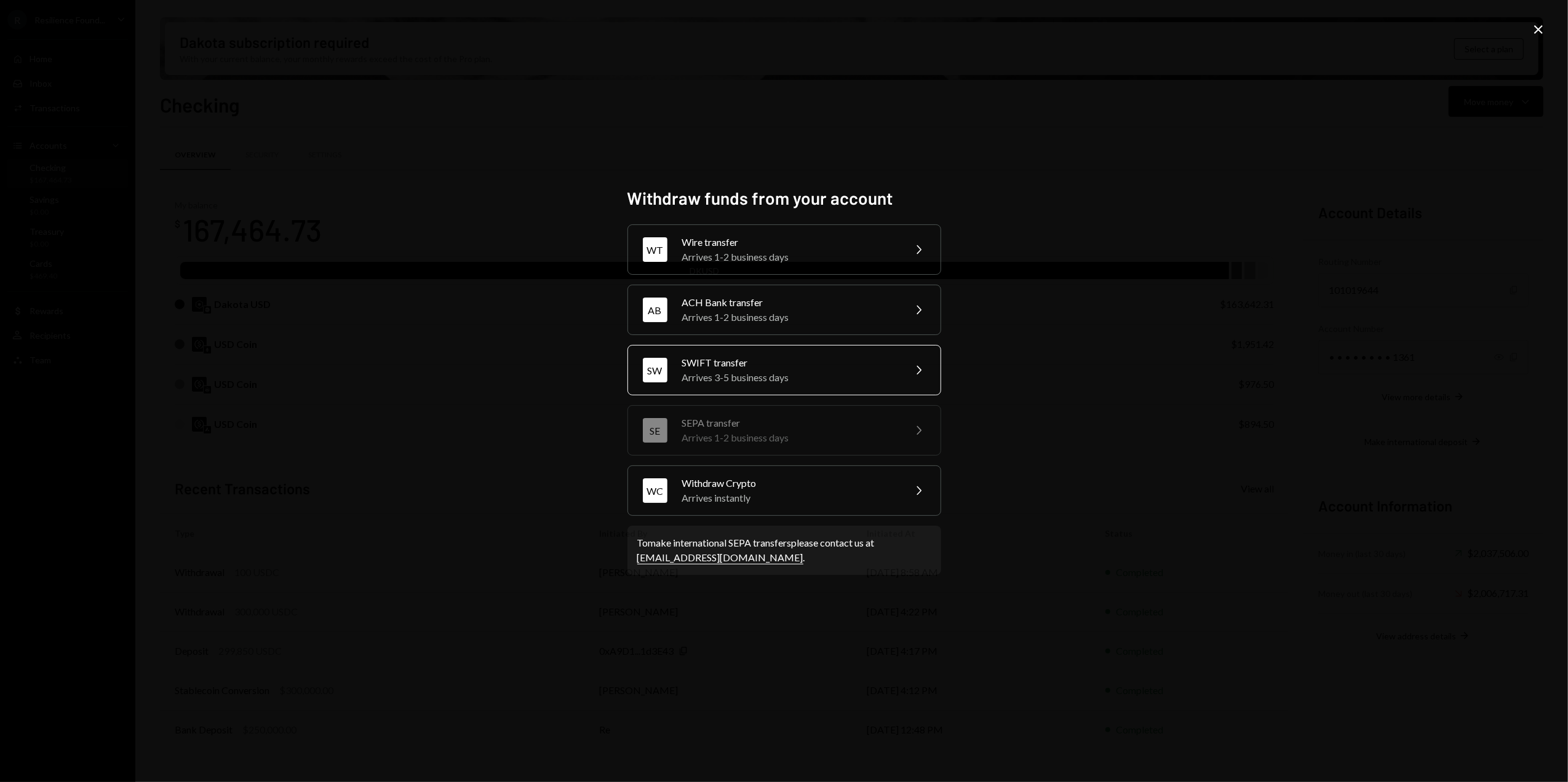
click at [901, 369] on div "[PERSON_NAME] transfer Arrives 3-5 business days Chevron Right" at bounding box center [784, 370] width 313 height 51
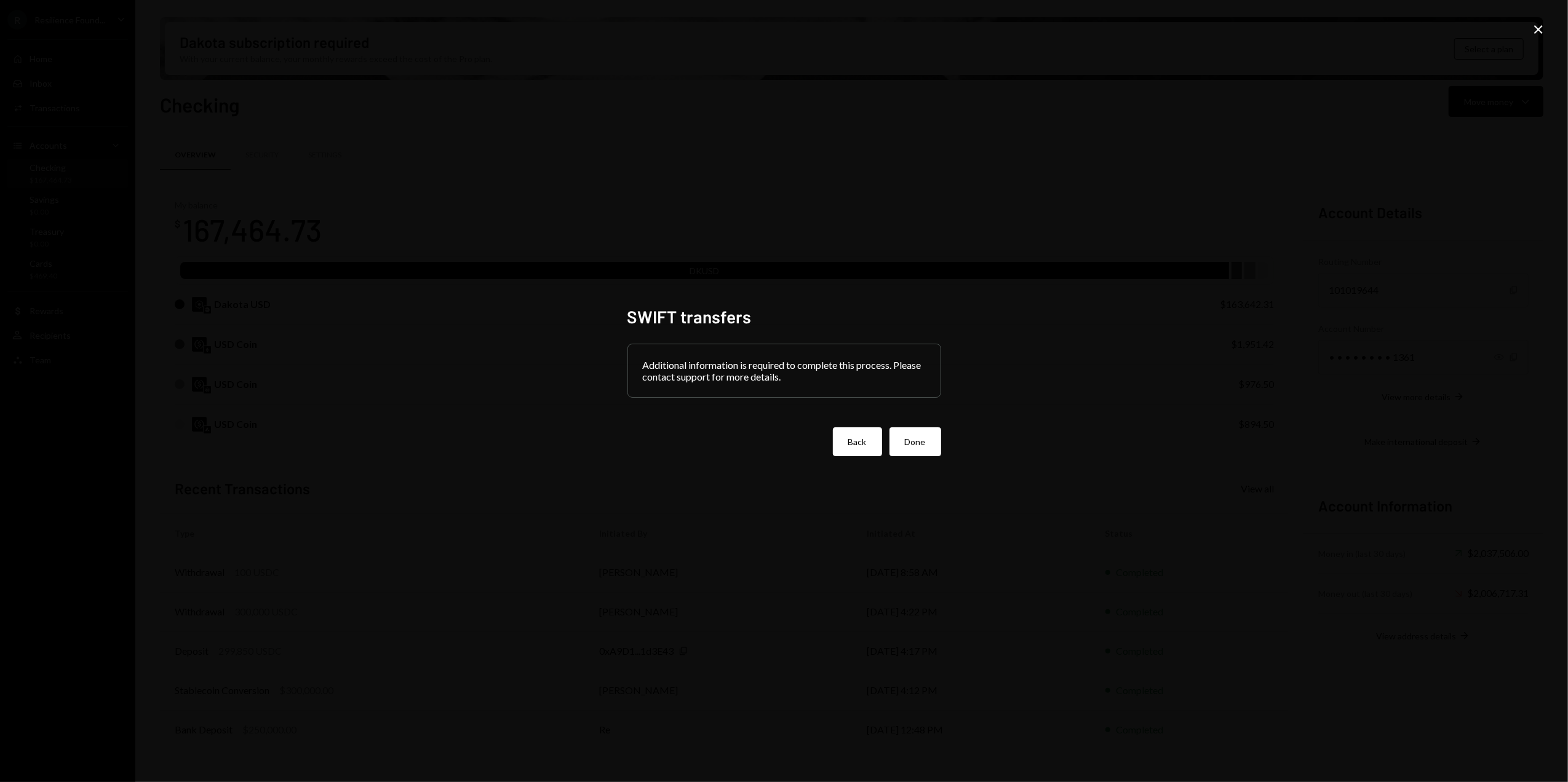
click at [853, 443] on button "Back" at bounding box center [857, 441] width 49 height 29
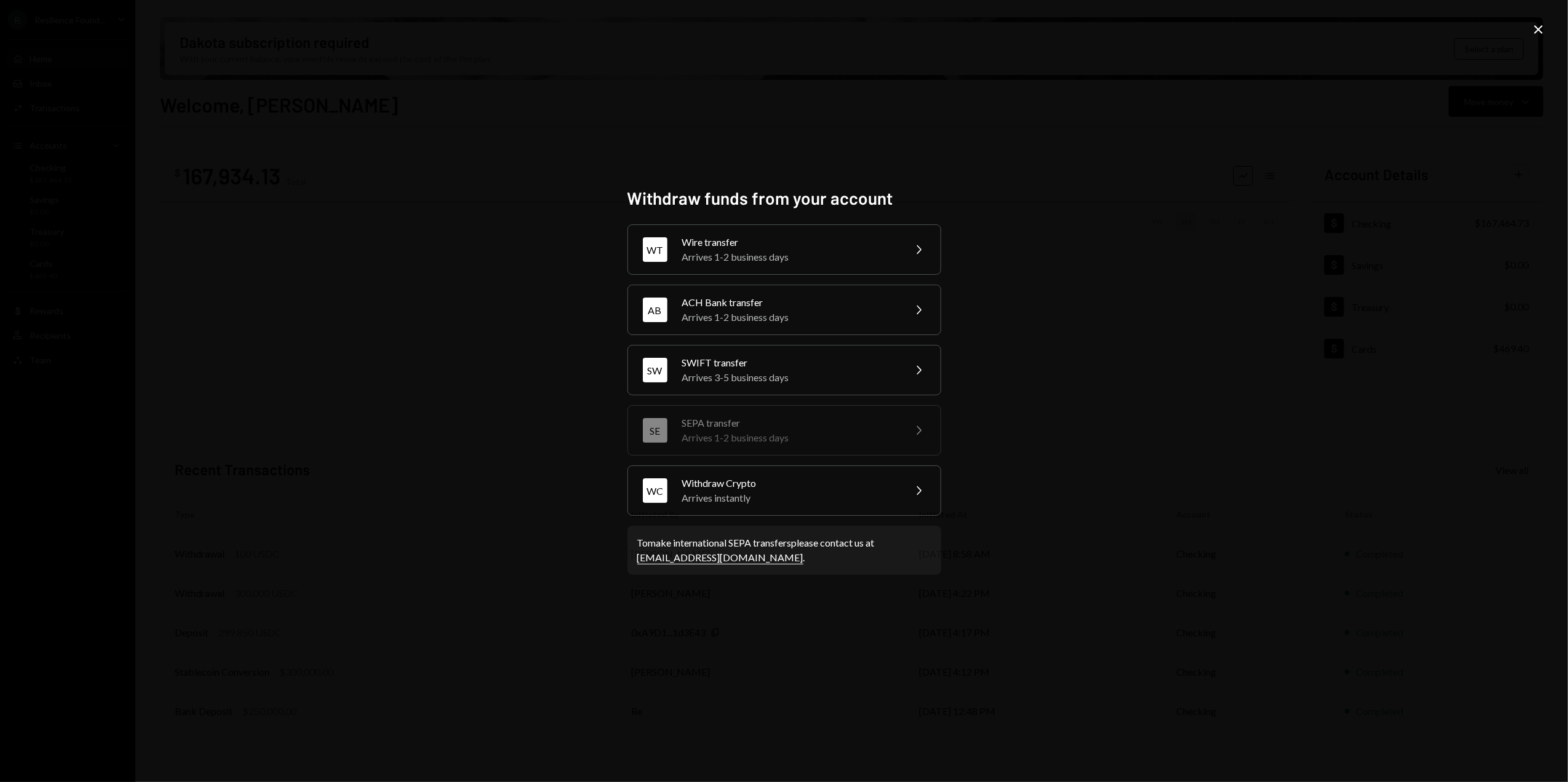
click at [1530, 29] on div "Withdraw funds from your account WT Wire transfer Arrives 1-2 business days Che…" at bounding box center [784, 391] width 1568 height 782
click at [1543, 28] on icon "Close" at bounding box center [1538, 29] width 15 height 15
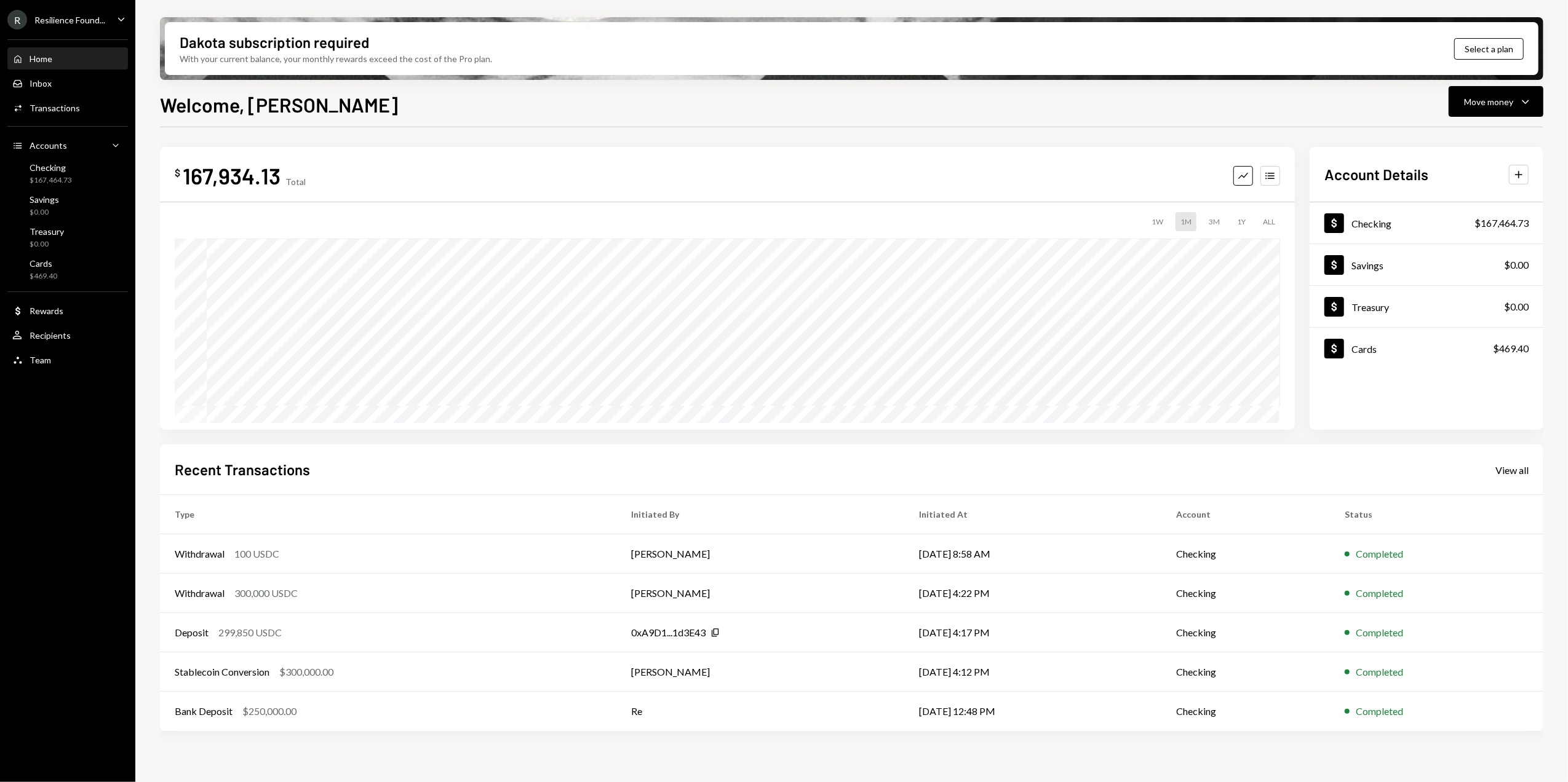
click at [59, 18] on div "Resilience Found..." at bounding box center [70, 20] width 71 height 10
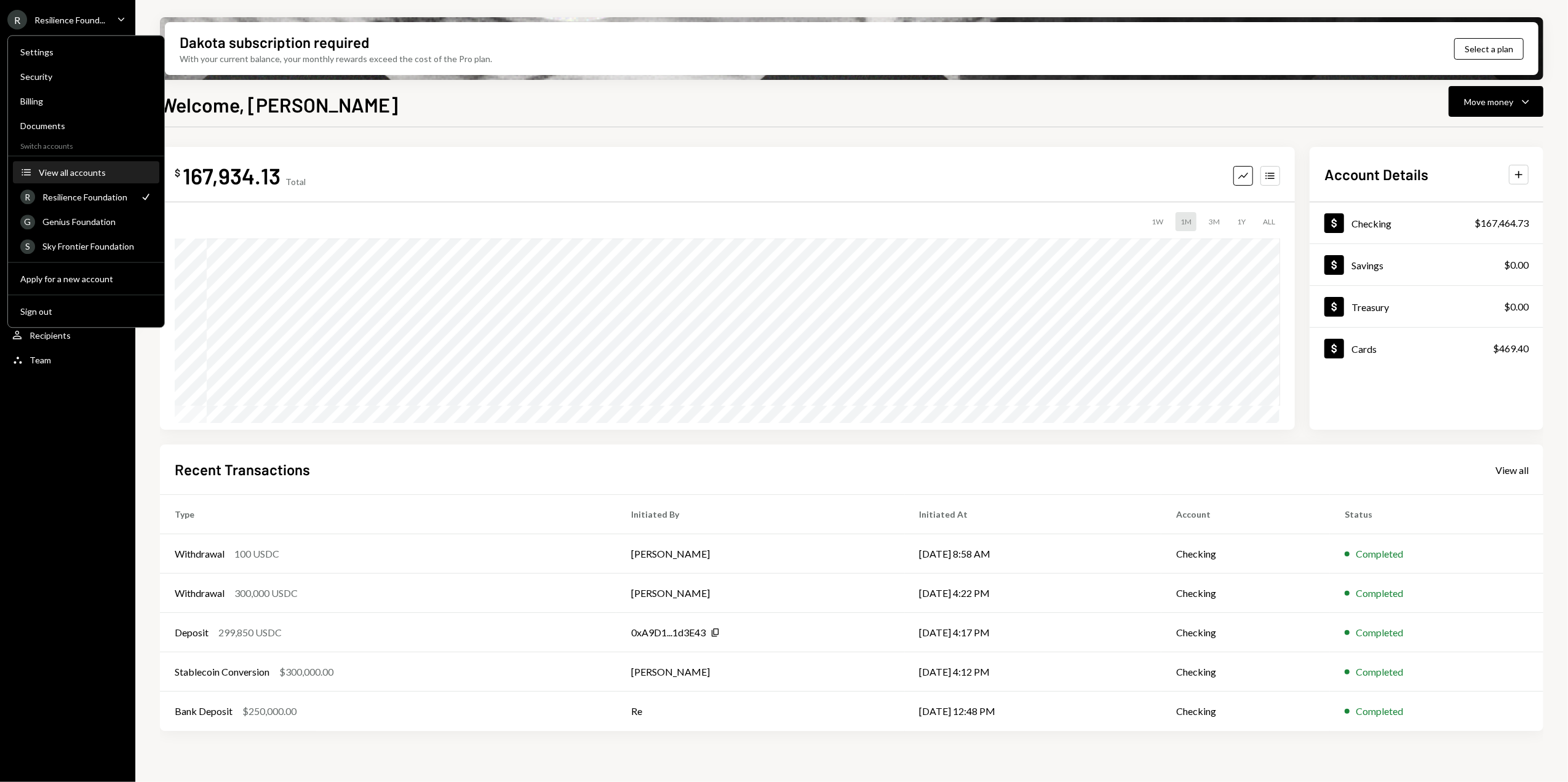
click at [94, 166] on button "Accounts View all accounts" at bounding box center [85, 173] width 146 height 22
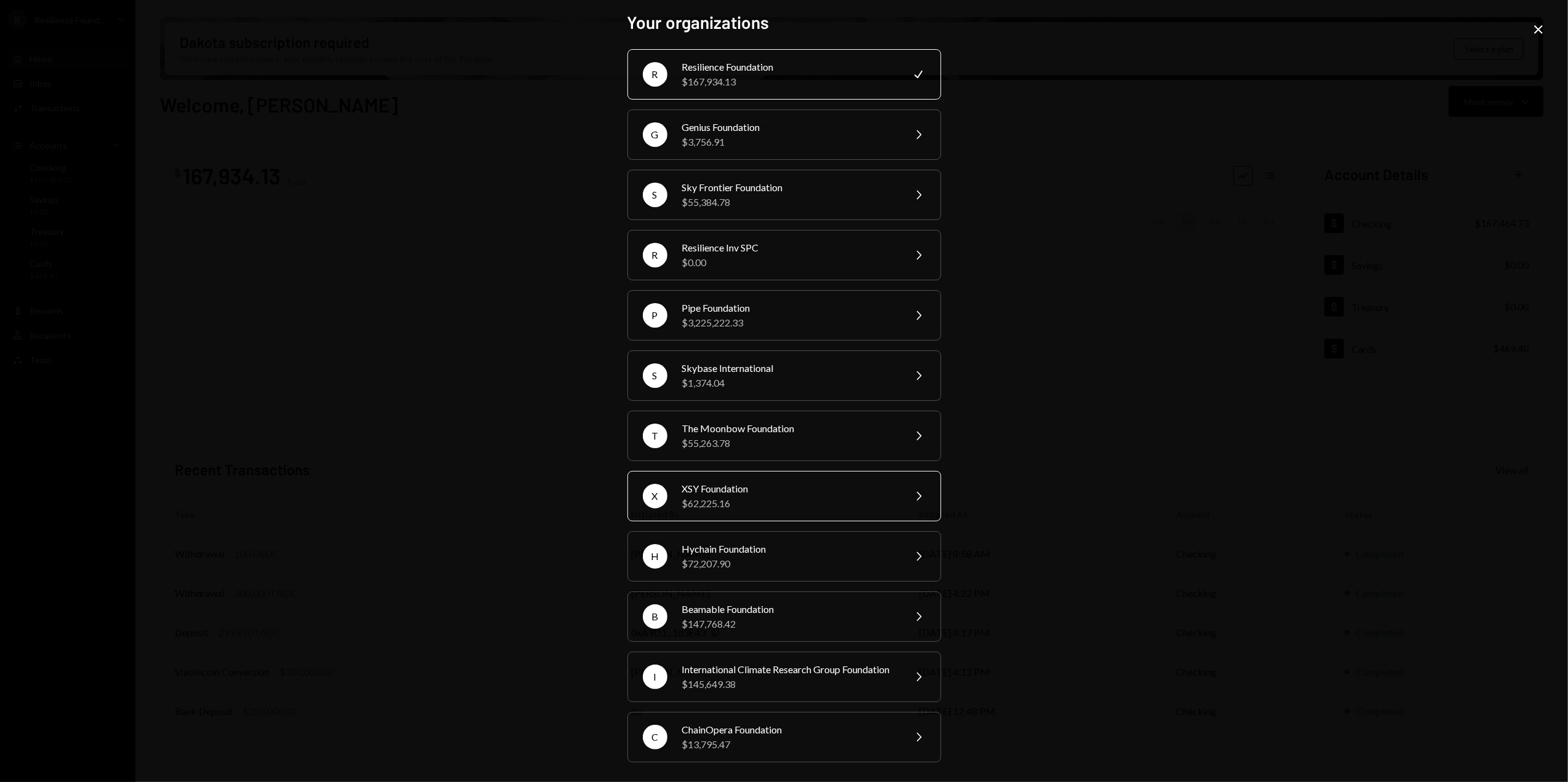
scroll to position [22, 0]
drag, startPoint x: 732, startPoint y: 223, endPoint x: 719, endPoint y: 226, distance: 13.3
click at [731, 241] on div "Resilience Inv SPC" at bounding box center [789, 248] width 214 height 15
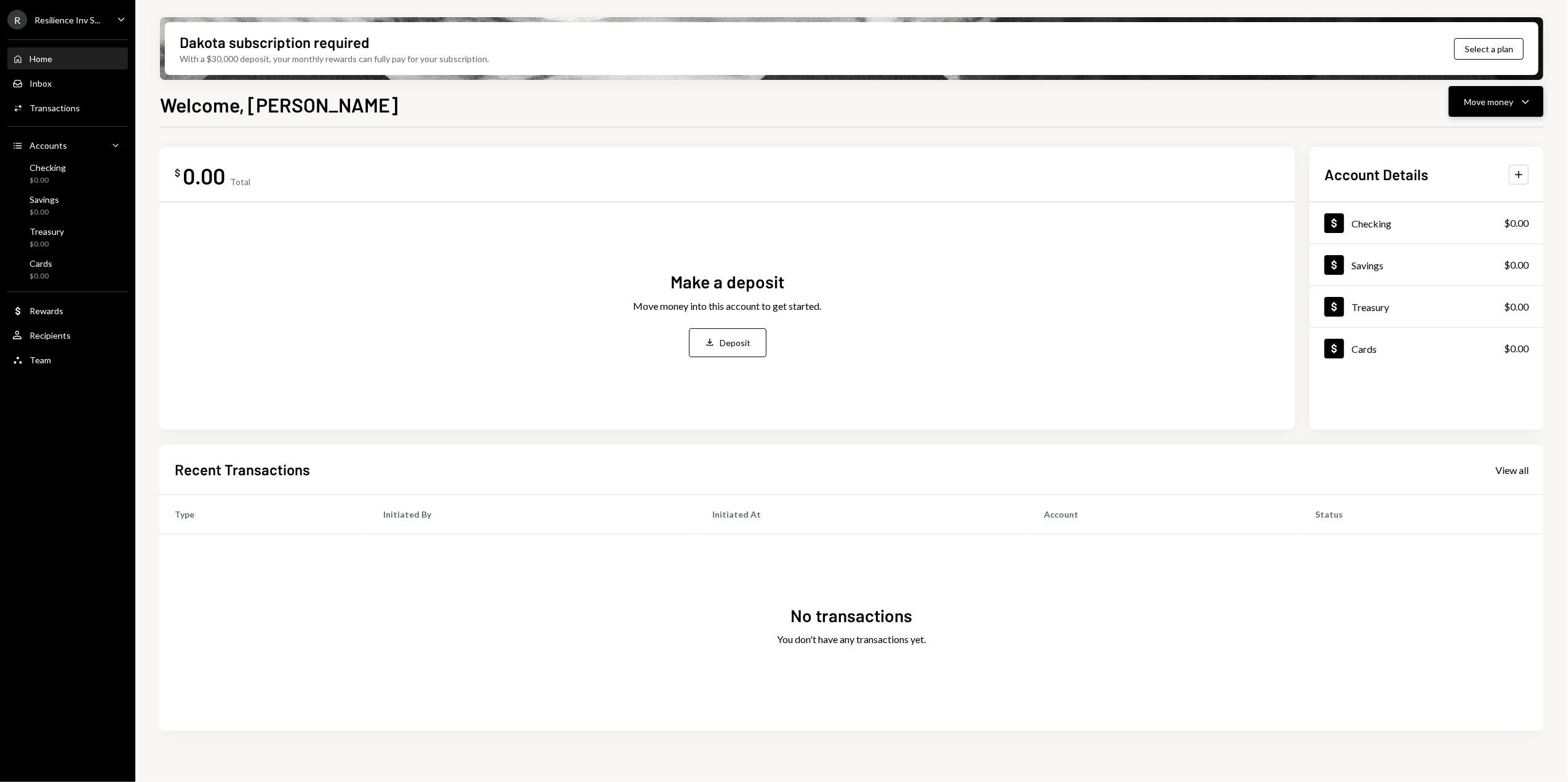
click at [1499, 103] on div "Move money" at bounding box center [1488, 102] width 49 height 13
click at [800, 195] on div "$ 0.00 Total Make a deposit Move money into this account to get started. Deposi…" at bounding box center [727, 288] width 1135 height 282
click at [1533, 99] on button "Move money Caret Down" at bounding box center [1496, 101] width 95 height 31
click at [895, 208] on div "$ 0.00 Total Make a deposit Move money into this account to get started. Deposi…" at bounding box center [727, 288] width 1135 height 282
drag, startPoint x: 1519, startPoint y: 103, endPoint x: 1499, endPoint y: 110, distance: 21.2
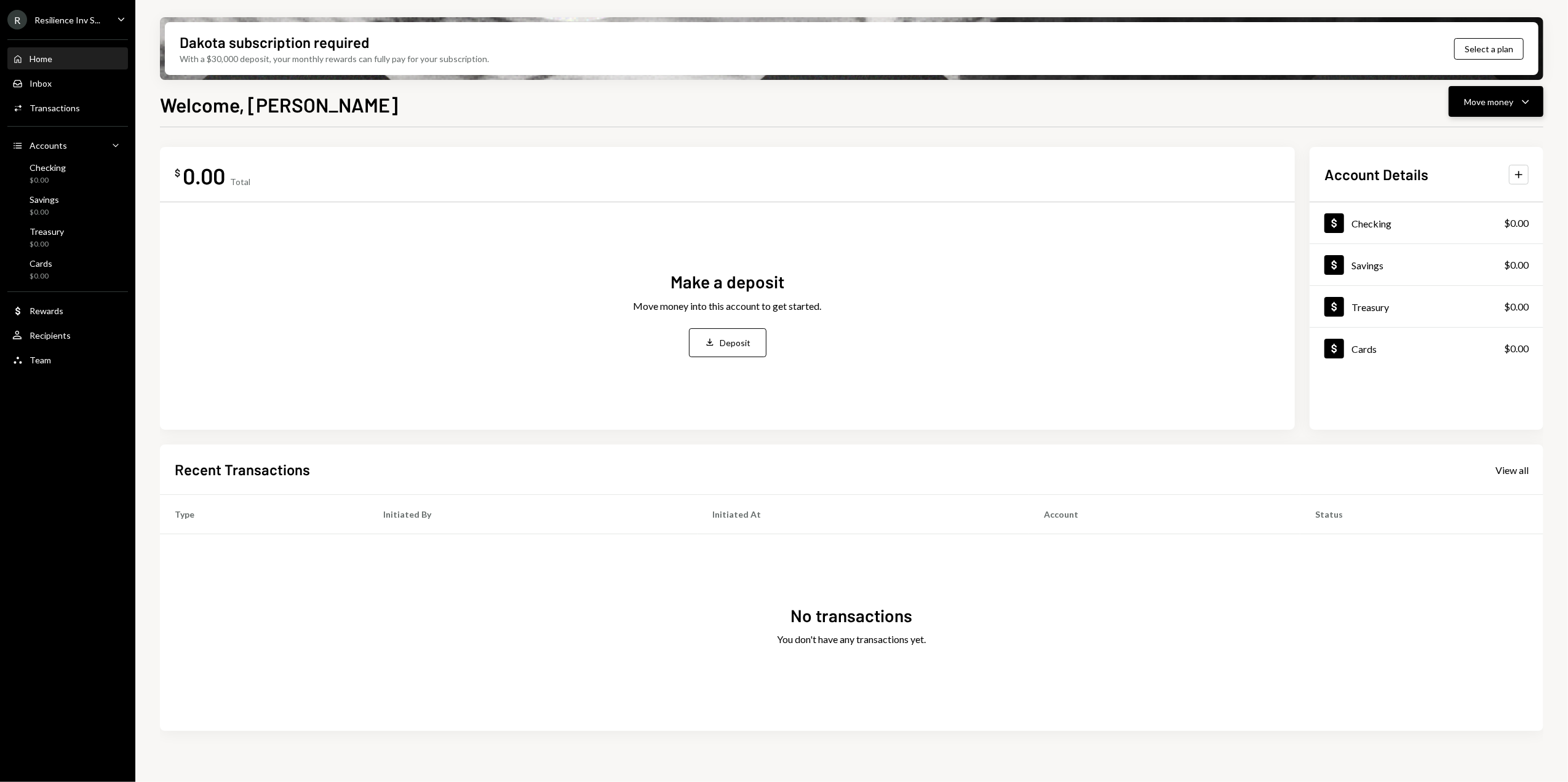
click at [1518, 103] on icon "Caret Down" at bounding box center [1525, 101] width 15 height 15
click at [1157, 153] on div "$ 0.00 Total Make a deposit Move money into this account to get started. Deposi…" at bounding box center [727, 288] width 1135 height 282
click at [77, 20] on div "Resilience Inv S..." at bounding box center [67, 20] width 66 height 10
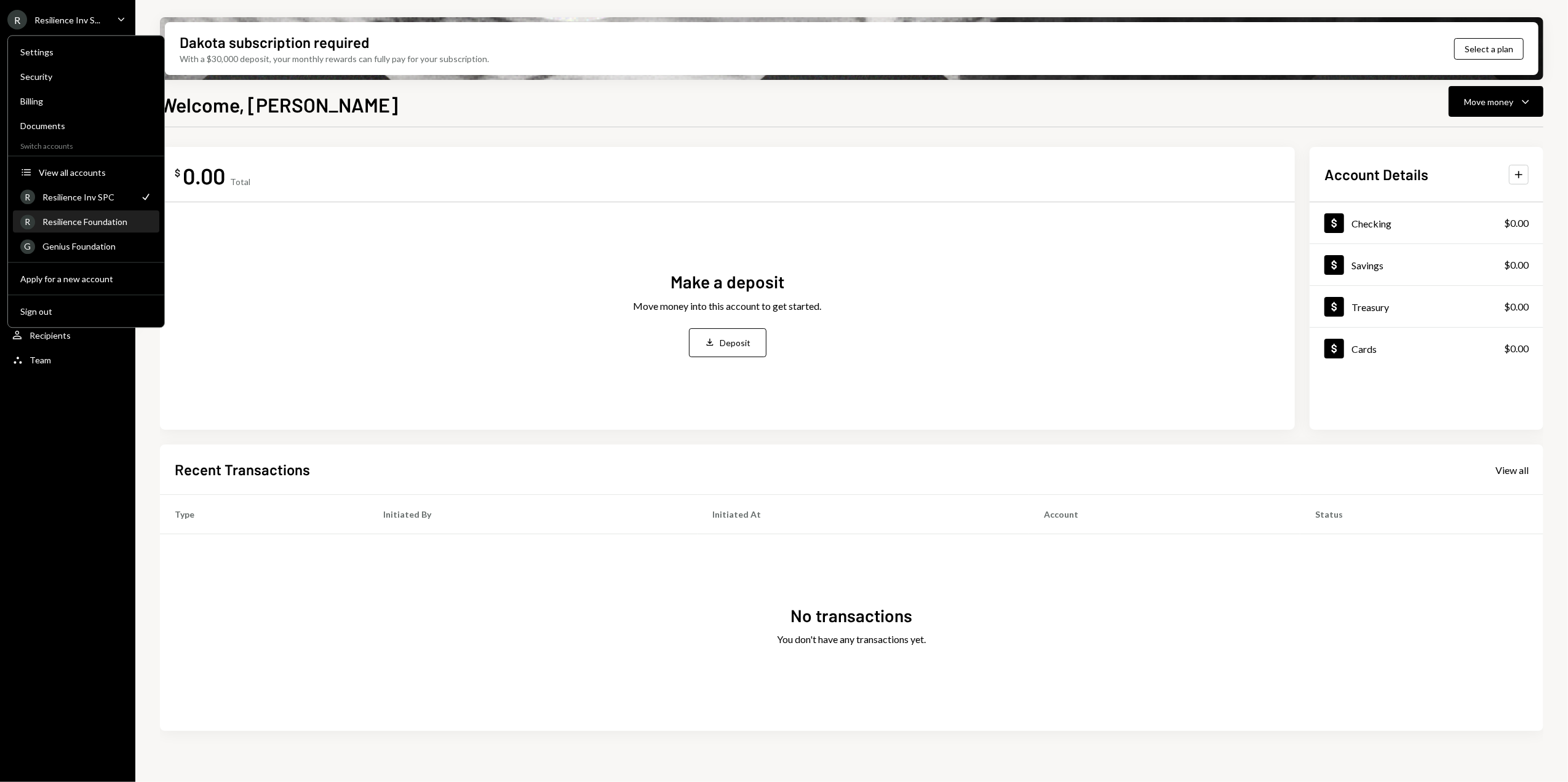
click at [79, 226] on div "Resilience Foundation" at bounding box center [97, 221] width 110 height 10
